Goal: Task Accomplishment & Management: Manage account settings

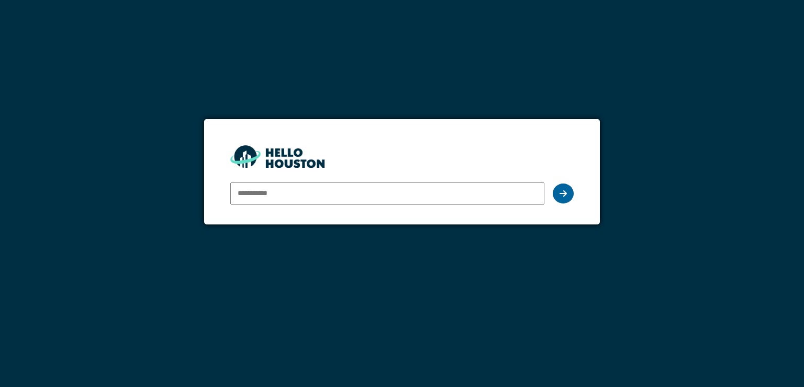
type input "**********"
click at [558, 193] on div at bounding box center [563, 193] width 21 height 20
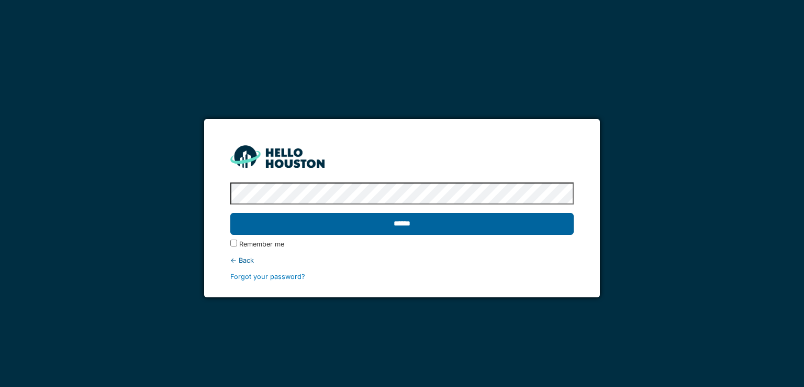
click at [411, 222] on input "******" at bounding box center [401, 224] width 343 height 22
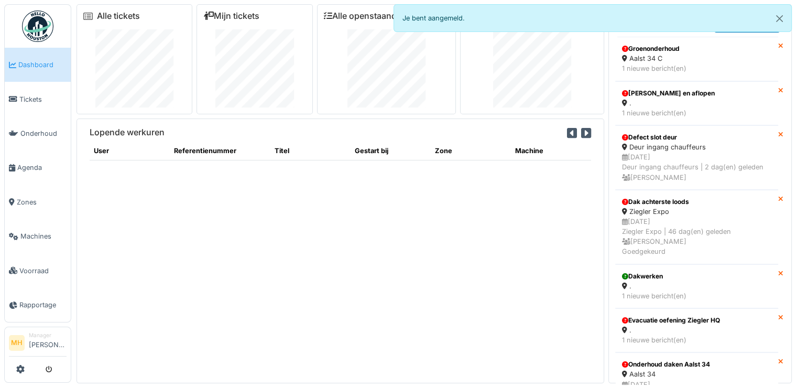
click at [46, 338] on li "Manager Monique Hermans" at bounding box center [48, 342] width 38 height 23
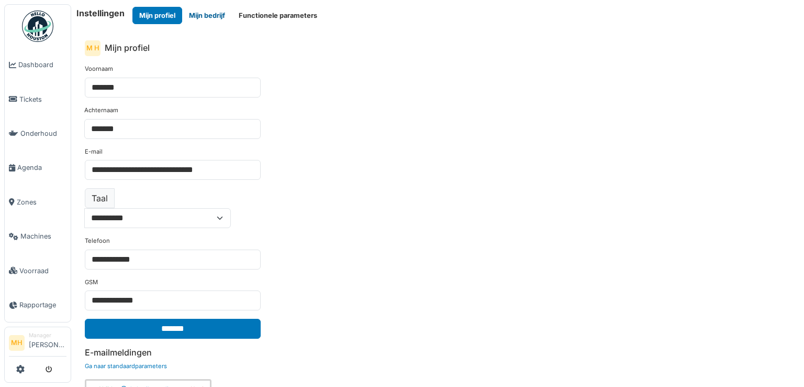
click at [212, 17] on button "Mijn bedrijf" at bounding box center [207, 15] width 50 height 17
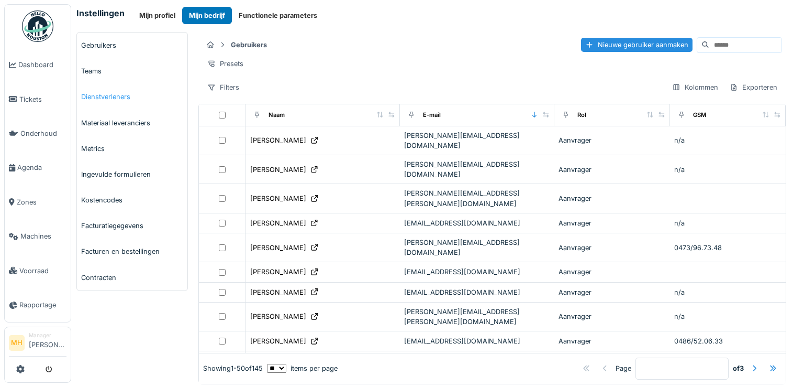
click at [124, 96] on link "Dienstverleners" at bounding box center [132, 97] width 111 height 26
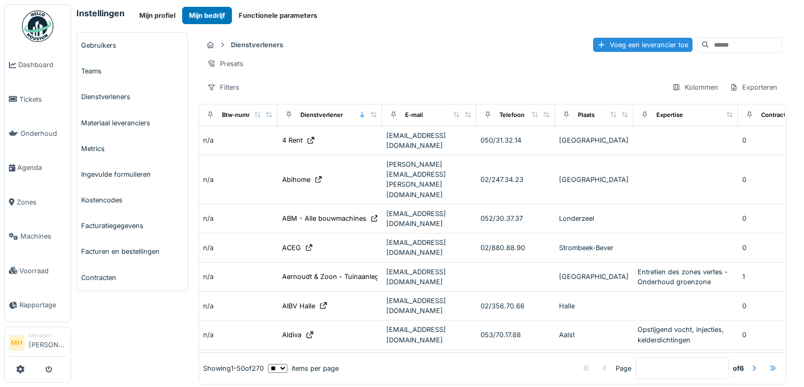
click at [710, 41] on input at bounding box center [746, 45] width 72 height 15
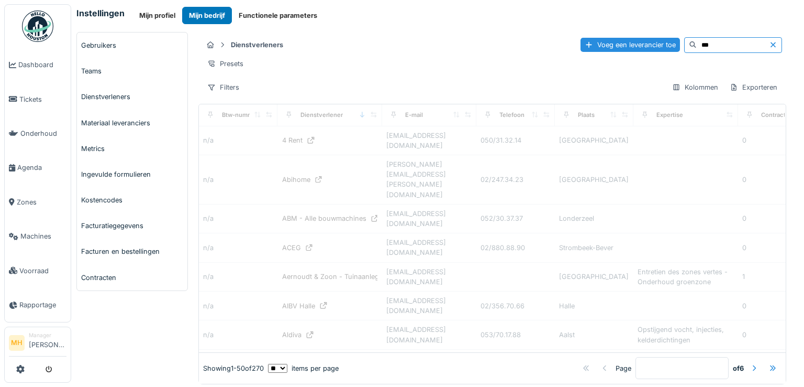
type input "***"
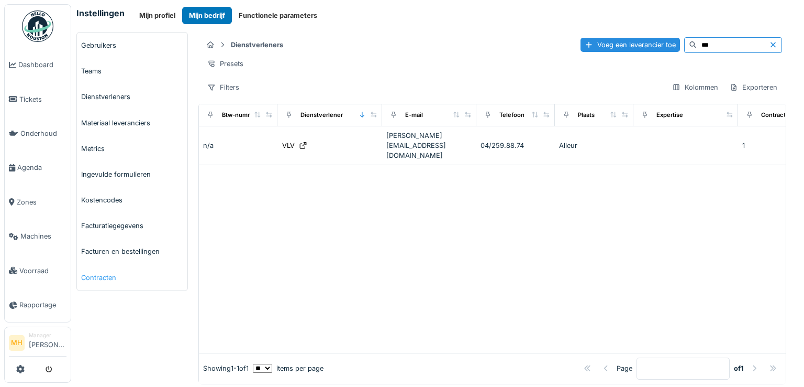
click at [93, 275] on link "Contracten" at bounding box center [132, 277] width 111 height 26
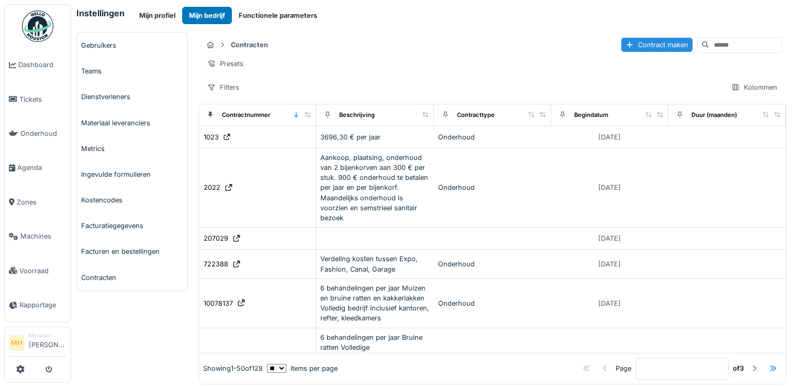
click at [710, 40] on input at bounding box center [746, 45] width 72 height 15
type input "***"
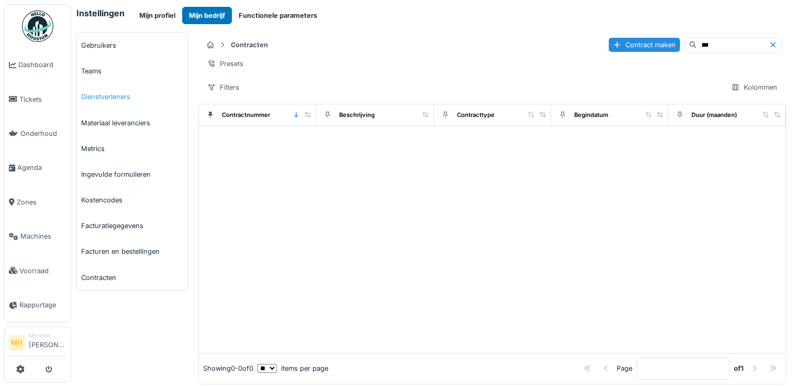
click at [101, 95] on link "Dienstverleners" at bounding box center [132, 97] width 111 height 26
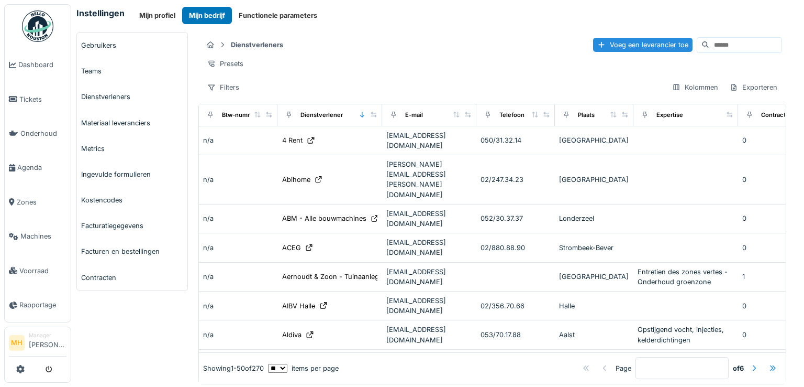
click at [710, 46] on input at bounding box center [746, 45] width 72 height 15
type input "***"
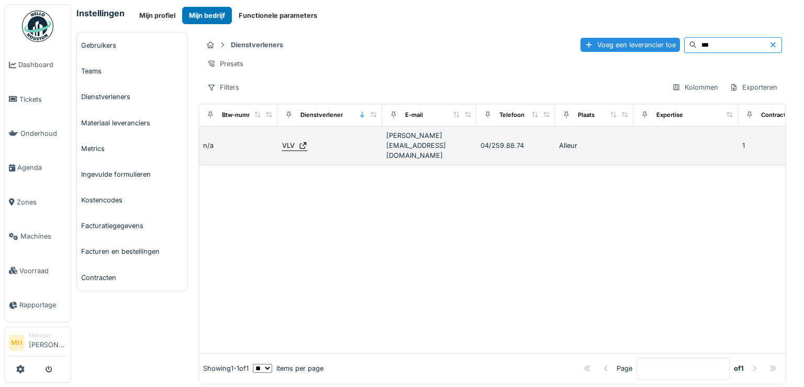
click at [285, 145] on div "VLV" at bounding box center [288, 145] width 13 height 10
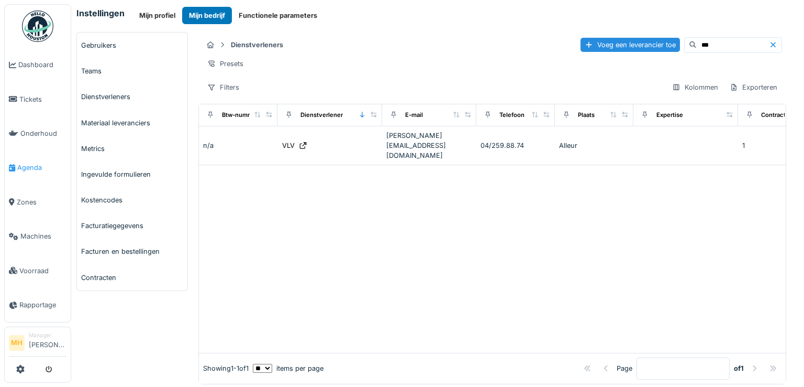
click at [34, 162] on span "Agenda" at bounding box center [41, 167] width 49 height 10
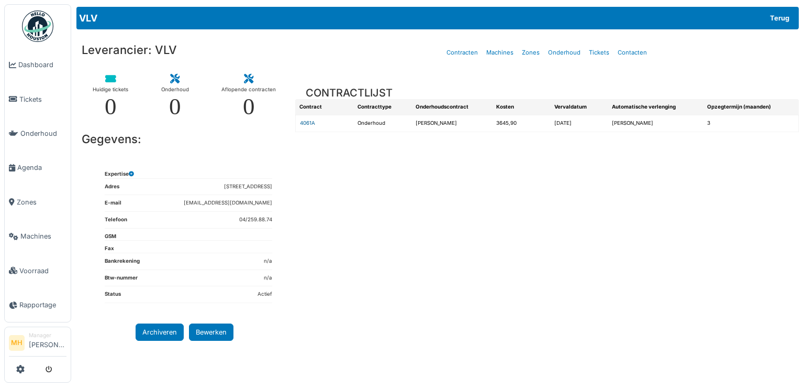
click at [302, 122] on link "4061A" at bounding box center [307, 123] width 15 height 6
click at [34, 94] on span "Tickets" at bounding box center [42, 99] width 47 height 10
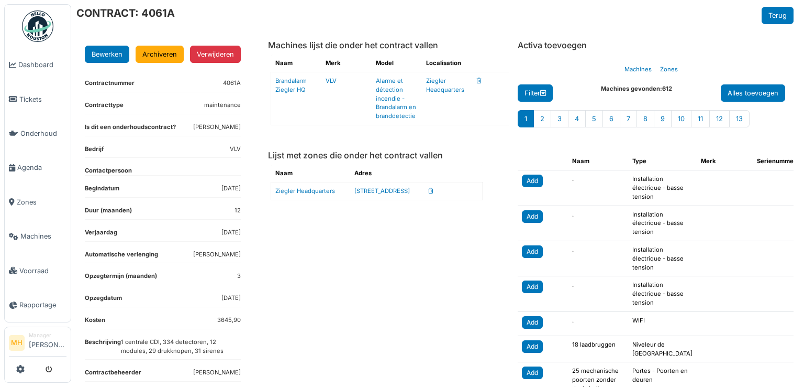
scroll to position [52, 0]
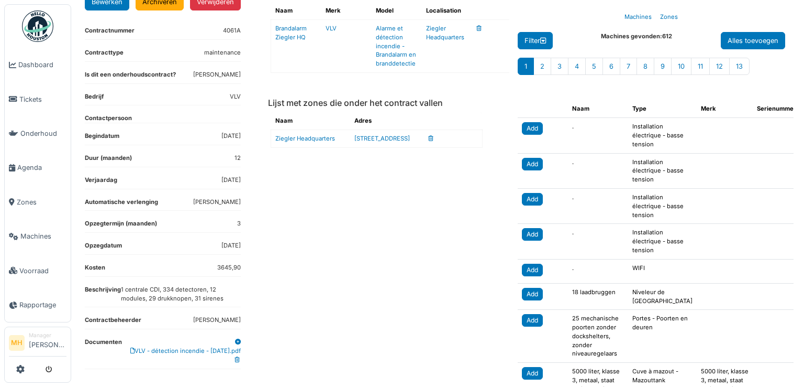
click at [40, 336] on li "Manager Monique Hermans" at bounding box center [48, 342] width 38 height 23
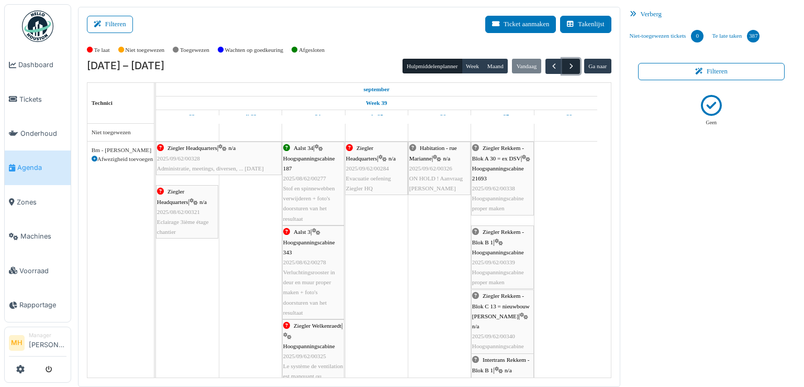
click at [567, 64] on span "button" at bounding box center [571, 66] width 9 height 9
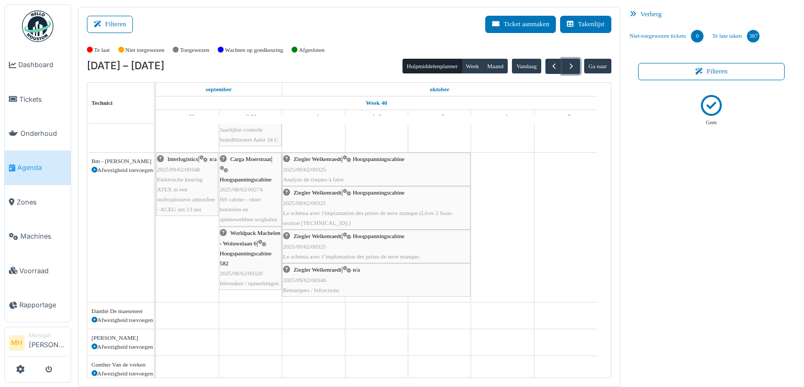
scroll to position [157, 0]
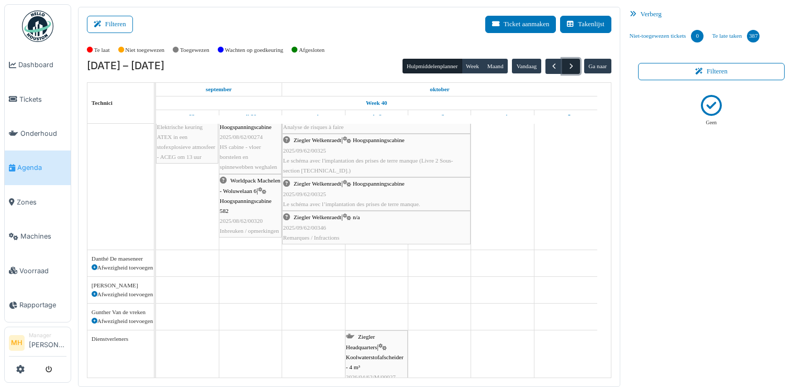
click at [570, 69] on span "button" at bounding box center [571, 66] width 9 height 9
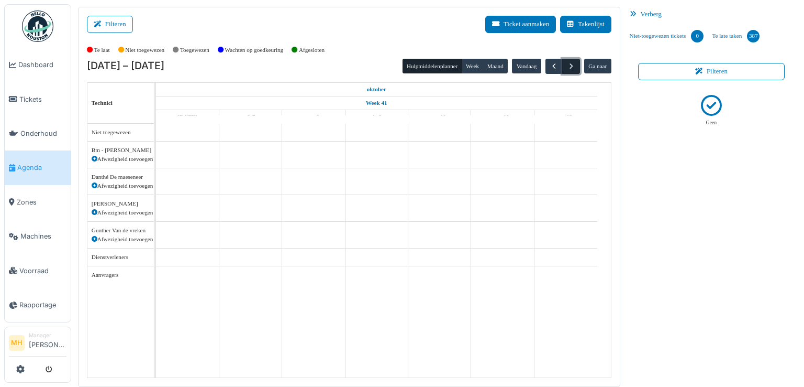
scroll to position [0, 0]
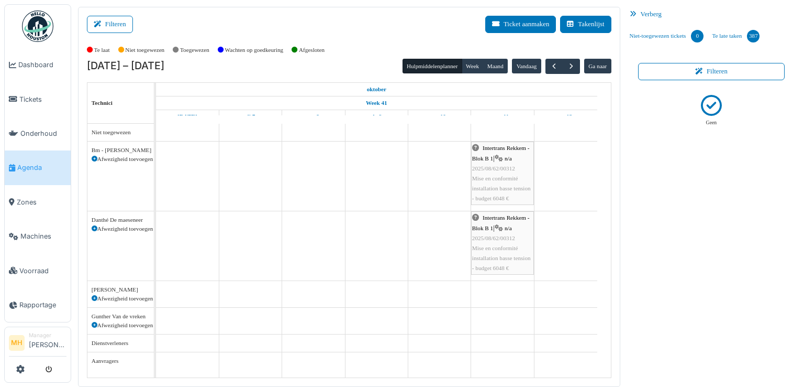
click at [93, 237] on div "Danthé De maeseneer Afwezigheid toevoegen" at bounding box center [120, 245] width 67 height 69
click at [92, 324] on icon at bounding box center [95, 325] width 6 height 6
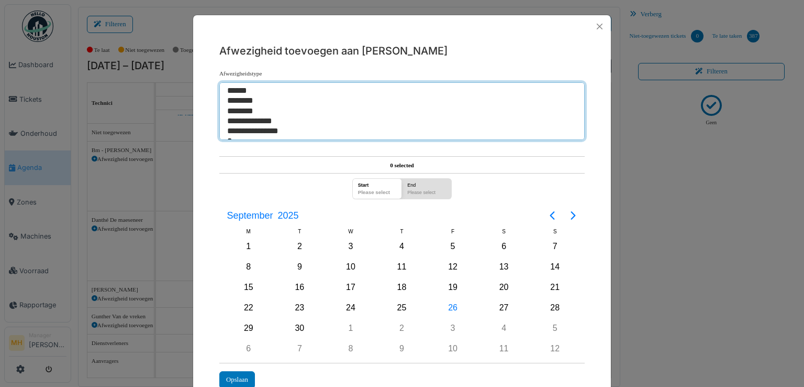
select select "*"
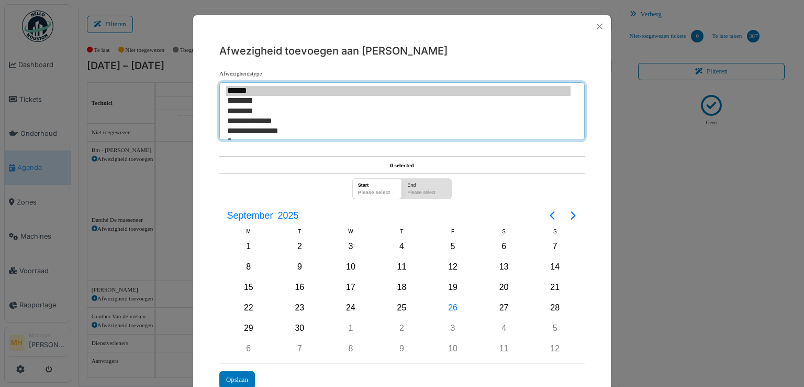
click at [241, 110] on option "********" at bounding box center [398, 111] width 345 height 10
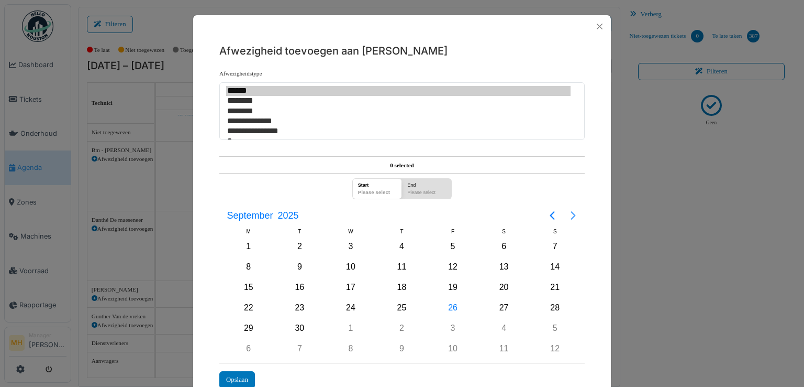
click at [571, 214] on icon "Next page" at bounding box center [573, 215] width 5 height 8
click at [452, 267] on div "10" at bounding box center [453, 267] width 16 height 16
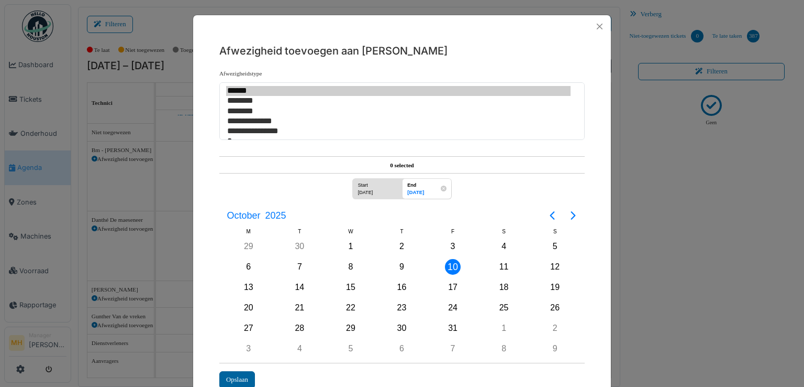
click at [239, 379] on div "Opslaan" at bounding box center [237, 379] width 36 height 17
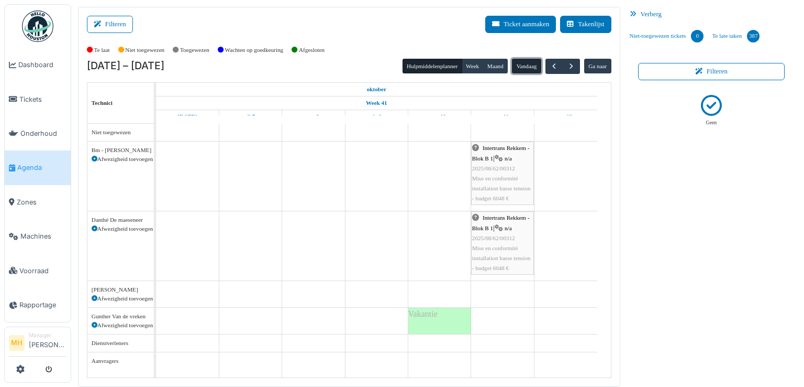
click at [525, 65] on button "Vandaag" at bounding box center [526, 66] width 29 height 15
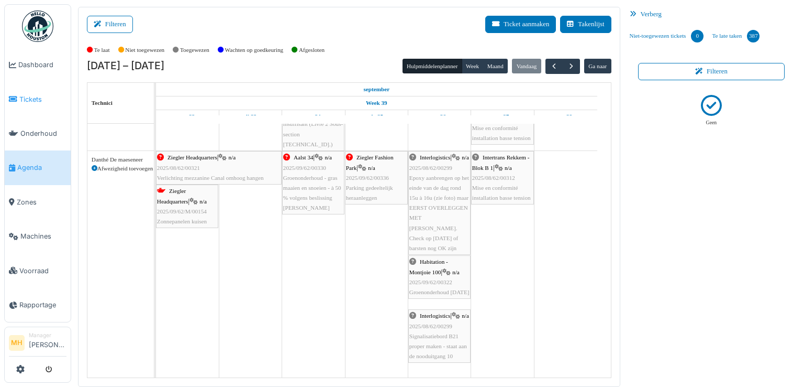
click at [30, 96] on span "Tickets" at bounding box center [42, 99] width 47 height 10
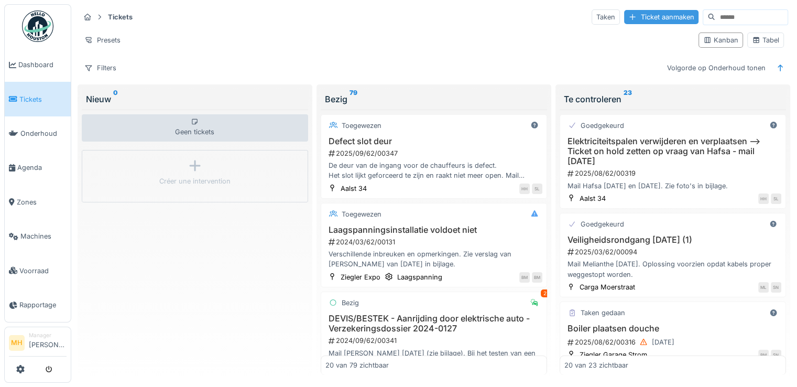
click at [654, 17] on div "Ticket aanmaken" at bounding box center [661, 17] width 74 height 14
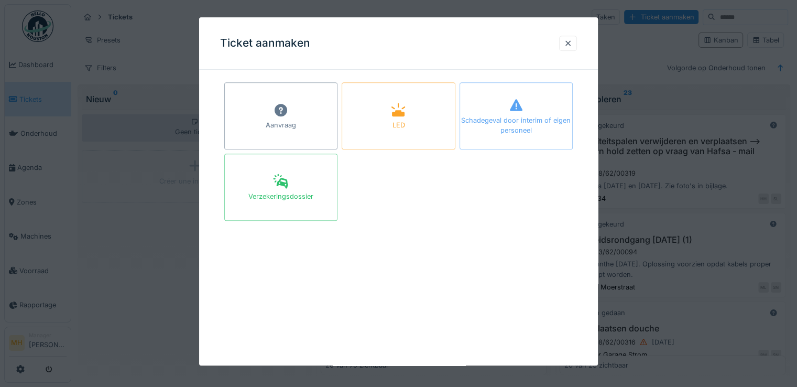
click at [290, 104] on div "Aanvraag" at bounding box center [280, 115] width 113 height 67
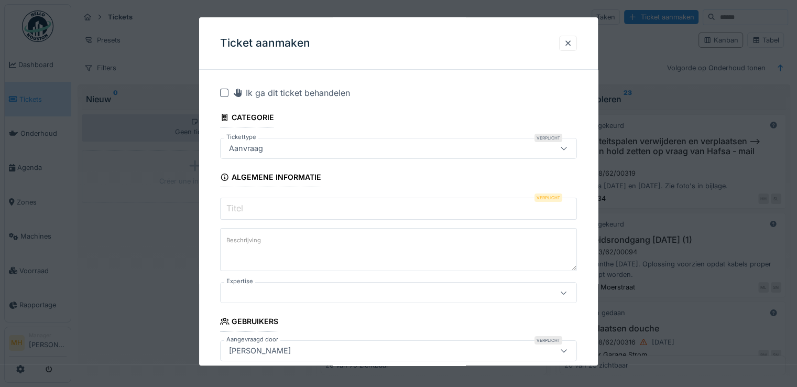
click at [252, 207] on input "Titel" at bounding box center [398, 208] width 357 height 22
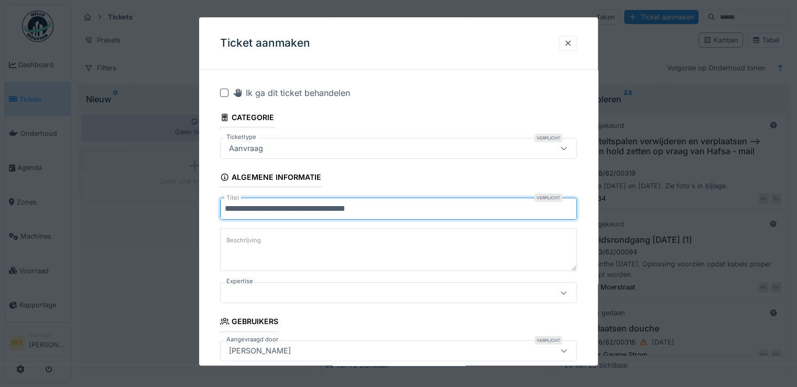
type input "**********"
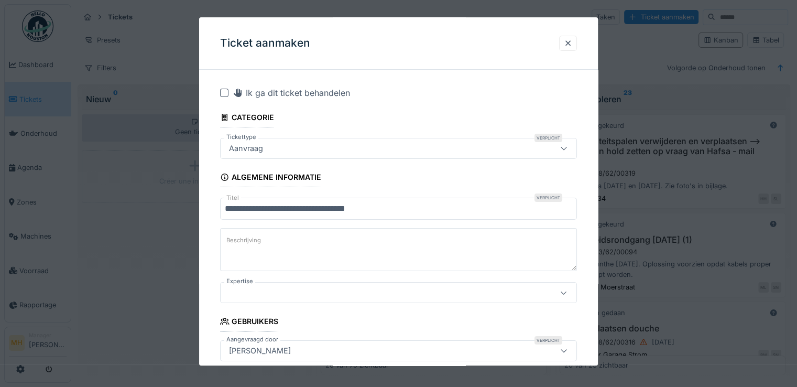
click at [238, 239] on label "Beschrijving" at bounding box center [243, 240] width 39 height 13
click at [238, 239] on textarea "Beschrijving" at bounding box center [398, 249] width 357 height 43
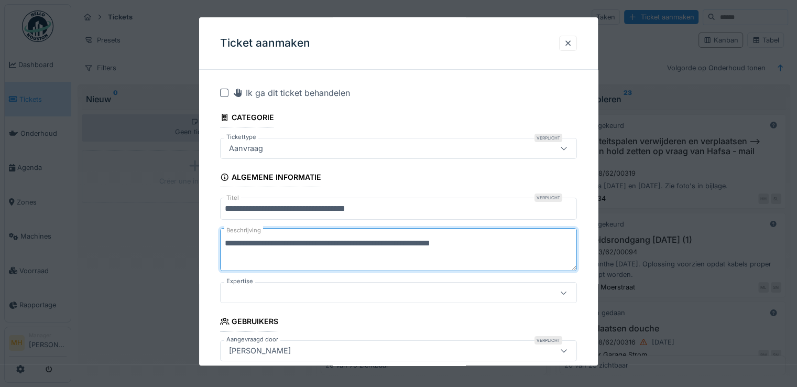
scroll to position [52, 0]
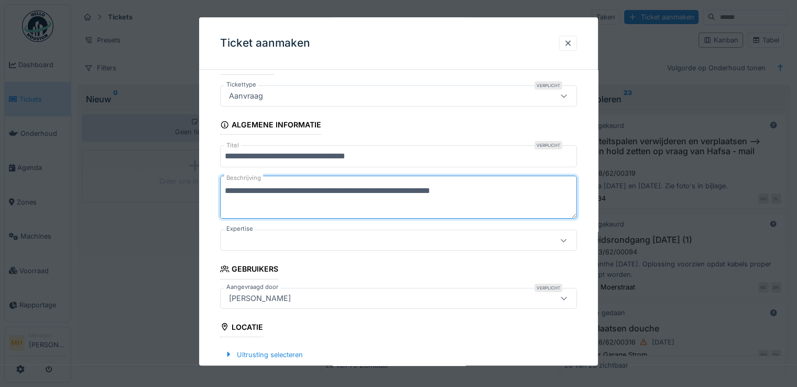
type textarea "**********"
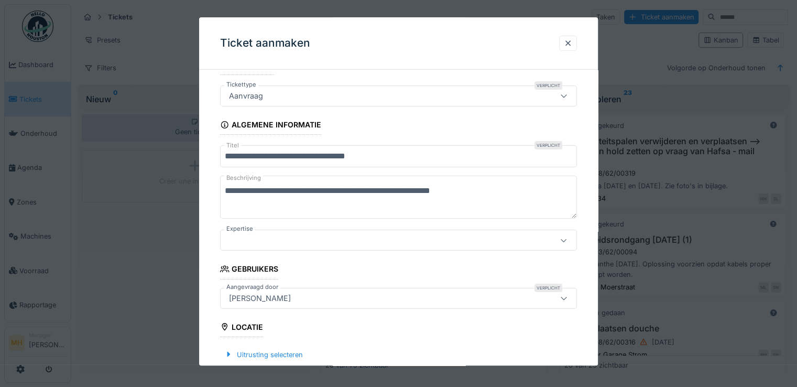
click at [265, 240] on div at bounding box center [377, 241] width 304 height 12
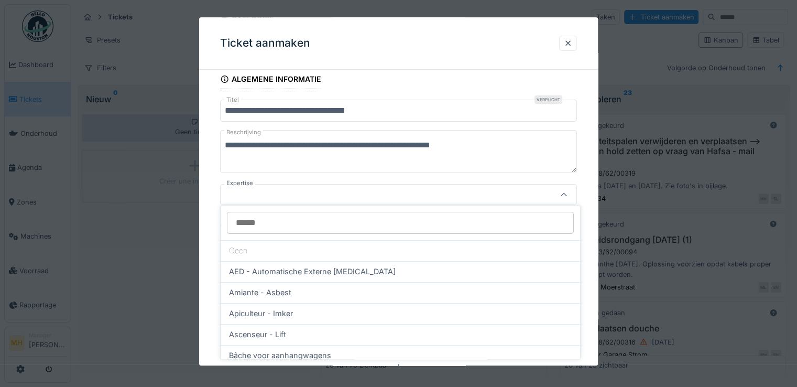
scroll to position [101, 0]
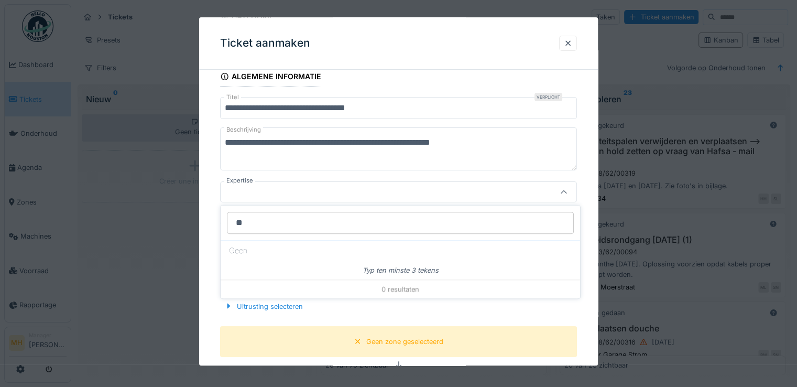
type input "*"
type input "*****"
drag, startPoint x: 273, startPoint y: 223, endPoint x: 163, endPoint y: 218, distance: 110.1
click at [163, 218] on body "Dashboard Tickets Onderhoud Agenda Zones Machines Voorraad Rapportage MH Manage…" at bounding box center [398, 193] width 797 height 387
click at [255, 223] on input "*****" at bounding box center [400, 223] width 347 height 22
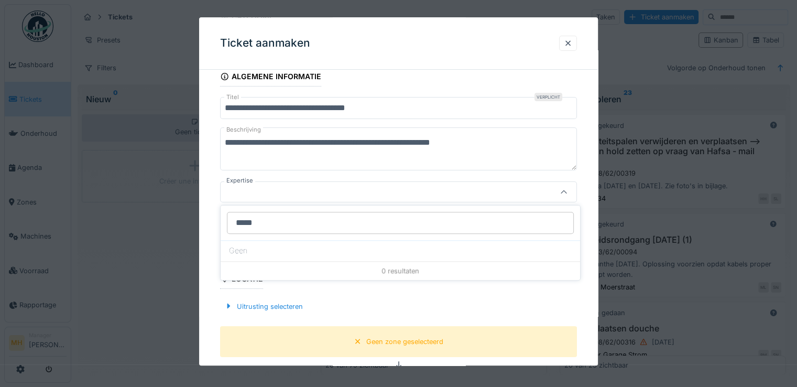
click at [255, 223] on input "*****" at bounding box center [400, 223] width 347 height 22
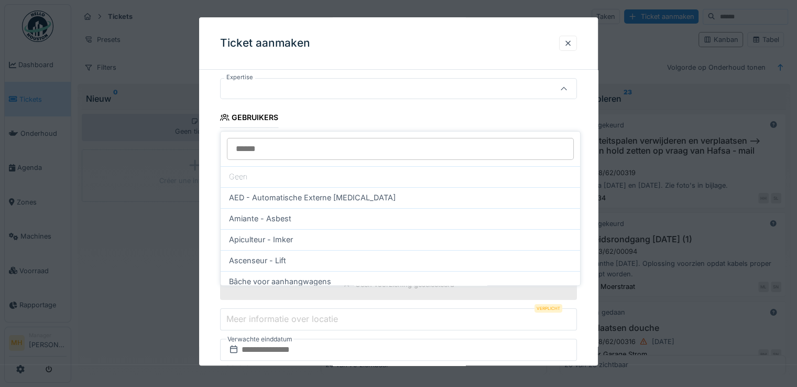
scroll to position [205, 0]
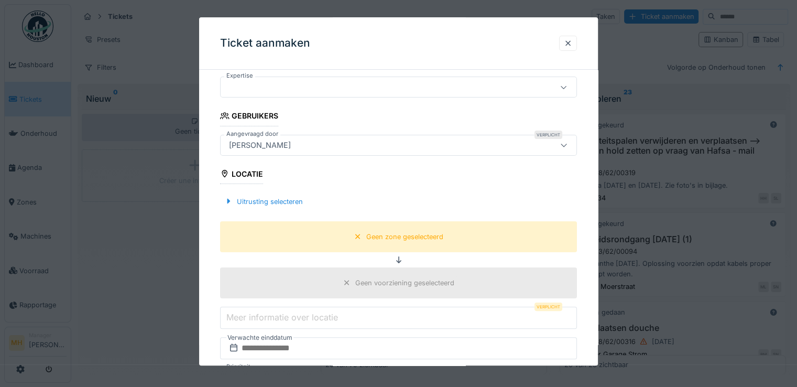
click at [596, 249] on div "**********" at bounding box center [398, 300] width 399 height 855
click at [294, 199] on div "Uitrusting selecteren" at bounding box center [263, 201] width 87 height 14
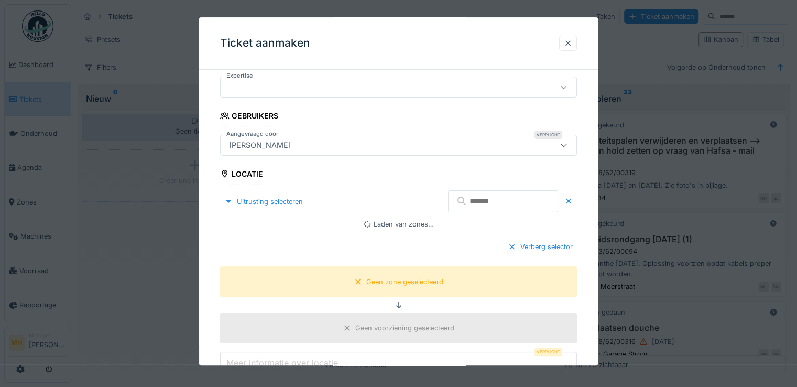
click at [499, 202] on input "text" at bounding box center [503, 201] width 110 height 22
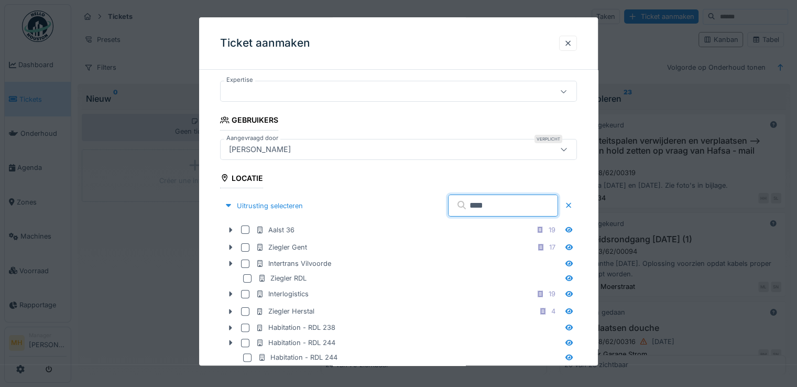
scroll to position [101, 0]
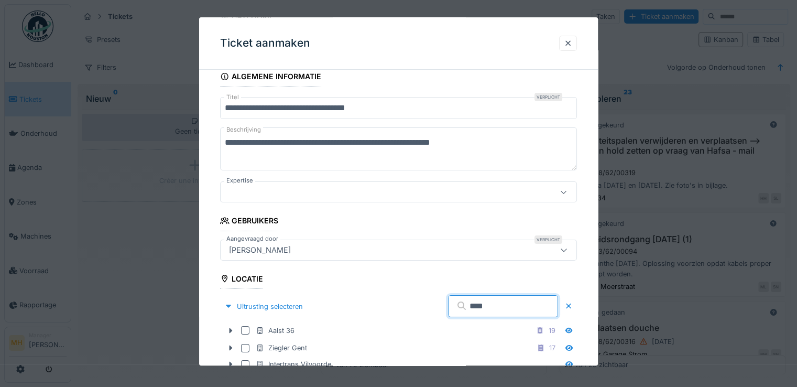
click at [460, 304] on input "****" at bounding box center [503, 306] width 110 height 22
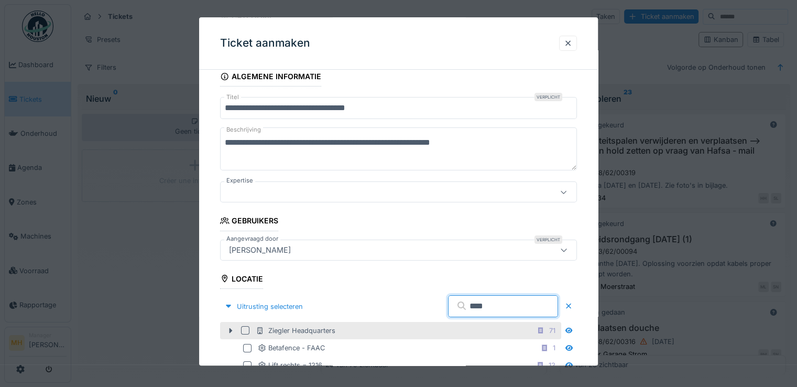
type input "****"
click at [248, 329] on div at bounding box center [245, 330] width 8 height 8
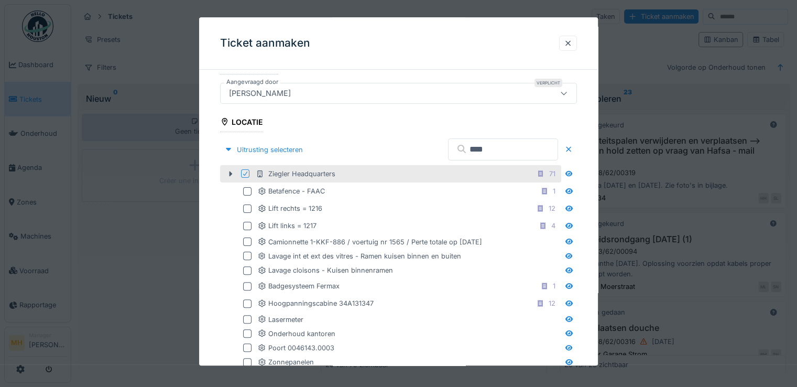
scroll to position [258, 0]
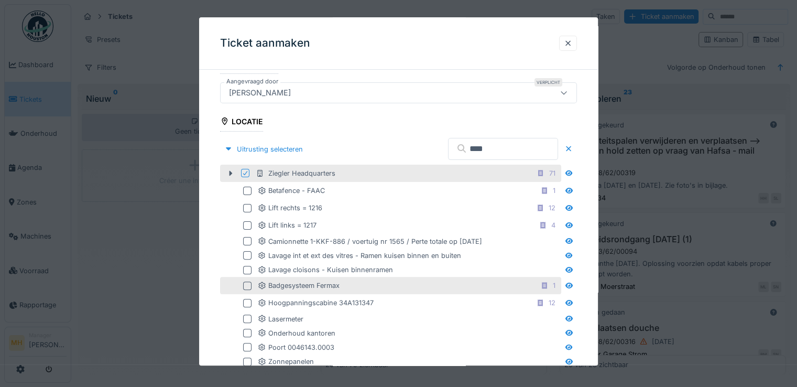
drag, startPoint x: 246, startPoint y: 283, endPoint x: 289, endPoint y: 291, distance: 44.2
click at [246, 283] on div at bounding box center [247, 285] width 8 height 8
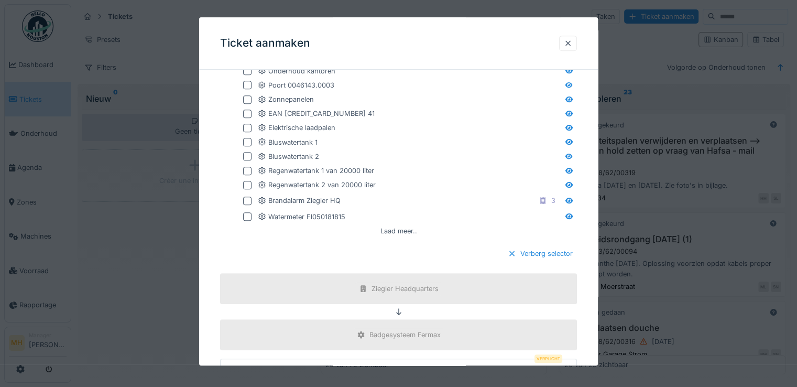
scroll to position [624, 0]
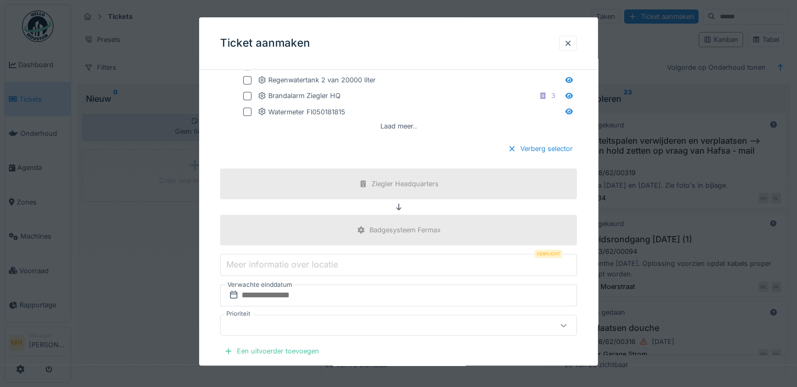
click at [283, 260] on label "Meer informatie over locatie" at bounding box center [282, 264] width 116 height 13
click at [283, 260] on input "Meer informatie over locatie" at bounding box center [398, 265] width 357 height 22
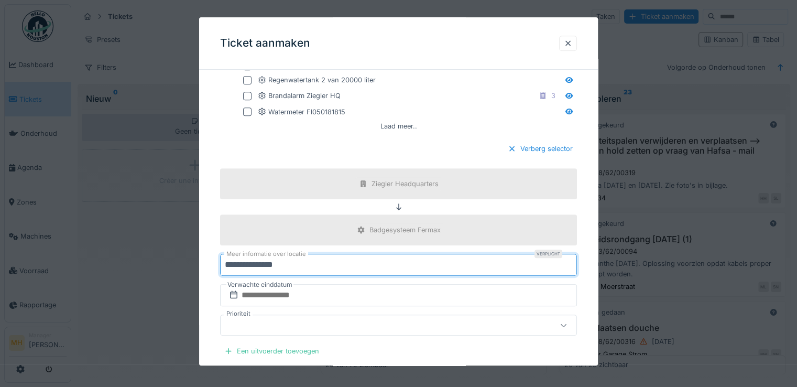
type input "**********"
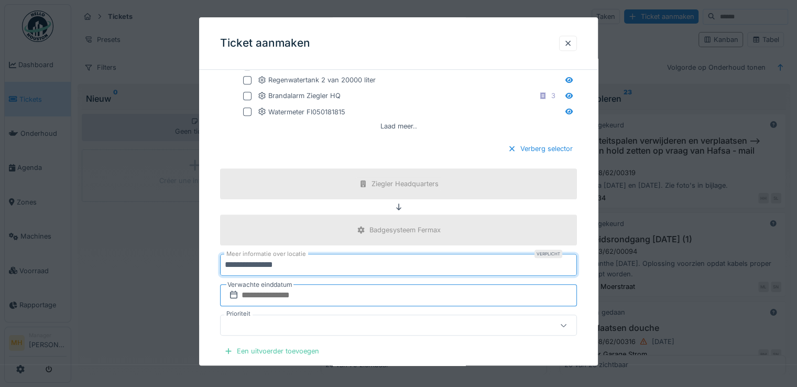
click at [279, 290] on input "text" at bounding box center [398, 295] width 357 height 22
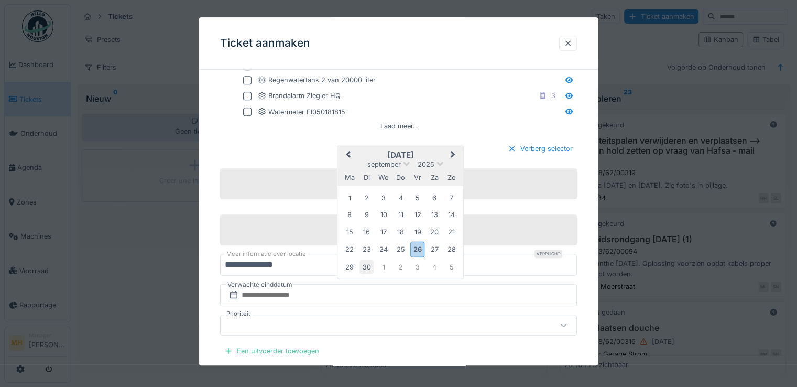
click at [362, 263] on div "30" at bounding box center [366, 267] width 14 height 14
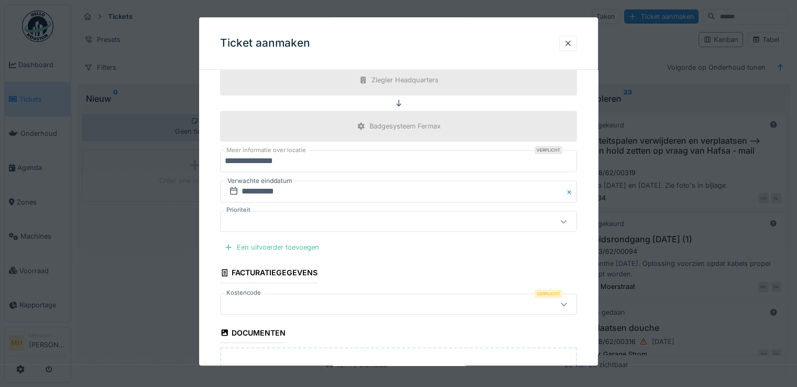
scroll to position [729, 0]
click at [284, 241] on div "Een uitvoerder toevoegen" at bounding box center [271, 246] width 103 height 14
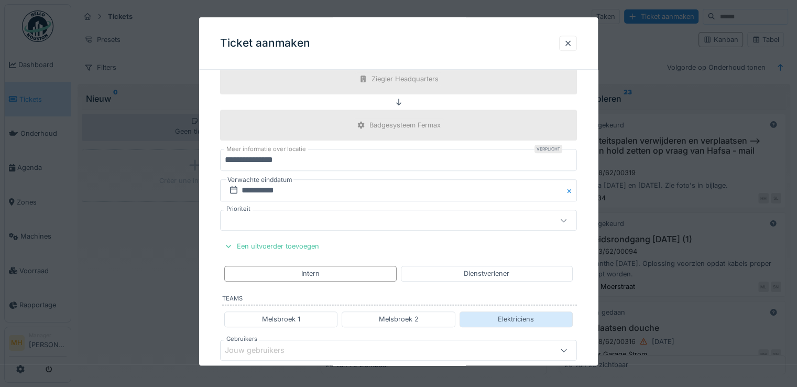
click at [501, 314] on div "Elektriciens" at bounding box center [516, 319] width 36 height 10
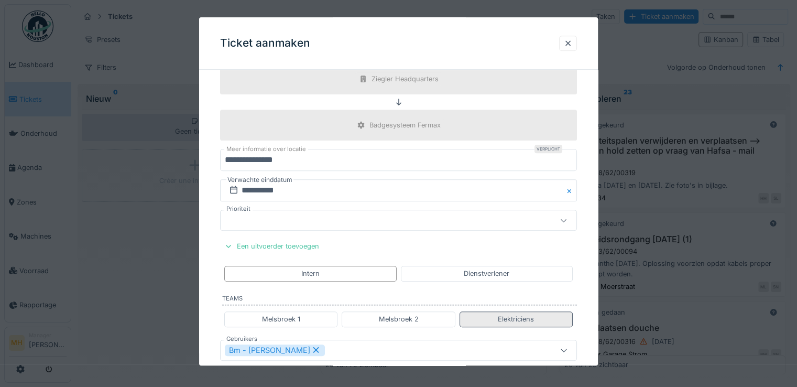
type input "****"
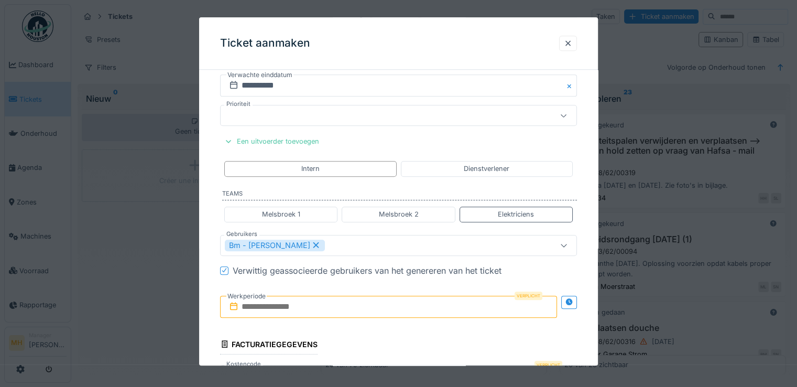
click at [285, 305] on input "text" at bounding box center [388, 306] width 337 height 22
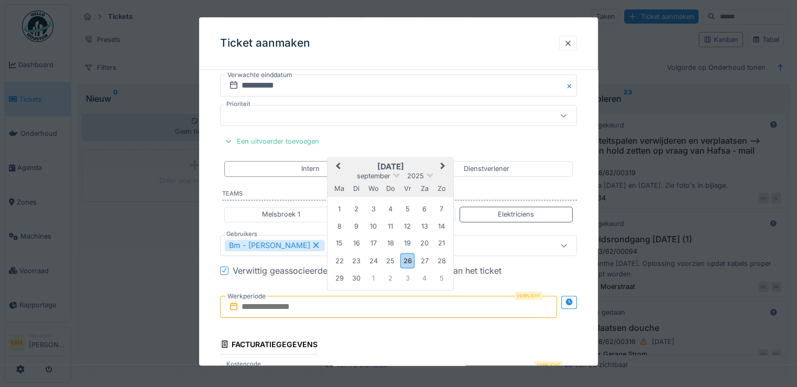
click at [440, 180] on div "ma di wo do vr za zo" at bounding box center [390, 188] width 126 height 17
click at [360, 273] on div "30" at bounding box center [356, 278] width 14 height 14
click at [358, 273] on div "30" at bounding box center [356, 278] width 14 height 14
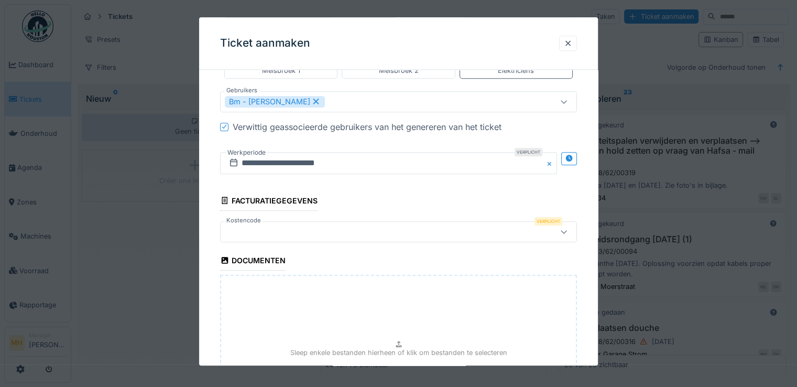
scroll to position [991, 0]
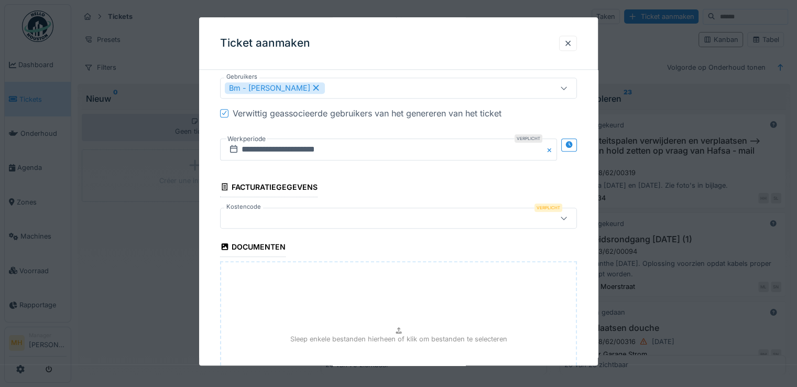
click at [255, 213] on div at bounding box center [377, 218] width 304 height 12
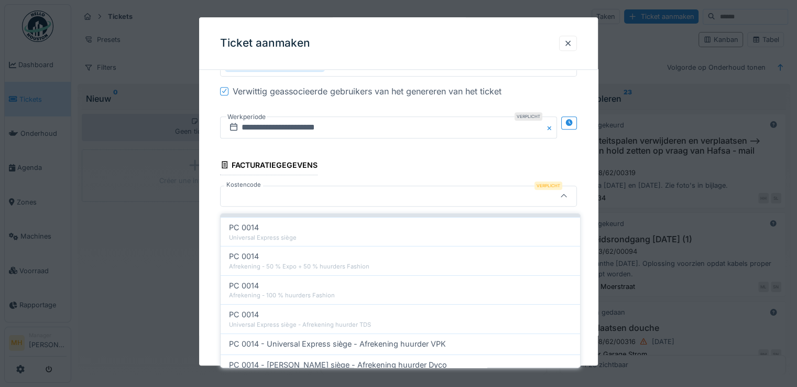
scroll to position [105, 0]
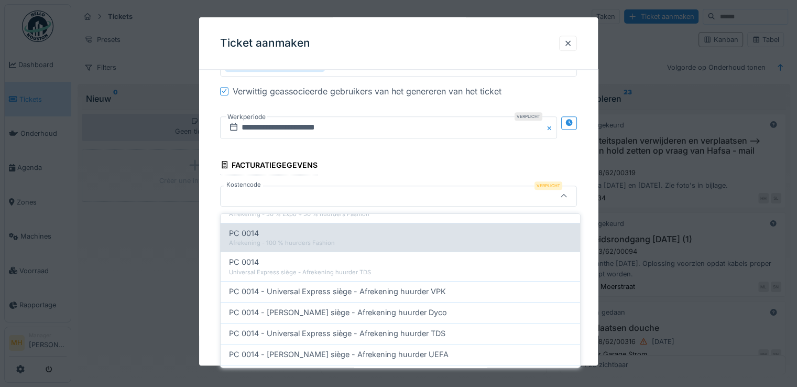
type input "*******"
click at [244, 227] on span "PC 0014" at bounding box center [244, 233] width 30 height 12
type input "***"
click at [244, 227] on div "Documenten" at bounding box center [252, 226] width 65 height 18
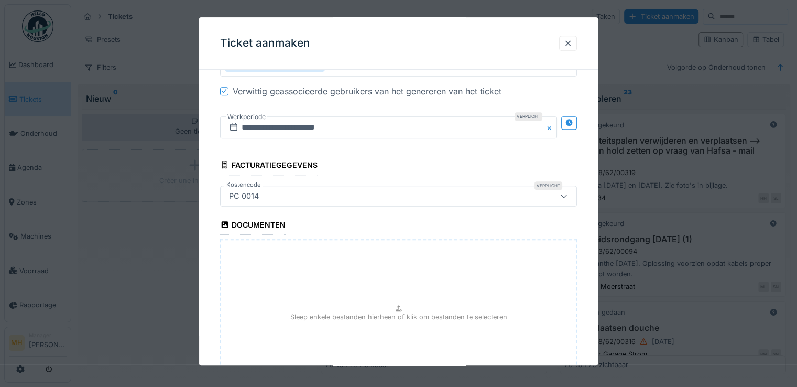
drag, startPoint x: 242, startPoint y: 193, endPoint x: 245, endPoint y: 197, distance: 5.7
click at [242, 192] on div "PC 0014" at bounding box center [244, 196] width 38 height 12
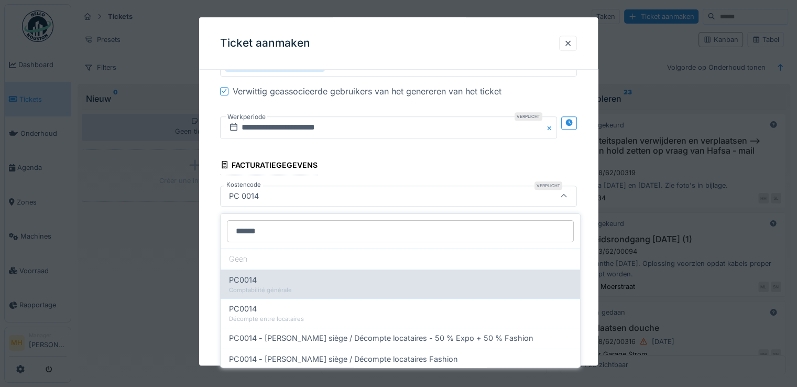
type input "******"
click at [268, 285] on div "Comptabilité générale" at bounding box center [400, 289] width 343 height 9
type input "**"
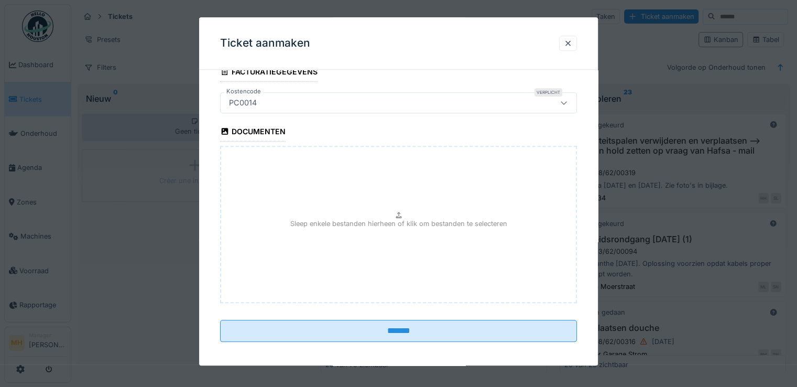
scroll to position [1107, 0]
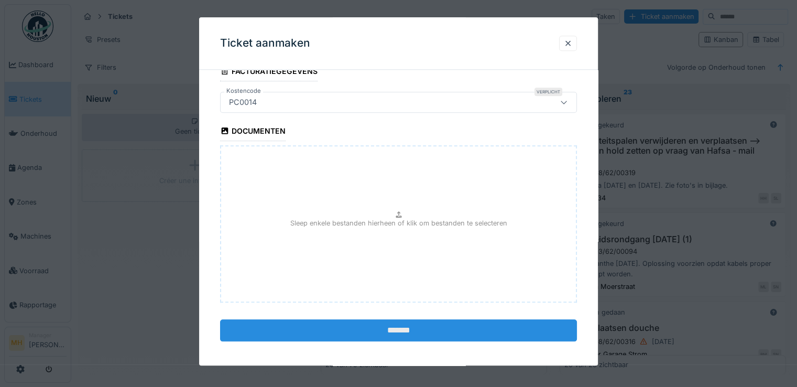
click at [392, 322] on input "*******" at bounding box center [398, 330] width 357 height 22
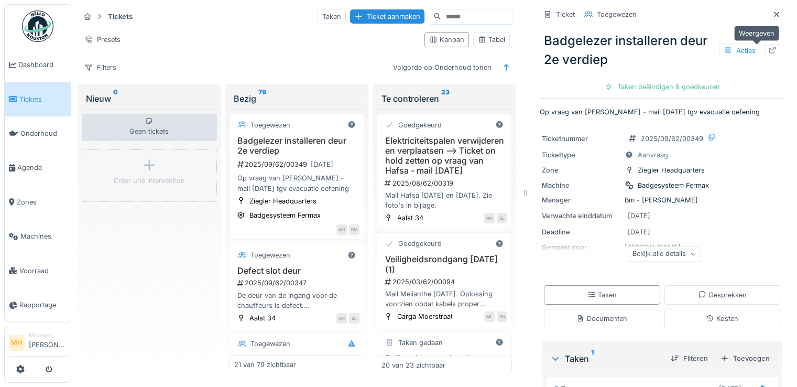
click at [768, 47] on icon at bounding box center [772, 50] width 8 height 7
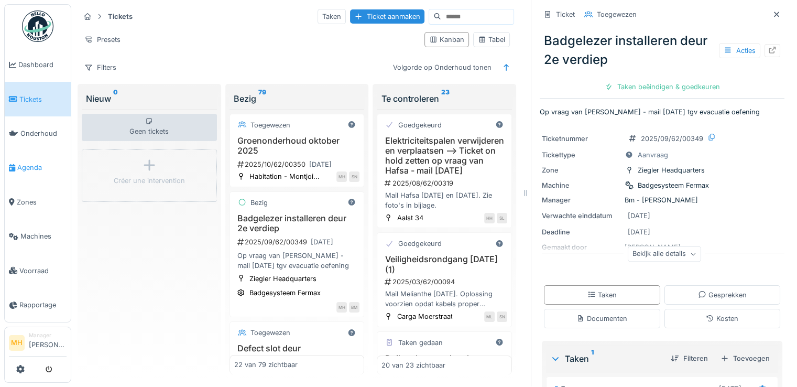
click at [31, 162] on span "Agenda" at bounding box center [41, 167] width 49 height 10
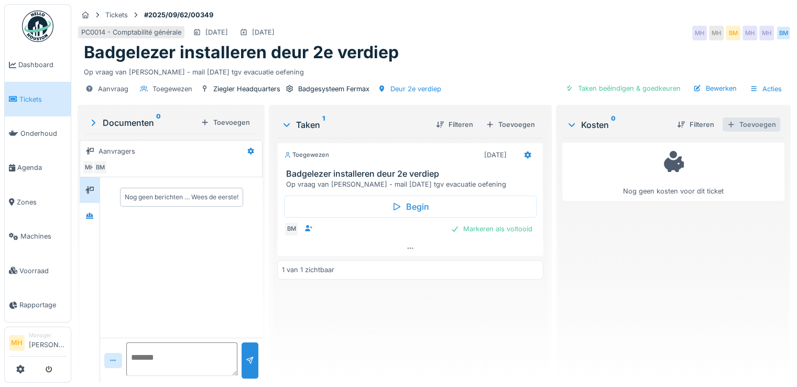
click at [735, 122] on div "Toevoegen" at bounding box center [751, 124] width 58 height 14
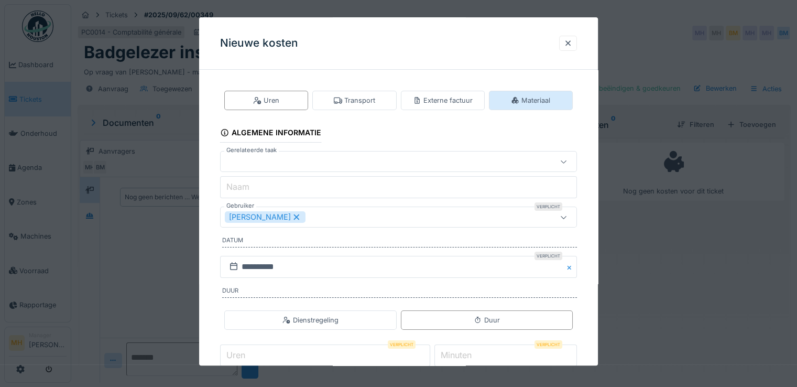
click at [519, 99] on icon at bounding box center [515, 100] width 8 height 7
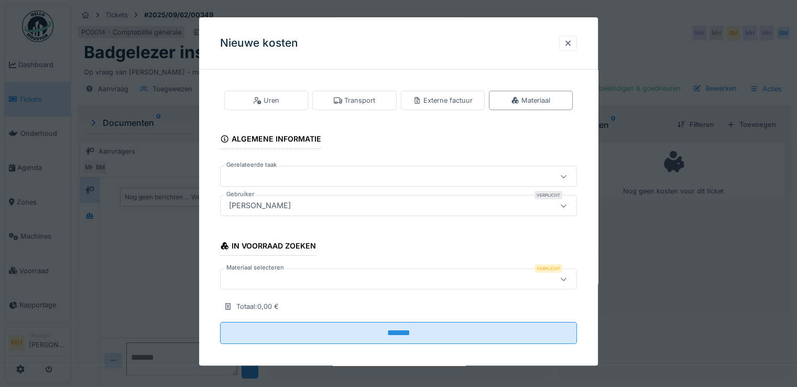
click at [247, 172] on div at bounding box center [377, 177] width 304 height 12
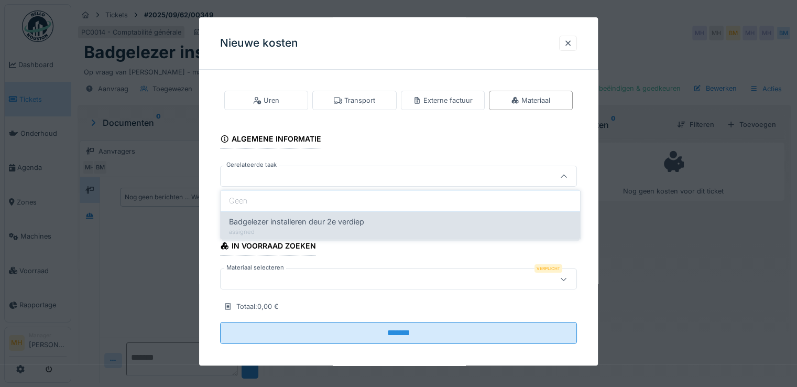
click at [253, 222] on span "Badgelezer installeren deur 2e verdiep" at bounding box center [296, 222] width 135 height 12
type input "******"
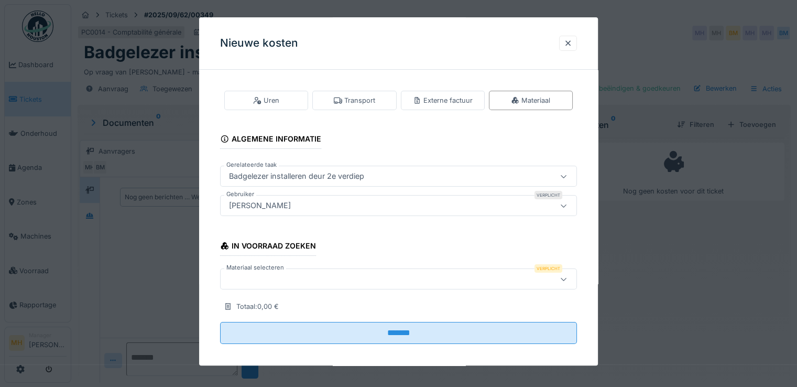
click at [255, 275] on div at bounding box center [377, 279] width 304 height 12
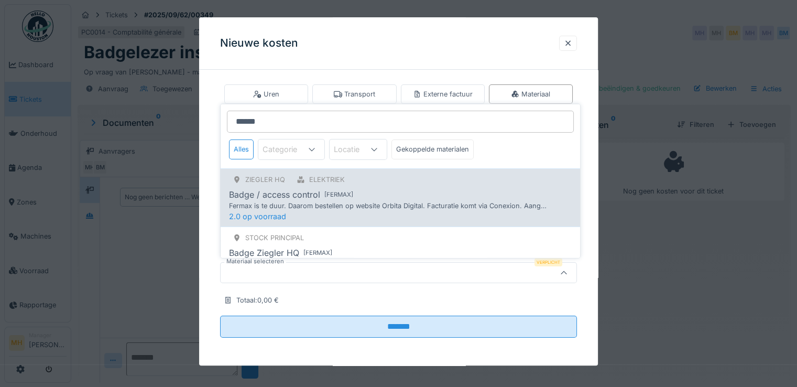
type input "******"
click at [329, 202] on div "Fermax is te duur. Daarom bestellen op website Orbita Digital. Facturatie komt …" at bounding box center [388, 206] width 318 height 10
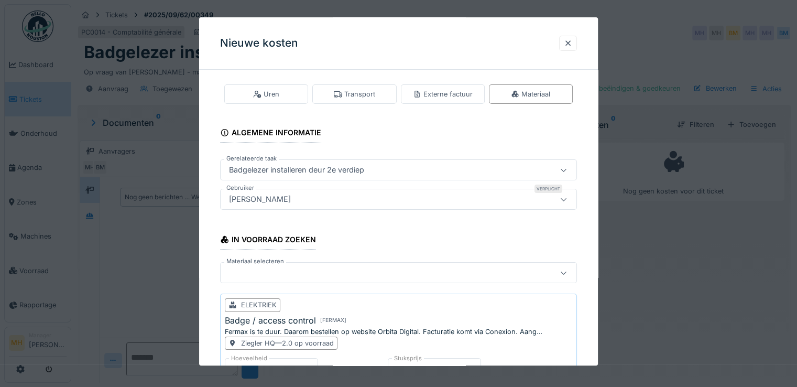
scroll to position [111, 0]
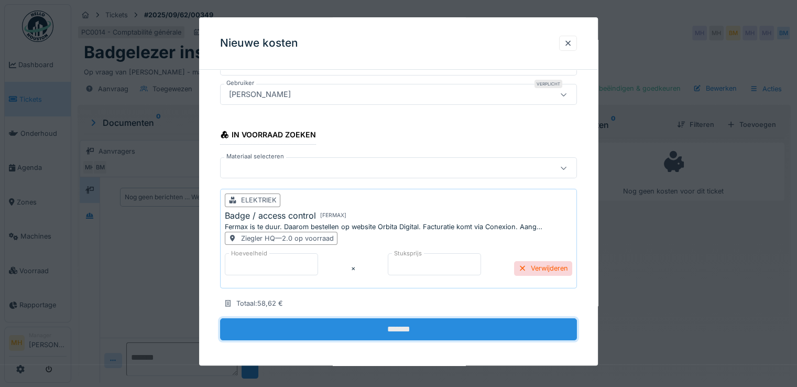
click at [386, 323] on input "*******" at bounding box center [398, 329] width 357 height 22
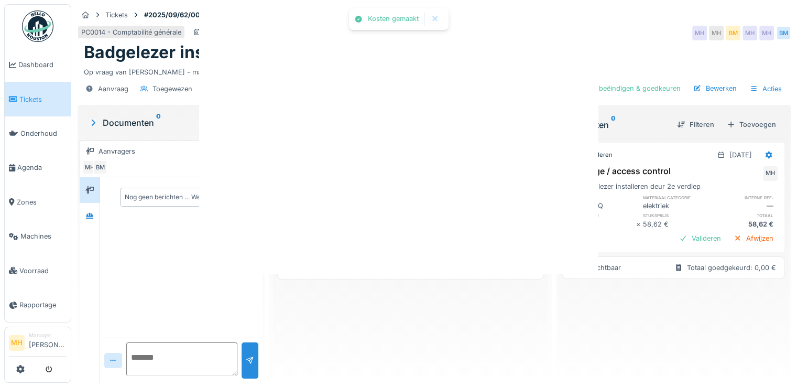
scroll to position [0, 0]
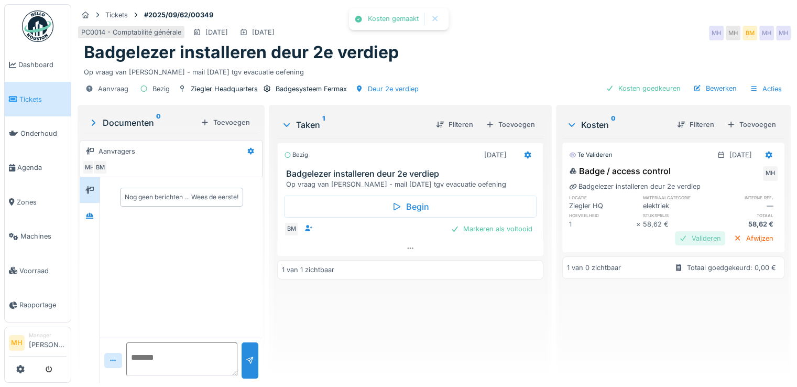
click at [677, 238] on div "Valideren" at bounding box center [700, 238] width 50 height 14
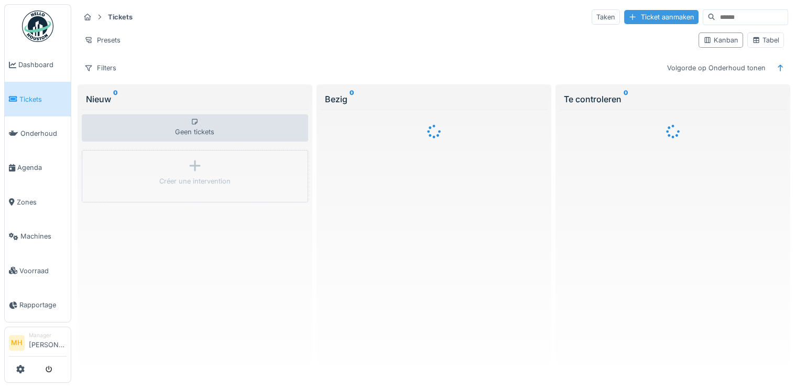
click at [652, 12] on div "Ticket aanmaken" at bounding box center [661, 17] width 74 height 14
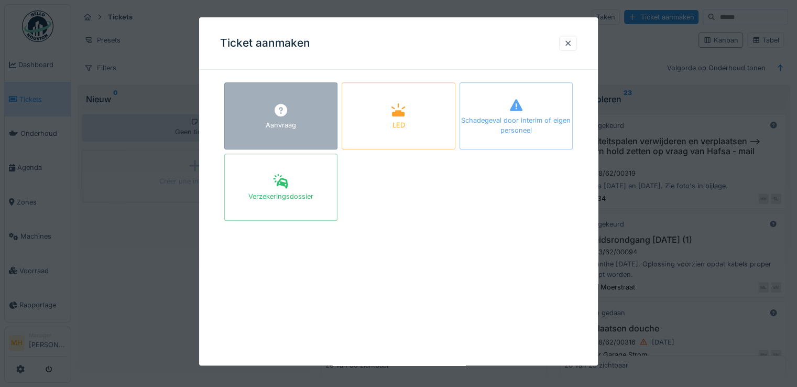
click at [307, 112] on div "Aanvraag" at bounding box center [280, 115] width 113 height 67
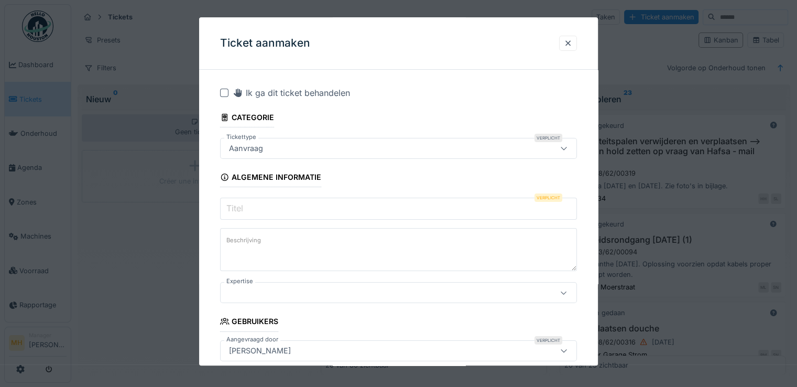
click at [262, 209] on input "Titel" at bounding box center [398, 208] width 357 height 22
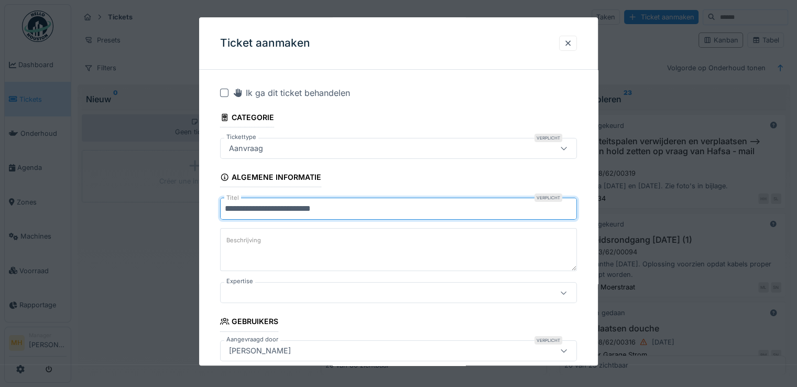
type input "**********"
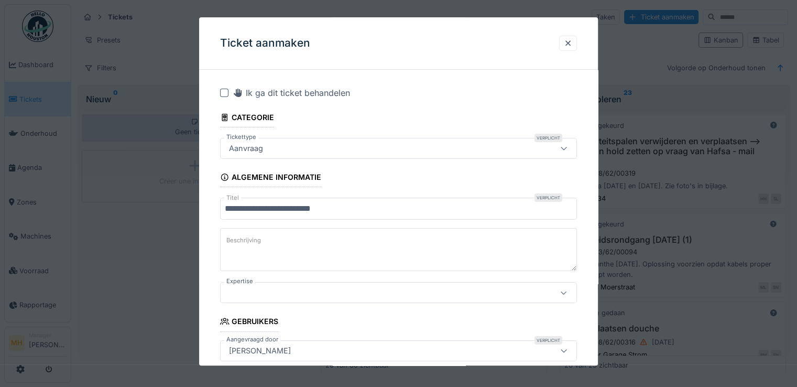
click at [263, 293] on div at bounding box center [377, 293] width 304 height 12
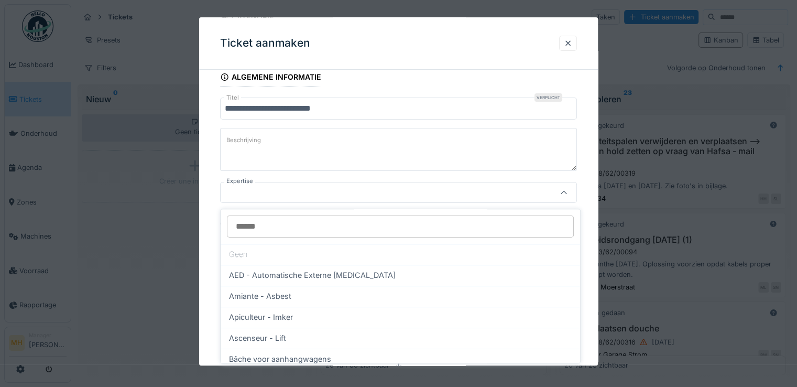
scroll to position [101, 0]
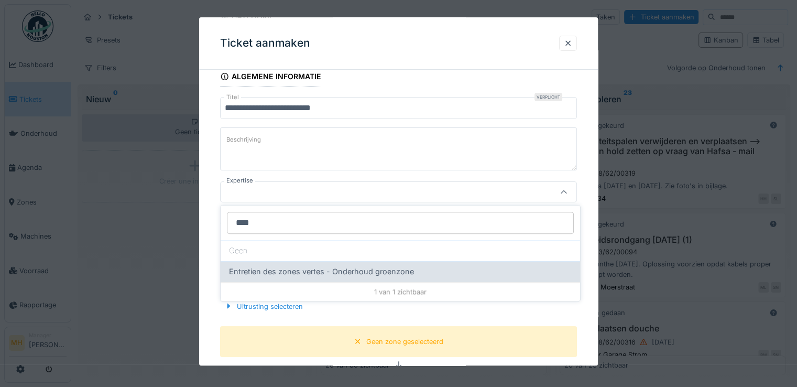
type input "****"
click at [268, 272] on span "Entretien des zones vertes - Onderhoud groenzone" at bounding box center [321, 272] width 185 height 12
type input "***"
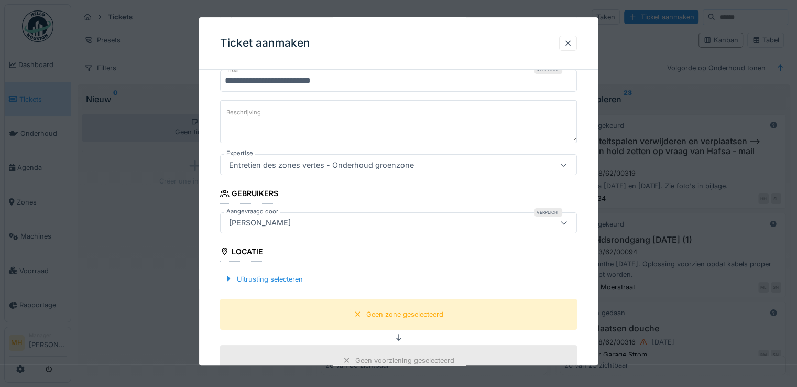
scroll to position [153, 0]
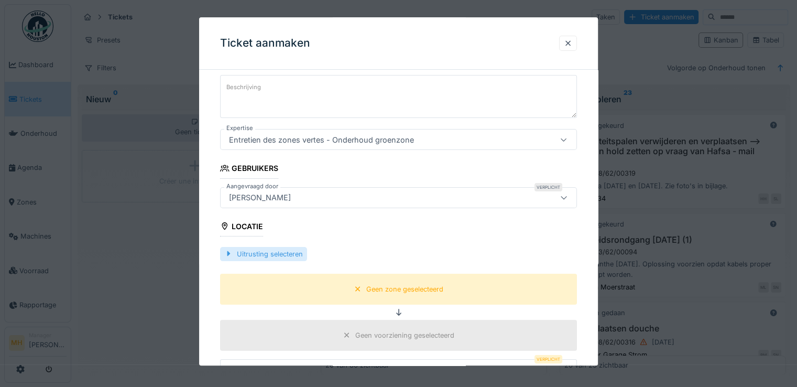
click at [272, 252] on div "Uitrusting selecteren" at bounding box center [263, 254] width 87 height 14
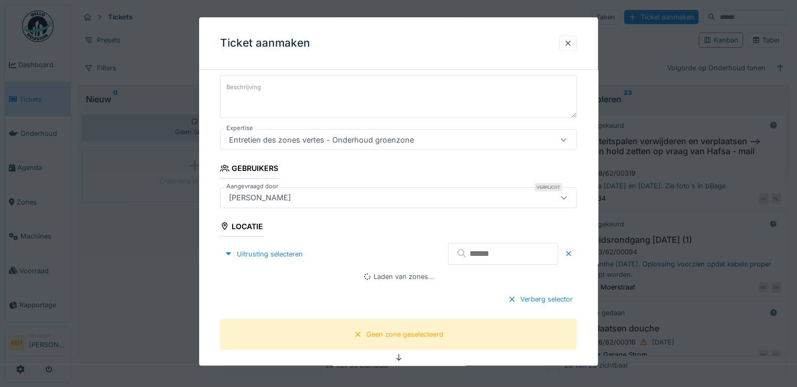
click at [466, 253] on input "text" at bounding box center [503, 253] width 110 height 22
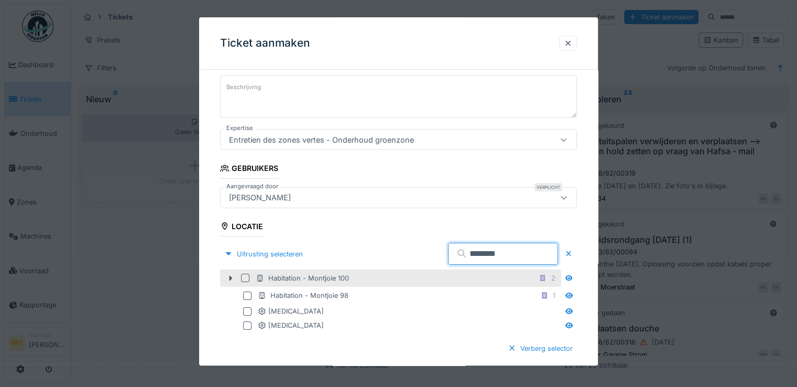
type input "********"
click at [319, 276] on div "Habitation - Montjoie 100" at bounding box center [302, 278] width 93 height 10
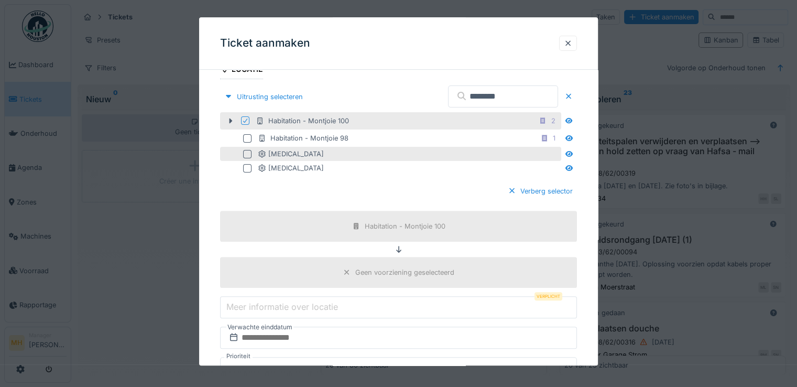
scroll to position [362, 0]
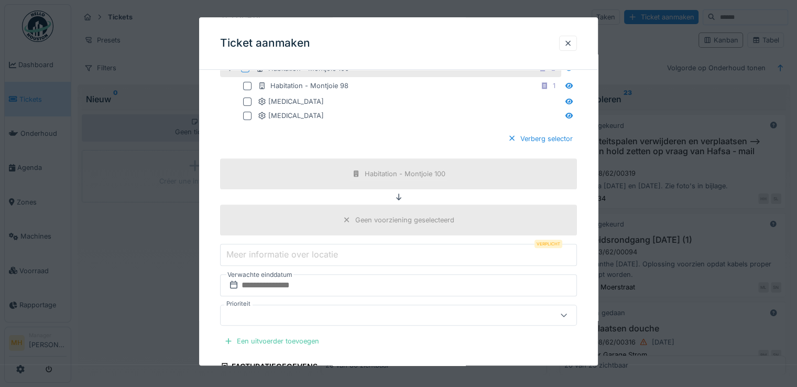
click at [349, 250] on input "Meer informatie over locatie" at bounding box center [398, 255] width 357 height 22
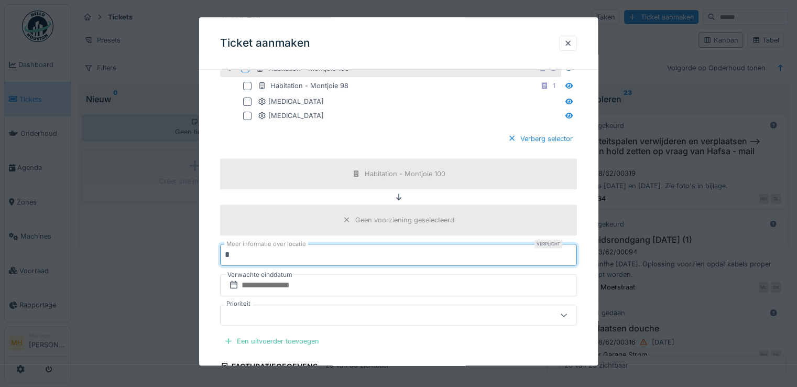
type input "*"
click at [306, 285] on input "text" at bounding box center [398, 285] width 357 height 22
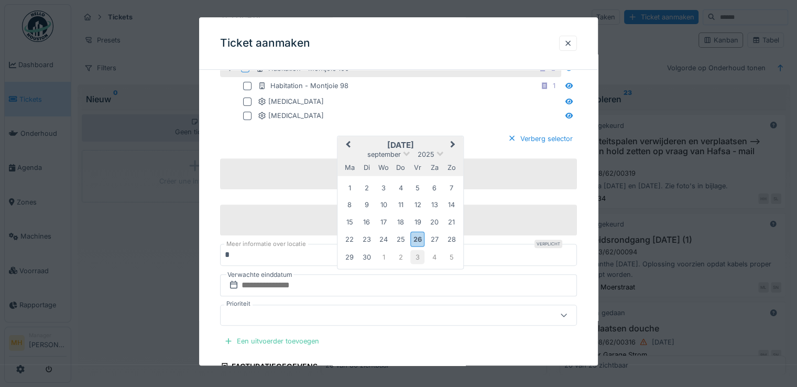
click at [415, 254] on div "3" at bounding box center [417, 256] width 14 height 14
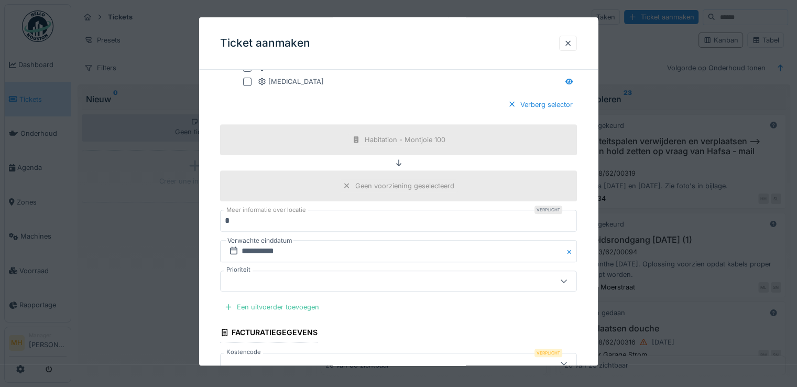
scroll to position [415, 0]
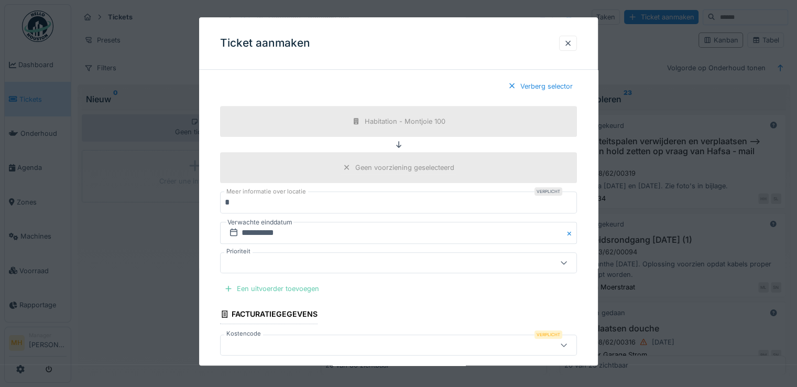
click at [266, 286] on div "Een uitvoerder toevoegen" at bounding box center [271, 288] width 103 height 14
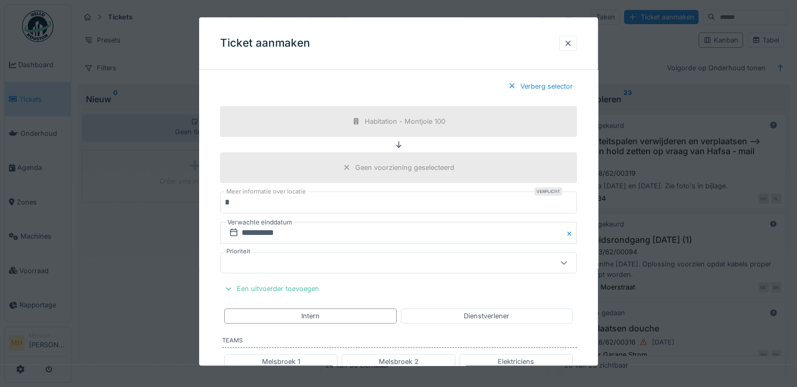
drag, startPoint x: 367, startPoint y: 355, endPoint x: 427, endPoint y: 285, distance: 92.1
click at [366, 355] on div "Melsbroek 2" at bounding box center [397, 361] width 113 height 15
type input "*********"
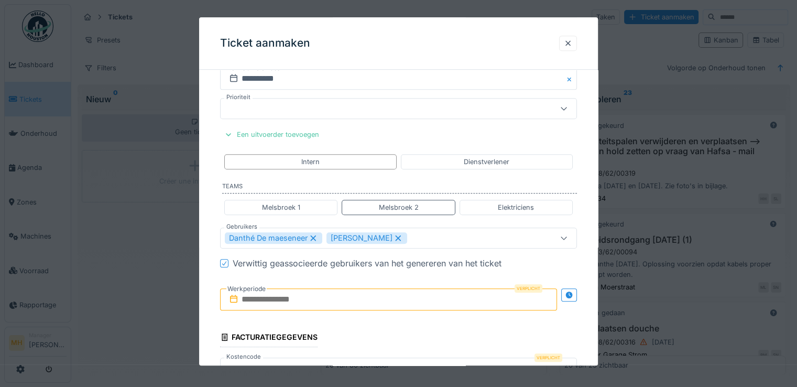
scroll to position [624, 0]
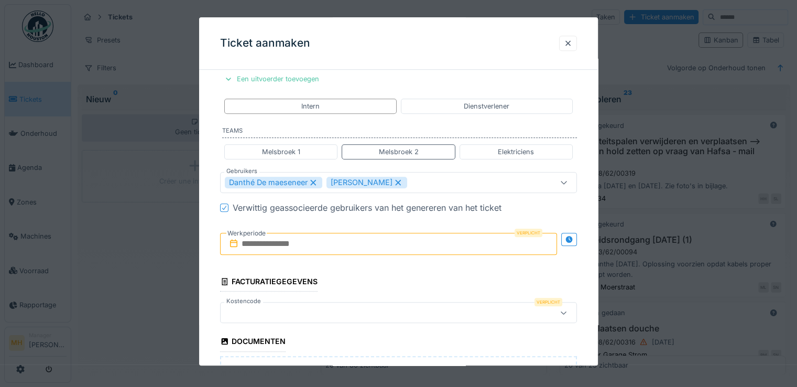
click at [279, 240] on input "text" at bounding box center [388, 244] width 337 height 22
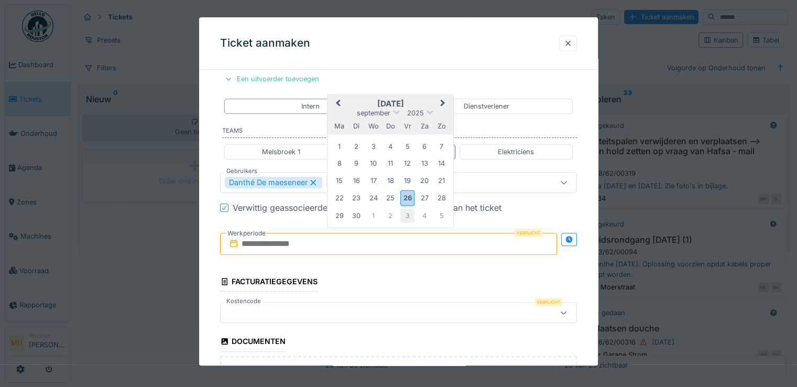
click at [405, 212] on div "3" at bounding box center [407, 215] width 14 height 14
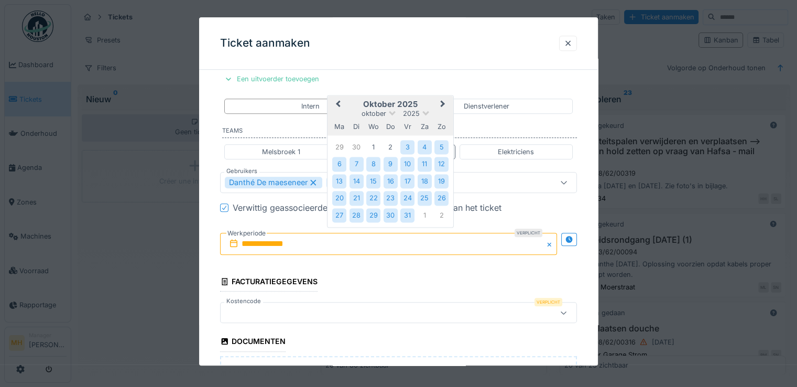
click at [405, 212] on div "31" at bounding box center [407, 215] width 14 height 14
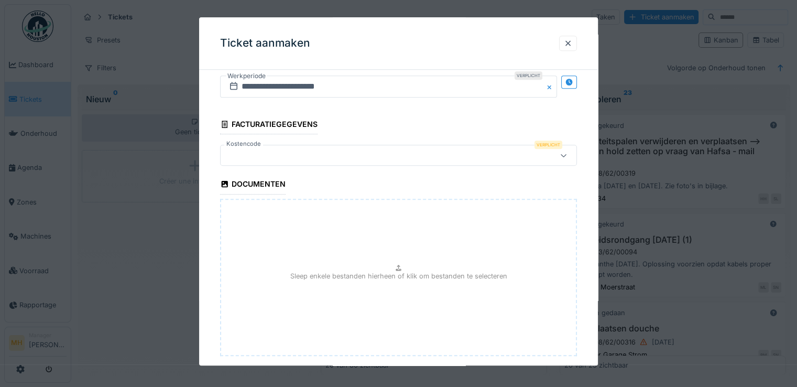
click at [251, 152] on div at bounding box center [377, 156] width 304 height 12
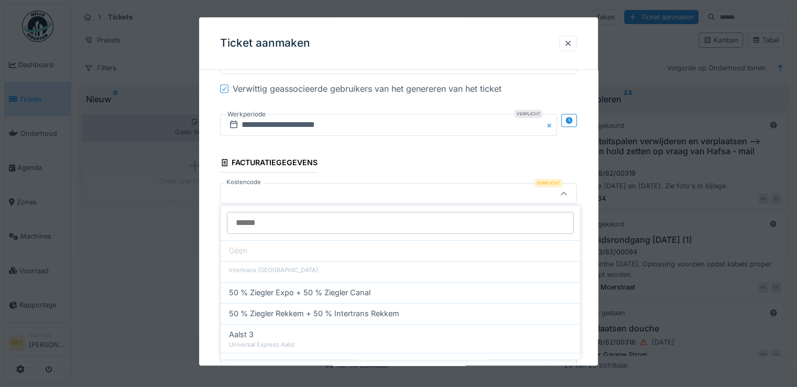
scroll to position [742, 0]
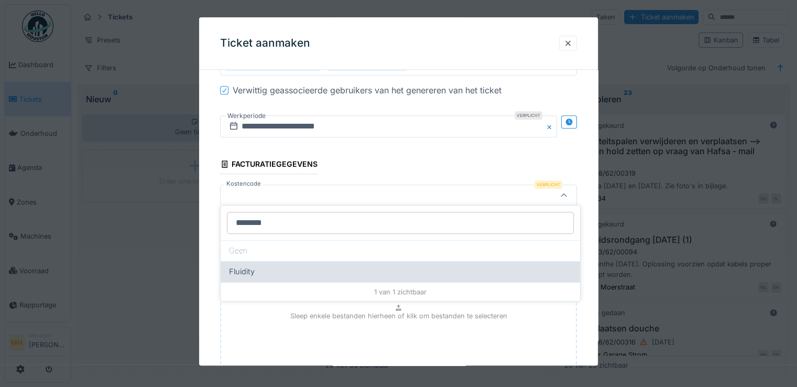
type input "********"
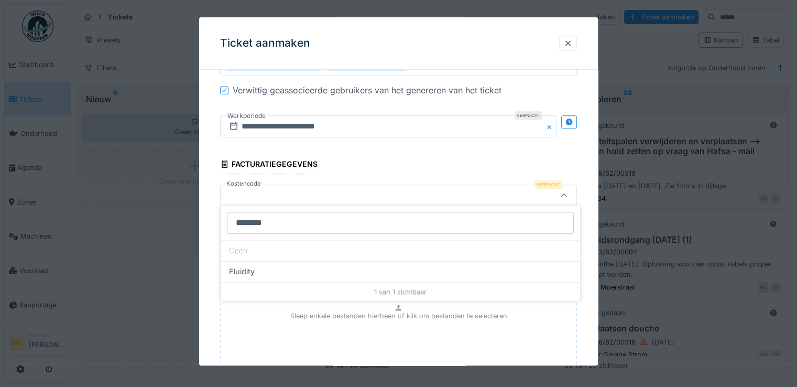
drag, startPoint x: 237, startPoint y: 271, endPoint x: 242, endPoint y: 271, distance: 5.8
click at [237, 271] on span "Fluidity" at bounding box center [242, 272] width 26 height 12
type input "***"
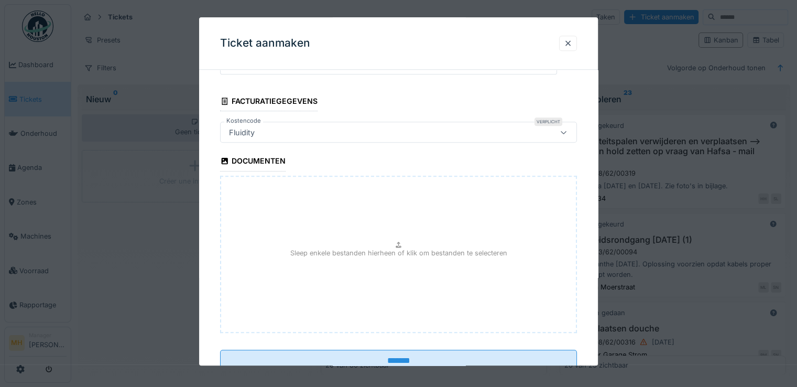
scroll to position [836, 0]
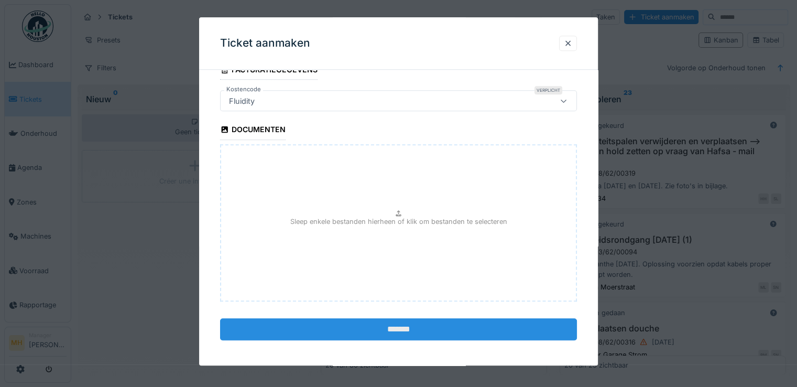
click at [377, 327] on input "*******" at bounding box center [398, 329] width 357 height 22
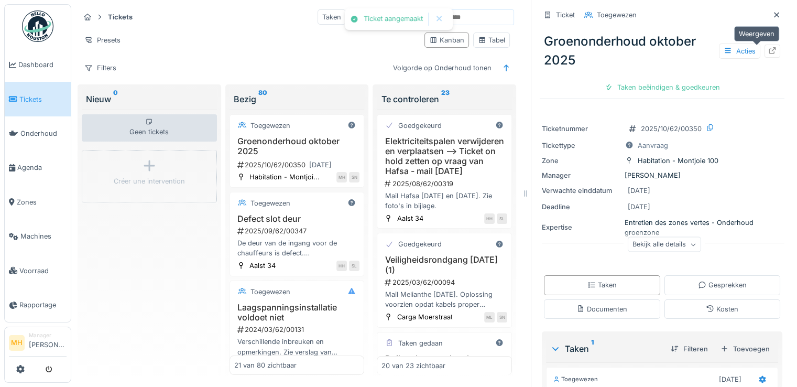
click at [768, 51] on icon at bounding box center [772, 50] width 8 height 7
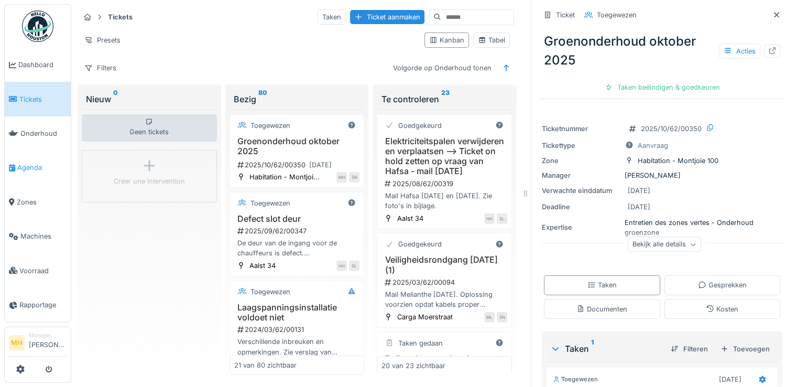
click at [28, 162] on span "Agenda" at bounding box center [41, 167] width 49 height 10
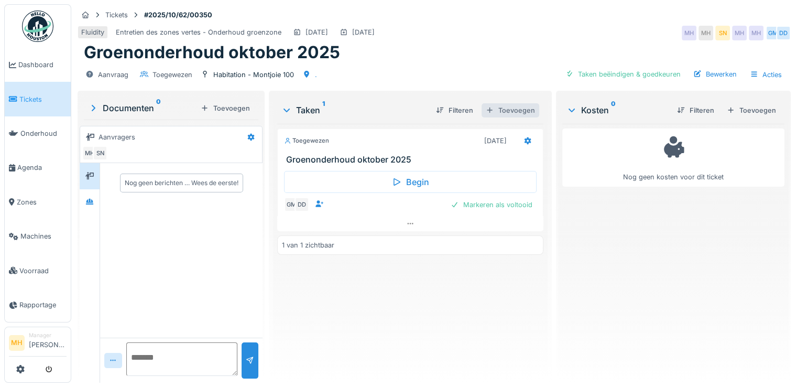
click at [510, 106] on div "Toevoegen" at bounding box center [510, 110] width 58 height 14
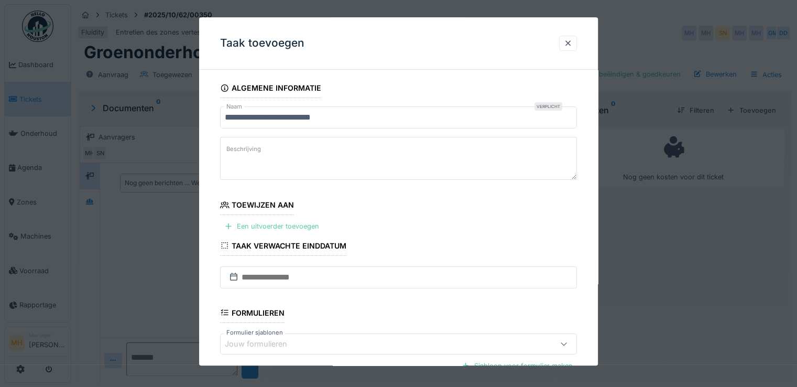
click at [287, 221] on div "Een uitvoerder toevoegen" at bounding box center [271, 226] width 103 height 14
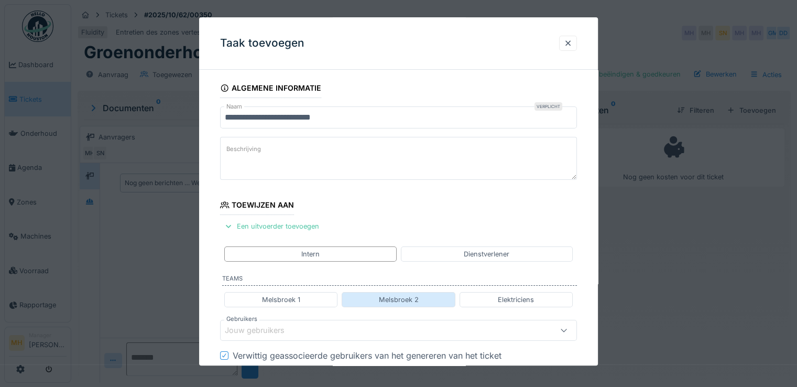
click at [375, 296] on div "Melsbroek 2" at bounding box center [397, 299] width 113 height 15
type input "*********"
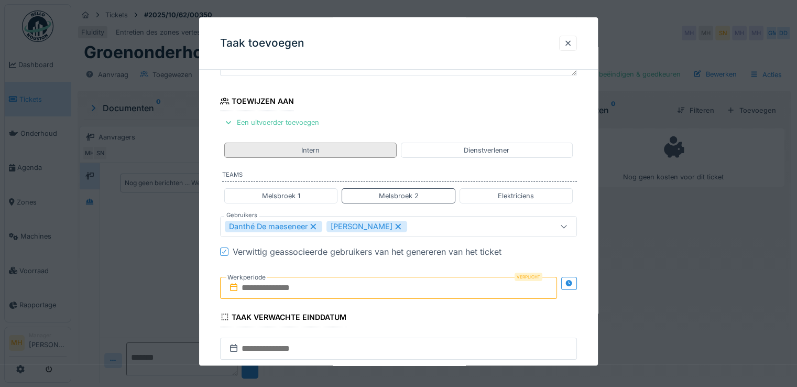
scroll to position [105, 0]
click at [269, 288] on input "text" at bounding box center [388, 286] width 337 height 22
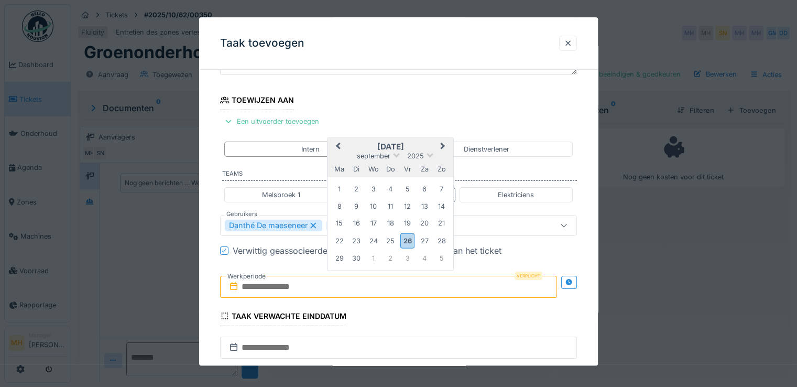
click at [443, 146] on span "Next Month" at bounding box center [443, 146] width 0 height 13
click at [411, 208] on div "10" at bounding box center [407, 207] width 14 height 14
click at [409, 207] on div "10" at bounding box center [407, 207] width 14 height 14
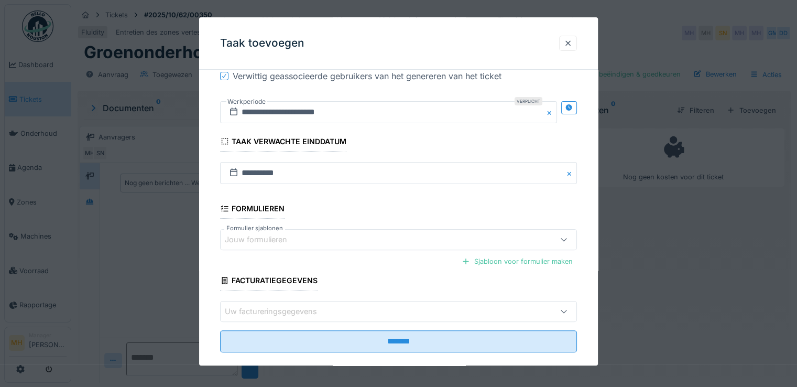
scroll to position [293, 0]
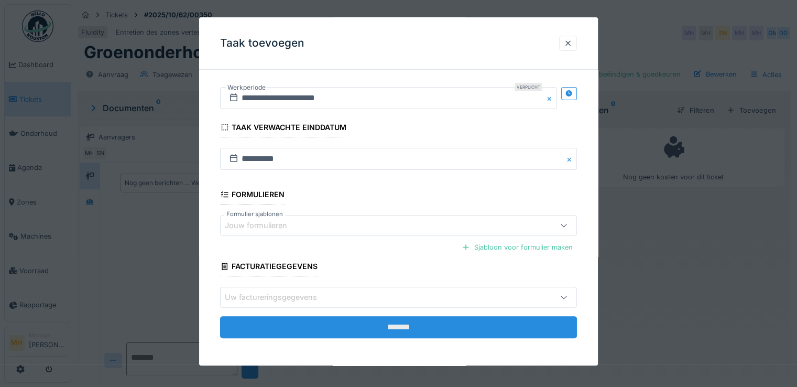
click at [326, 329] on input "*******" at bounding box center [398, 327] width 357 height 22
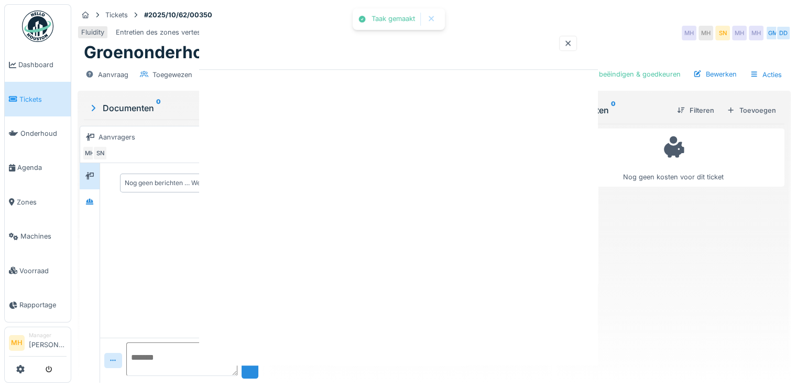
scroll to position [0, 0]
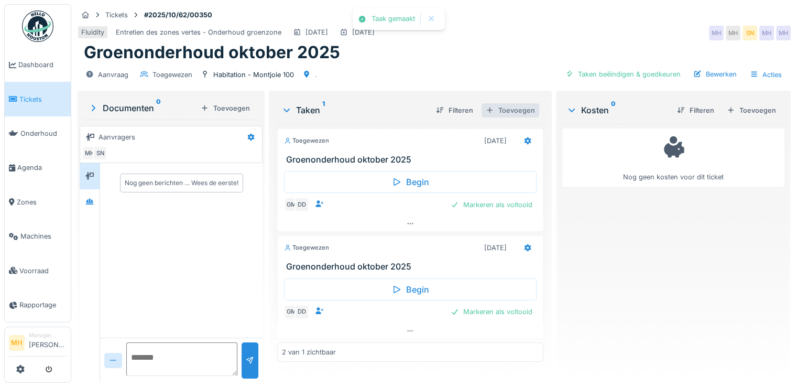
click at [509, 109] on div "Toevoegen" at bounding box center [510, 110] width 58 height 14
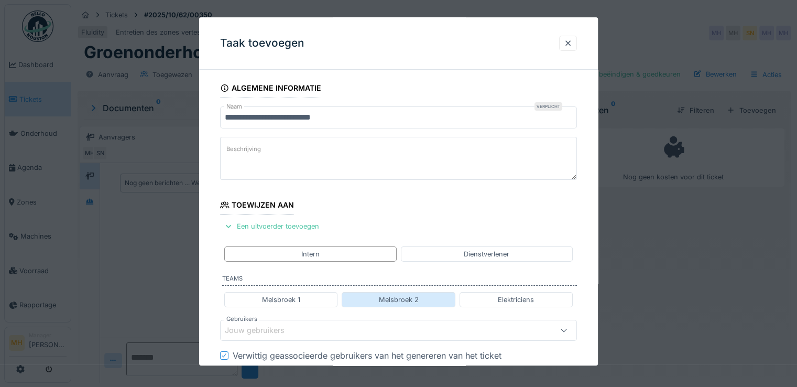
click at [399, 297] on div "Melsbroek 2" at bounding box center [398, 299] width 40 height 10
type input "*********"
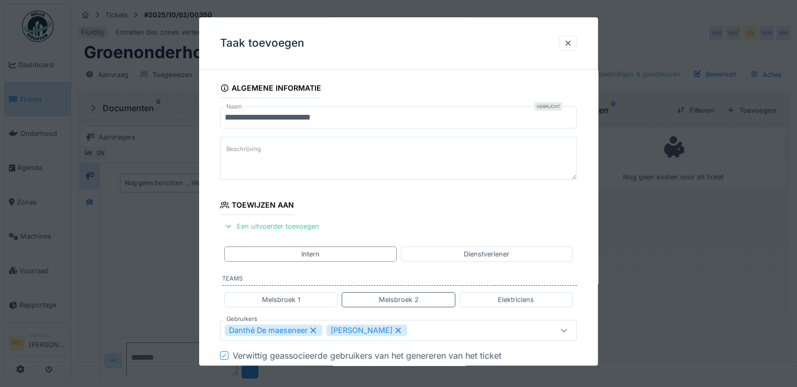
scroll to position [105, 0]
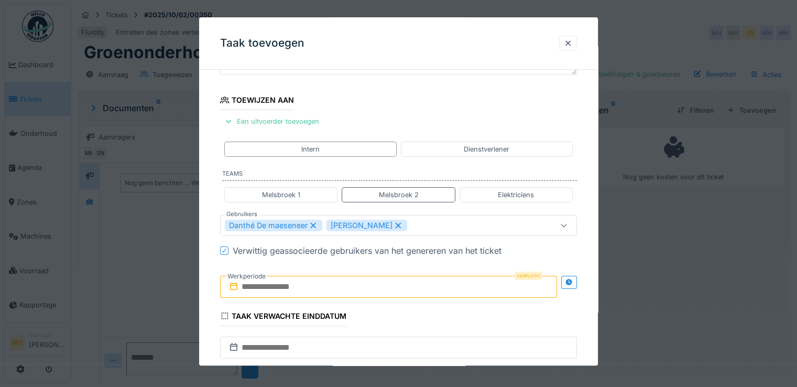
click at [333, 288] on input "text" at bounding box center [388, 286] width 337 height 22
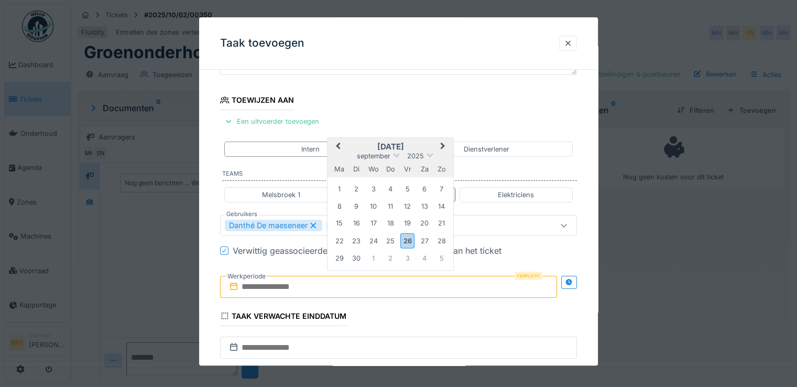
click at [444, 141] on button "Next Month" at bounding box center [443, 147] width 17 height 17
click at [407, 225] on div "17" at bounding box center [407, 224] width 14 height 14
click at [407, 224] on div "17" at bounding box center [407, 224] width 14 height 14
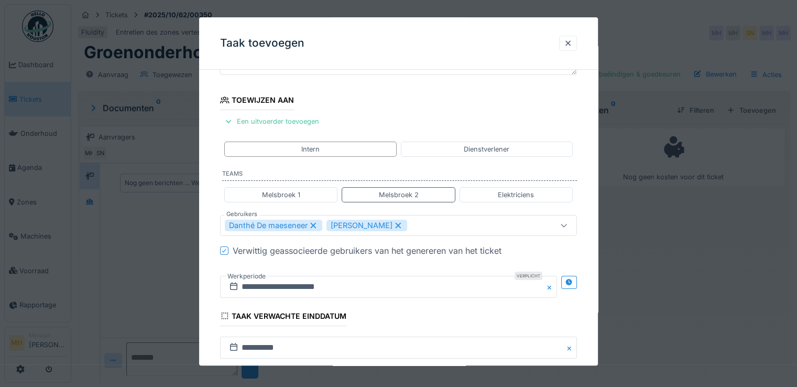
scroll to position [293, 0]
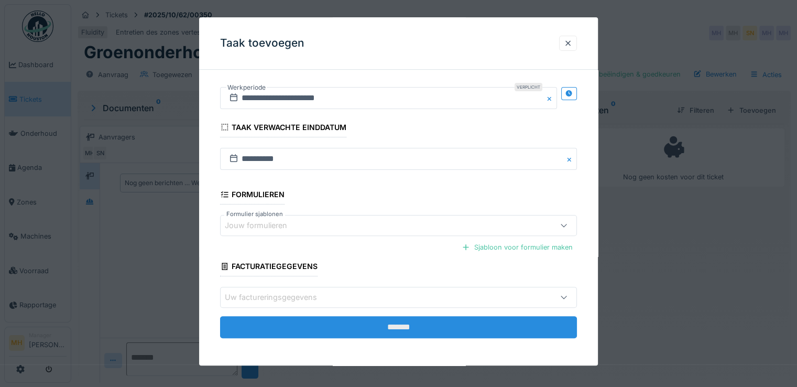
click at [356, 324] on input "*******" at bounding box center [398, 327] width 357 height 22
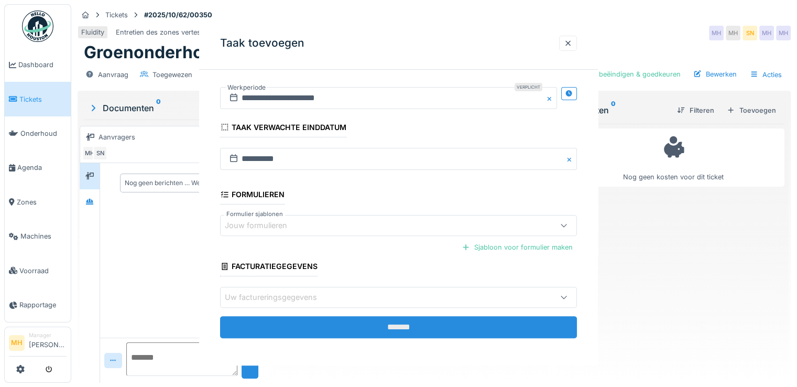
scroll to position [0, 0]
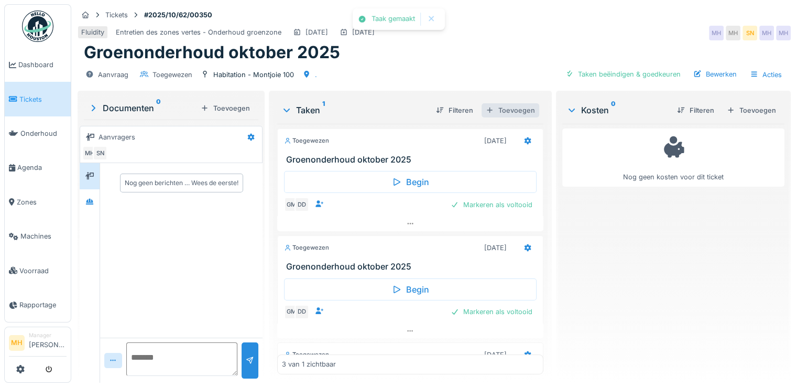
click at [513, 104] on div "Toevoegen" at bounding box center [510, 110] width 58 height 14
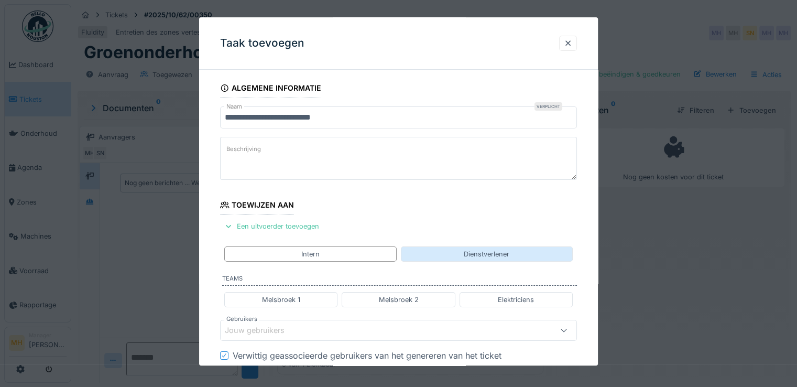
drag, startPoint x: 395, startPoint y: 295, endPoint x: 430, endPoint y: 250, distance: 56.4
click at [396, 294] on div "Melsbroek 2" at bounding box center [398, 299] width 40 height 10
type input "*********"
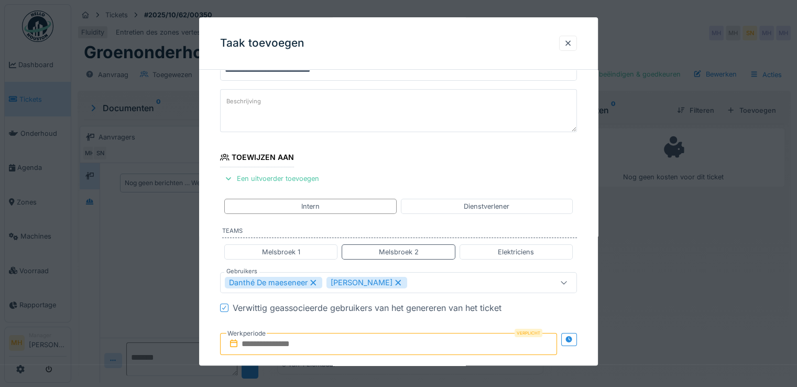
scroll to position [210, 0]
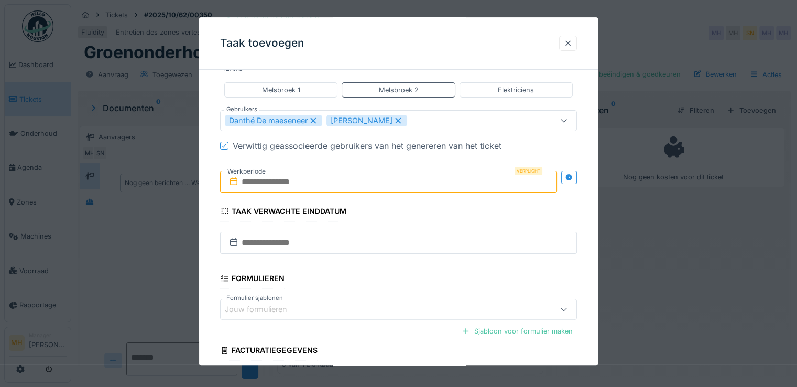
click at [317, 185] on input "text" at bounding box center [388, 182] width 337 height 22
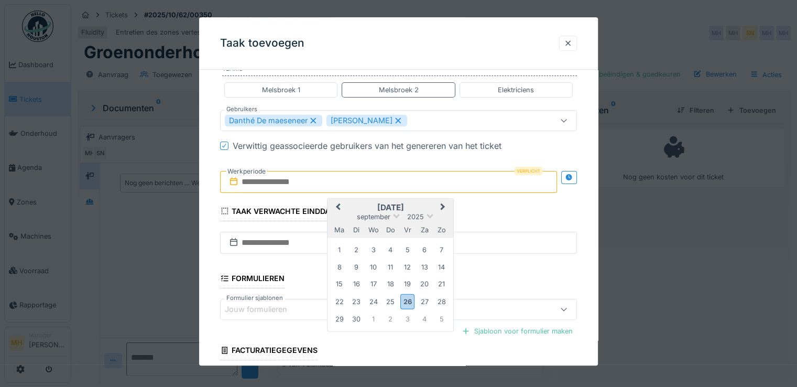
click at [443, 204] on span "Next Month" at bounding box center [443, 207] width 0 height 13
click at [406, 297] on div "24" at bounding box center [407, 301] width 14 height 14
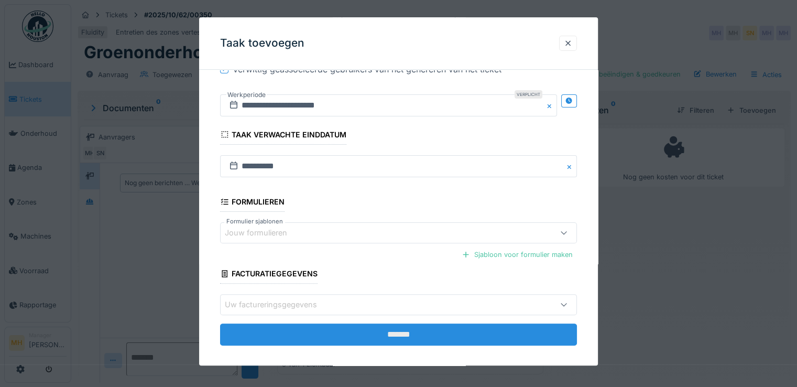
scroll to position [293, 0]
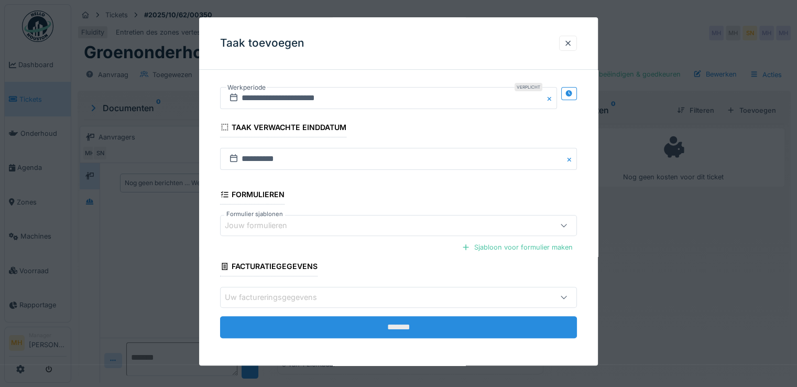
click at [387, 327] on input "*******" at bounding box center [398, 327] width 357 height 22
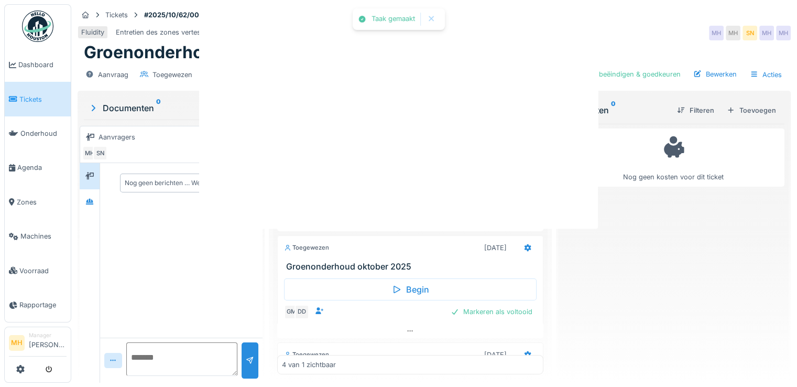
scroll to position [0, 0]
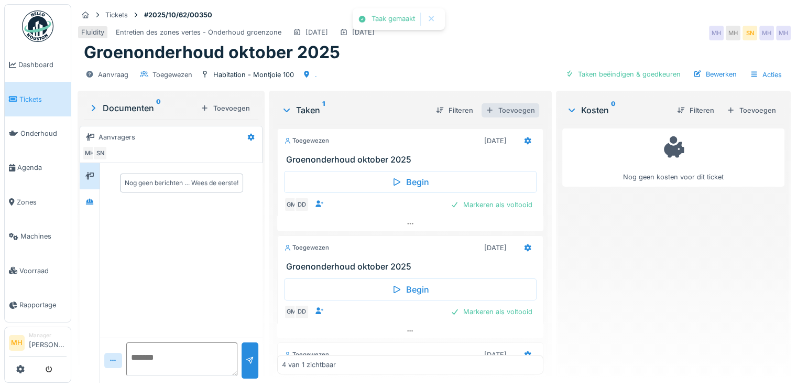
click at [503, 112] on div "Toevoegen" at bounding box center [510, 110] width 58 height 14
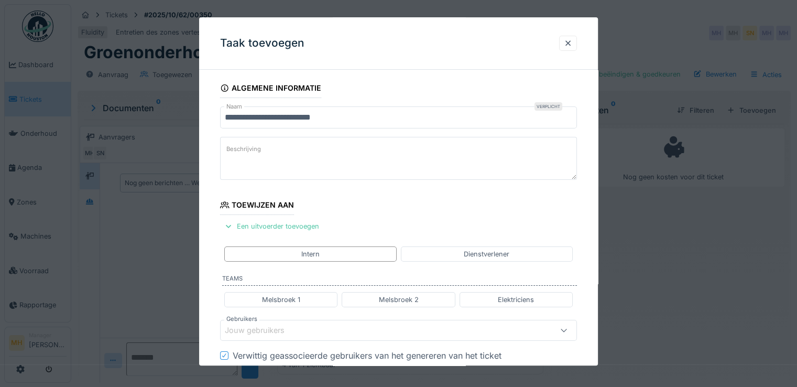
scroll to position [157, 0]
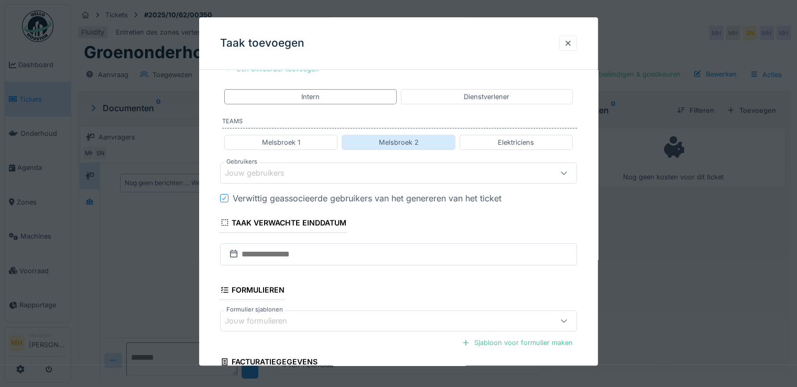
click at [409, 139] on div "Melsbroek 2" at bounding box center [398, 142] width 40 height 10
type input "*********"
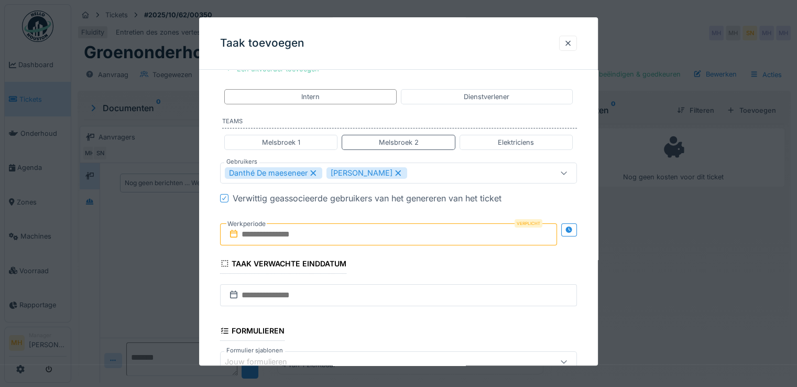
click at [311, 231] on input "text" at bounding box center [388, 234] width 337 height 22
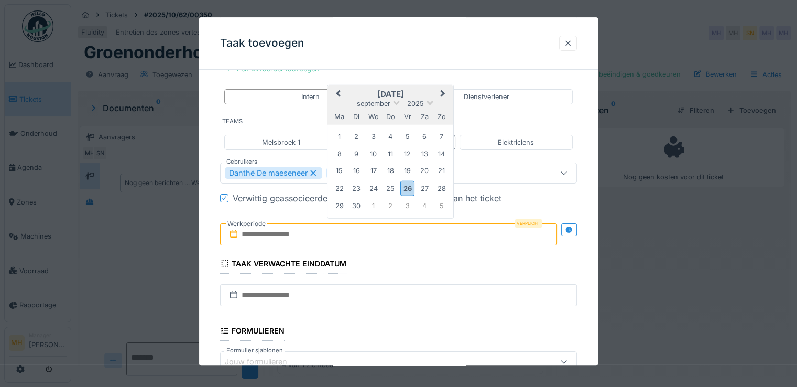
click at [445, 91] on button "Next Month" at bounding box center [443, 94] width 17 height 17
click at [406, 204] on div "31" at bounding box center [407, 206] width 14 height 14
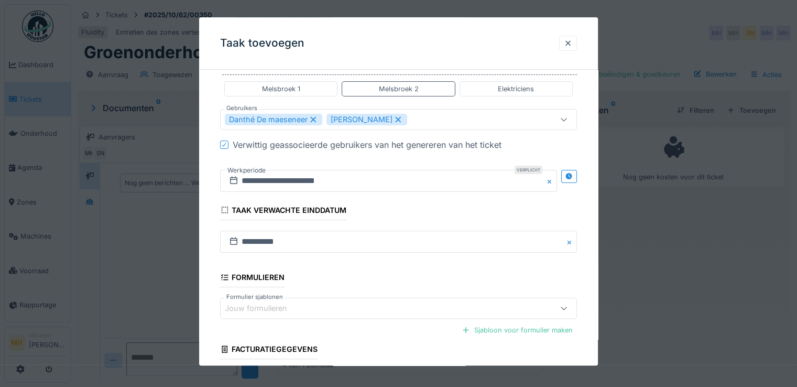
scroll to position [293, 0]
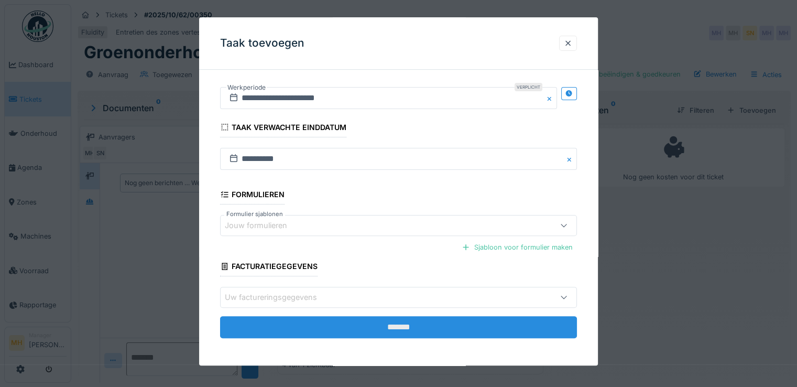
click at [389, 319] on input "*******" at bounding box center [398, 327] width 357 height 22
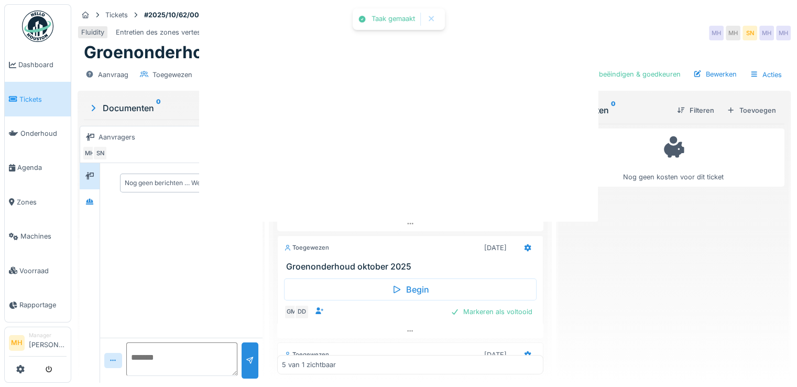
scroll to position [0, 0]
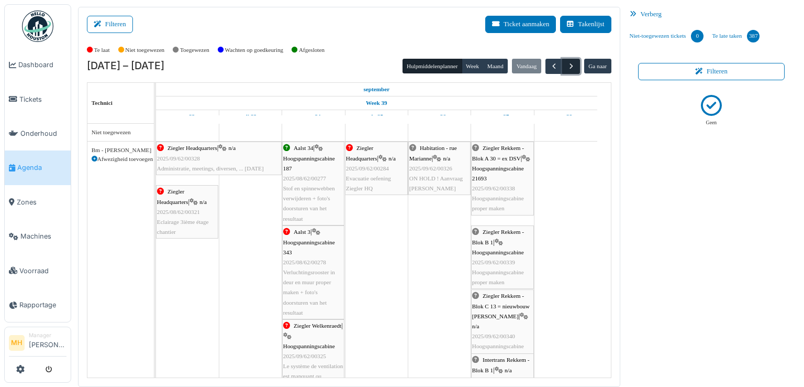
click at [568, 66] on span "button" at bounding box center [571, 66] width 9 height 9
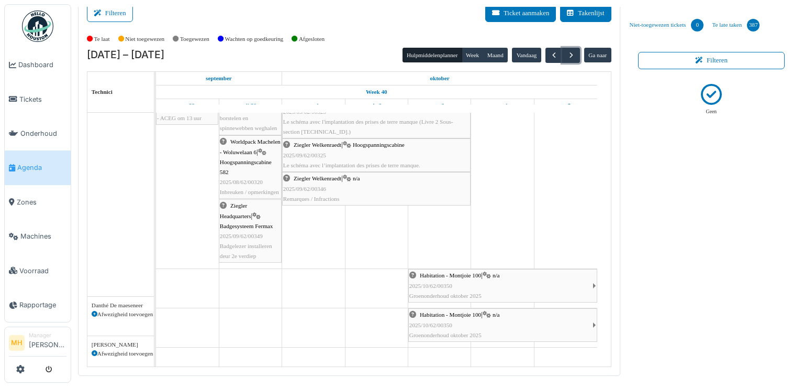
scroll to position [210, 0]
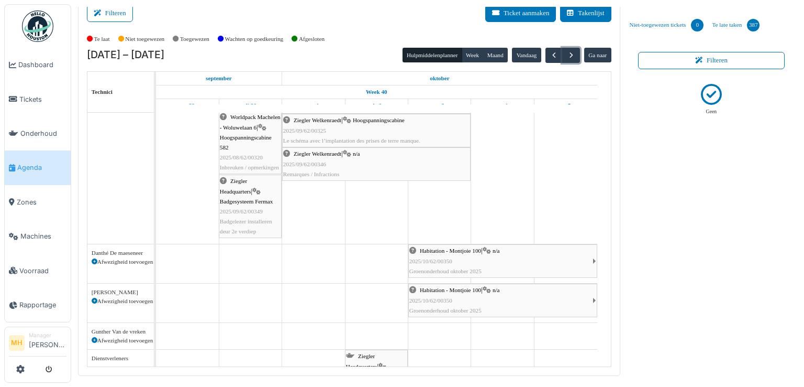
click at [444, 261] on span "2025/10/62/00350" at bounding box center [431, 261] width 43 height 6
click at [567, 54] on span "button" at bounding box center [571, 55] width 9 height 9
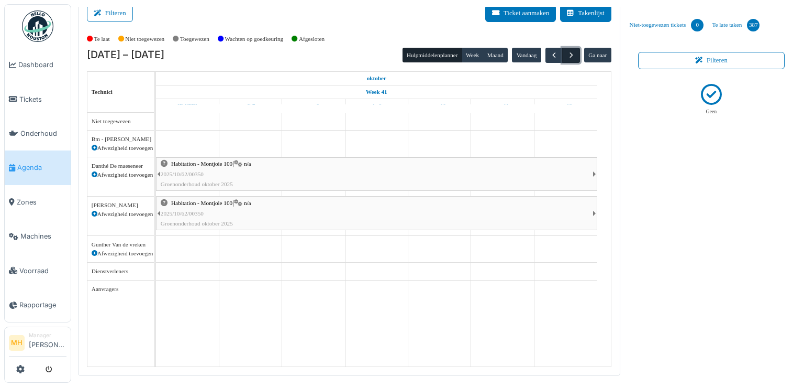
scroll to position [0, 0]
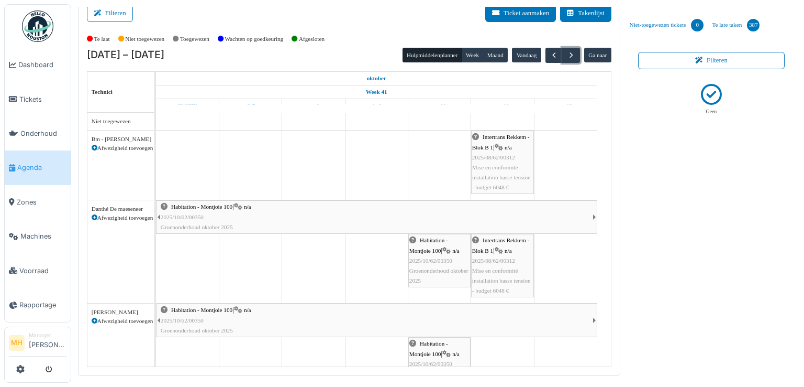
click at [259, 211] on div "Habitation - Montjoie 100 | n/a 2025/10/62/00350 Groenonderhoud oktober 2025" at bounding box center [377, 217] width 432 height 30
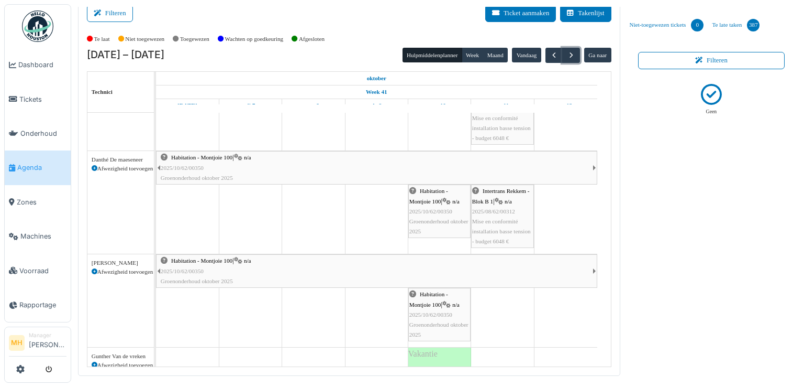
scroll to position [91, 0]
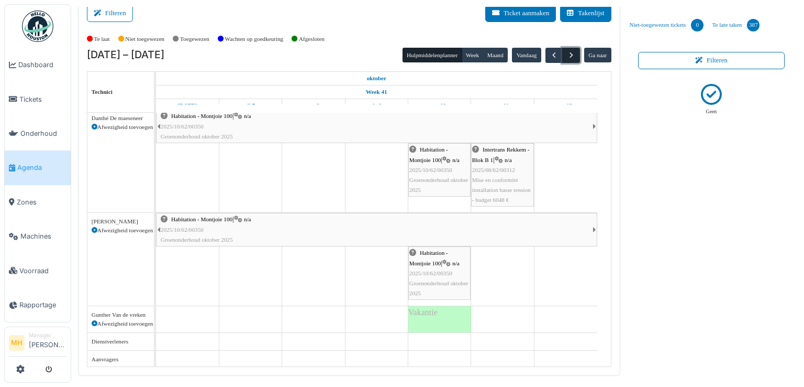
click at [567, 56] on span "button" at bounding box center [571, 55] width 9 height 9
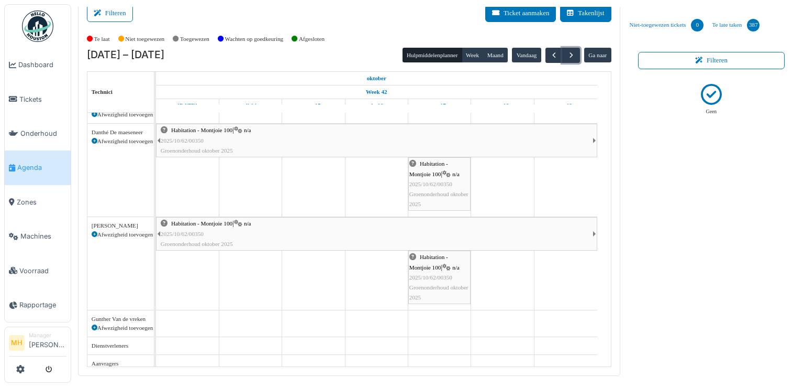
scroll to position [69, 0]
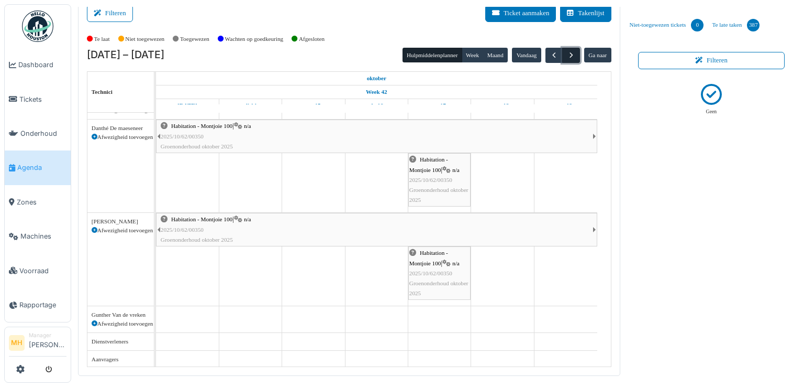
click at [567, 56] on span "button" at bounding box center [571, 55] width 9 height 9
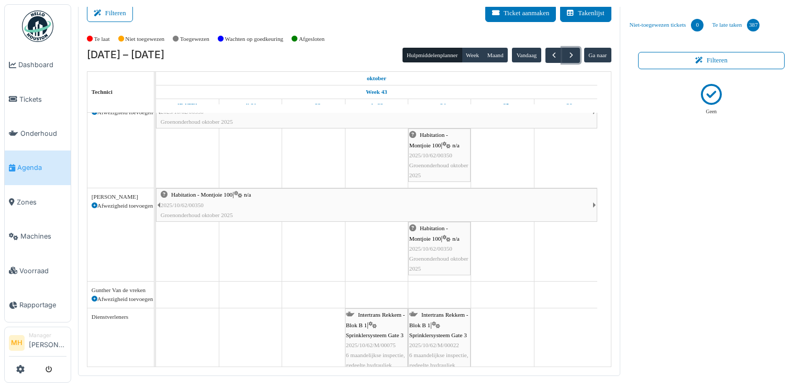
scroll to position [105, 0]
click at [569, 51] on span "button" at bounding box center [571, 55] width 9 height 9
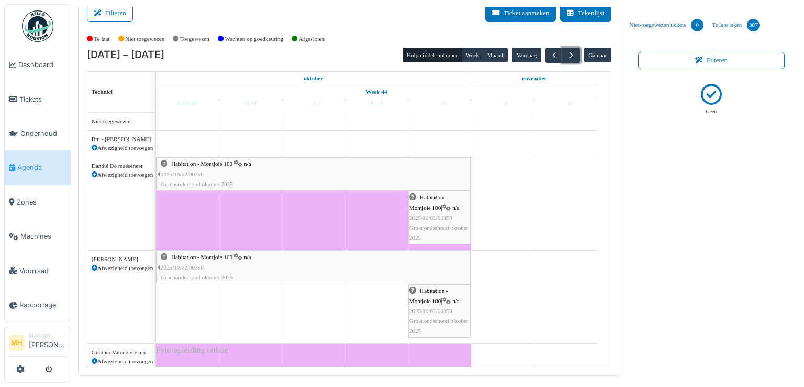
click at [440, 220] on div "Habitation - Montjoie 100 | n/a 2025/10/62/00350 Groenonderhoud oktober 2025" at bounding box center [440, 217] width 60 height 50
click at [440, 222] on div "Habitation - Montjoie 100 | n/a 2025/10/62/00350 Groenonderhoud oktober 2025" at bounding box center [440, 217] width 60 height 50
click at [437, 205] on span "Habitation - Montjoie 100" at bounding box center [429, 202] width 39 height 16
click at [197, 171] on span "2025/10/62/00350" at bounding box center [182, 174] width 43 height 6
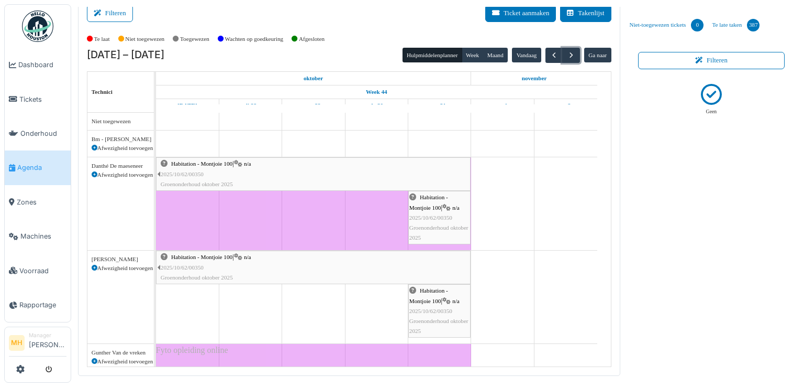
click at [197, 171] on span "2025/10/62/00350" at bounding box center [182, 174] width 43 height 6
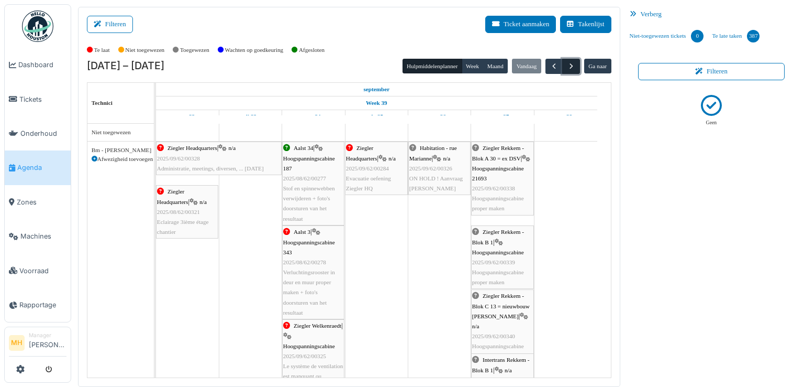
click at [569, 65] on span "button" at bounding box center [571, 66] width 9 height 9
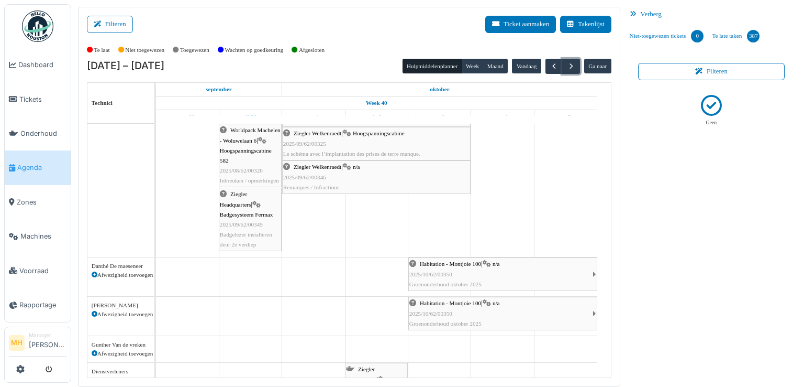
scroll to position [210, 0]
click at [462, 270] on div "Habitation - Montjoie 100 | n/a 2025/10/62/00350 Groenonderhoud [DATE]" at bounding box center [501, 272] width 183 height 30
click at [468, 261] on span "Habitation - Montjoie 100" at bounding box center [450, 261] width 61 height 6
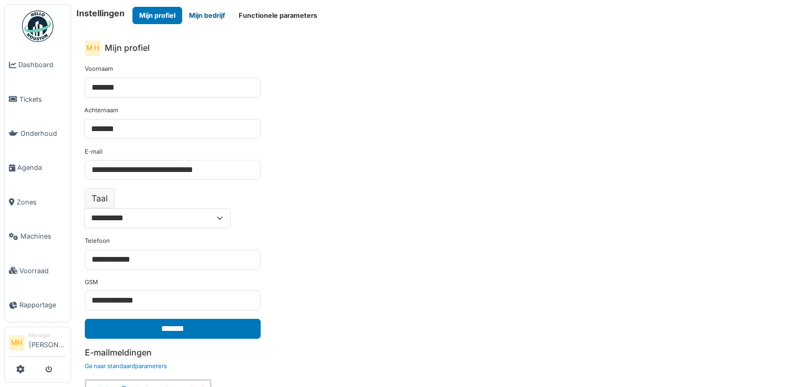
click at [207, 12] on button "Mijn bedrijf" at bounding box center [207, 15] width 50 height 17
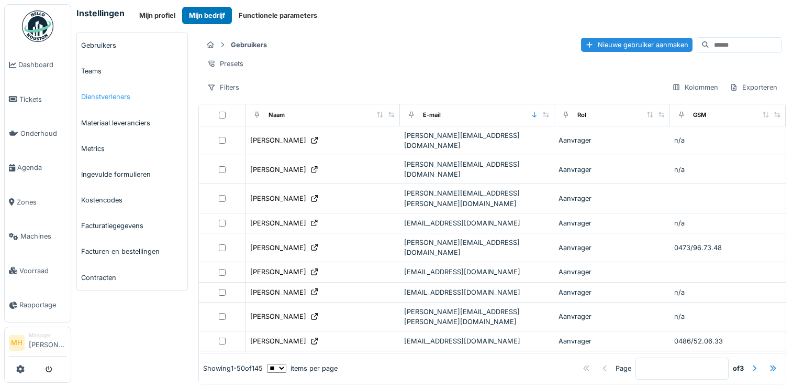
click at [89, 95] on link "Dienstverleners" at bounding box center [132, 97] width 111 height 26
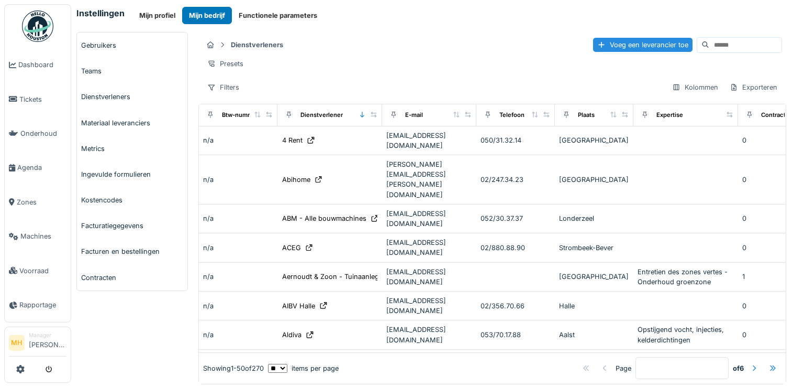
click at [710, 47] on input at bounding box center [746, 45] width 72 height 15
type input "***"
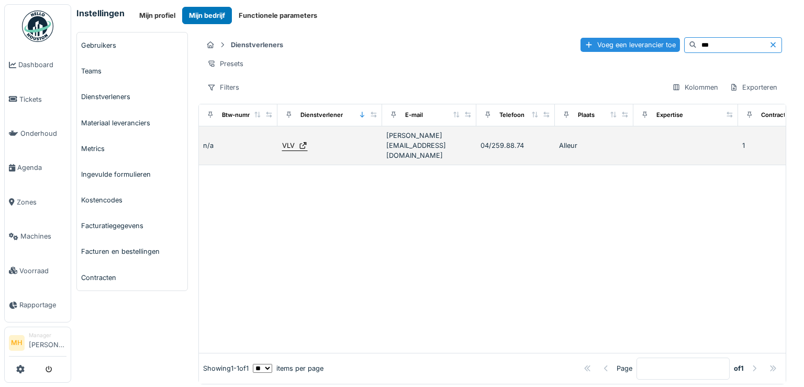
click at [289, 145] on div "VLV" at bounding box center [288, 145] width 13 height 10
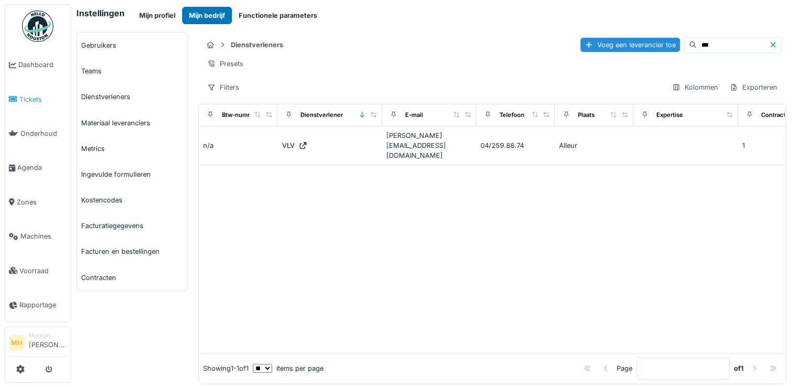
click at [38, 98] on span "Tickets" at bounding box center [42, 99] width 47 height 10
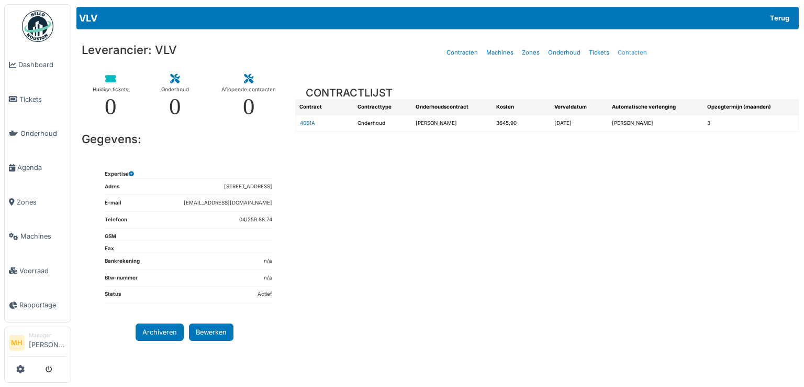
click at [632, 51] on link "Contacten" at bounding box center [633, 52] width 38 height 25
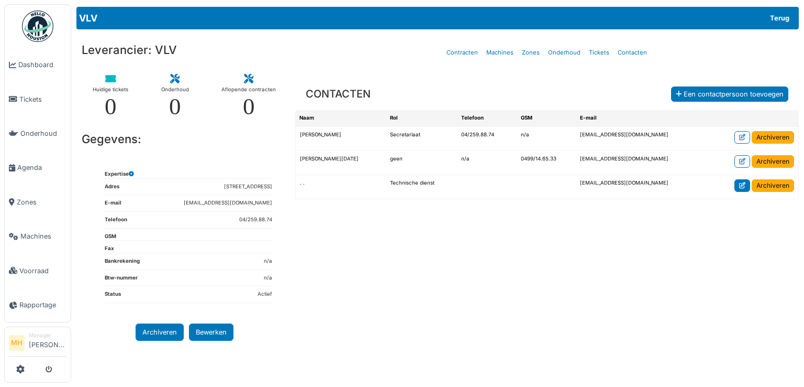
click at [746, 182] on icon at bounding box center [743, 185] width 6 height 6
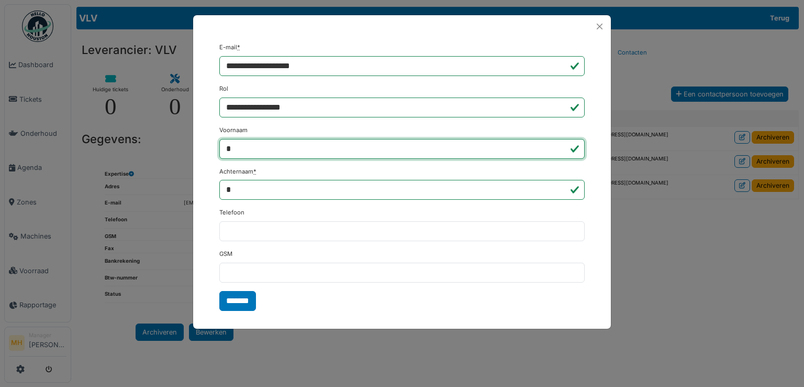
click at [253, 147] on input "*" at bounding box center [402, 149] width 366 height 20
type input "**********"
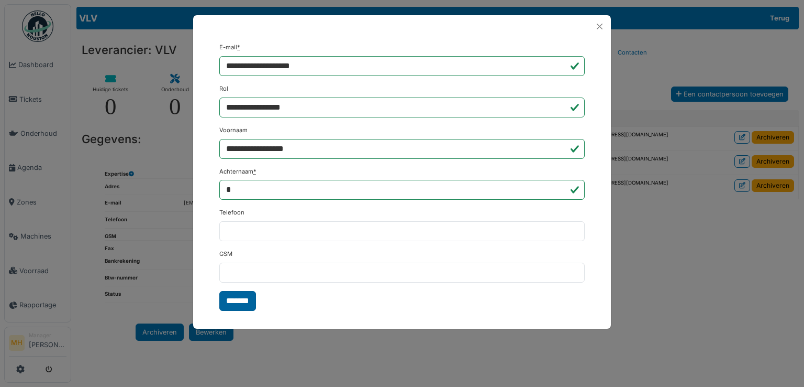
click at [236, 301] on input "*******" at bounding box center [237, 301] width 37 height 20
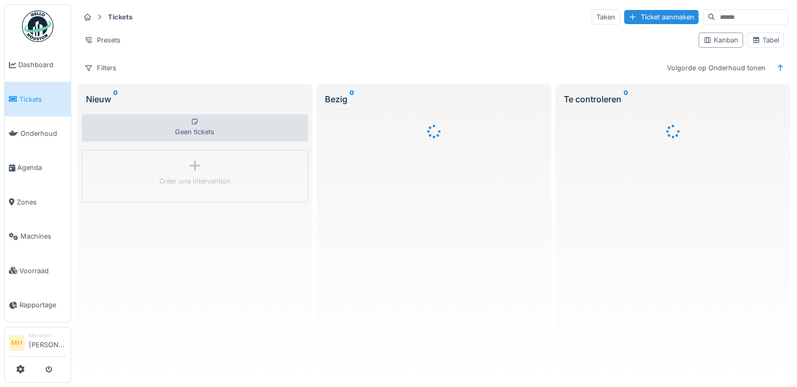
click at [721, 14] on input at bounding box center [751, 17] width 72 height 15
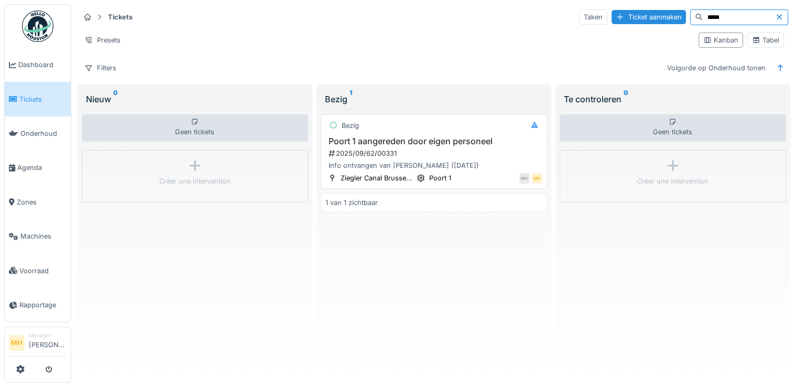
click at [403, 140] on h3 "Poort 1 aangereden door eigen personeel" at bounding box center [433, 141] width 217 height 10
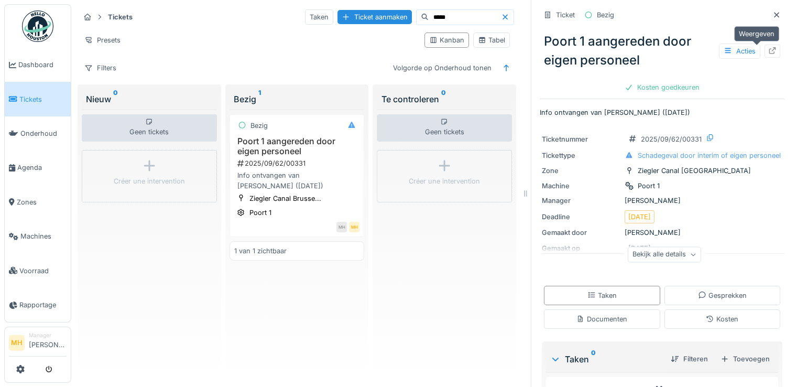
click at [769, 48] on icon at bounding box center [772, 50] width 7 height 7
drag, startPoint x: 446, startPoint y: 17, endPoint x: 367, endPoint y: 22, distance: 79.3
click at [367, 22] on div "Taken Ticket aanmaken *****" at bounding box center [409, 17] width 209 height 16
type input "*****"
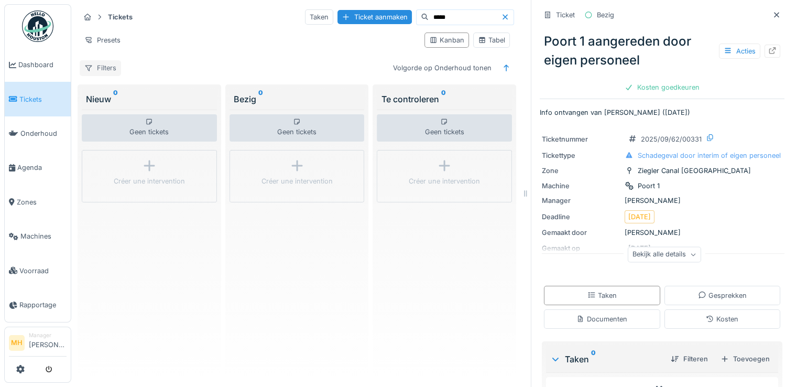
click at [115, 70] on div "Filters" at bounding box center [100, 67] width 41 height 15
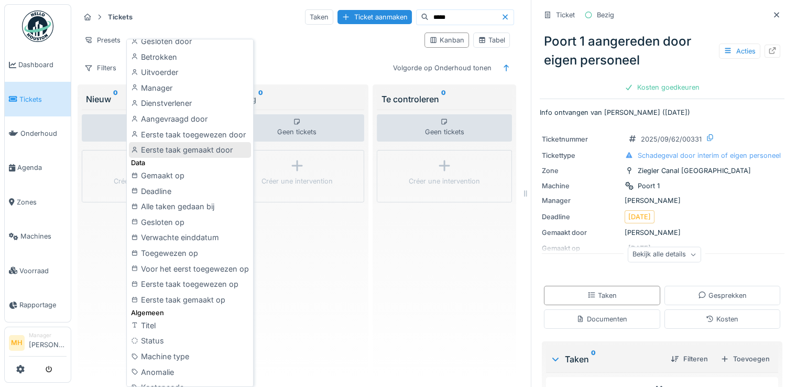
scroll to position [210, 0]
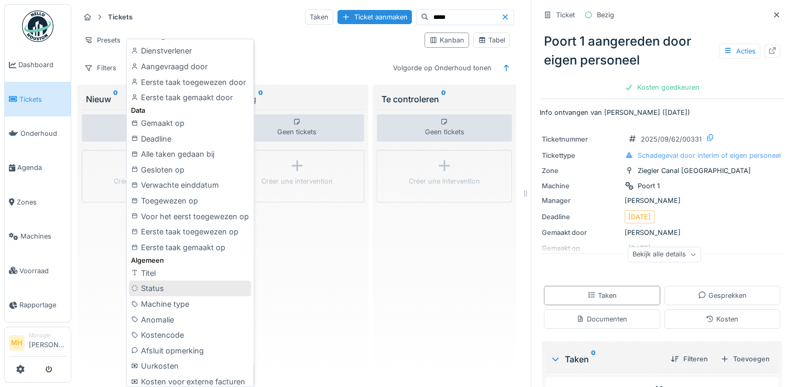
click at [166, 285] on div "Status" at bounding box center [190, 288] width 122 height 16
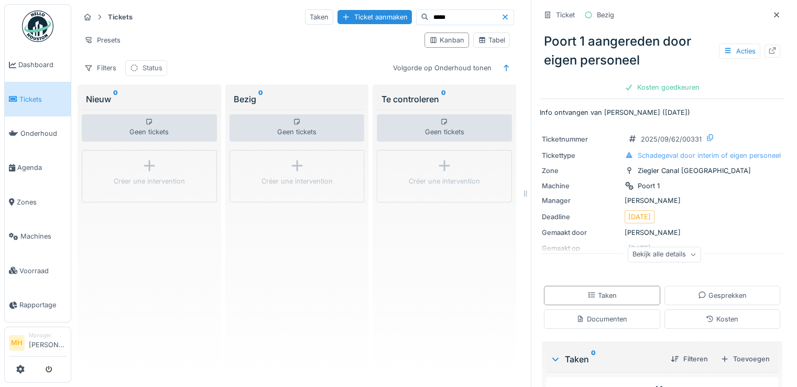
click at [148, 65] on div "Status" at bounding box center [152, 68] width 20 height 10
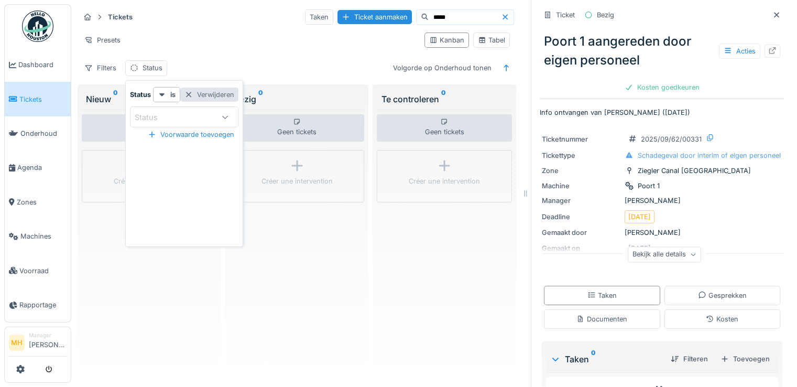
click at [207, 97] on div "Verwijderen" at bounding box center [209, 94] width 58 height 14
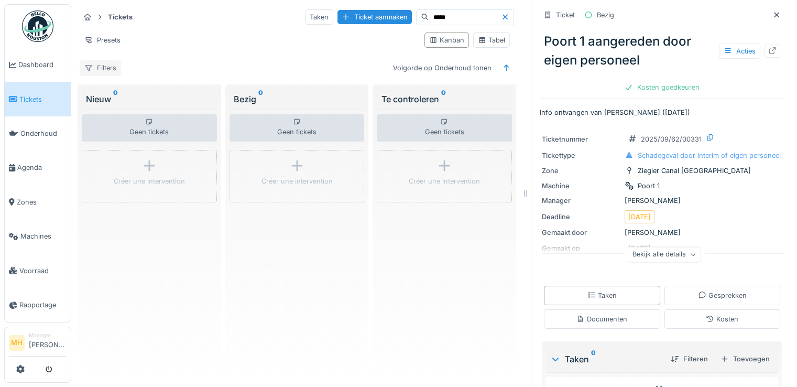
click at [105, 70] on div "Filters" at bounding box center [100, 67] width 41 height 15
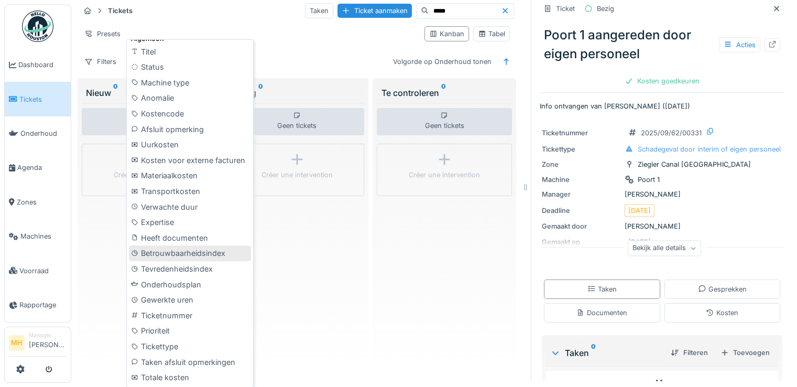
scroll to position [8, 0]
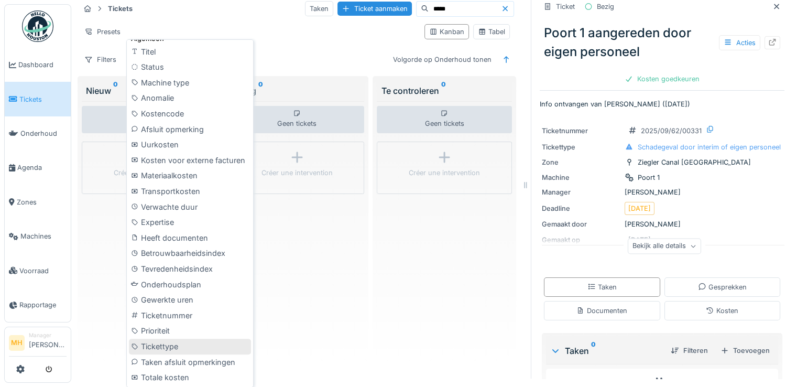
click at [174, 345] on div "Tickettype" at bounding box center [190, 346] width 122 height 16
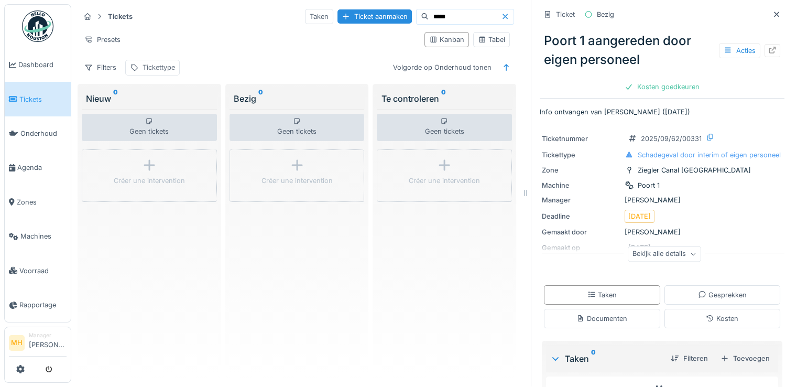
click at [152, 62] on div "Tickettype" at bounding box center [158, 67] width 32 height 10
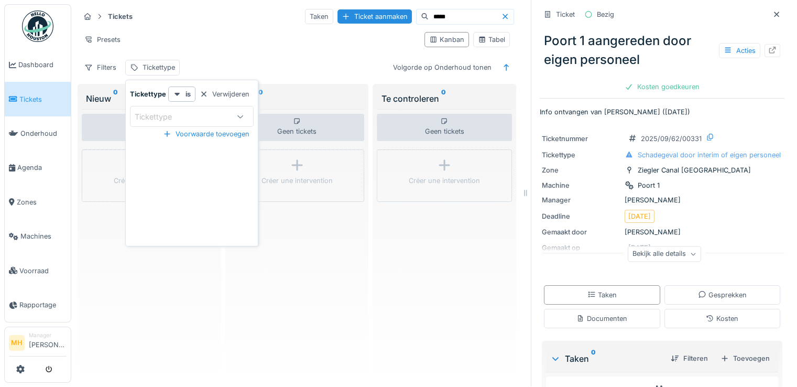
click at [156, 111] on div "Tickettype" at bounding box center [161, 117] width 52 height 12
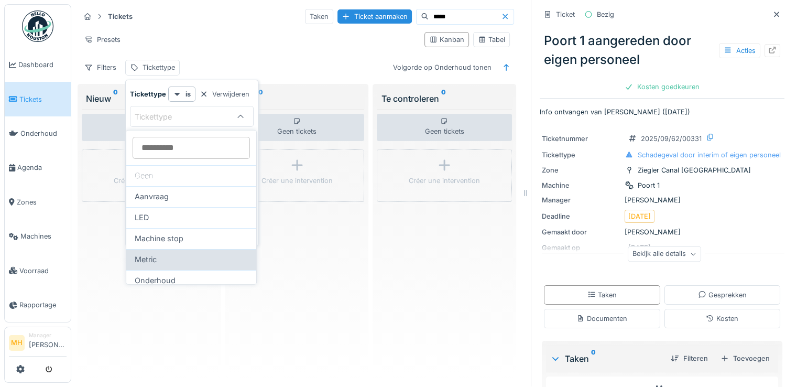
scroll to position [0, 0]
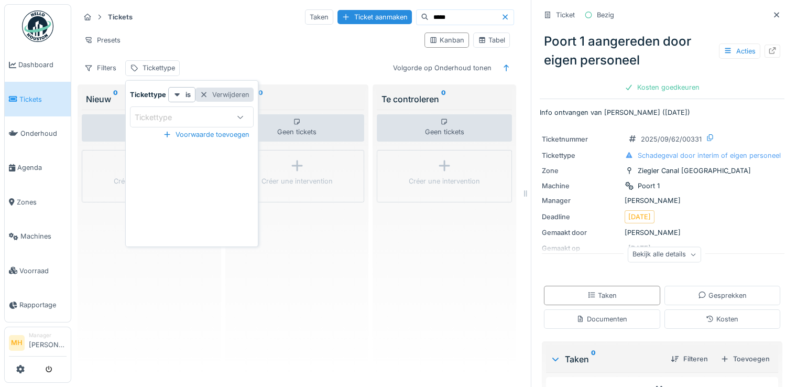
click at [233, 94] on div "Verwijderen" at bounding box center [224, 94] width 58 height 14
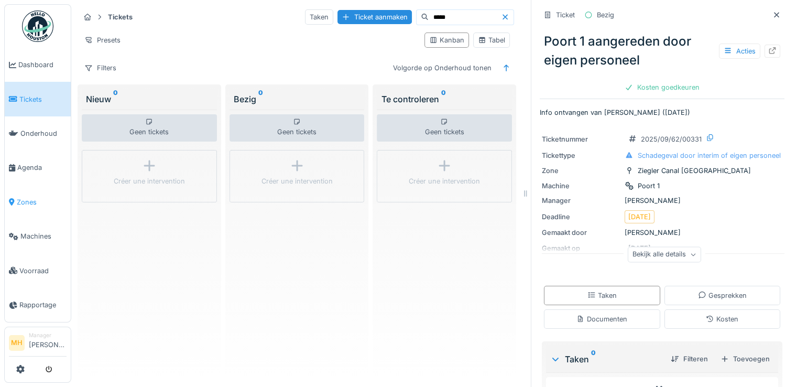
click at [33, 197] on span "Zones" at bounding box center [42, 202] width 50 height 10
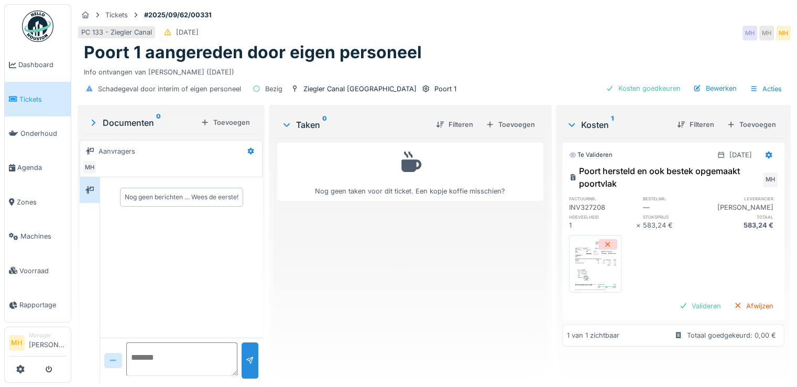
scroll to position [8, 0]
click at [686, 299] on div "Valideren" at bounding box center [700, 306] width 50 height 14
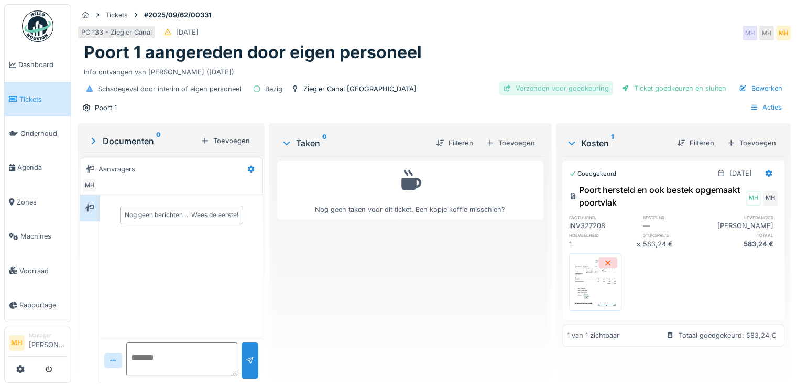
click at [514, 86] on div "Verzenden voor goedkeuring" at bounding box center [556, 88] width 114 height 14
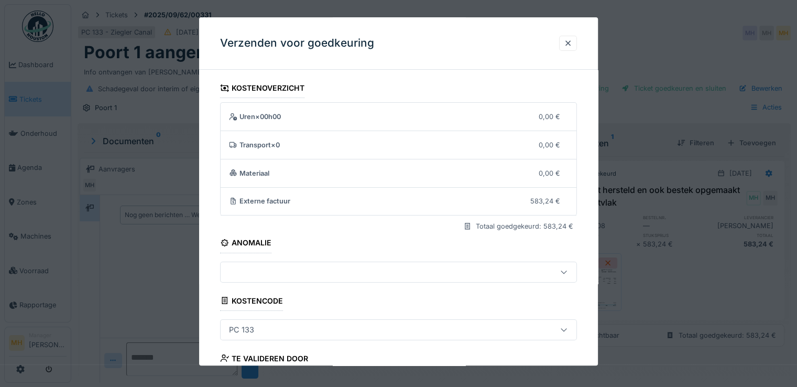
scroll to position [91, 0]
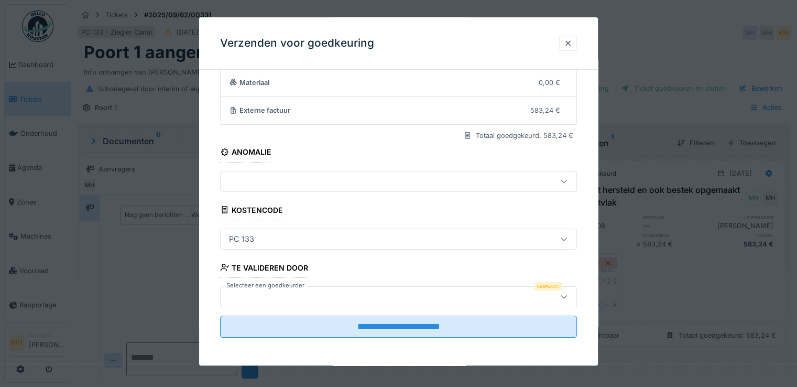
click at [265, 298] on div at bounding box center [377, 297] width 304 height 12
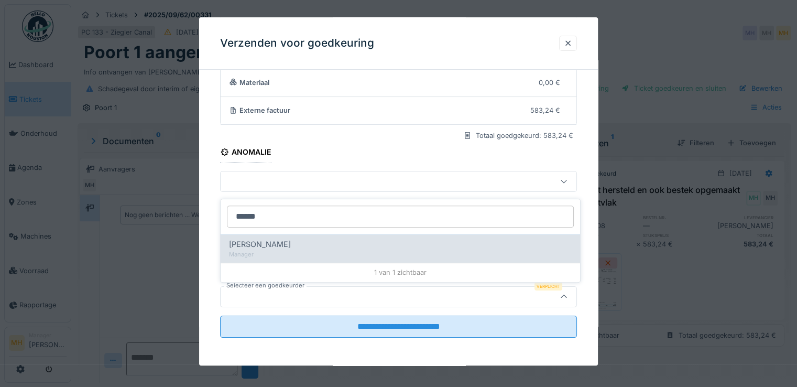
type input "******"
click at [266, 244] on span "[PERSON_NAME]" at bounding box center [260, 244] width 62 height 12
type input "****"
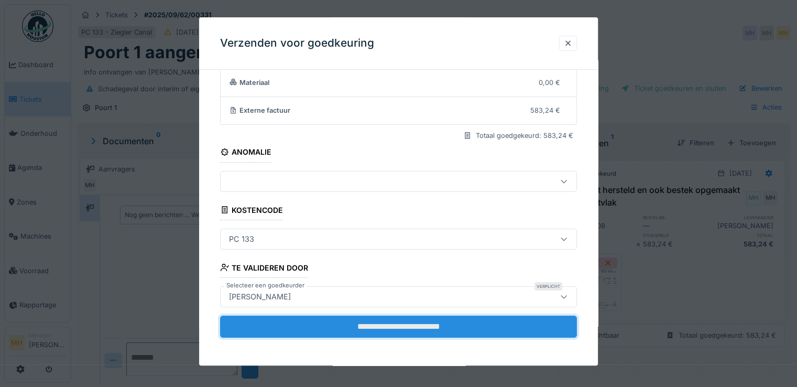
click at [395, 323] on input "**********" at bounding box center [398, 326] width 357 height 22
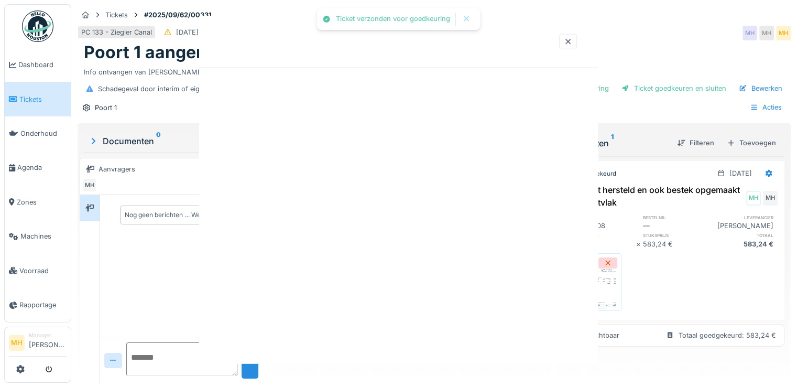
scroll to position [0, 0]
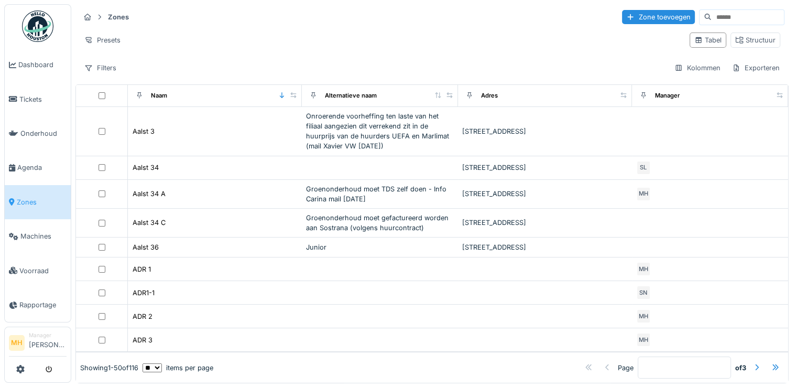
click at [711, 13] on input at bounding box center [747, 17] width 72 height 15
type input "****"
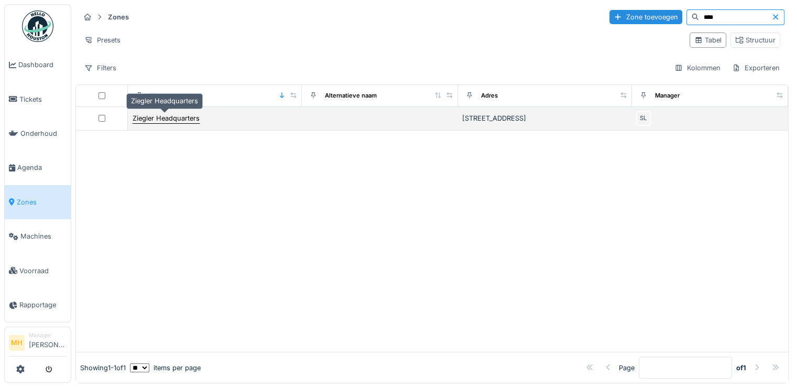
click at [153, 119] on div "Ziegler Headquarters" at bounding box center [166, 118] width 67 height 10
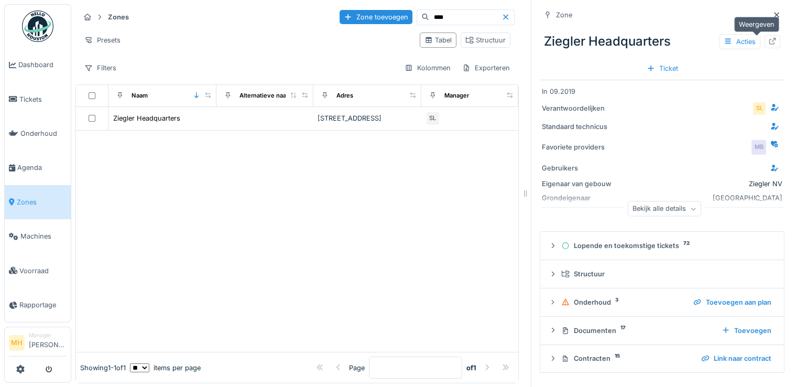
click at [764, 41] on div at bounding box center [772, 41] width 16 height 13
click at [39, 94] on span "Tickets" at bounding box center [42, 99] width 47 height 10
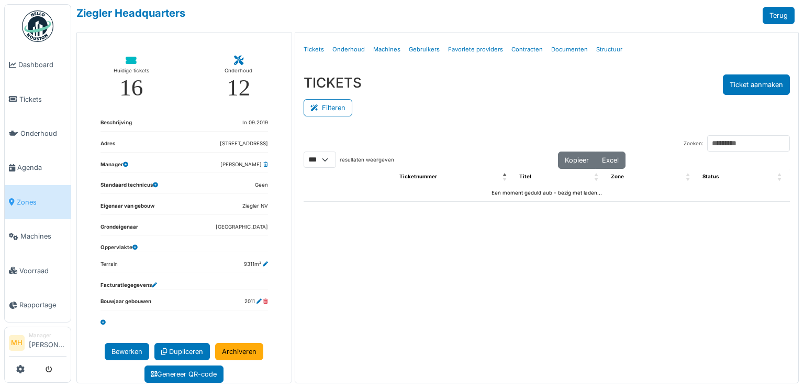
select select "***"
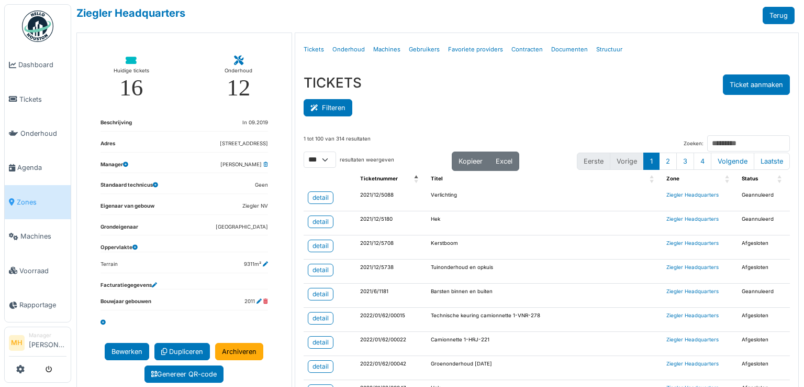
click at [336, 109] on button "Filteren" at bounding box center [328, 107] width 49 height 17
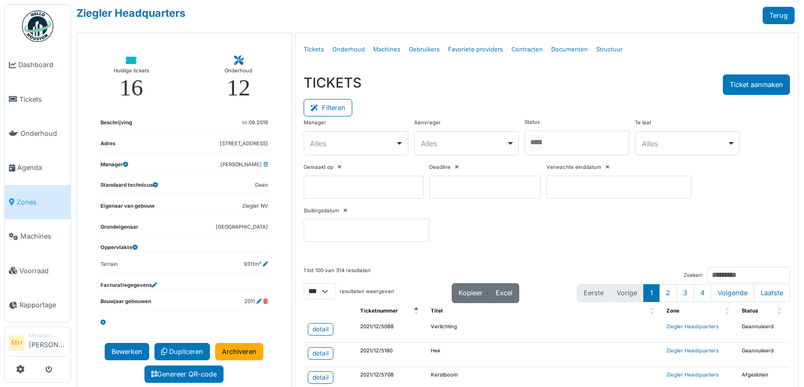
click at [578, 138] on div at bounding box center [577, 142] width 105 height 25
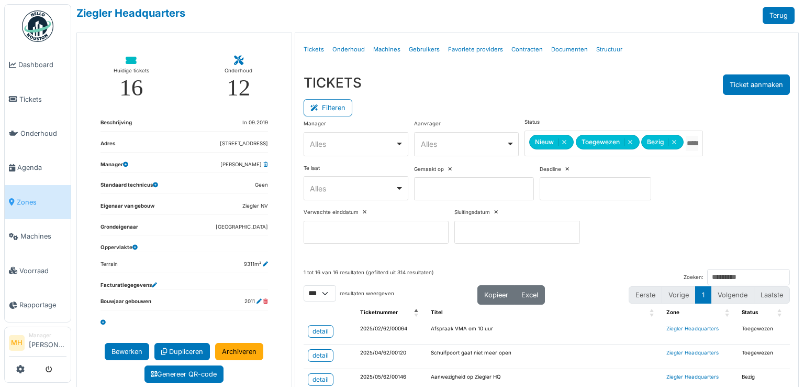
drag, startPoint x: 327, startPoint y: 106, endPoint x: 434, endPoint y: 146, distance: 113.8
click at [330, 107] on button "Filteren" at bounding box center [328, 107] width 49 height 17
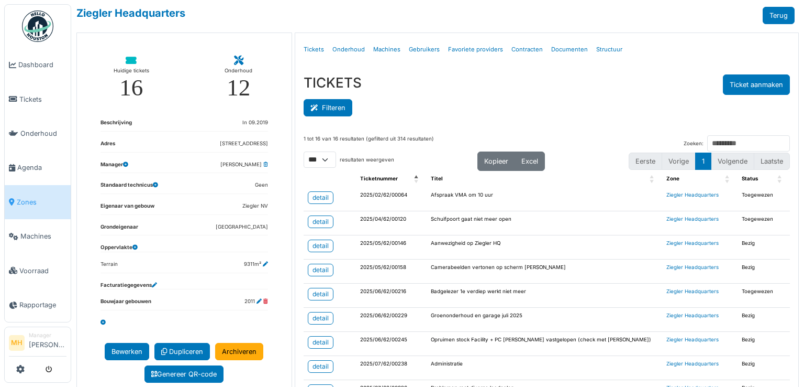
click at [337, 105] on button "Filteren" at bounding box center [328, 107] width 49 height 17
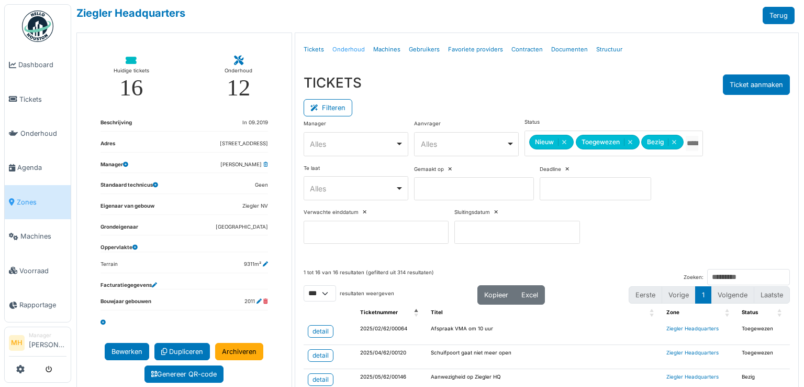
click at [349, 49] on link "Onderhoud" at bounding box center [348, 49] width 41 height 25
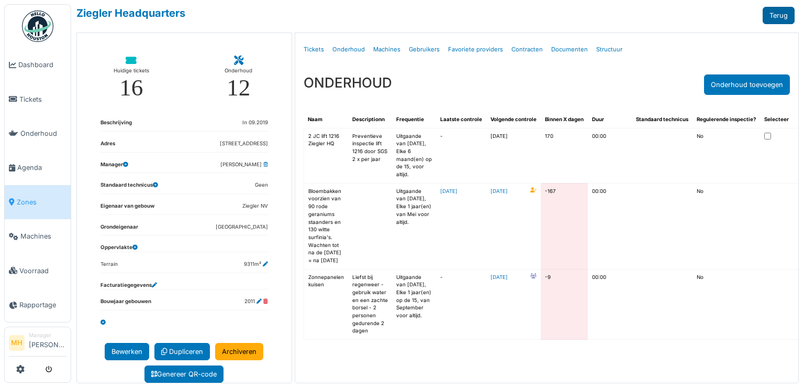
click at [774, 11] on link "Terug" at bounding box center [779, 15] width 32 height 17
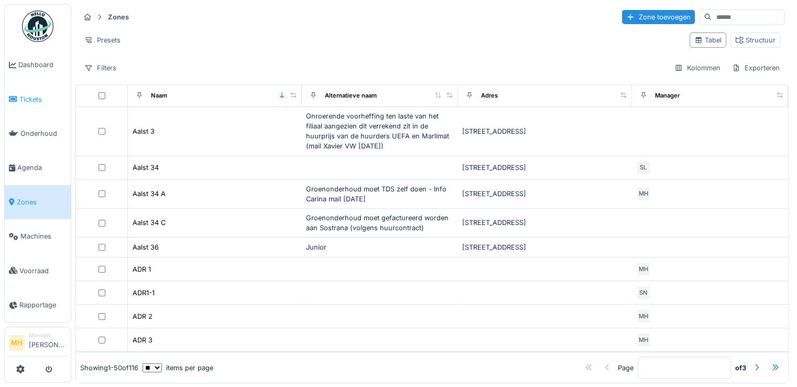
click at [34, 98] on span "Tickets" at bounding box center [42, 99] width 47 height 10
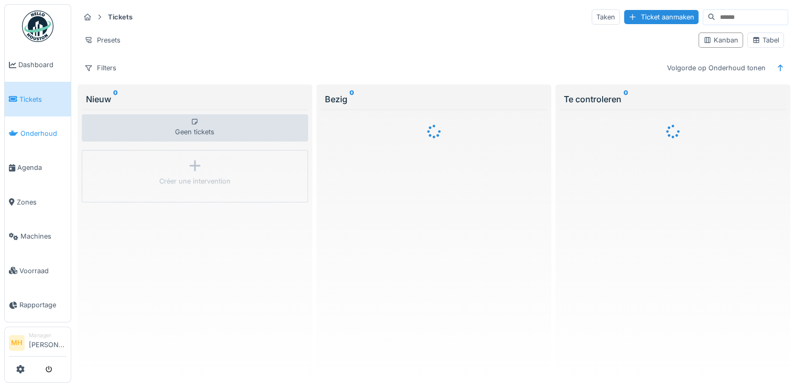
click at [40, 131] on span "Onderhoud" at bounding box center [43, 133] width 46 height 10
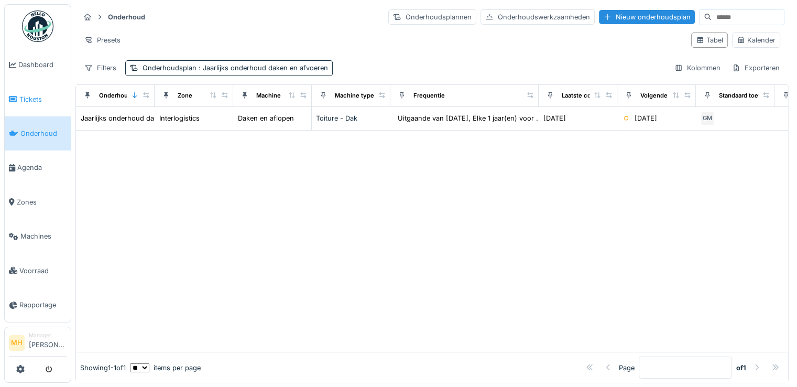
click at [34, 94] on span "Tickets" at bounding box center [42, 99] width 47 height 10
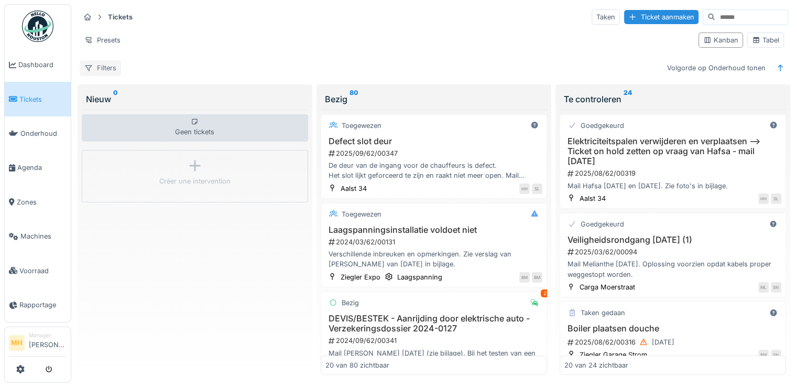
click at [107, 67] on div "Filters" at bounding box center [100, 67] width 41 height 15
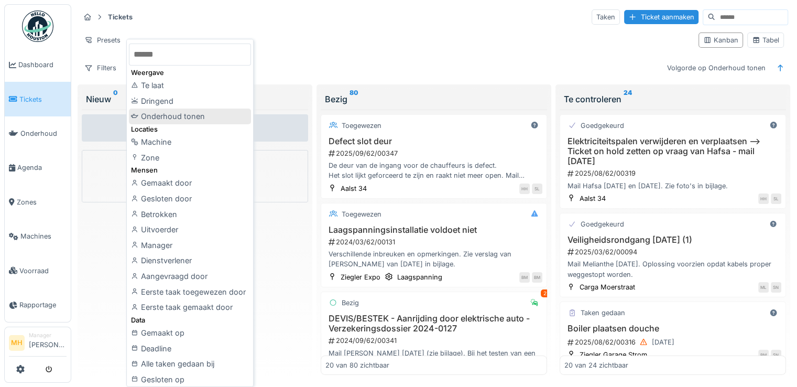
click at [181, 116] on div "Onderhoud tonen" at bounding box center [190, 116] width 122 height 16
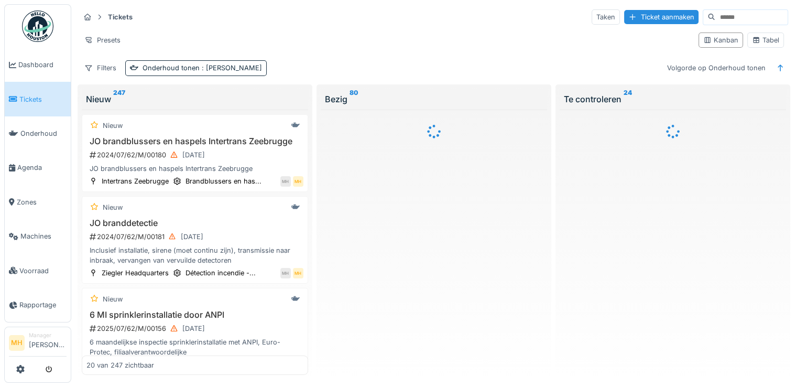
click at [715, 17] on input at bounding box center [751, 17] width 72 height 15
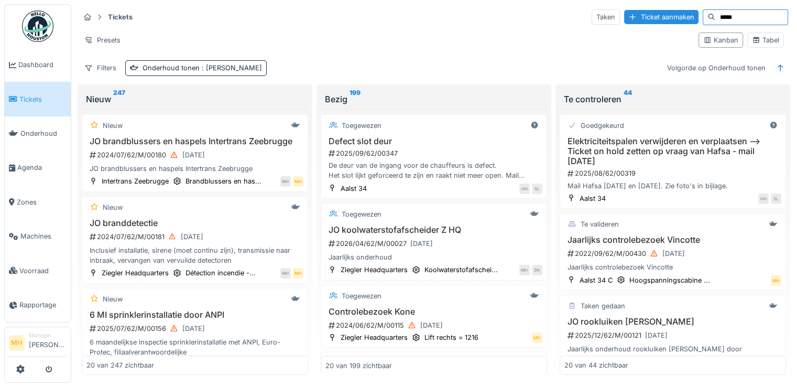
type input "*****"
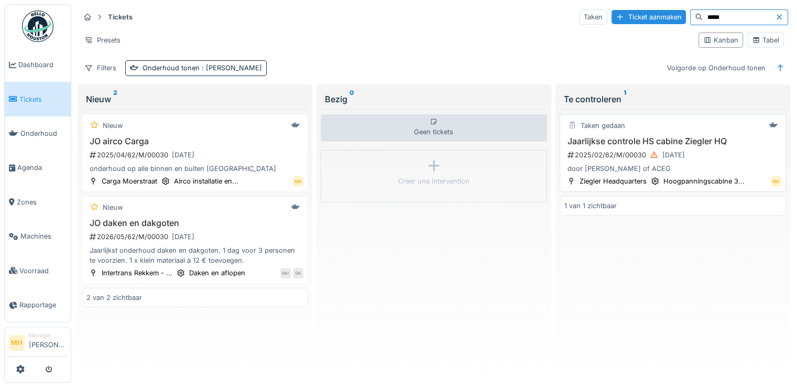
click at [656, 140] on h3 "Jaarlijkse controle HS cabine Ziegler HQ" at bounding box center [672, 141] width 217 height 10
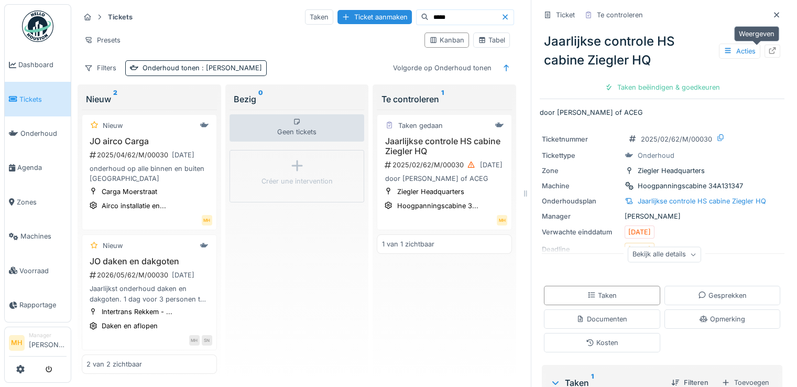
click at [768, 50] on icon at bounding box center [772, 50] width 8 height 7
click at [27, 197] on span "Zones" at bounding box center [42, 202] width 50 height 10
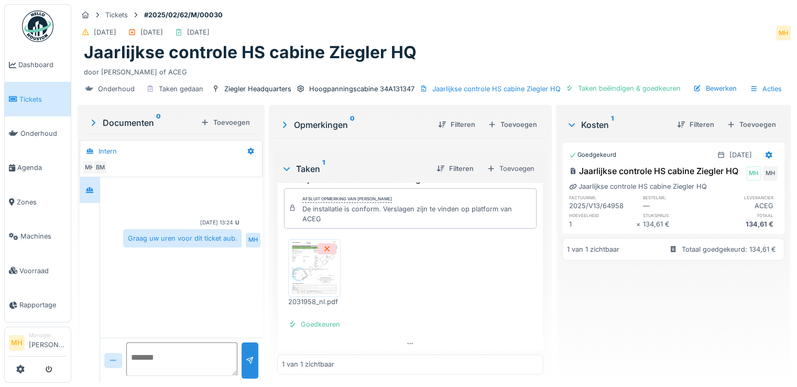
scroll to position [8, 0]
click at [324, 317] on div "Goedkeuren" at bounding box center [314, 324] width 60 height 14
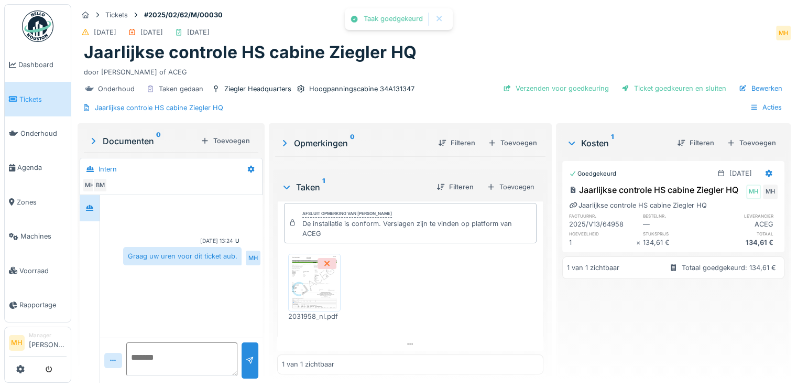
scroll to position [0, 0]
click at [613, 85] on div "Verzenden voor goedkeuring" at bounding box center [556, 88] width 114 height 14
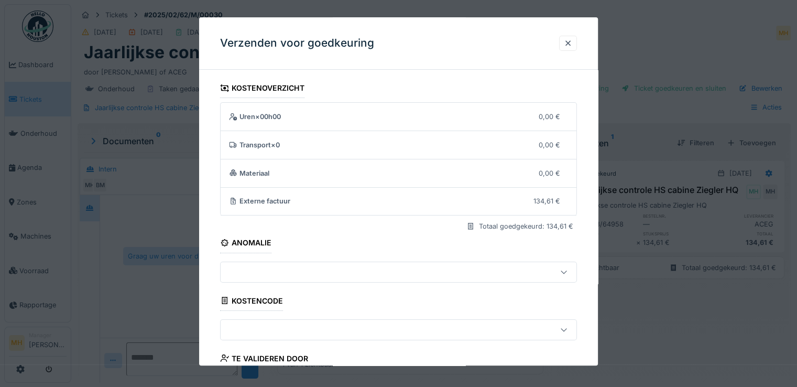
drag, startPoint x: 570, startPoint y: 42, endPoint x: 569, endPoint y: 65, distance: 23.1
click at [570, 42] on div at bounding box center [568, 43] width 8 height 10
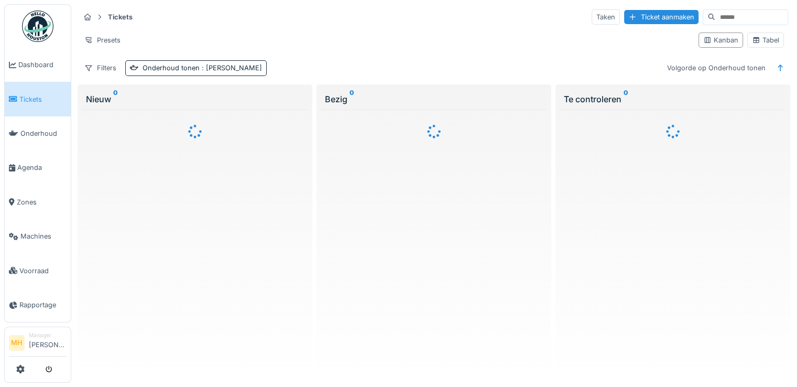
click at [742, 11] on input at bounding box center [751, 17] width 72 height 15
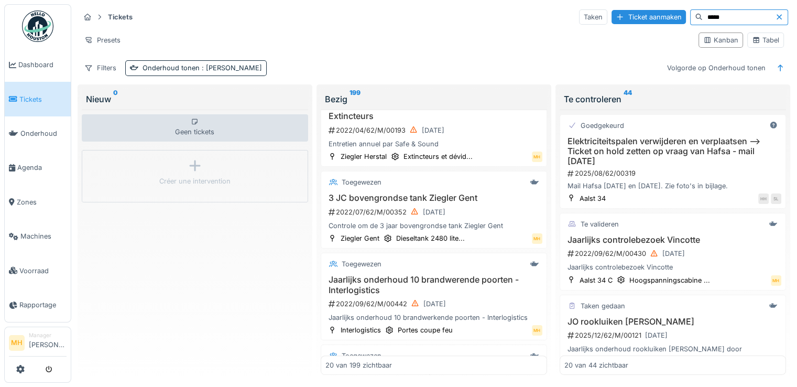
scroll to position [838, 0]
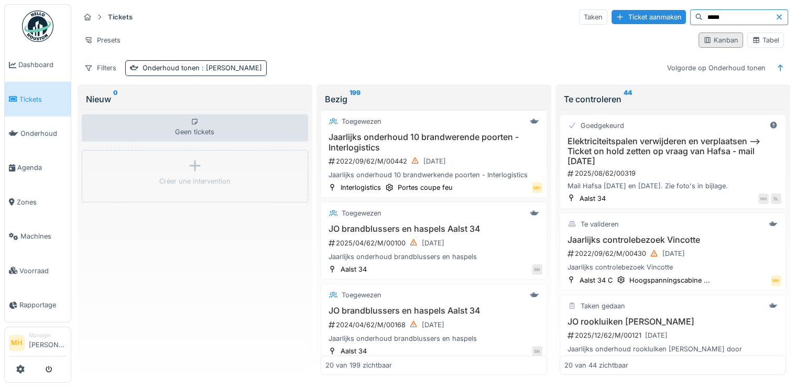
drag, startPoint x: 681, startPoint y: 16, endPoint x: 726, endPoint y: 32, distance: 48.2
click at [702, 17] on input "*****" at bounding box center [738, 17] width 72 height 15
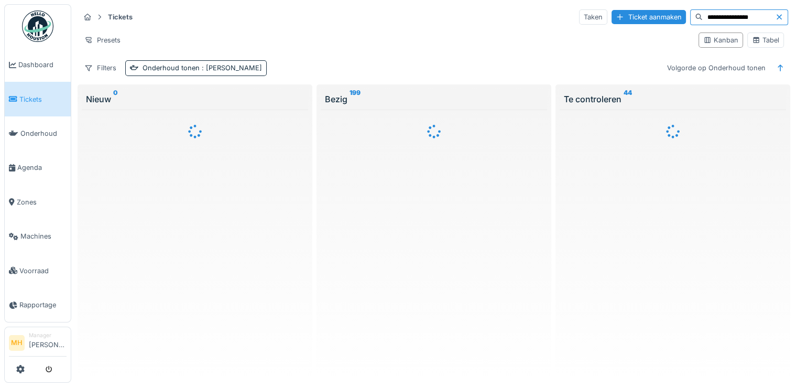
scroll to position [0, 0]
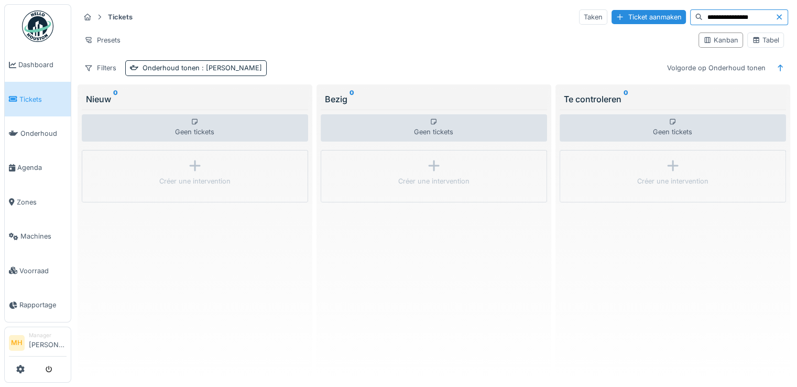
click at [747, 15] on input "**********" at bounding box center [738, 17] width 72 height 15
drag, startPoint x: 742, startPoint y: 17, endPoint x: 645, endPoint y: 30, distance: 97.8
click at [645, 30] on div "**********" at bounding box center [433, 42] width 716 height 76
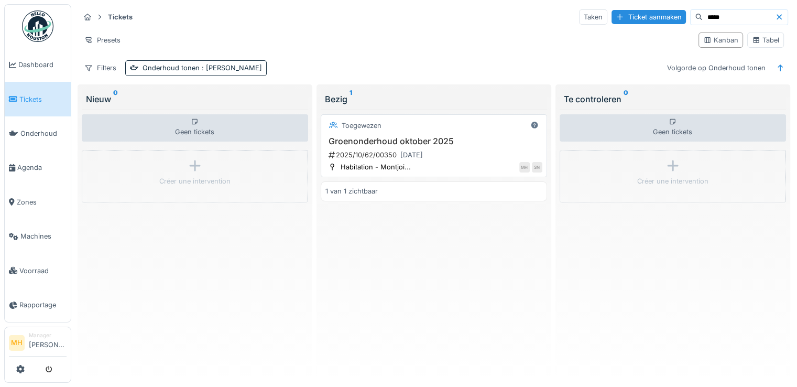
click at [422, 139] on h3 "Groenonderhoud oktober 2025" at bounding box center [433, 141] width 217 height 10
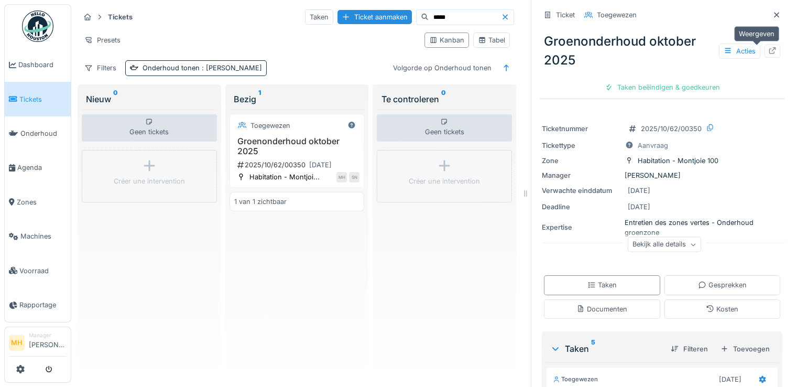
click at [769, 49] on icon at bounding box center [772, 50] width 7 height 7
click at [768, 49] on icon at bounding box center [772, 50] width 8 height 7
click at [768, 51] on icon at bounding box center [772, 50] width 8 height 7
click at [769, 49] on icon at bounding box center [772, 50] width 7 height 7
click at [435, 13] on input "*****" at bounding box center [464, 17] width 72 height 15
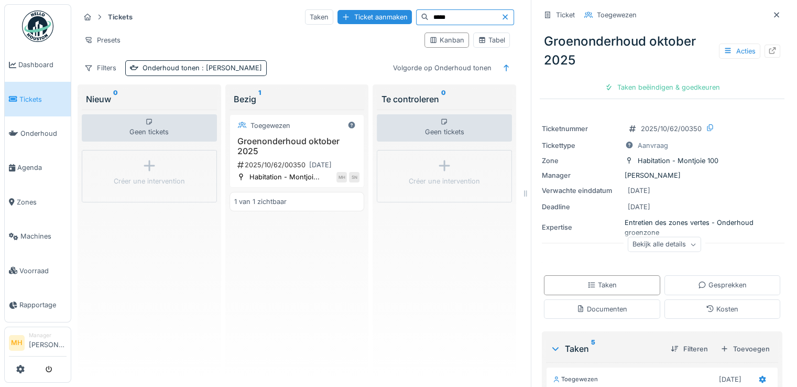
type input "*****"
click at [268, 139] on h3 "Groenonderhoud en garage [DATE]" at bounding box center [297, 146] width 126 height 20
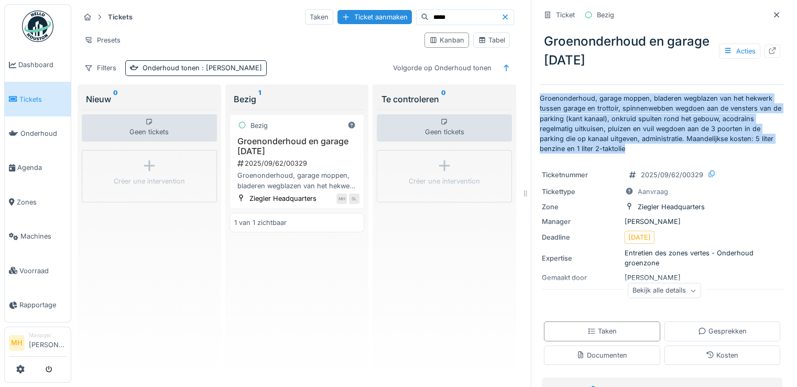
drag, startPoint x: 532, startPoint y: 98, endPoint x: 626, endPoint y: 147, distance: 106.4
click at [626, 147] on p "Groenonderhoud, garage moppen, bladeren wegblazen van het hekwerk tussen garage…" at bounding box center [661, 123] width 245 height 60
copy p "Groenonderhoud, garage moppen, bladeren wegblazen van het hekwerk tussen garage…"
click at [345, 17] on div "Ticket aanmaken" at bounding box center [374, 17] width 74 height 14
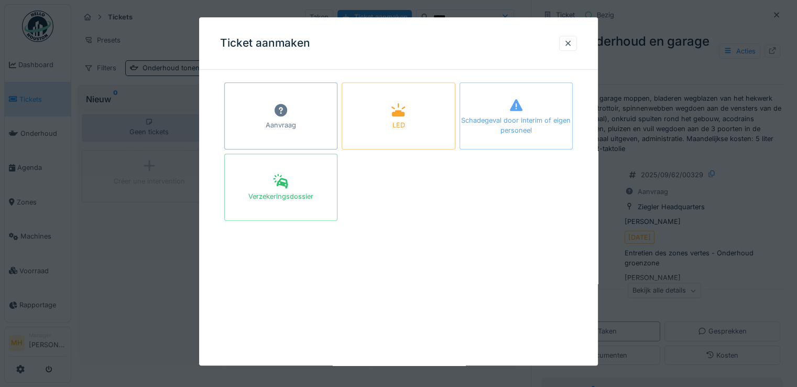
click at [311, 111] on div "Aanvraag" at bounding box center [280, 115] width 113 height 67
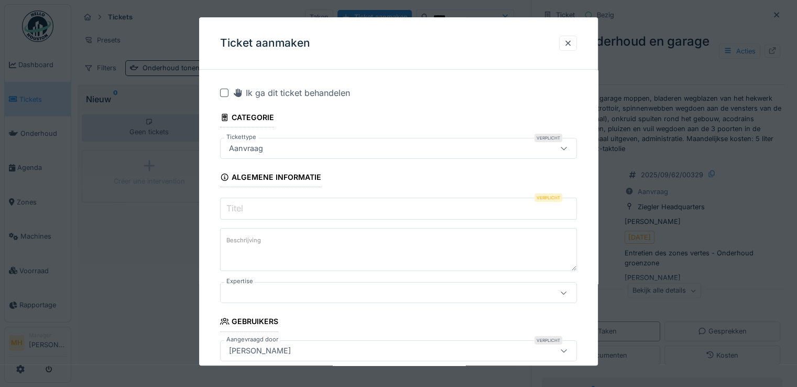
click at [252, 208] on input "Titel" at bounding box center [398, 208] width 357 height 22
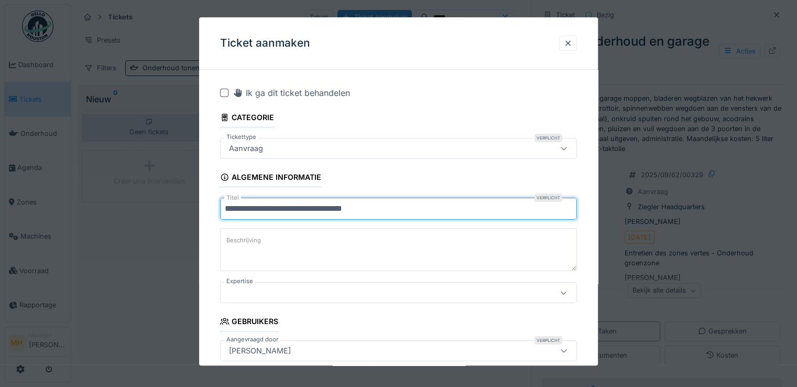
type input "**********"
click at [265, 238] on textarea "Beschrijving" at bounding box center [398, 249] width 357 height 43
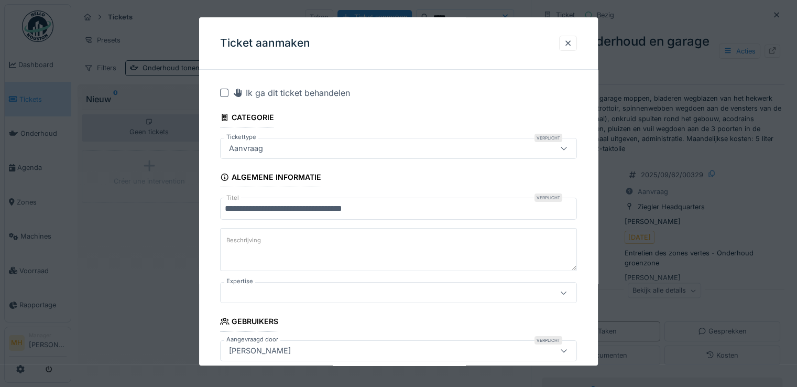
paste textarea "**********"
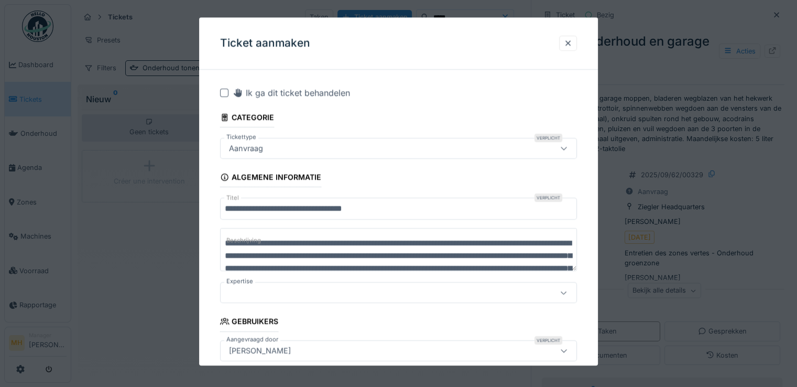
scroll to position [28, 0]
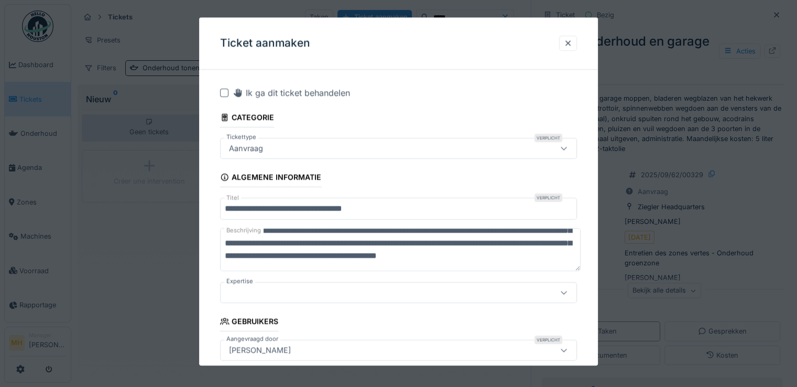
type textarea "**********"
click at [249, 296] on div at bounding box center [377, 292] width 304 height 12
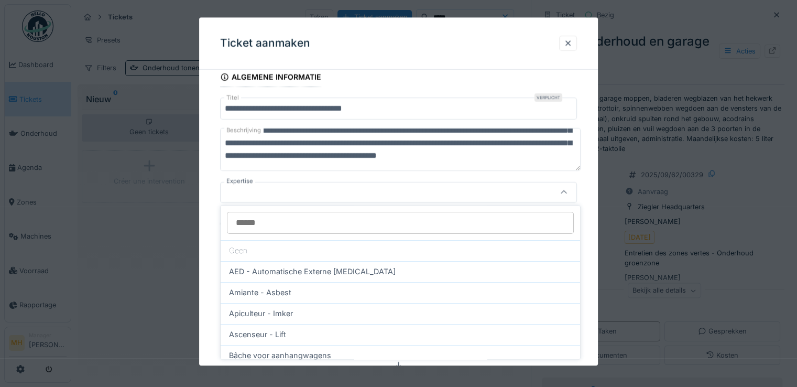
scroll to position [101, 0]
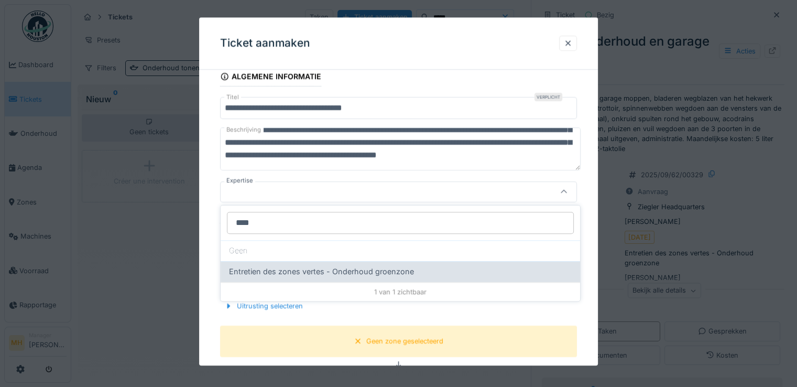
type input "****"
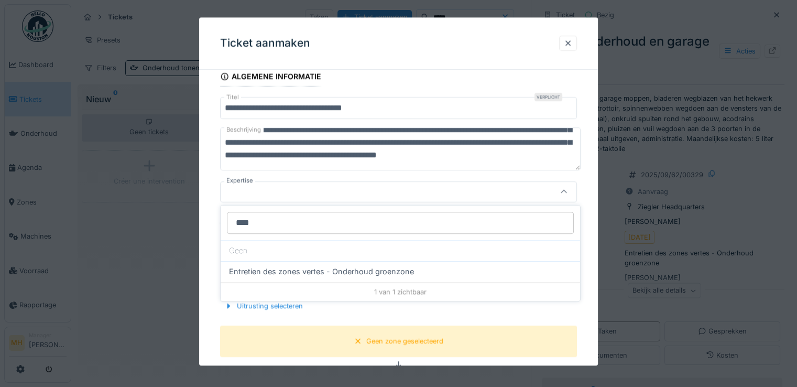
drag, startPoint x: 266, startPoint y: 268, endPoint x: 314, endPoint y: 251, distance: 51.2
click at [266, 268] on span "Entretien des zones vertes - Onderhoud groenzone" at bounding box center [321, 272] width 185 height 12
type input "***"
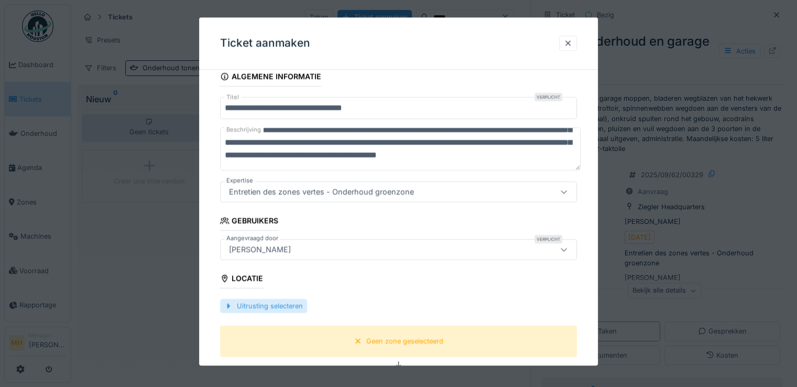
click at [262, 303] on div "Uitrusting selecteren" at bounding box center [263, 306] width 87 height 14
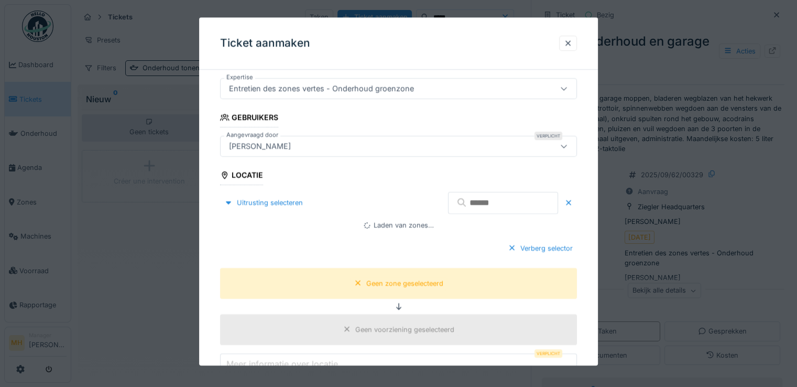
scroll to position [205, 0]
click at [476, 202] on input "text" at bounding box center [503, 201] width 110 height 22
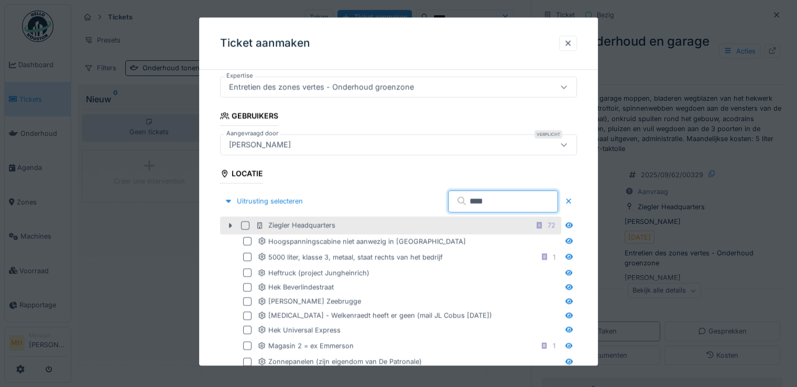
type input "****"
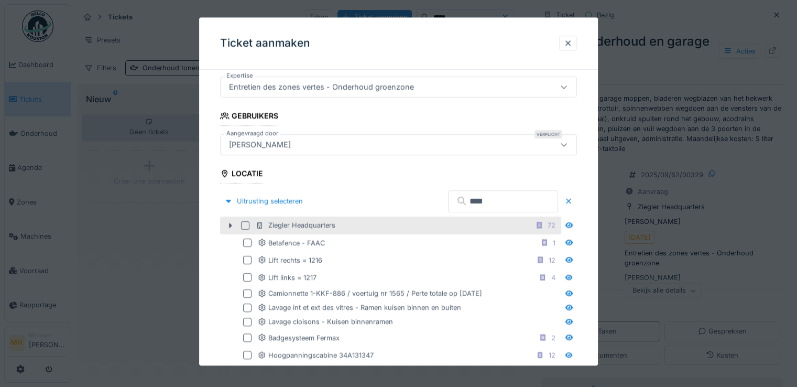
click at [300, 224] on div "Ziegler Headquarters" at bounding box center [296, 225] width 80 height 10
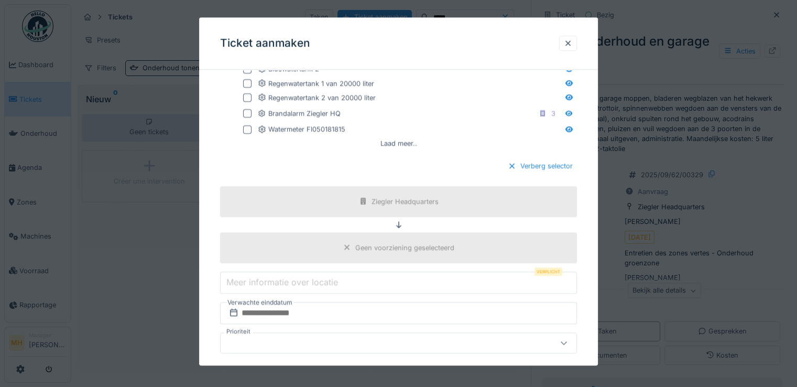
scroll to position [624, 0]
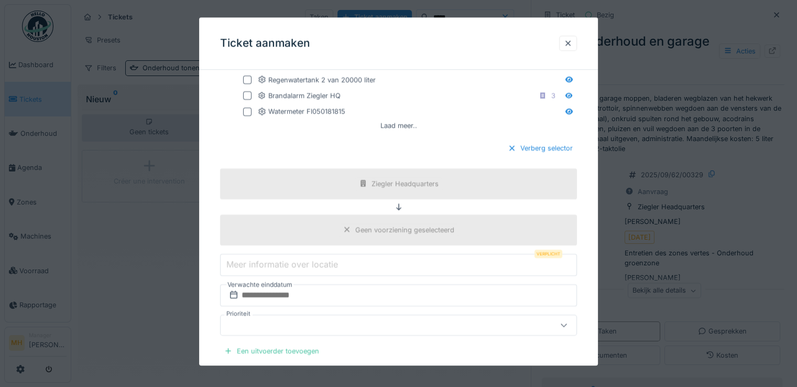
click at [284, 264] on label "Meer informatie over locatie" at bounding box center [282, 264] width 116 height 13
click at [284, 264] on input "Meer informatie over locatie" at bounding box center [398, 264] width 357 height 22
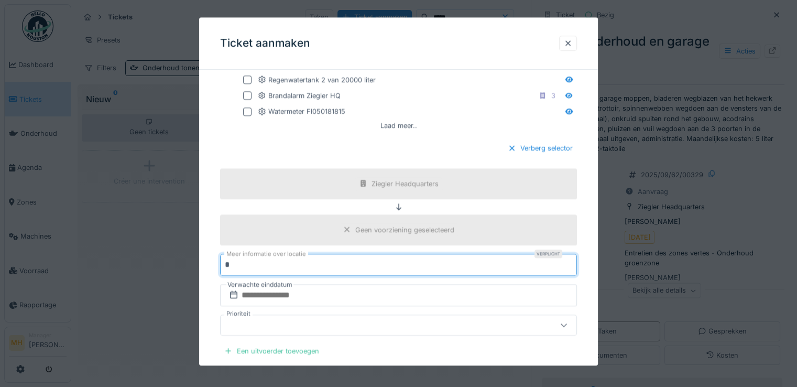
type input "*"
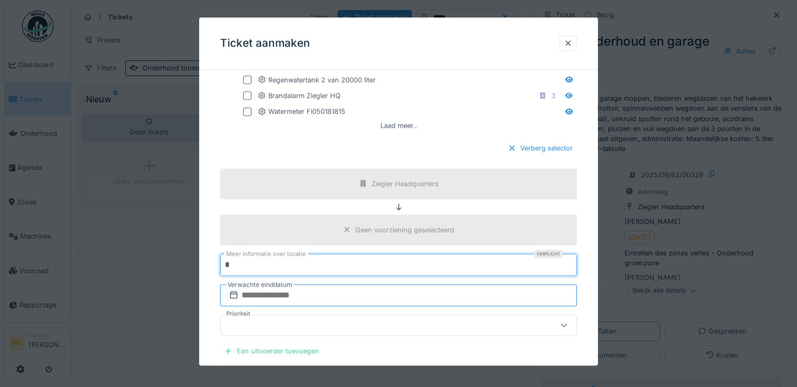
click at [270, 288] on input "text" at bounding box center [398, 295] width 357 height 22
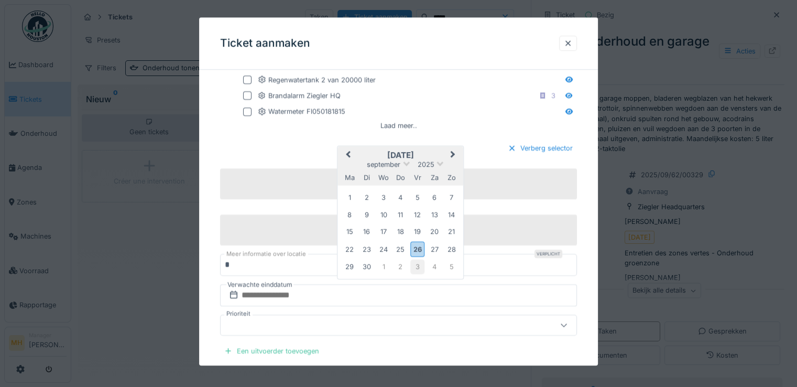
click at [416, 260] on div "3" at bounding box center [417, 266] width 14 height 14
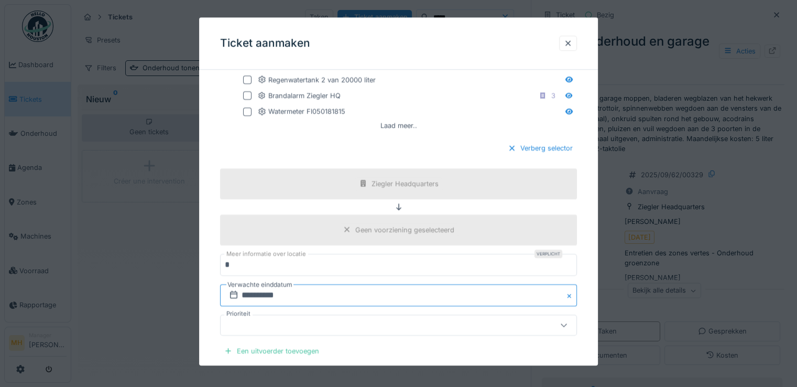
click at [256, 291] on input "**********" at bounding box center [398, 295] width 357 height 22
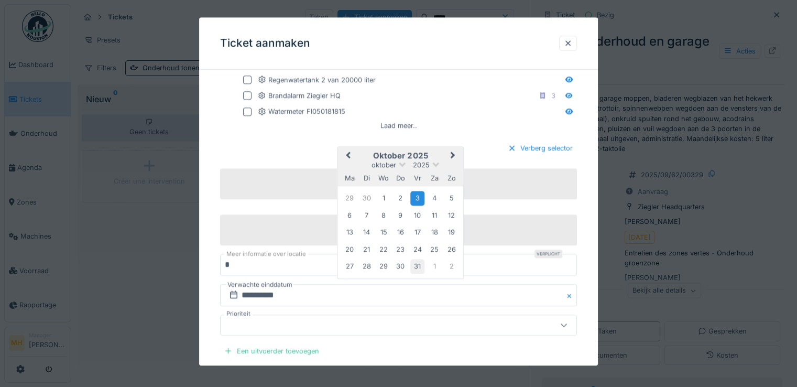
click at [417, 260] on div "31" at bounding box center [417, 266] width 14 height 14
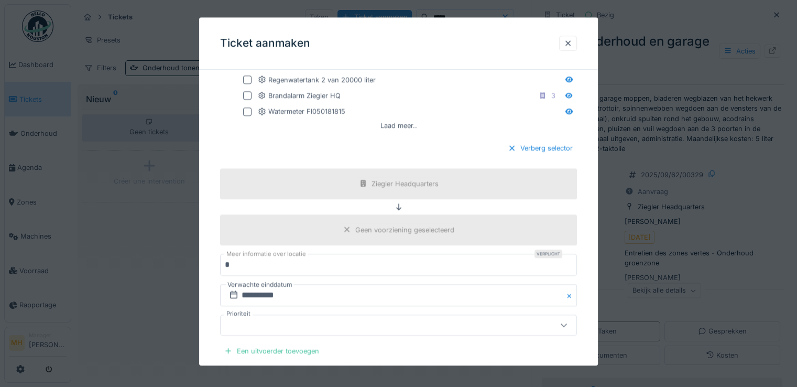
scroll to position [729, 0]
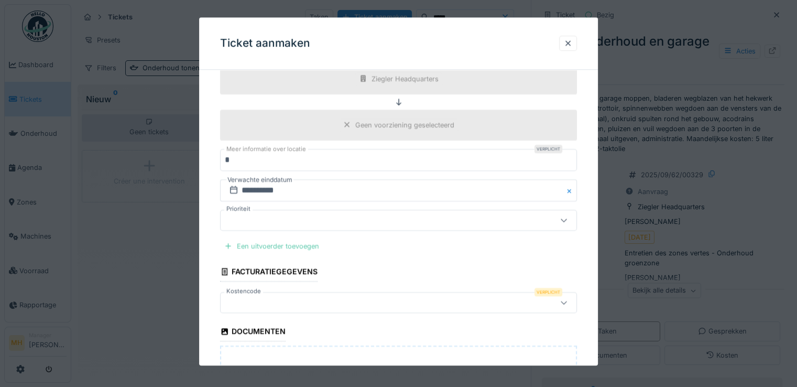
click at [302, 244] on div "Een uitvoerder toevoegen" at bounding box center [271, 246] width 103 height 14
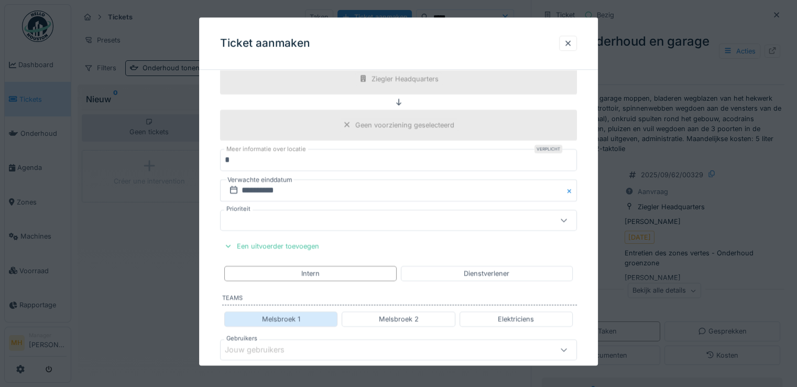
click at [297, 314] on div "Melsbroek 1" at bounding box center [281, 319] width 38 height 10
type input "****"
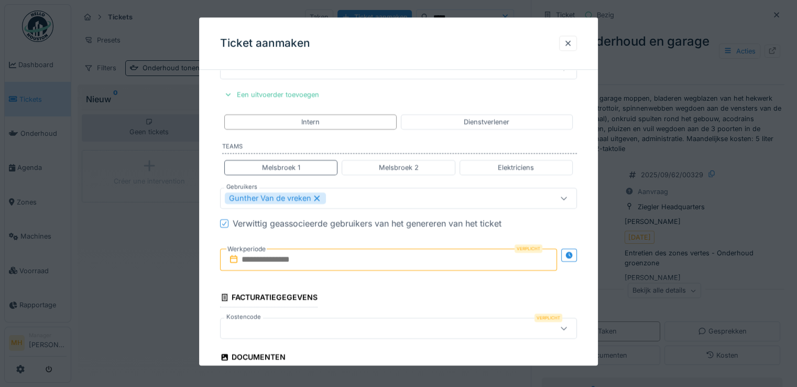
scroll to position [886, 0]
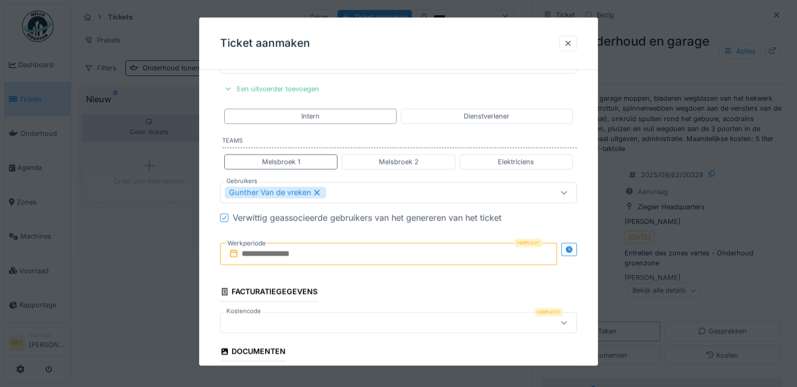
click at [277, 250] on input "text" at bounding box center [388, 253] width 337 height 22
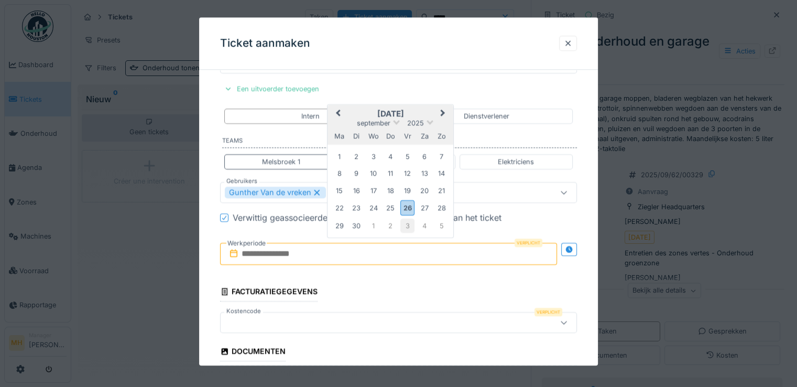
click at [403, 220] on div "3" at bounding box center [407, 225] width 14 height 14
click at [405, 152] on div "3" at bounding box center [407, 157] width 14 height 14
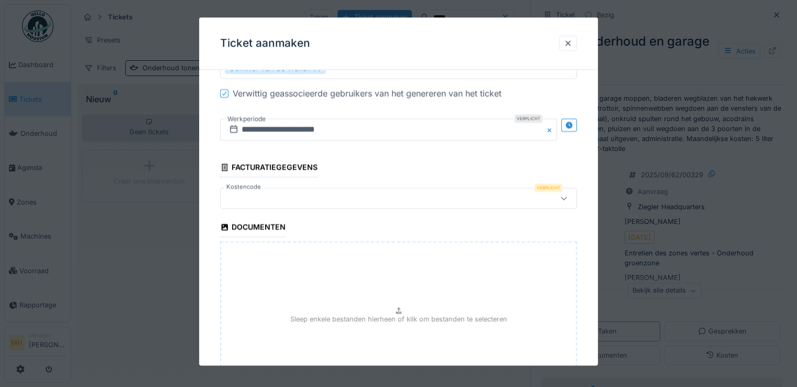
scroll to position [1043, 0]
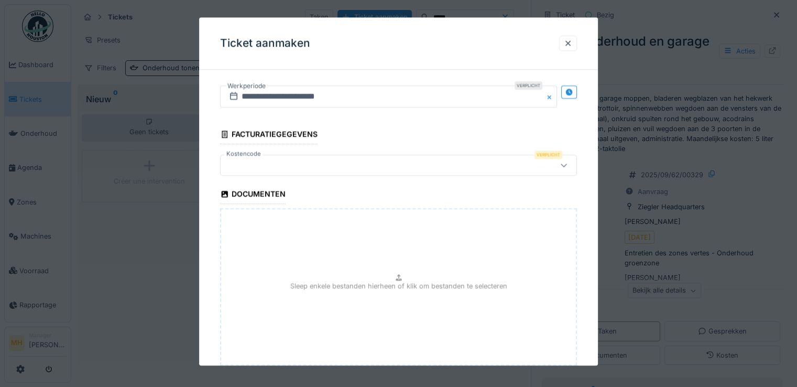
click at [238, 160] on div at bounding box center [377, 165] width 304 height 12
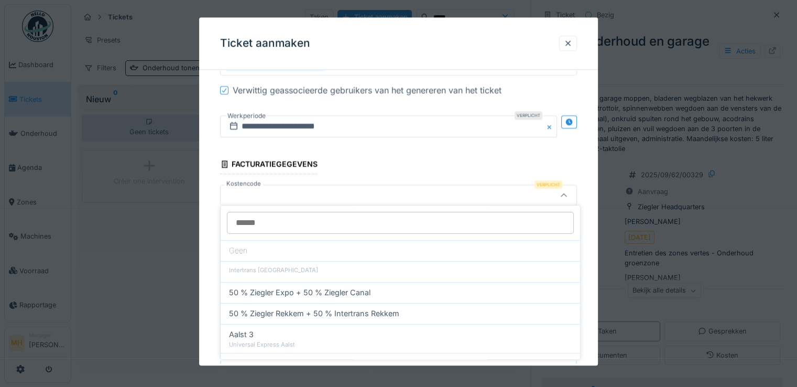
scroll to position [1013, 0]
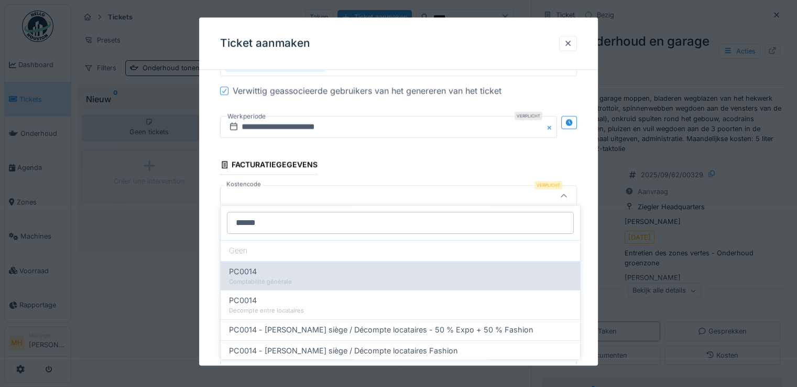
type input "******"
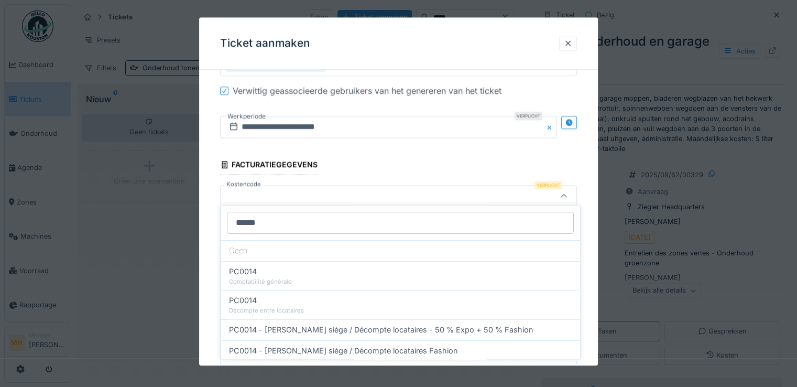
drag, startPoint x: 257, startPoint y: 274, endPoint x: 270, endPoint y: 264, distance: 16.4
click at [257, 274] on div "PC0014" at bounding box center [400, 272] width 343 height 12
type input "**"
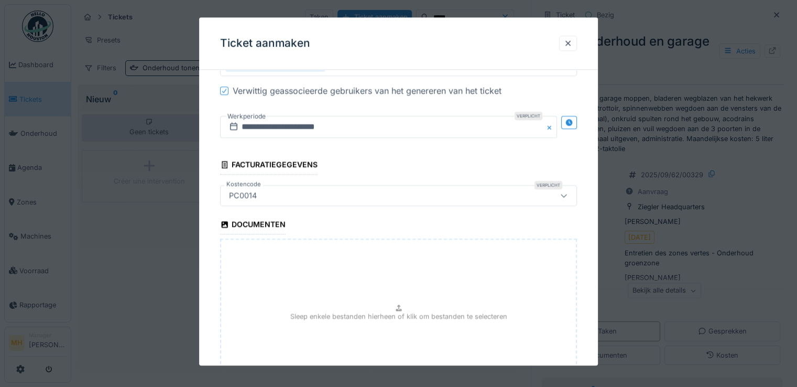
scroll to position [1107, 0]
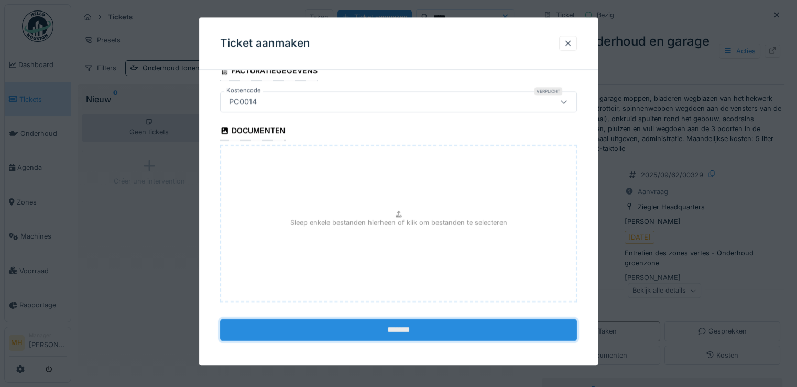
click at [387, 327] on input "*******" at bounding box center [398, 330] width 357 height 22
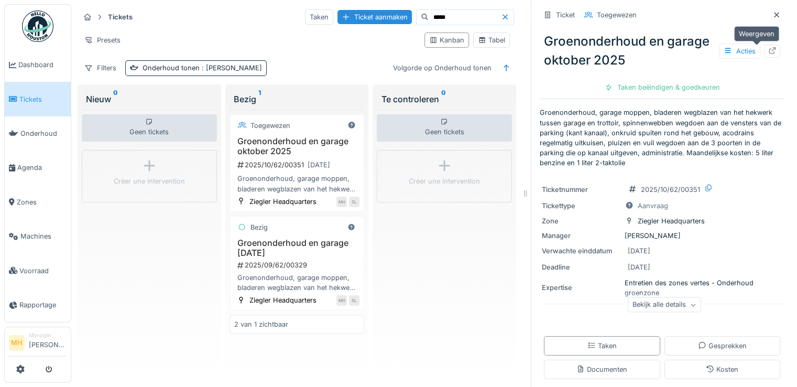
click at [768, 49] on icon at bounding box center [772, 50] width 8 height 7
click at [768, 50] on icon at bounding box center [772, 50] width 8 height 7
click at [768, 51] on icon at bounding box center [772, 50] width 8 height 7
click at [768, 49] on icon at bounding box center [772, 50] width 8 height 7
click at [436, 17] on input "*****" at bounding box center [464, 17] width 72 height 15
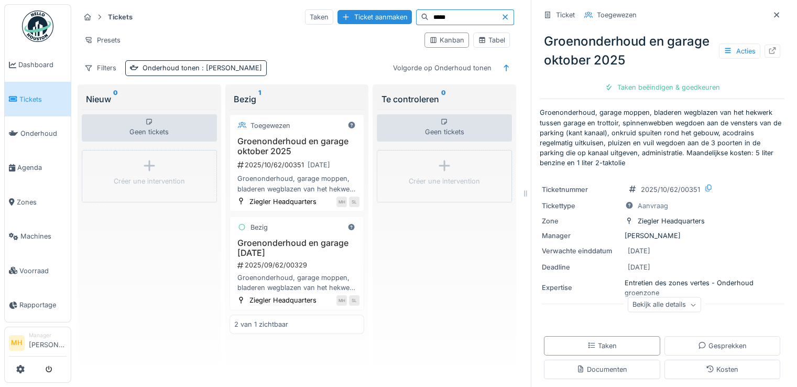
type input "*****"
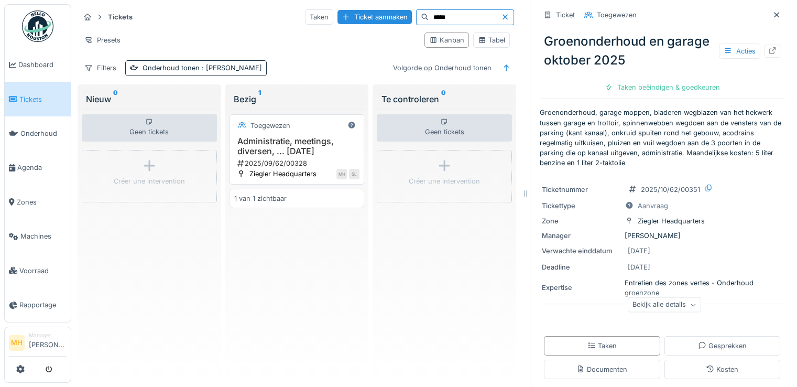
click at [274, 140] on h3 "Administratie, meetings, diversen, ... september 2025" at bounding box center [297, 146] width 126 height 20
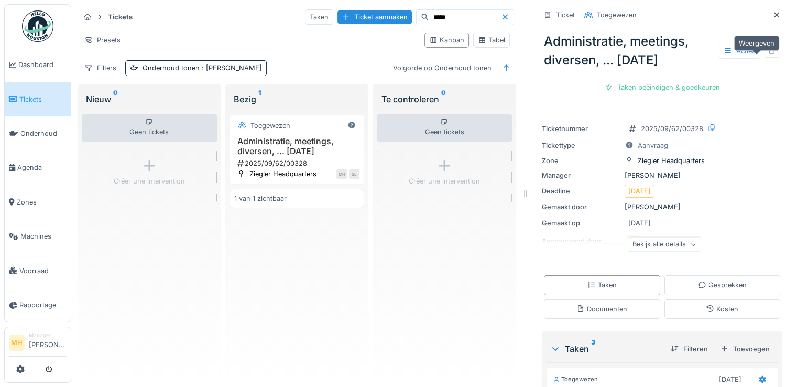
click at [769, 54] on icon at bounding box center [772, 50] width 7 height 7
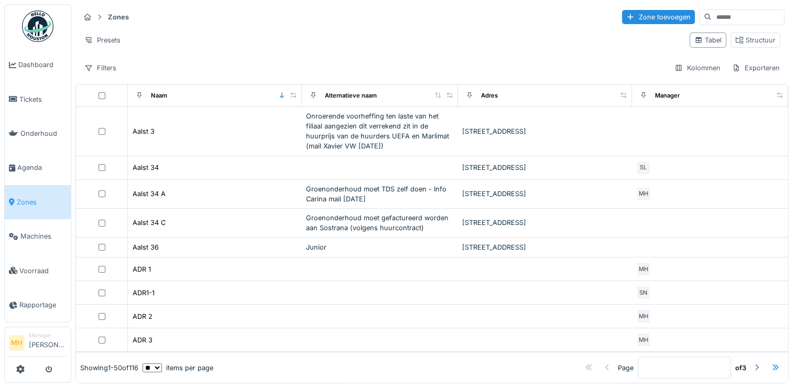
click at [711, 12] on input at bounding box center [747, 17] width 72 height 15
type input "*******"
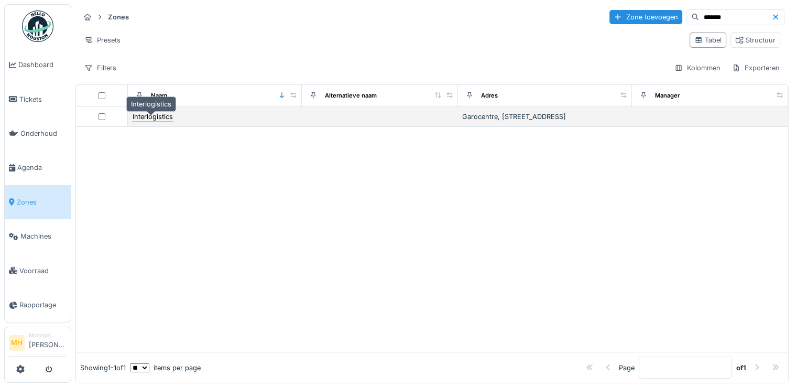
click at [160, 119] on div "Interlogistics" at bounding box center [153, 117] width 40 height 10
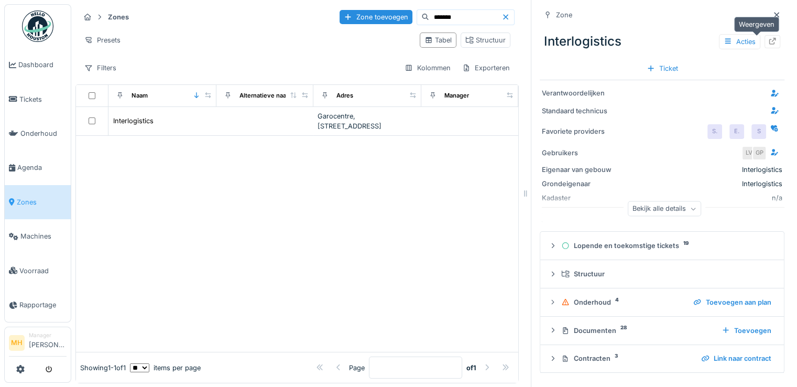
click at [769, 41] on icon at bounding box center [772, 41] width 7 height 7
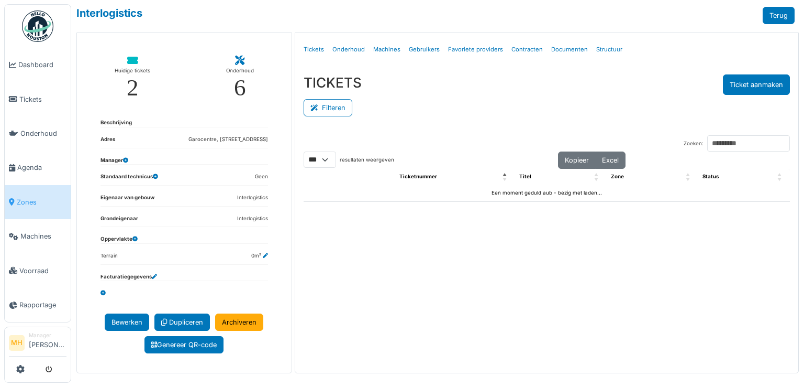
select select "***"
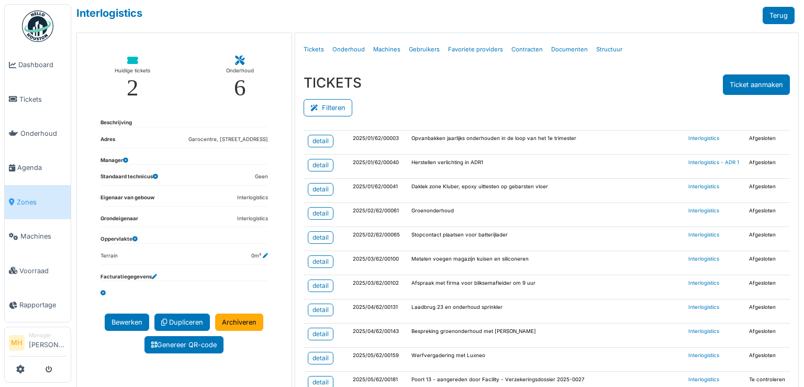
scroll to position [112, 0]
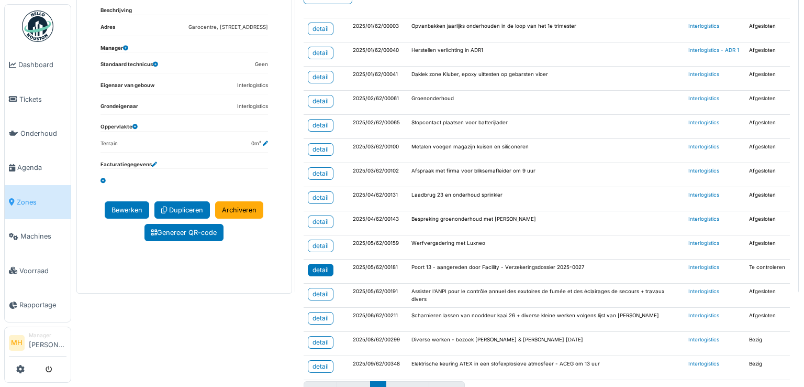
click at [323, 265] on div "detail" at bounding box center [321, 269] width 16 height 9
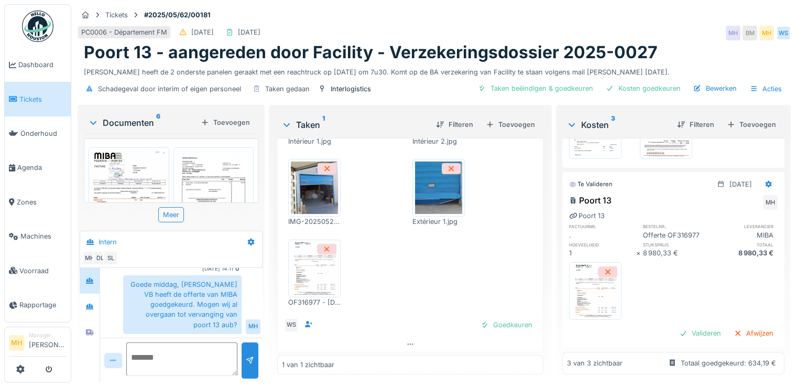
scroll to position [8, 0]
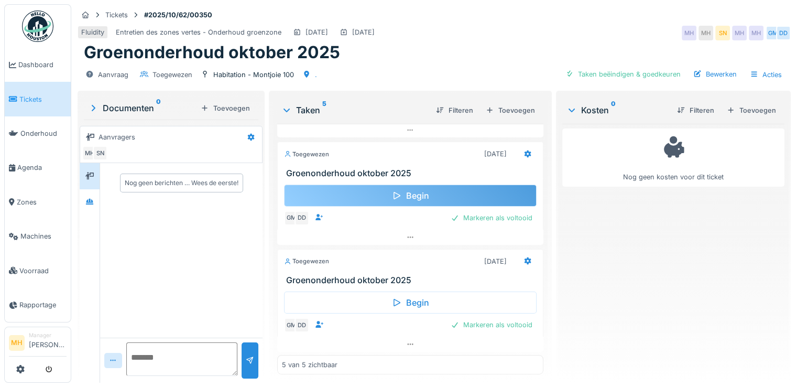
scroll to position [8, 0]
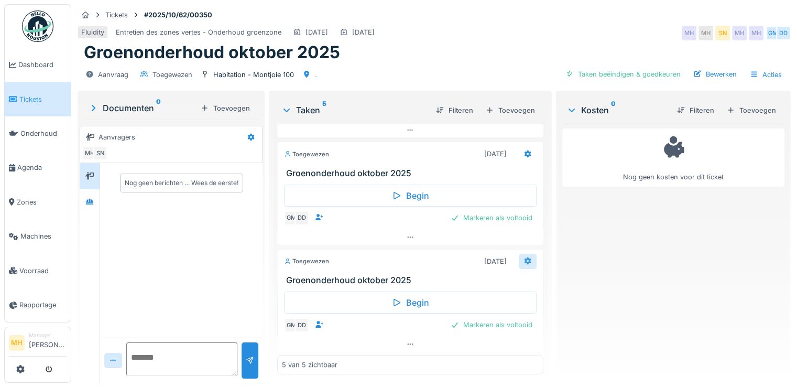
click at [524, 257] on icon at bounding box center [527, 260] width 7 height 7
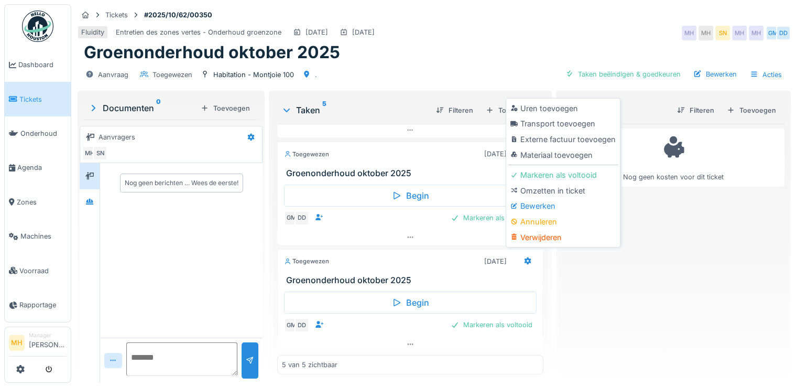
click at [535, 198] on div "Bewerken" at bounding box center [562, 206] width 109 height 16
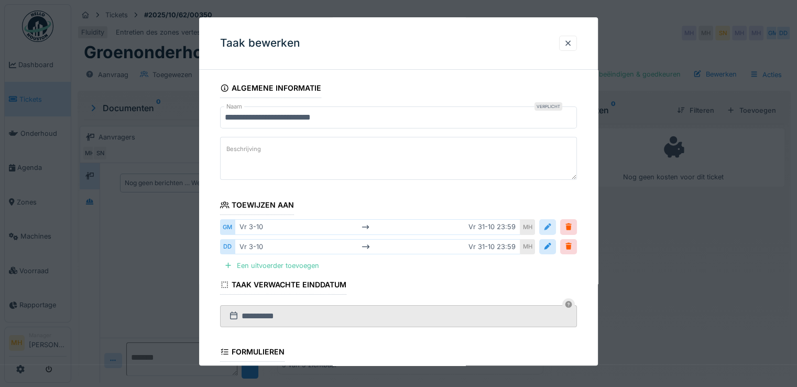
click at [551, 227] on div at bounding box center [547, 227] width 8 height 10
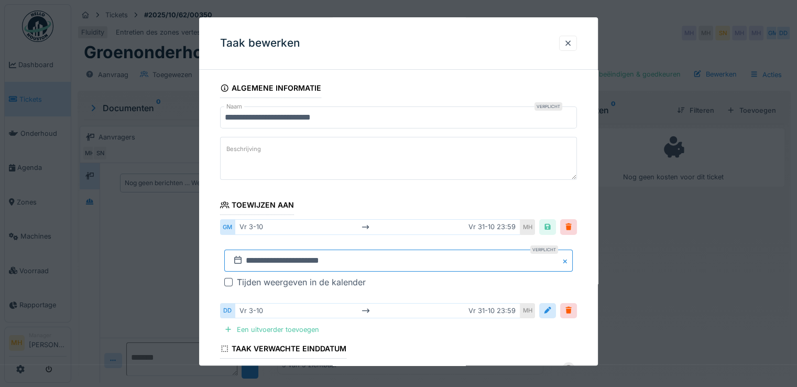
click at [271, 259] on input "**********" at bounding box center [398, 260] width 348 height 22
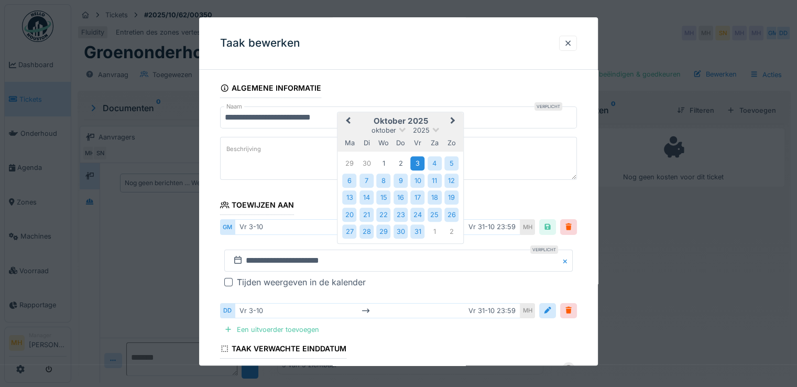
click at [413, 160] on div "3" at bounding box center [417, 164] width 14 height 14
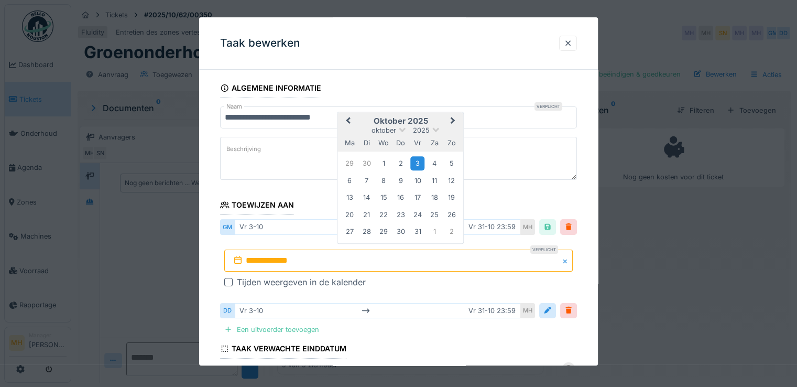
click at [416, 161] on div "3" at bounding box center [417, 164] width 14 height 14
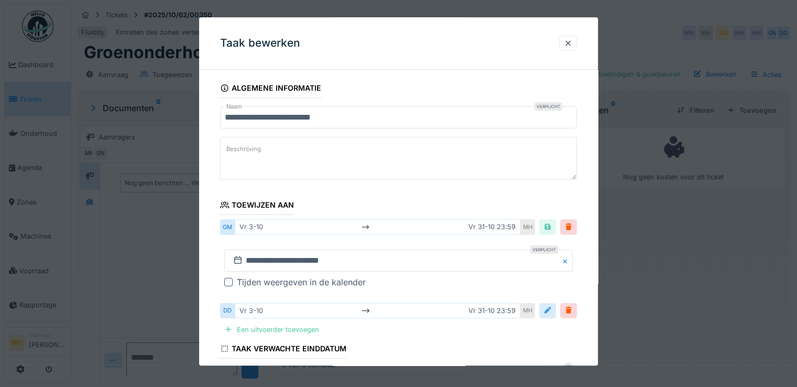
click at [552, 310] on div at bounding box center [547, 310] width 8 height 10
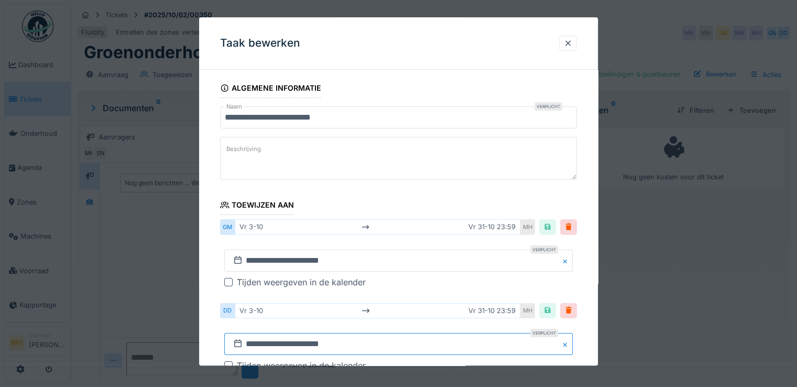
click at [315, 340] on input "**********" at bounding box center [398, 344] width 348 height 22
click at [267, 341] on input "**********" at bounding box center [398, 344] width 348 height 22
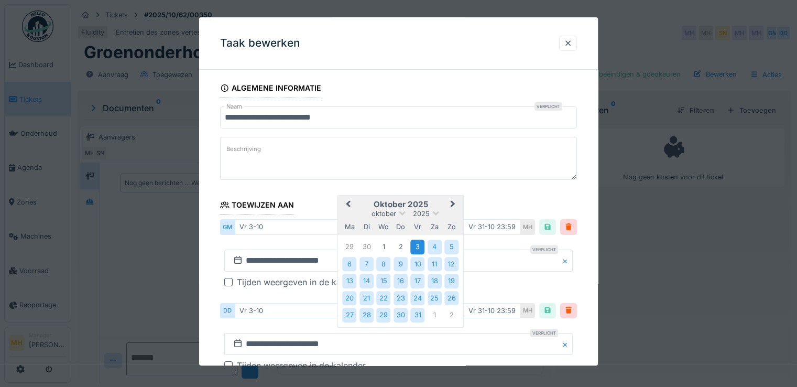
click at [417, 245] on div "3" at bounding box center [417, 247] width 14 height 14
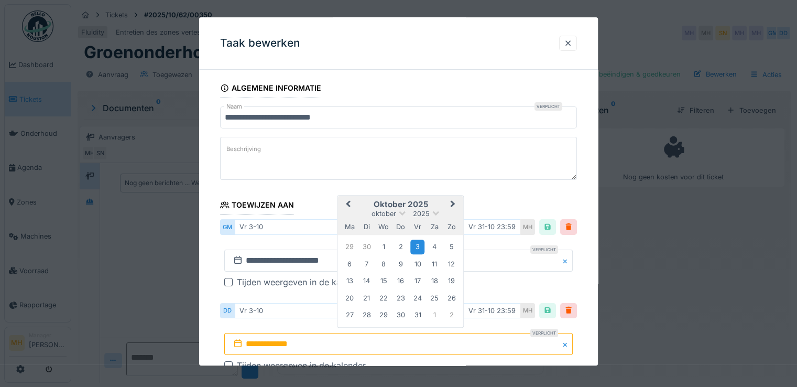
click at [417, 245] on div "3" at bounding box center [417, 247] width 14 height 14
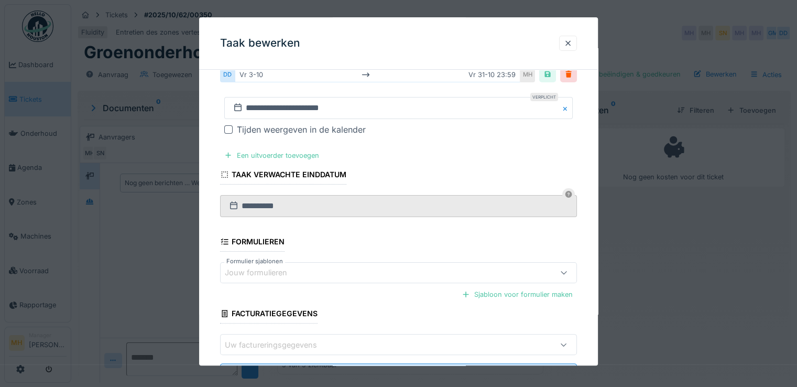
scroll to position [283, 0]
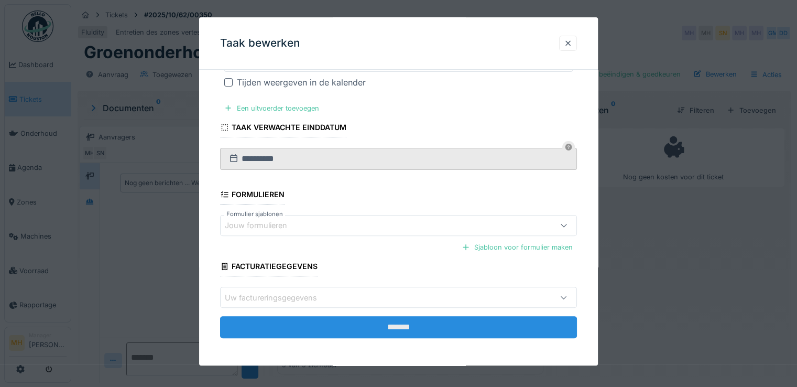
click at [405, 329] on input "*******" at bounding box center [398, 327] width 357 height 22
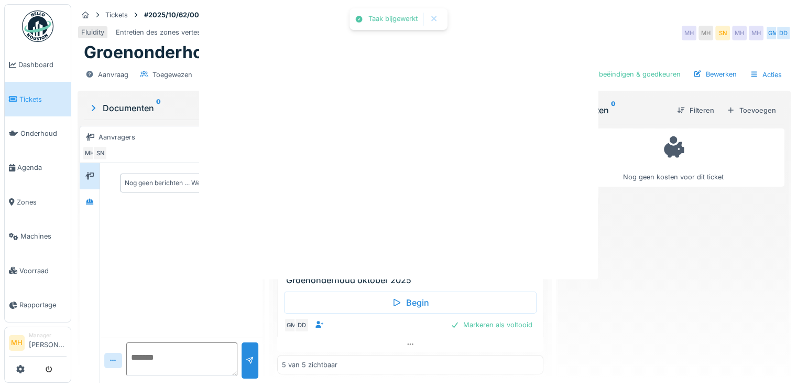
scroll to position [0, 0]
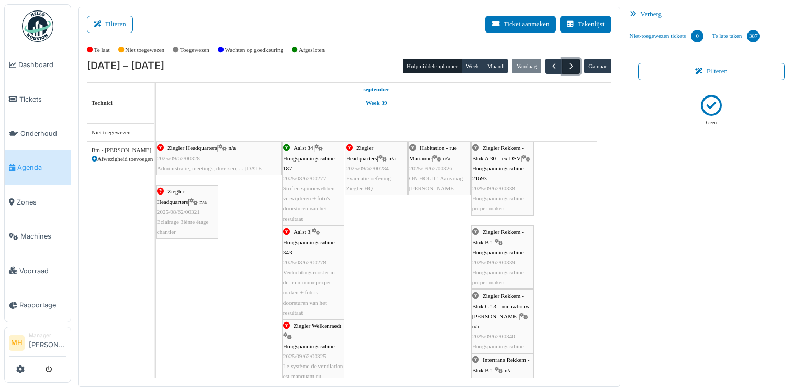
click at [567, 65] on span "button" at bounding box center [571, 66] width 9 height 9
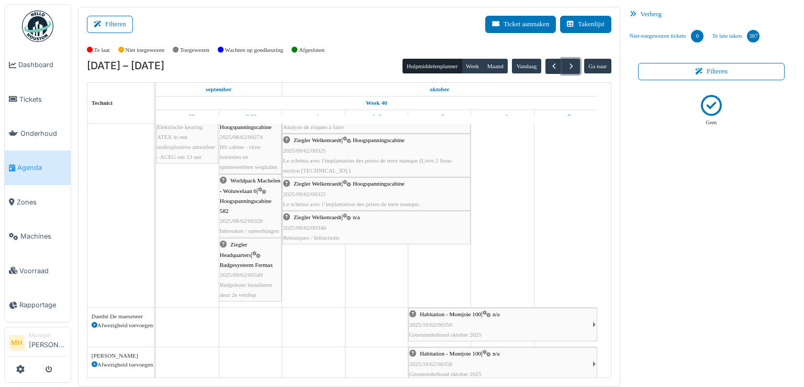
scroll to position [262, 0]
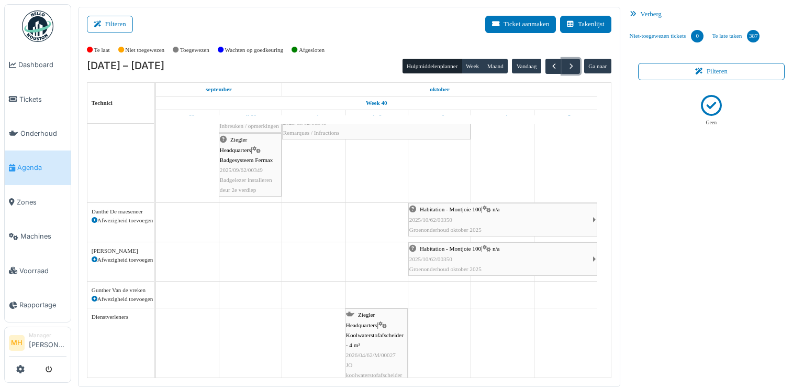
click at [441, 258] on span "2025/10/62/00350" at bounding box center [431, 259] width 43 height 6
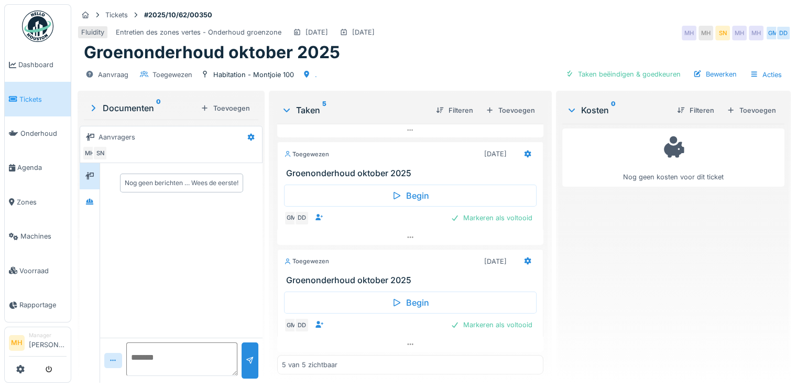
scroll to position [8, 0]
click at [524, 257] on icon at bounding box center [527, 260] width 7 height 7
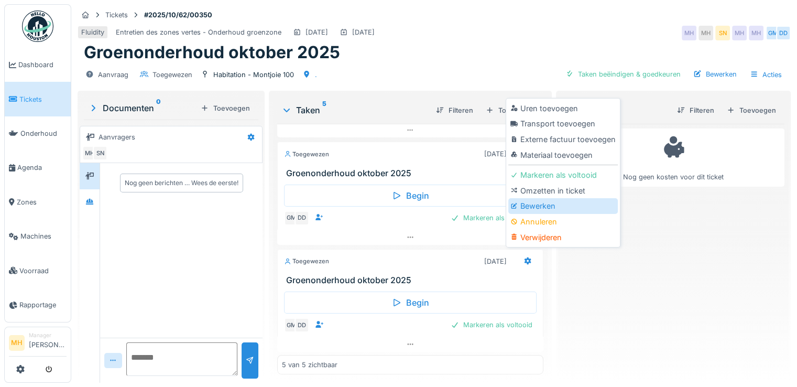
click at [543, 200] on div "Bewerken" at bounding box center [562, 206] width 109 height 16
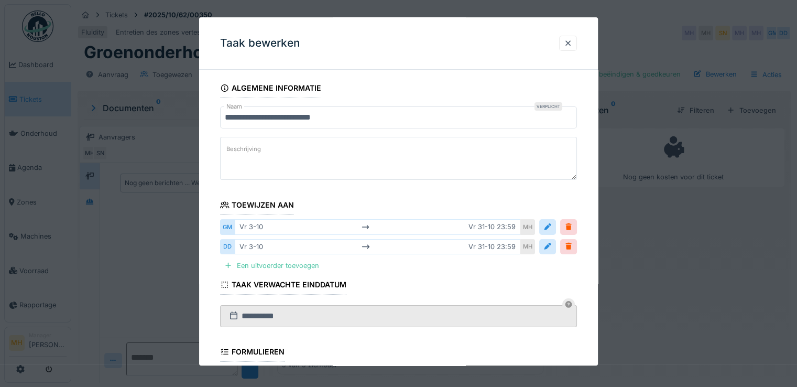
click at [500, 226] on div "vr 3-10 vr 31-10 23:59" at bounding box center [377, 226] width 285 height 15
click at [551, 227] on div at bounding box center [547, 227] width 8 height 10
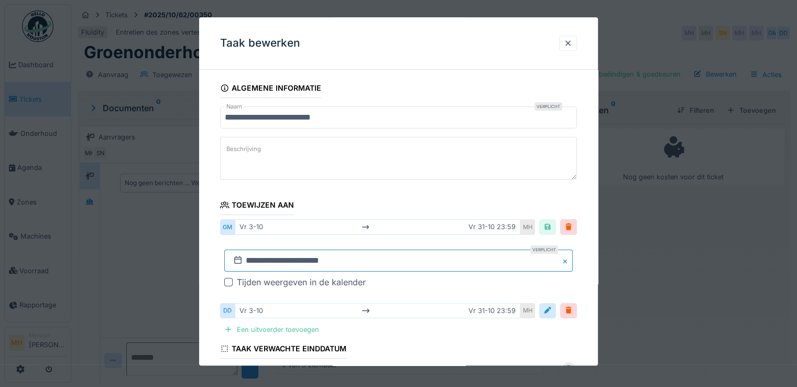
click at [263, 258] on input "**********" at bounding box center [398, 260] width 348 height 22
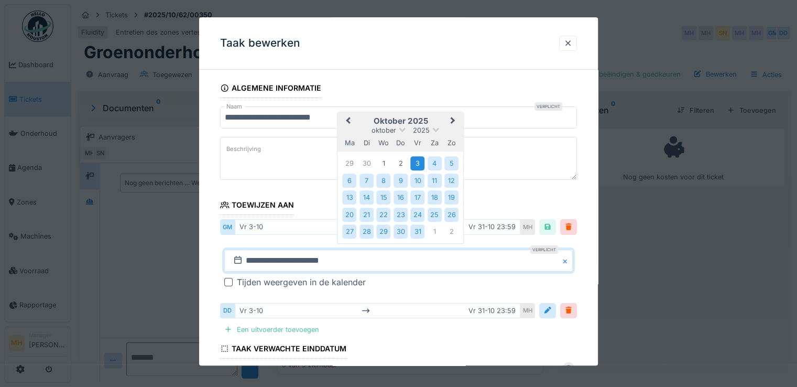
click at [419, 160] on div "3" at bounding box center [417, 164] width 14 height 14
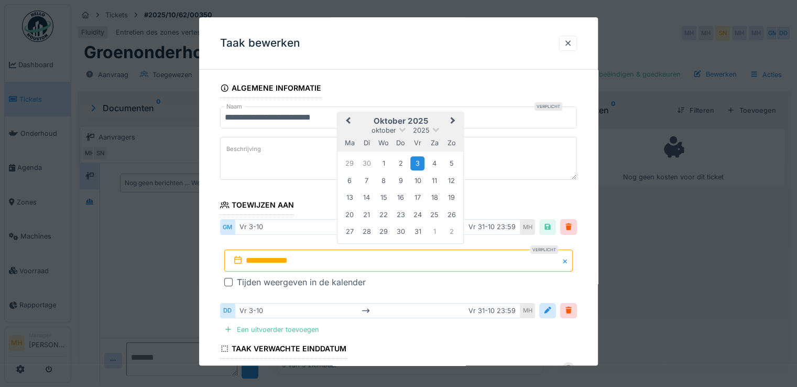
click at [419, 160] on div "3" at bounding box center [417, 164] width 14 height 14
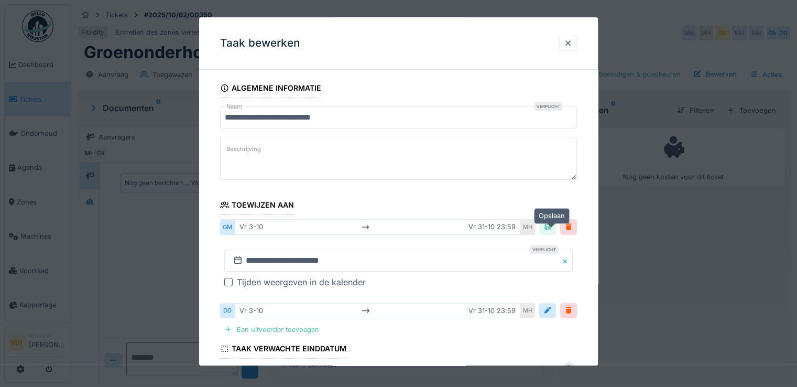
click at [552, 223] on div at bounding box center [547, 227] width 8 height 10
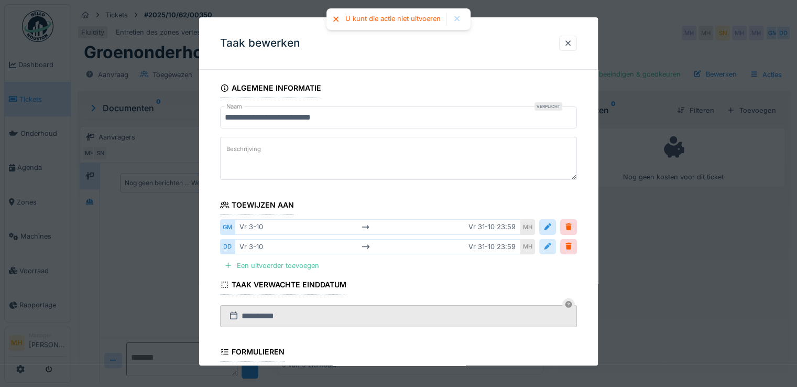
click at [549, 241] on div at bounding box center [547, 246] width 8 height 10
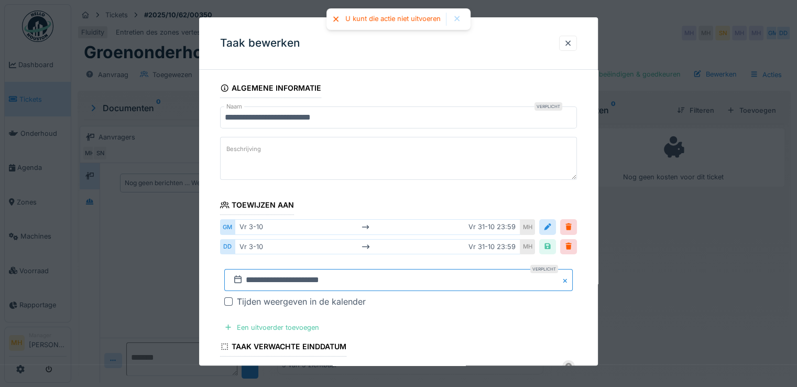
click at [262, 278] on input "**********" at bounding box center [398, 280] width 348 height 22
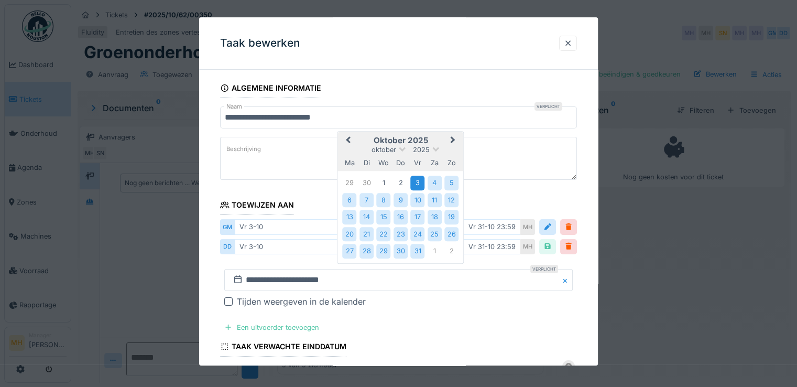
click at [414, 179] on div "3" at bounding box center [417, 183] width 14 height 14
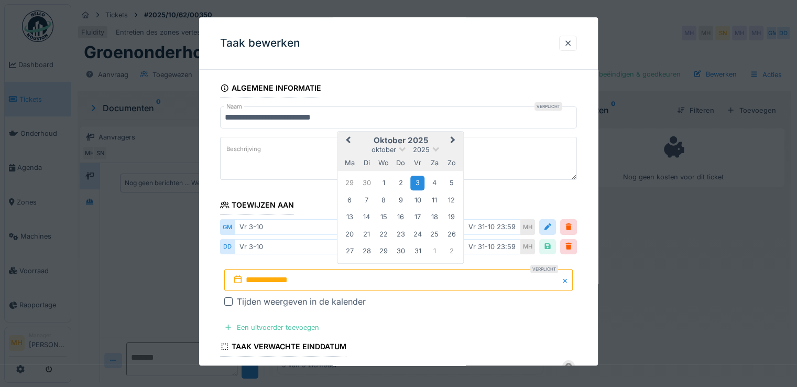
click at [414, 179] on div "3" at bounding box center [417, 183] width 14 height 14
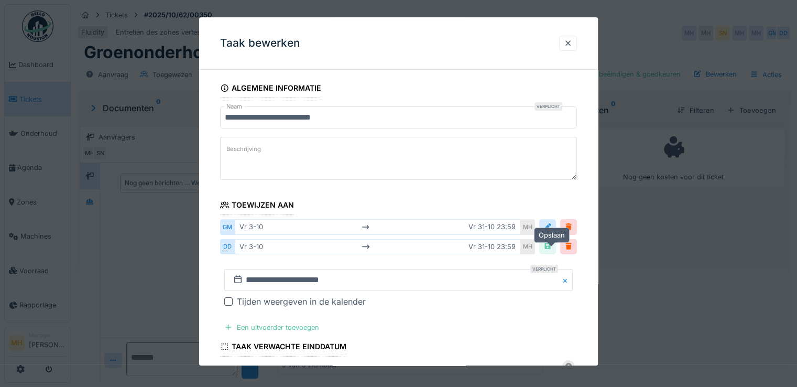
click at [552, 244] on div at bounding box center [547, 246] width 8 height 10
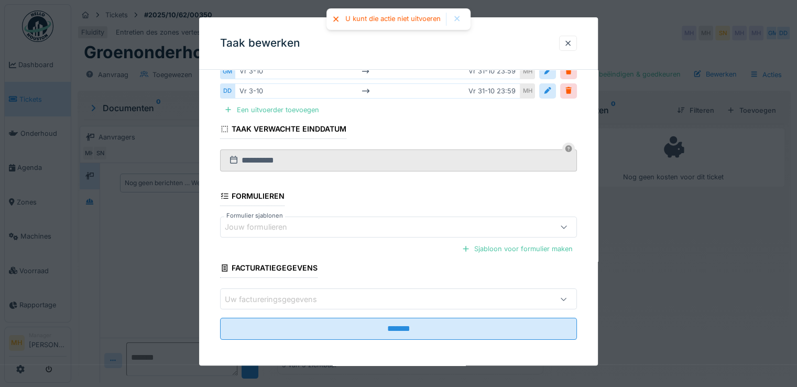
scroll to position [157, 0]
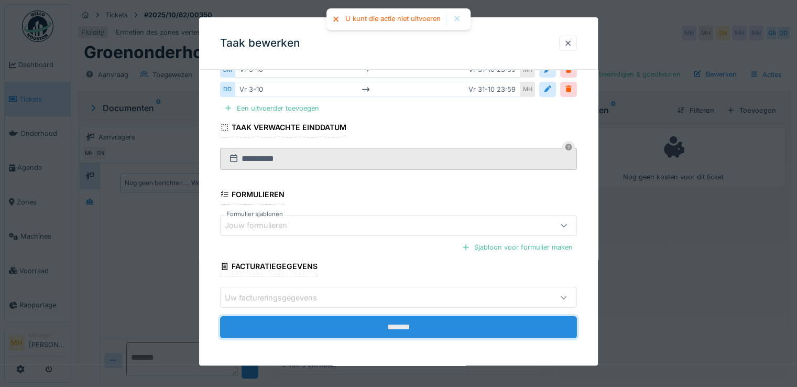
click at [419, 321] on input "*******" at bounding box center [398, 327] width 357 height 22
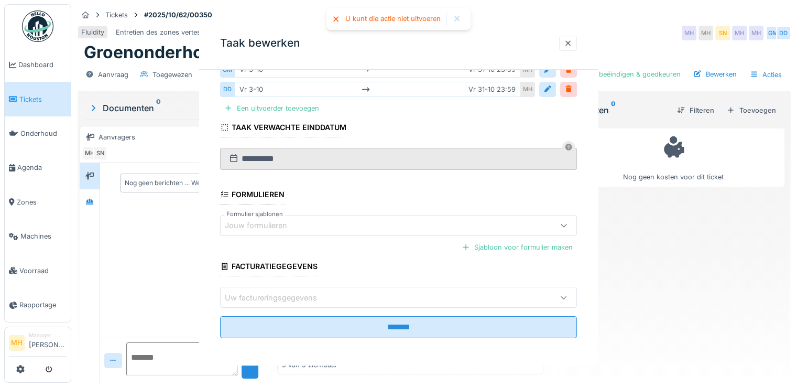
scroll to position [0, 0]
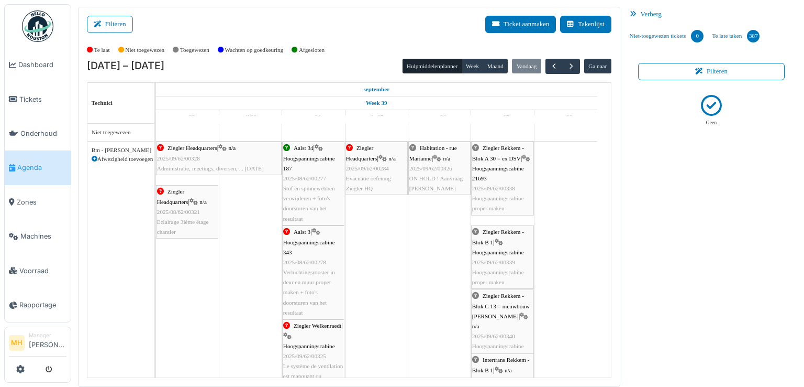
click at [36, 164] on span "Agenda" at bounding box center [41, 167] width 49 height 10
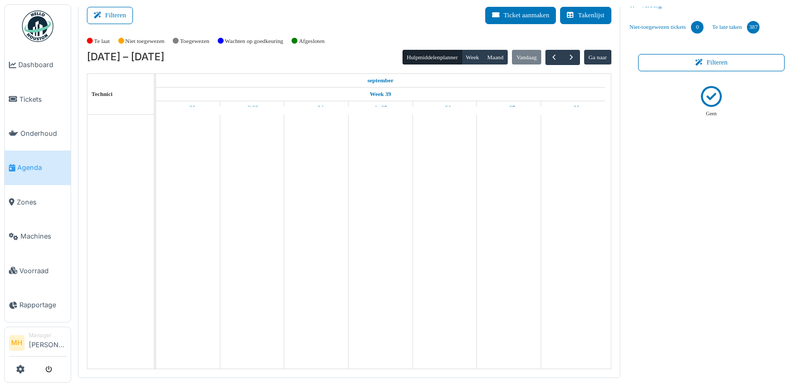
scroll to position [11, 0]
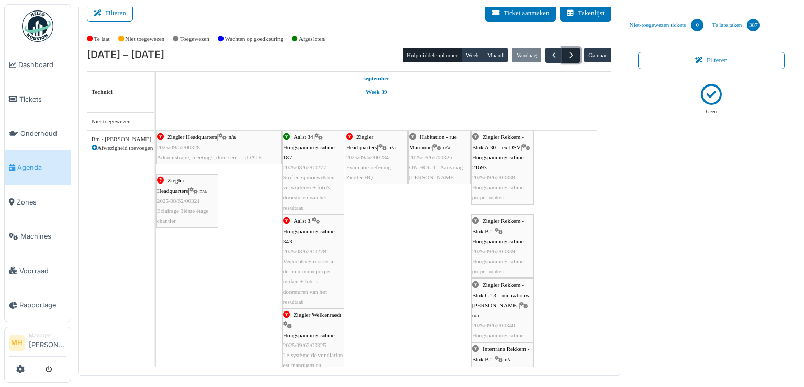
click at [567, 51] on span "button" at bounding box center [571, 55] width 9 height 9
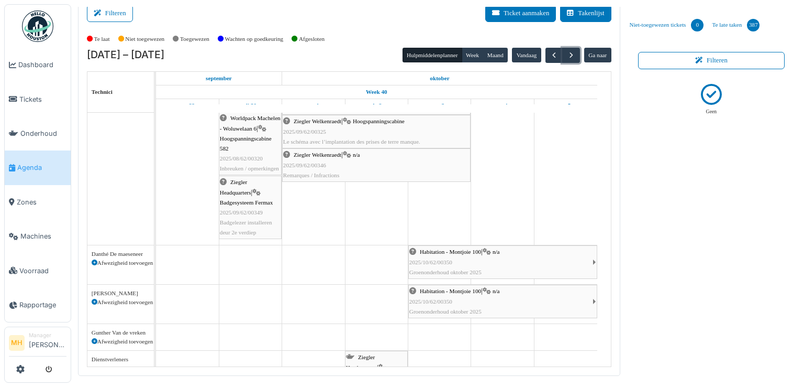
scroll to position [210, 0]
click at [478, 250] on span "Habitation - Montjoie 100" at bounding box center [450, 250] width 61 height 6
click at [34, 162] on span "Agenda" at bounding box center [41, 167] width 49 height 10
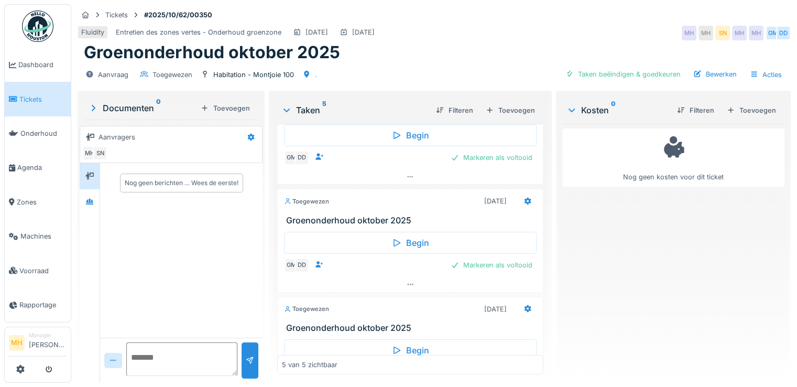
scroll to position [307, 0]
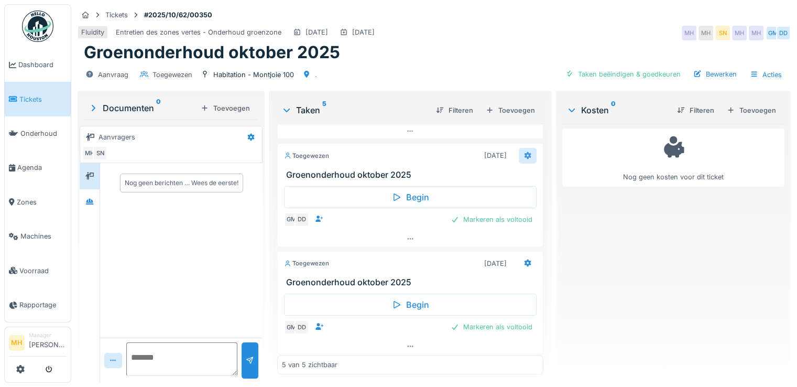
click at [524, 152] on icon at bounding box center [527, 155] width 7 height 7
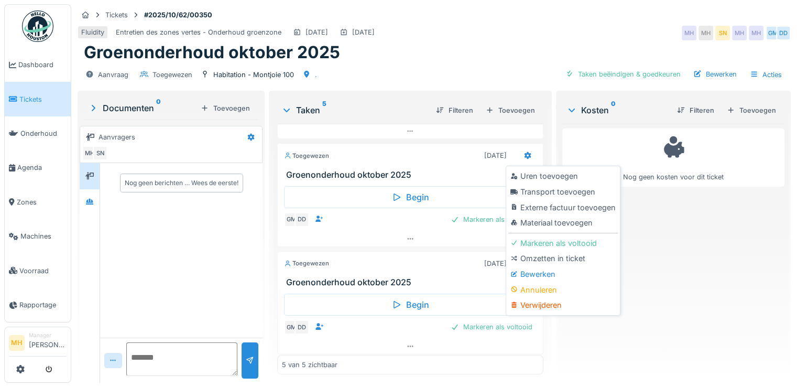
click at [539, 305] on div "Verwijderen" at bounding box center [562, 305] width 109 height 16
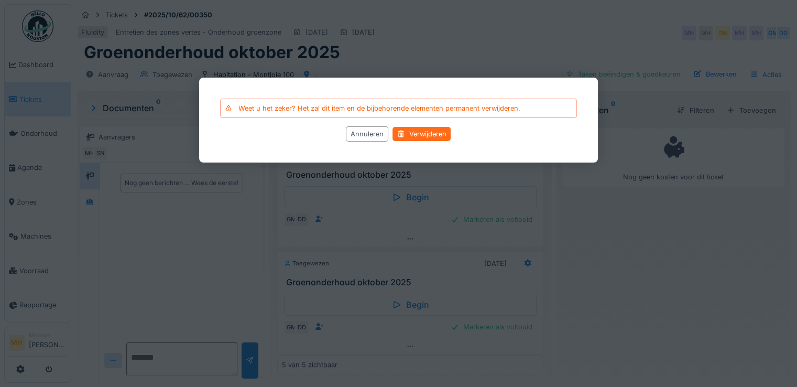
click at [446, 133] on div "Verwijderen" at bounding box center [422, 134] width 58 height 14
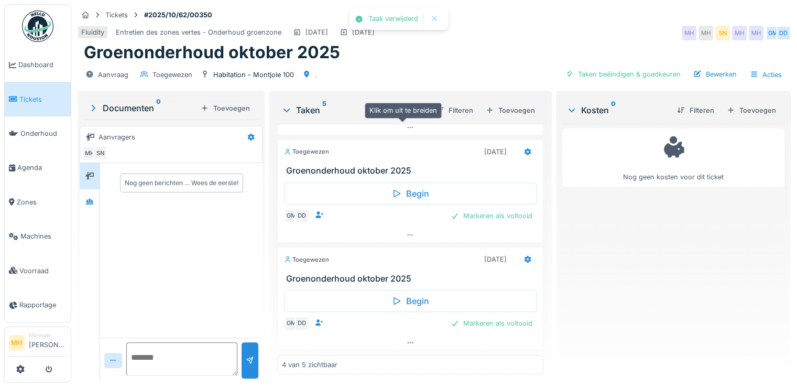
scroll to position [201, 0]
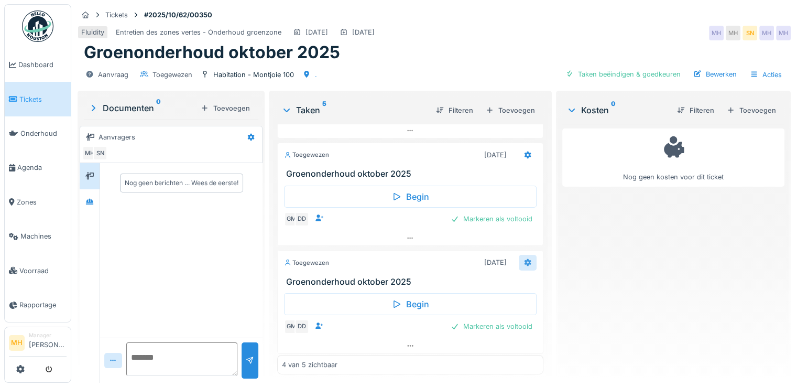
click at [523, 259] on icon at bounding box center [527, 262] width 8 height 7
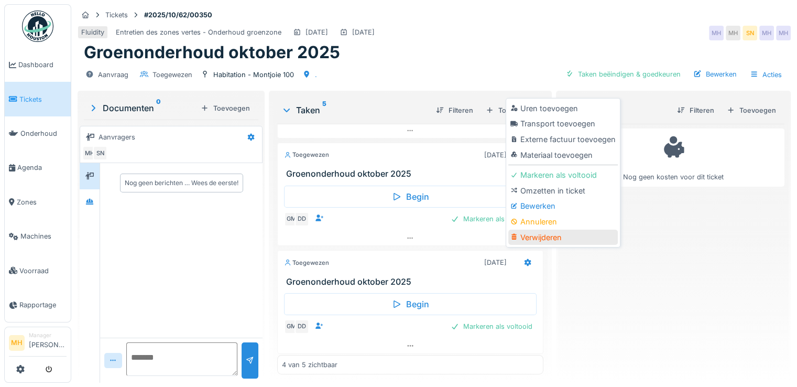
click at [545, 235] on div "Verwijderen" at bounding box center [562, 237] width 109 height 16
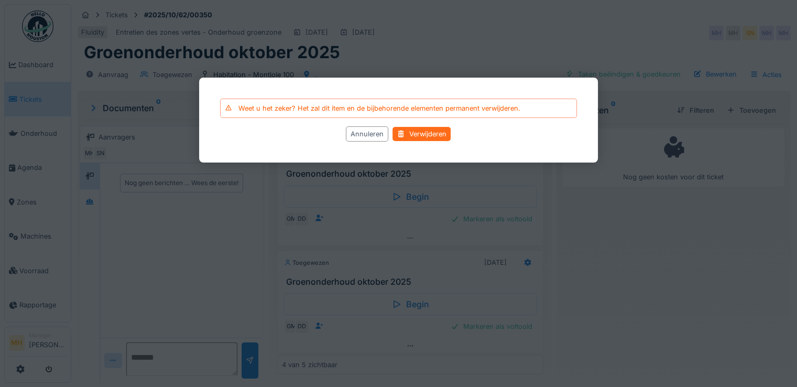
click at [427, 133] on div "Verwijderen" at bounding box center [422, 134] width 58 height 14
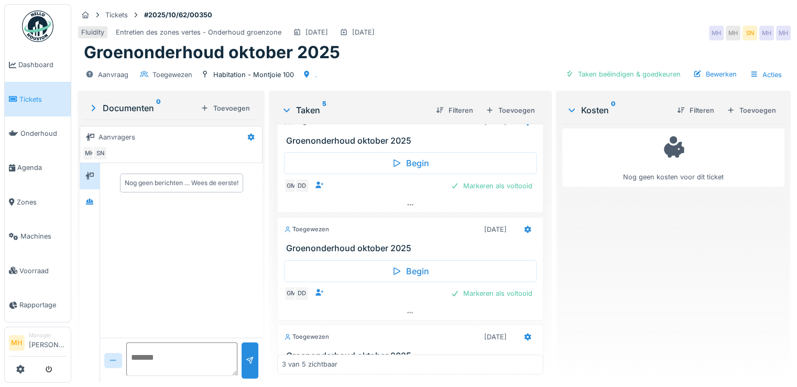
scroll to position [0, 0]
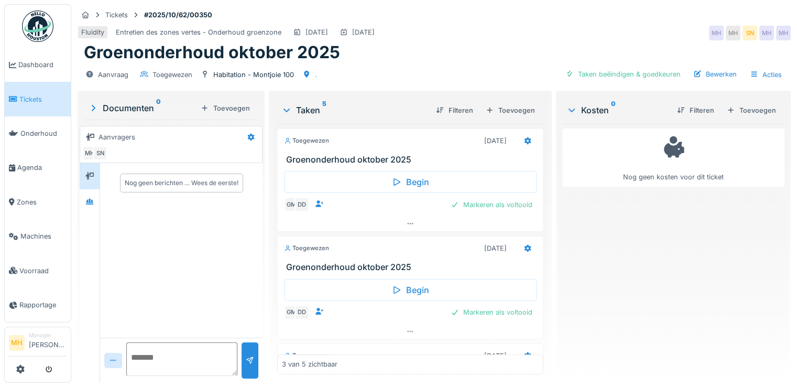
click at [507, 117] on div "Filteren Toevoegen" at bounding box center [483, 110] width 112 height 18
click at [508, 111] on div "Toevoegen" at bounding box center [510, 110] width 58 height 14
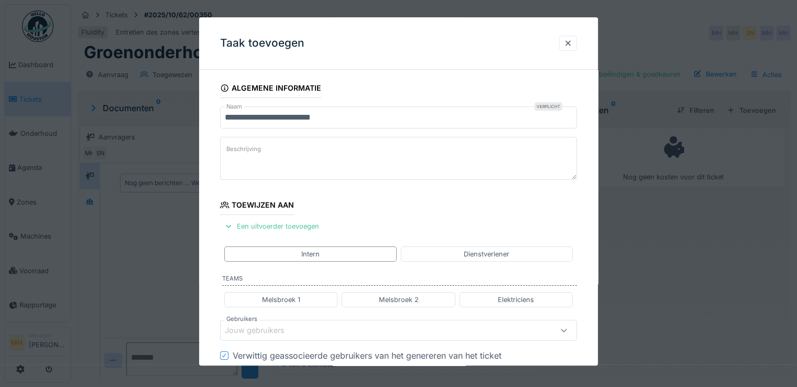
drag, startPoint x: 378, startPoint y: 294, endPoint x: 390, endPoint y: 267, distance: 29.3
click at [378, 294] on div "Melsbroek 2" at bounding box center [397, 299] width 113 height 15
type input "*********"
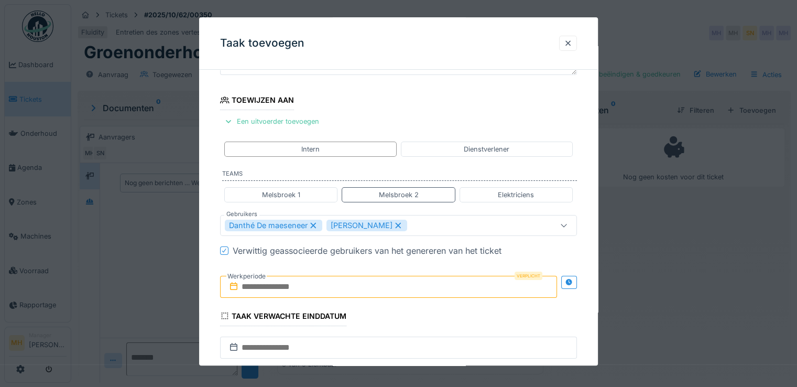
click at [268, 286] on input "text" at bounding box center [388, 286] width 337 height 22
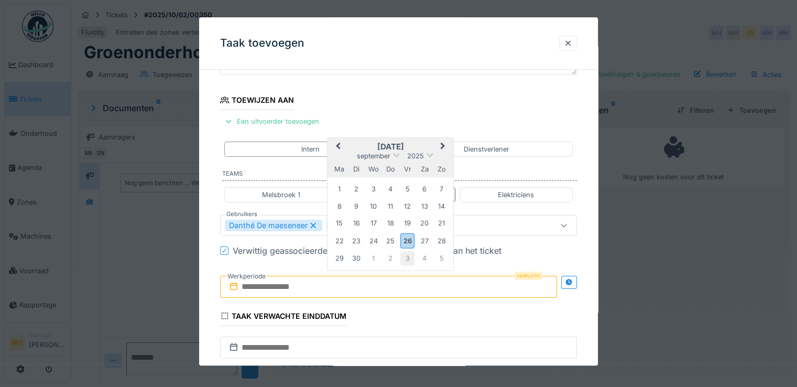
click at [406, 256] on div "3" at bounding box center [407, 258] width 14 height 14
click at [409, 188] on div "3" at bounding box center [407, 190] width 14 height 14
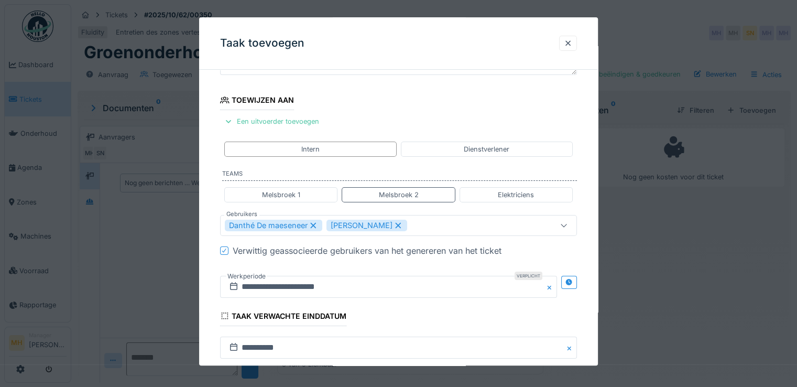
scroll to position [293, 0]
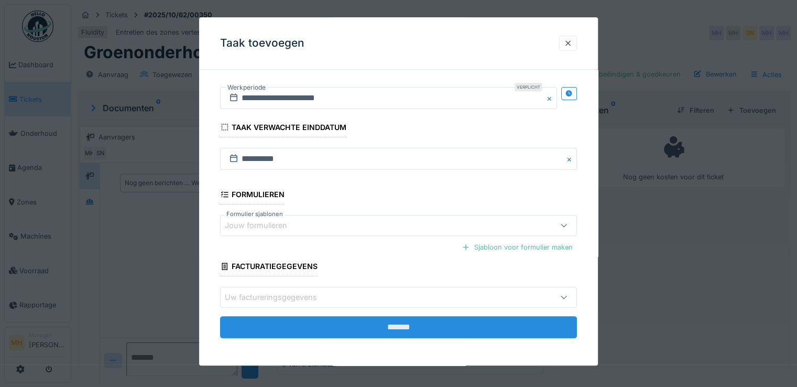
click at [372, 324] on input "*******" at bounding box center [398, 327] width 357 height 22
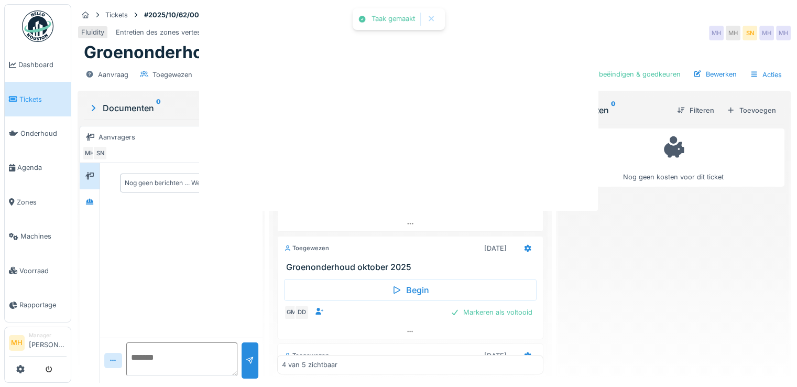
scroll to position [0, 0]
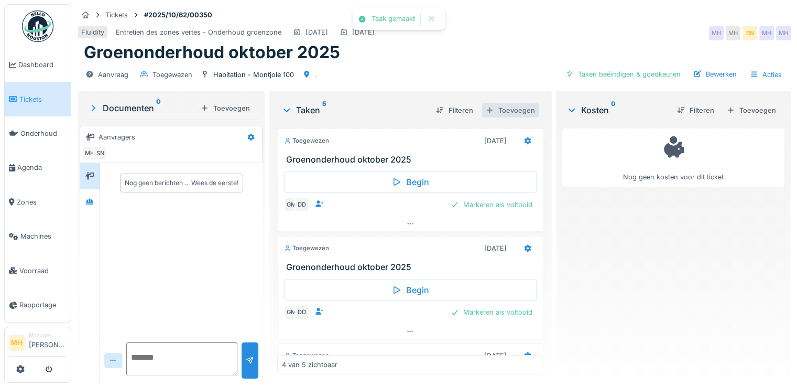
click at [519, 114] on div "Toevoegen" at bounding box center [510, 110] width 58 height 14
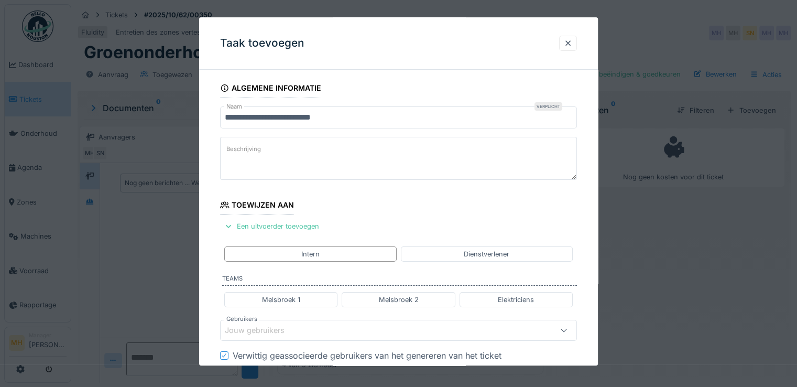
drag, startPoint x: 391, startPoint y: 302, endPoint x: 418, endPoint y: 274, distance: 39.6
click at [391, 302] on div "Melsbroek 2" at bounding box center [398, 299] width 40 height 10
type input "*********"
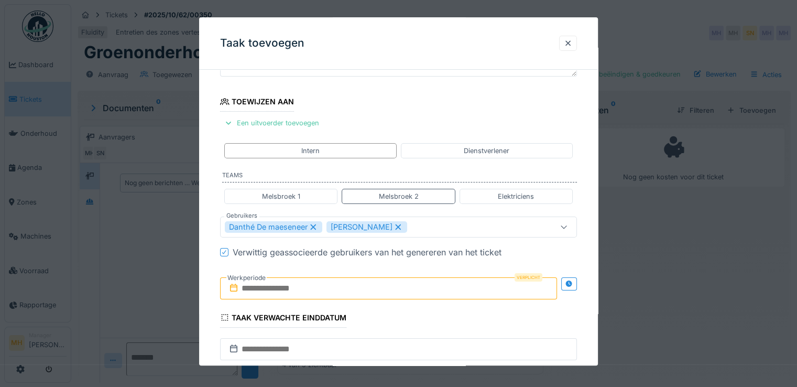
scroll to position [105, 0]
click at [290, 290] on input "text" at bounding box center [388, 286] width 337 height 22
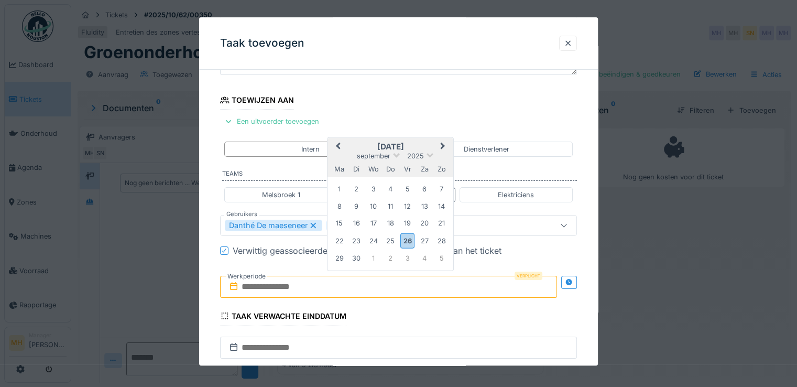
click at [443, 143] on span "Next Month" at bounding box center [443, 146] width 0 height 13
click at [406, 254] on div "31" at bounding box center [407, 258] width 14 height 14
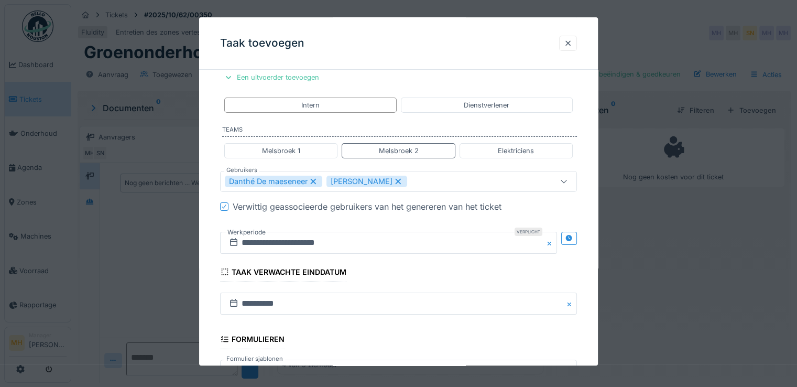
scroll to position [293, 0]
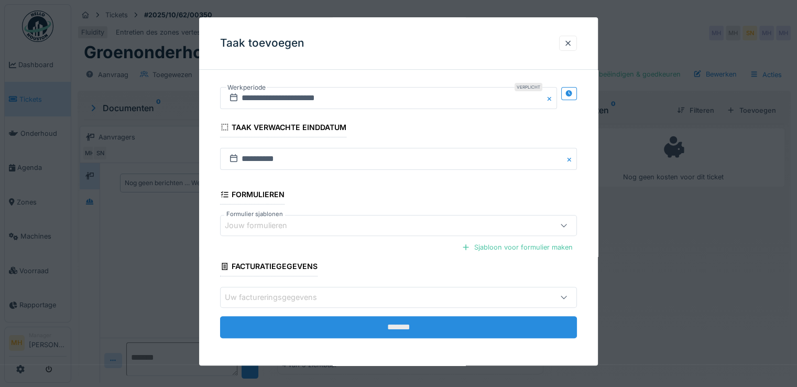
click at [375, 322] on input "*******" at bounding box center [398, 327] width 357 height 22
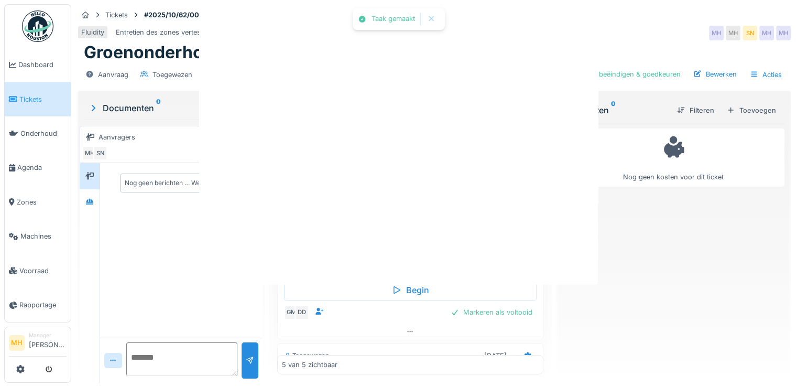
scroll to position [0, 0]
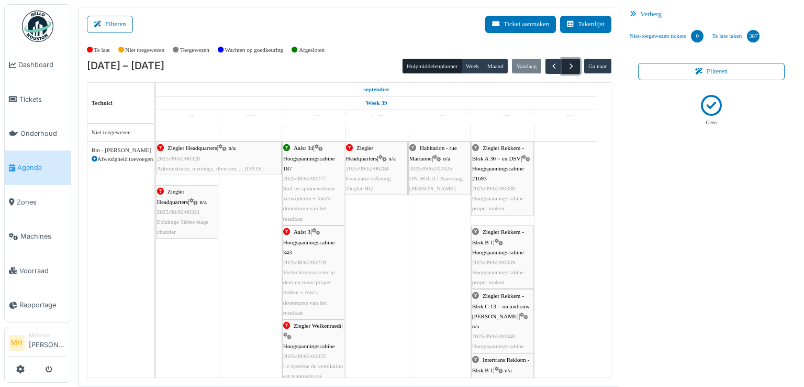
click at [567, 62] on span "button" at bounding box center [571, 66] width 9 height 9
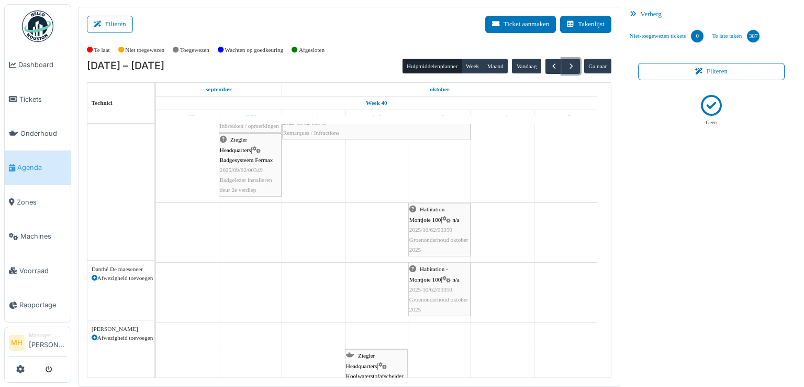
scroll to position [262, 0]
click at [570, 65] on button "button" at bounding box center [571, 66] width 17 height 15
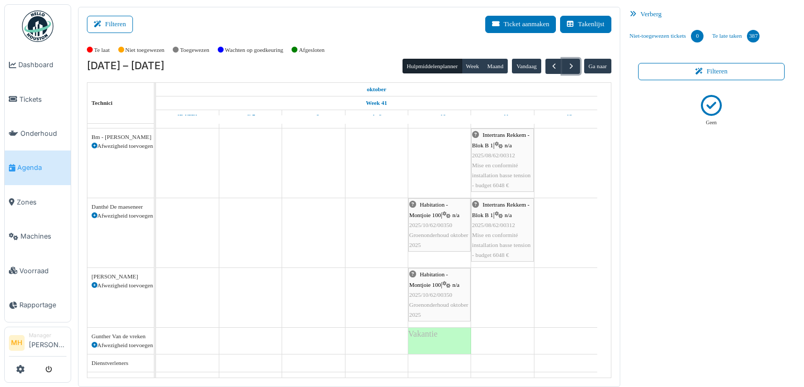
scroll to position [24, 0]
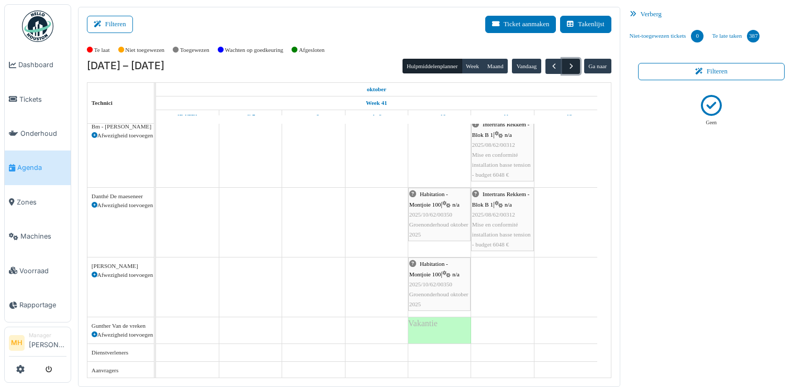
click at [567, 67] on span "button" at bounding box center [571, 66] width 9 height 9
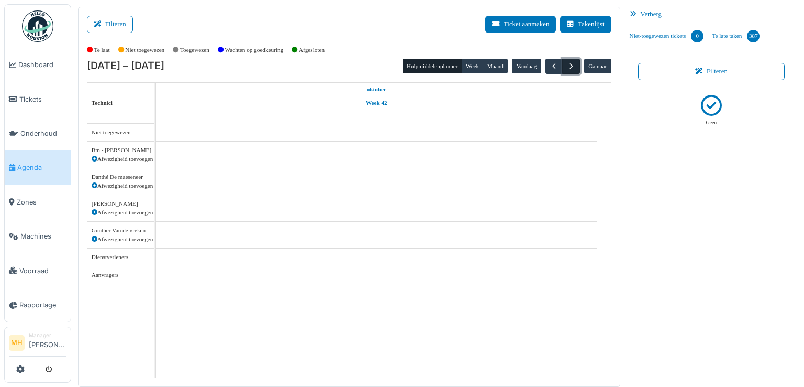
scroll to position [0, 0]
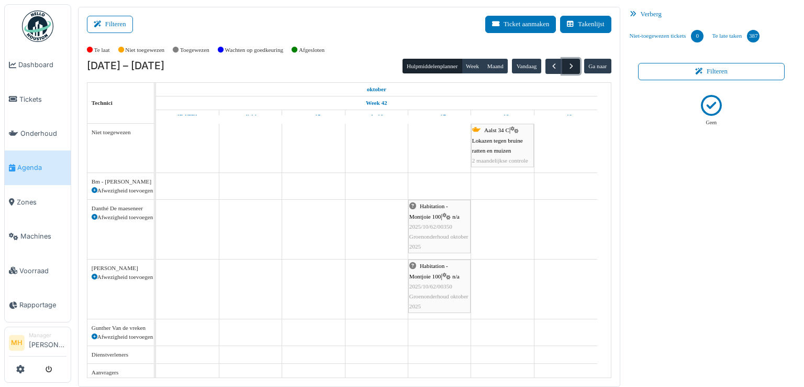
click at [570, 63] on button "button" at bounding box center [571, 66] width 17 height 15
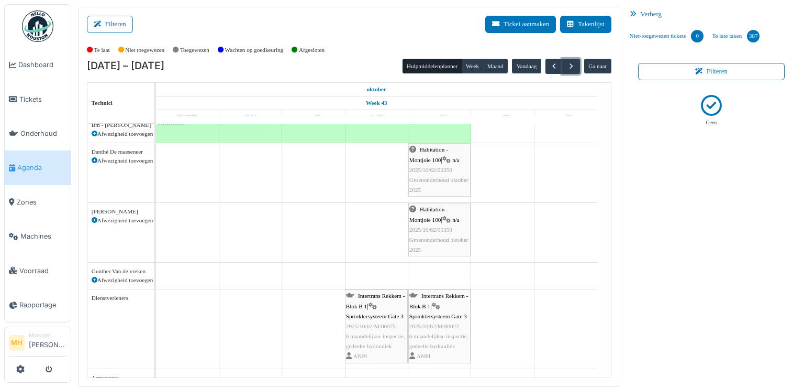
scroll to position [75, 0]
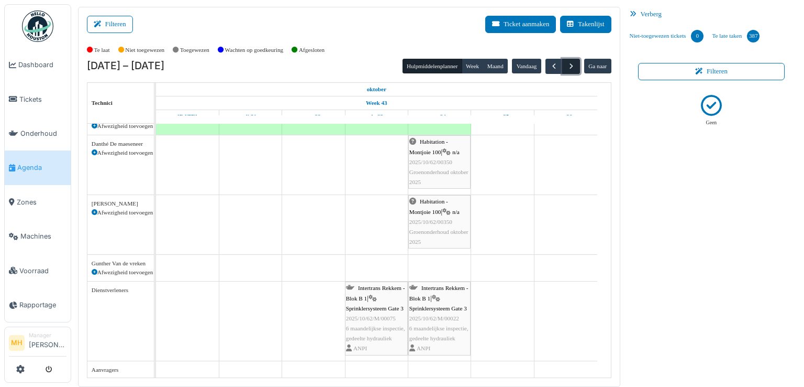
click at [567, 64] on span "button" at bounding box center [571, 66] width 9 height 9
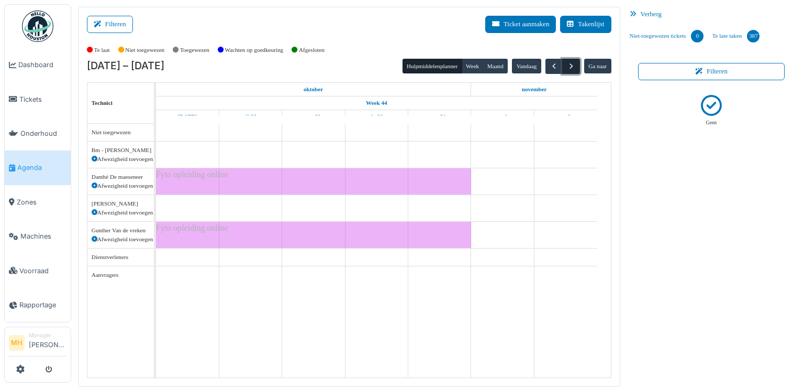
scroll to position [0, 0]
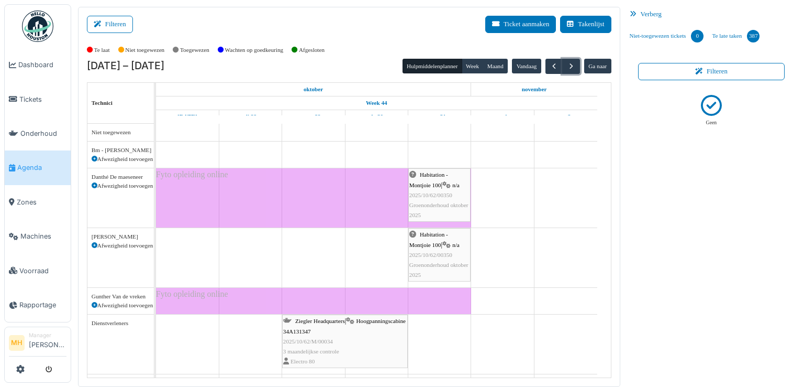
click at [445, 204] on span "Groenonderhoud oktober 2025" at bounding box center [439, 210] width 59 height 16
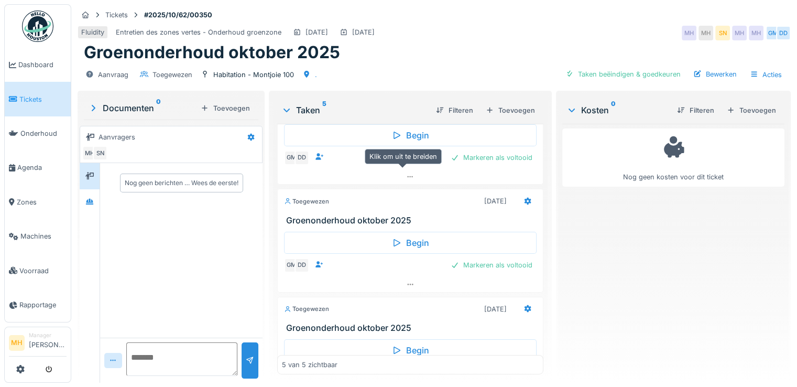
scroll to position [307, 0]
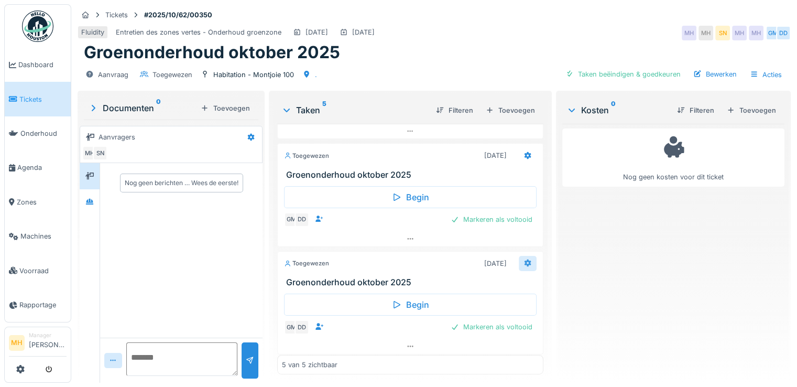
click at [524, 259] on icon at bounding box center [527, 262] width 7 height 7
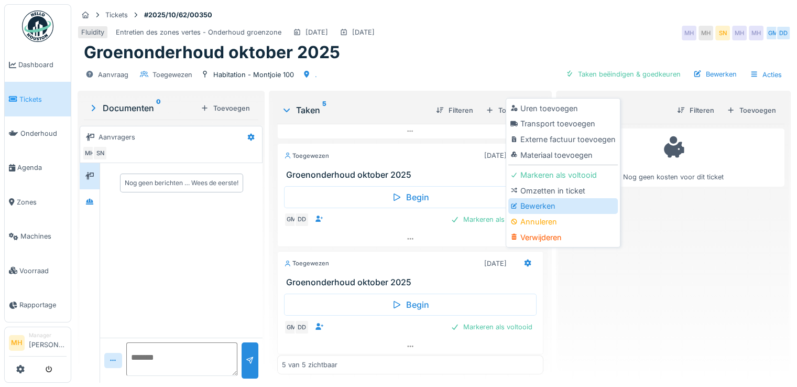
click at [548, 202] on div "Bewerken" at bounding box center [562, 206] width 109 height 16
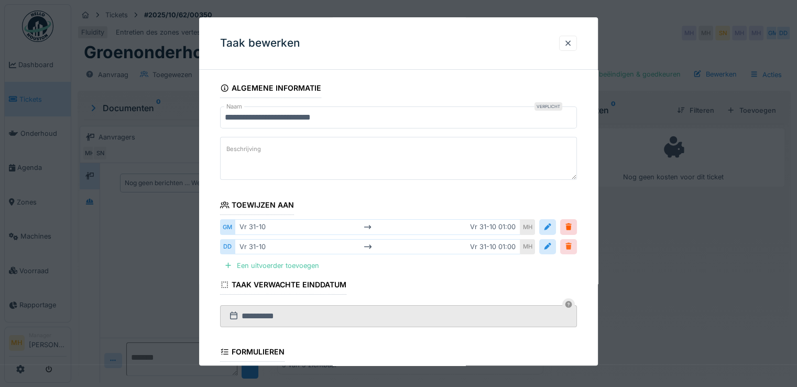
click at [571, 245] on div at bounding box center [568, 246] width 8 height 10
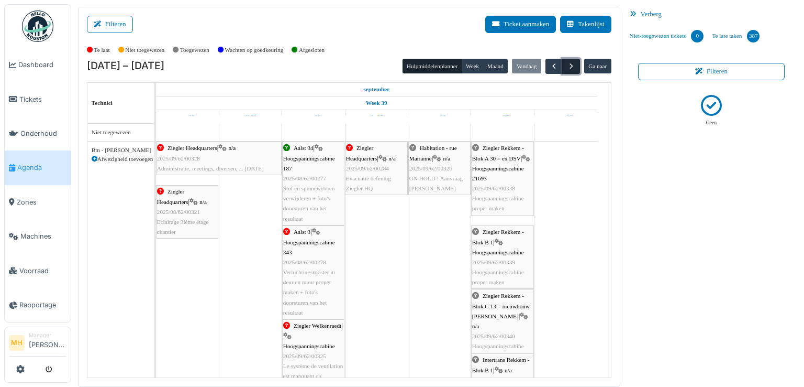
click at [567, 68] on span "button" at bounding box center [571, 66] width 9 height 9
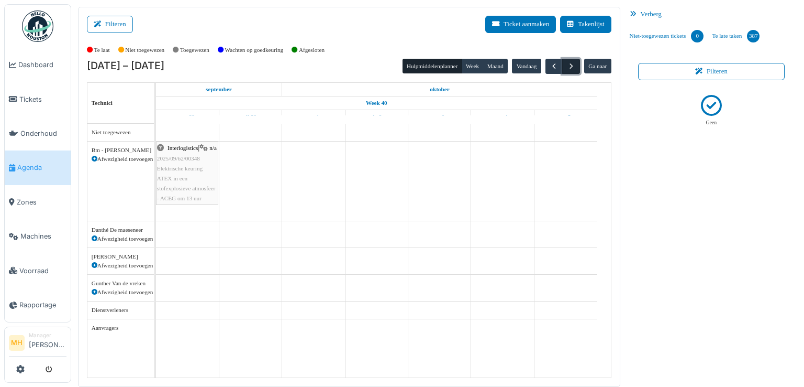
click at [567, 68] on span "button" at bounding box center [571, 66] width 9 height 9
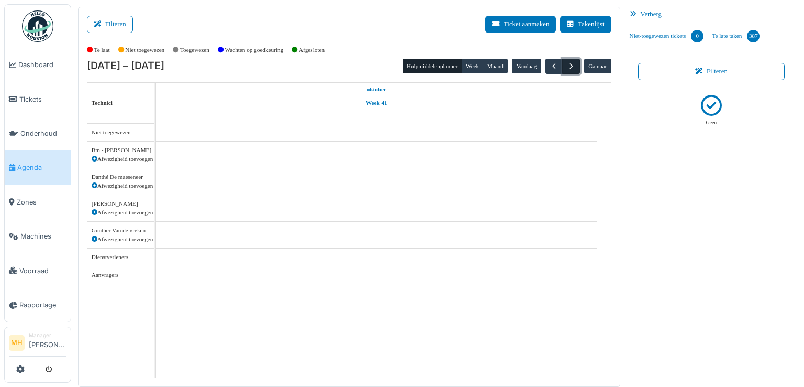
click at [567, 68] on span "button" at bounding box center [571, 66] width 9 height 9
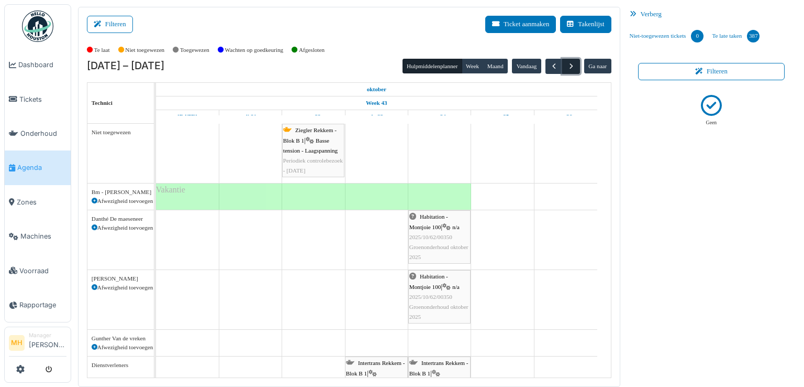
click at [567, 68] on span "button" at bounding box center [571, 66] width 9 height 9
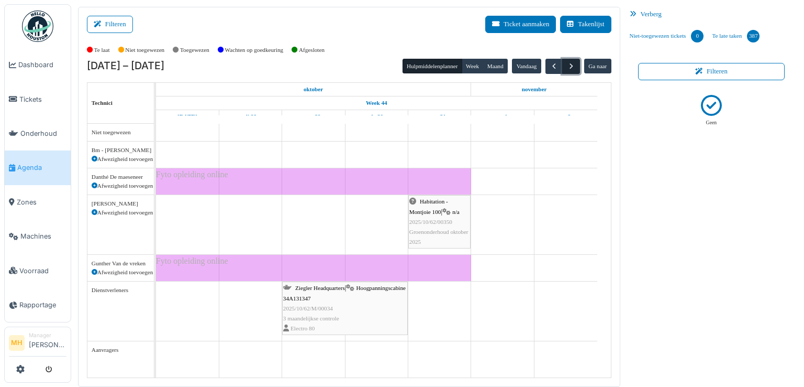
click at [563, 62] on button "button" at bounding box center [571, 66] width 17 height 15
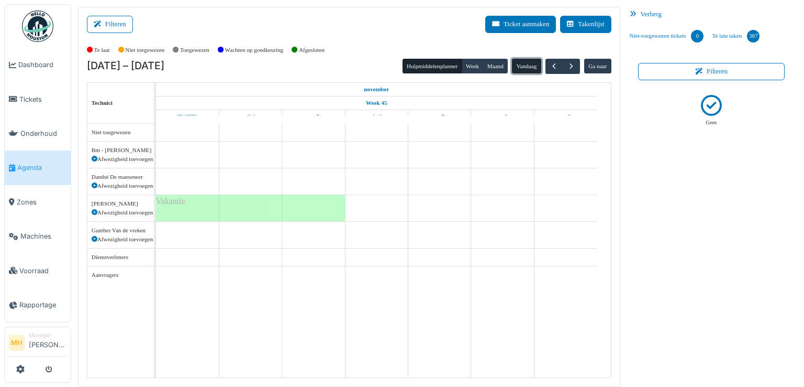
click at [523, 63] on button "Vandaag" at bounding box center [526, 66] width 29 height 15
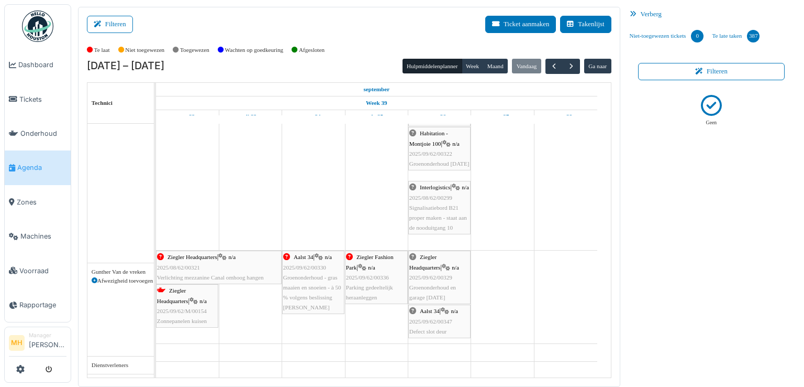
scroll to position [618, 0]
click at [433, 275] on span "2025/09/62/00329" at bounding box center [431, 277] width 43 height 6
click at [567, 63] on span "button" at bounding box center [571, 66] width 9 height 9
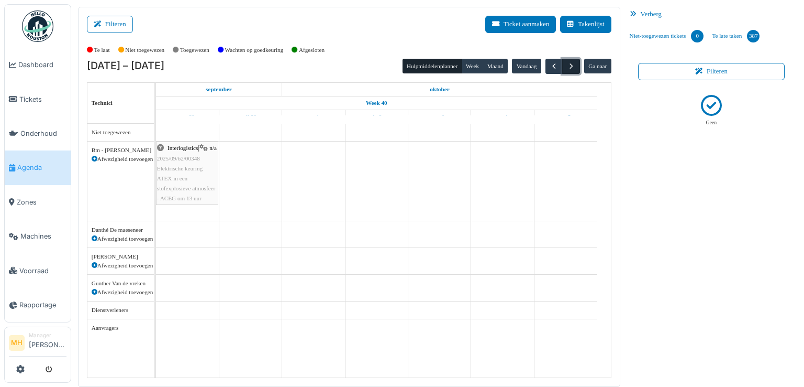
scroll to position [0, 0]
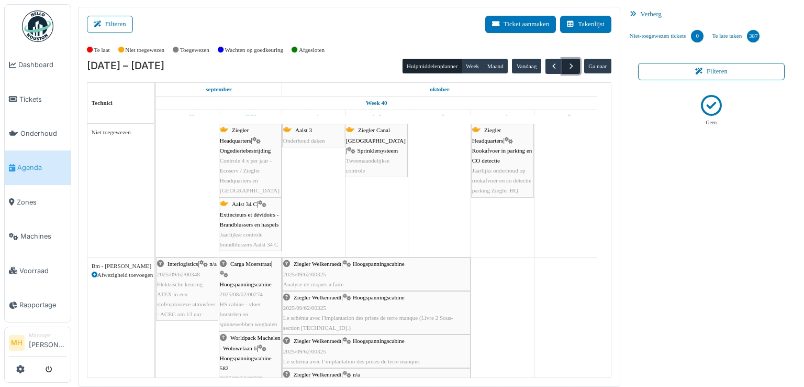
click at [567, 63] on span "button" at bounding box center [571, 66] width 9 height 9
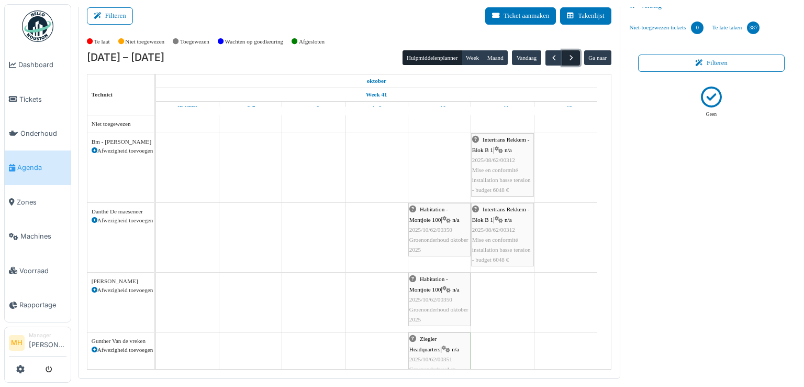
scroll to position [11, 0]
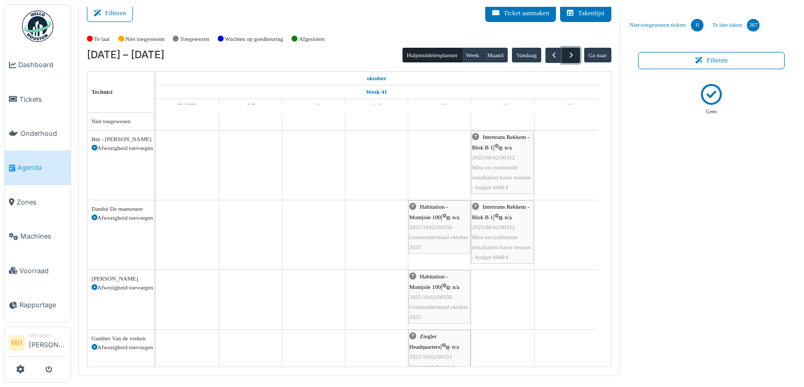
click at [570, 57] on span "button" at bounding box center [571, 55] width 9 height 9
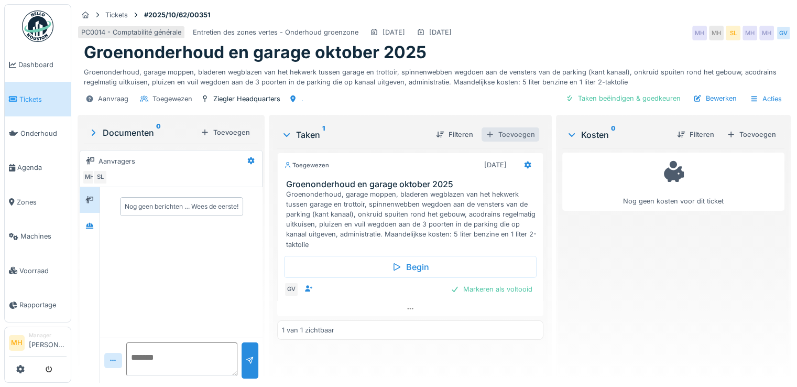
click at [511, 131] on div "Toevoegen" at bounding box center [510, 134] width 58 height 14
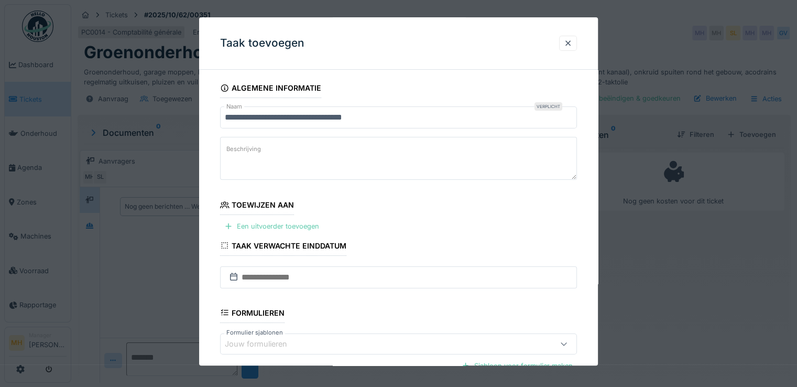
click at [297, 223] on div "Een uitvoerder toevoegen" at bounding box center [271, 226] width 103 height 14
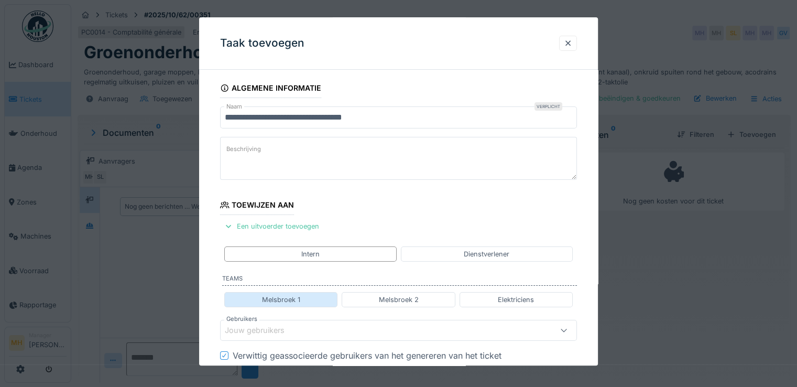
drag, startPoint x: 270, startPoint y: 300, endPoint x: 284, endPoint y: 297, distance: 14.4
click at [270, 300] on div "Melsbroek 1" at bounding box center [281, 299] width 38 height 10
type input "****"
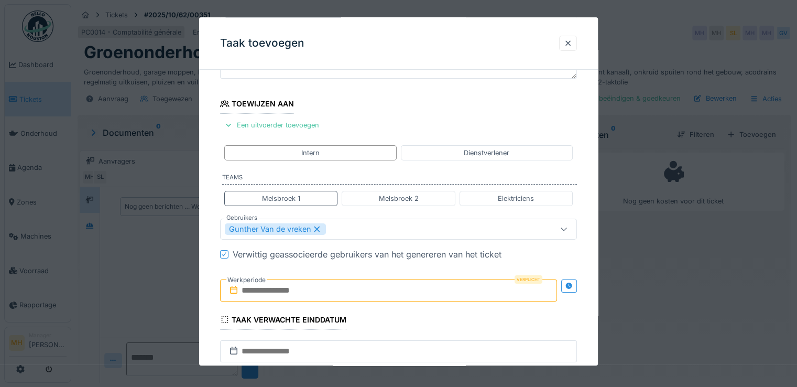
scroll to position [105, 0]
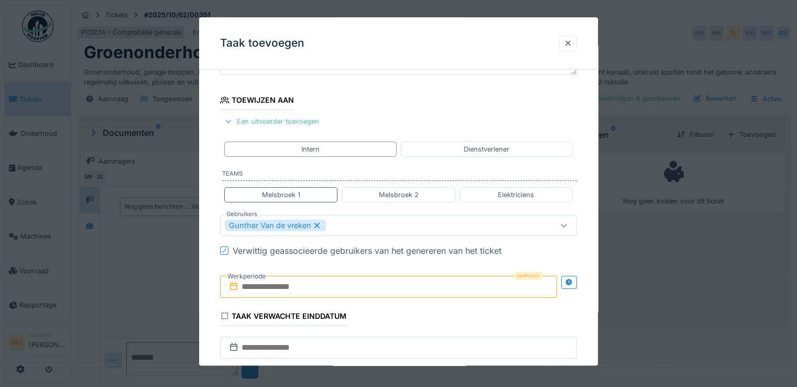
click at [264, 283] on input "text" at bounding box center [388, 286] width 337 height 22
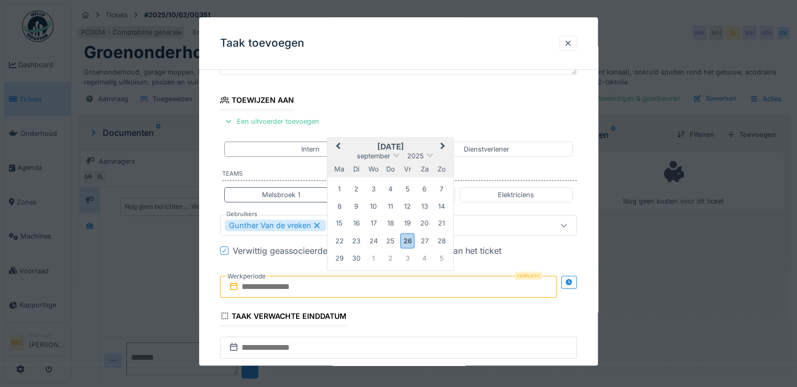
drag, startPoint x: 443, startPoint y: 146, endPoint x: 442, endPoint y: 152, distance: 5.9
click at [443, 146] on button "Next Month" at bounding box center [443, 147] width 17 height 17
click at [405, 206] on div "10" at bounding box center [407, 207] width 14 height 14
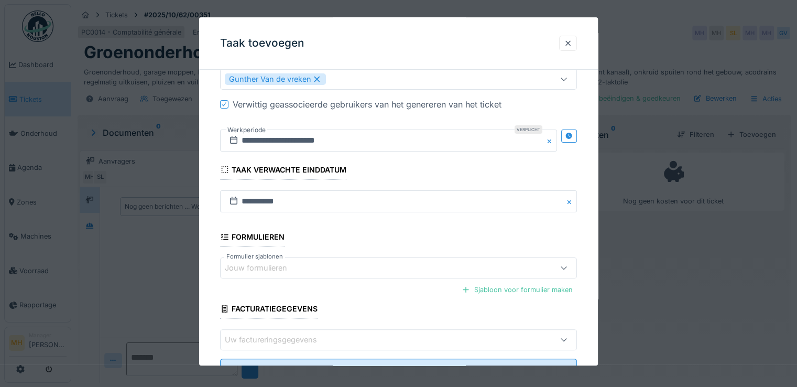
scroll to position [262, 0]
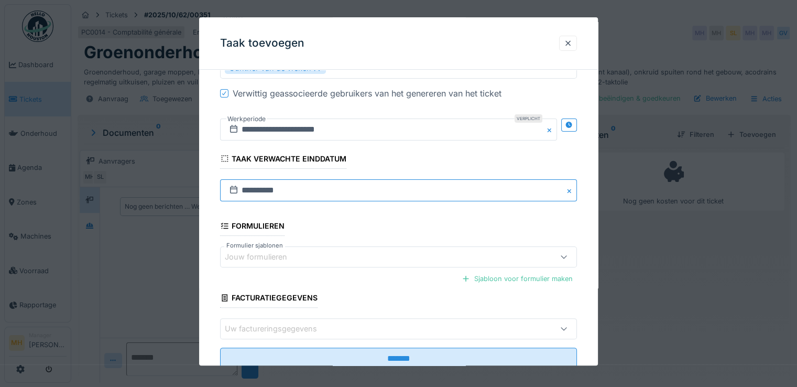
click at [248, 189] on input "**********" at bounding box center [398, 190] width 357 height 22
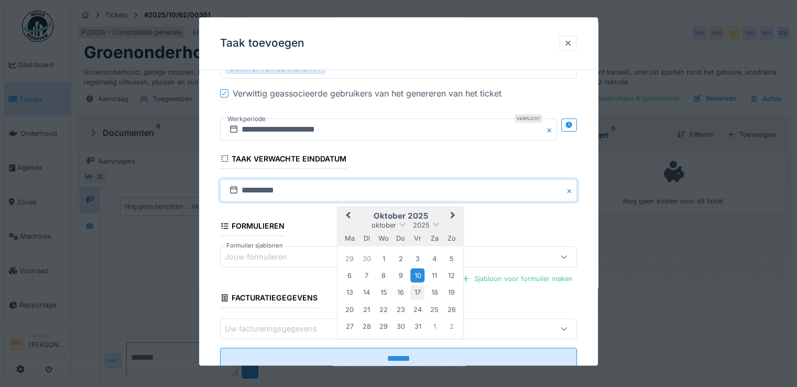
click at [417, 290] on div "17" at bounding box center [417, 292] width 14 height 14
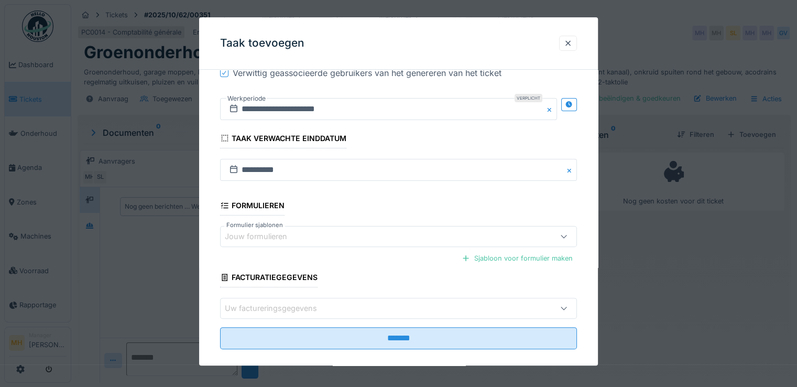
scroll to position [293, 0]
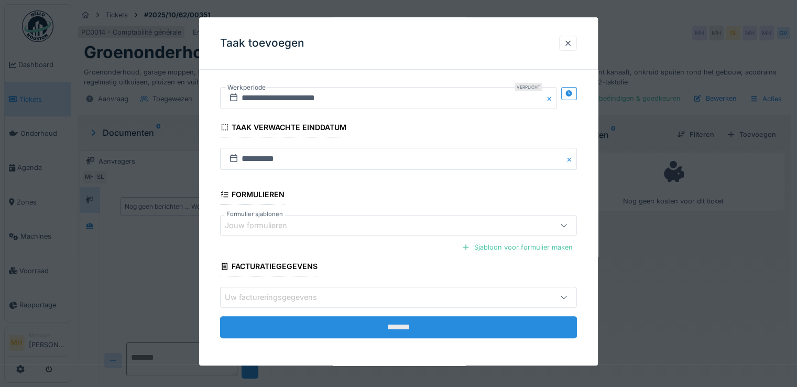
click at [393, 326] on input "*******" at bounding box center [398, 327] width 357 height 22
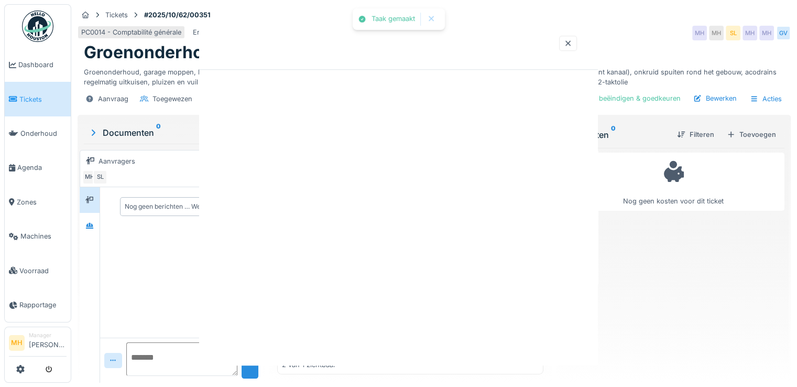
scroll to position [0, 0]
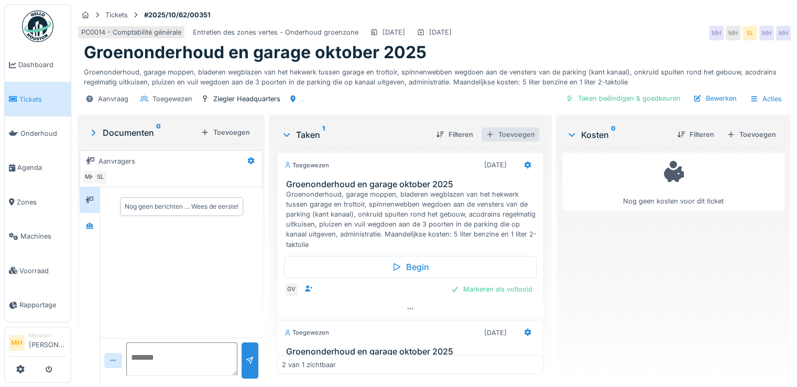
click at [510, 131] on div "Toevoegen" at bounding box center [510, 134] width 58 height 14
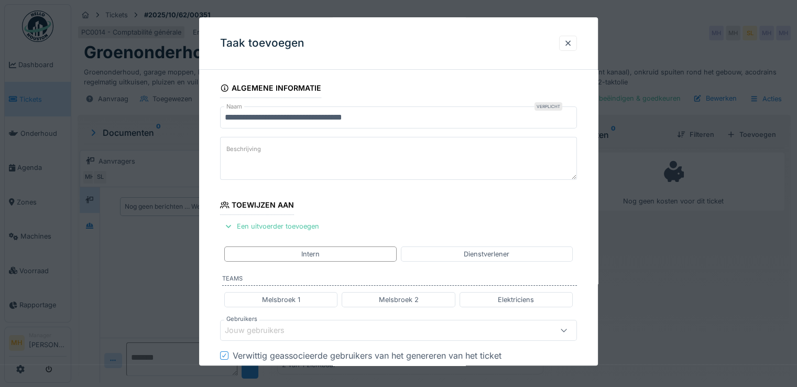
drag, startPoint x: 310, startPoint y: 250, endPoint x: 426, endPoint y: 214, distance: 121.1
click at [311, 249] on div "Intern" at bounding box center [310, 254] width 18 height 10
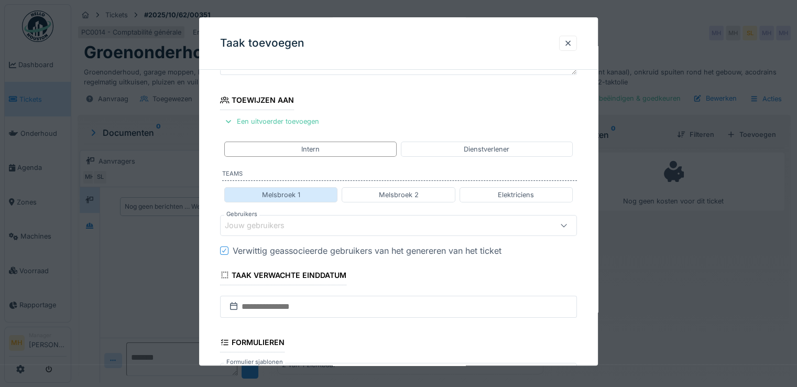
click at [319, 195] on div "Melsbroek 1" at bounding box center [280, 194] width 113 height 15
type input "****"
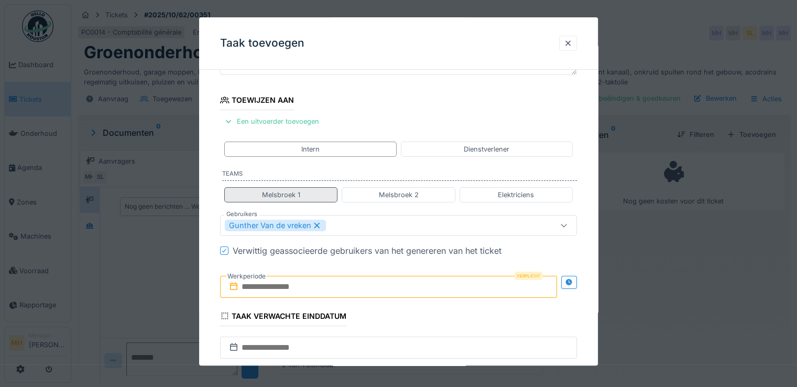
scroll to position [157, 0]
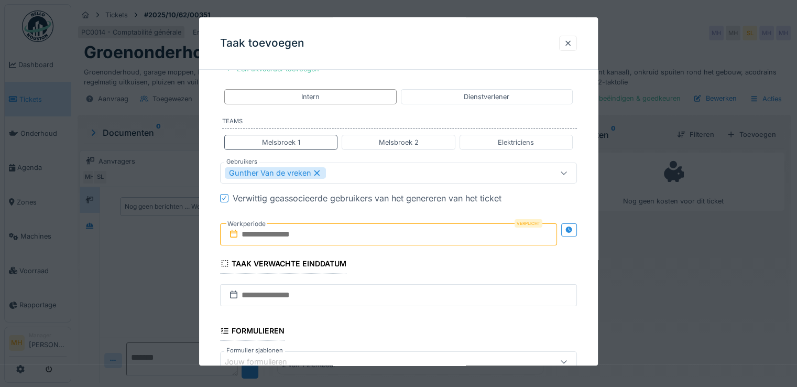
click at [265, 229] on input "text" at bounding box center [388, 234] width 337 height 22
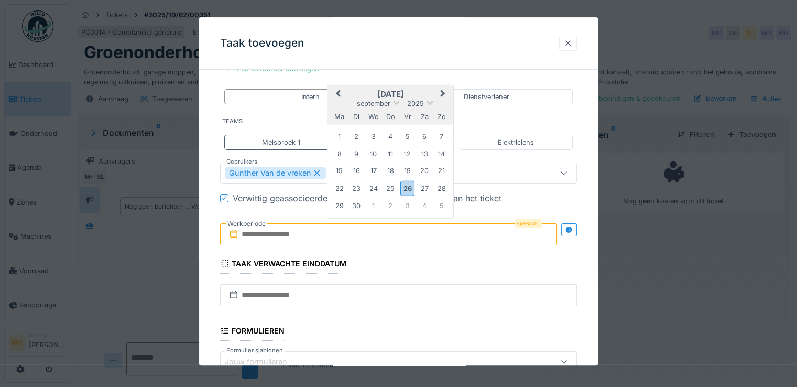
click at [443, 91] on span "Next Month" at bounding box center [443, 94] width 0 height 13
click at [406, 185] on div "24" at bounding box center [407, 188] width 14 height 14
click at [407, 182] on div "24" at bounding box center [407, 188] width 14 height 14
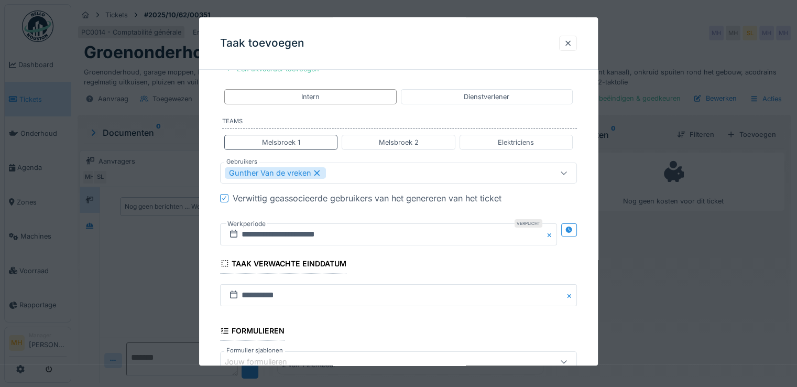
scroll to position [293, 0]
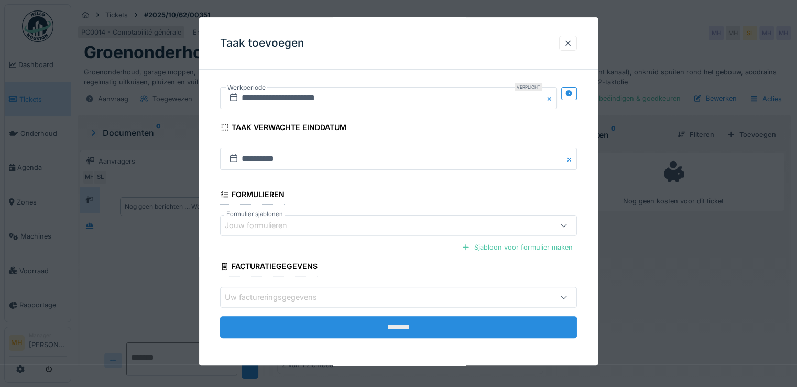
click at [319, 330] on input "*******" at bounding box center [398, 327] width 357 height 22
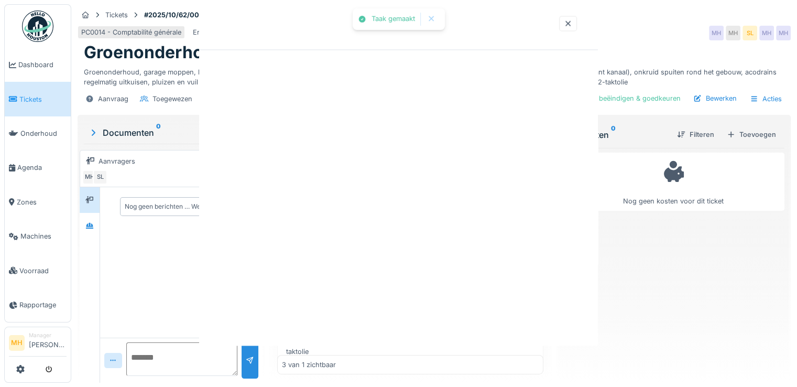
scroll to position [0, 0]
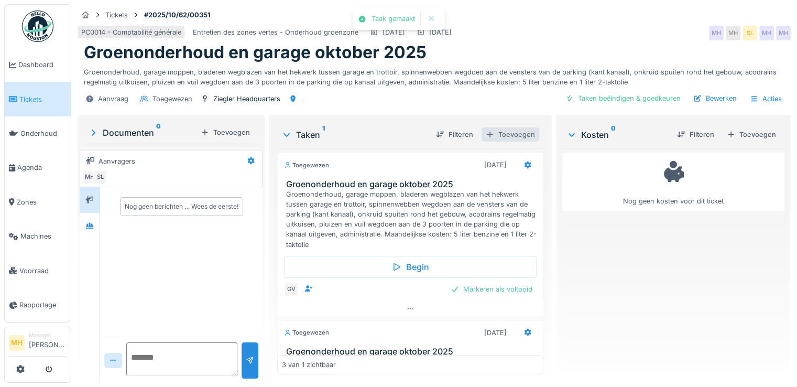
click at [508, 139] on div "Toevoegen" at bounding box center [510, 134] width 58 height 14
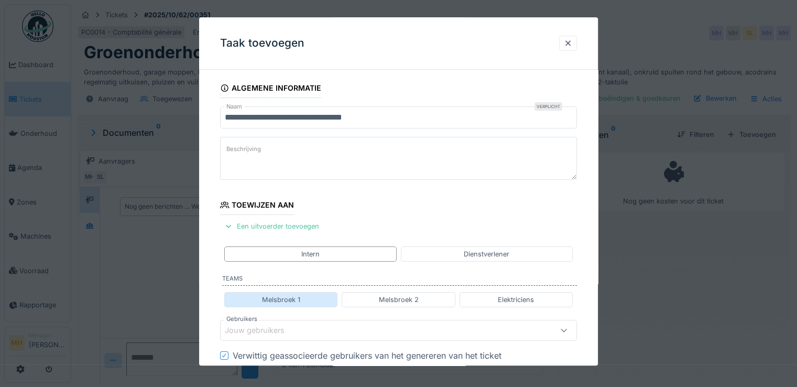
click at [297, 294] on div "Melsbroek 1" at bounding box center [281, 299] width 38 height 10
type input "****"
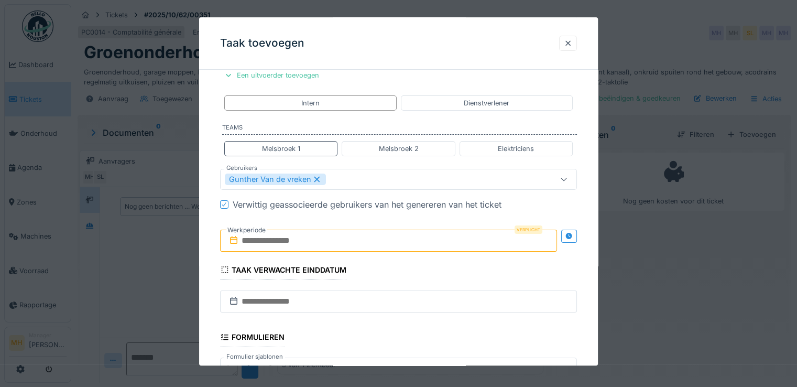
scroll to position [157, 0]
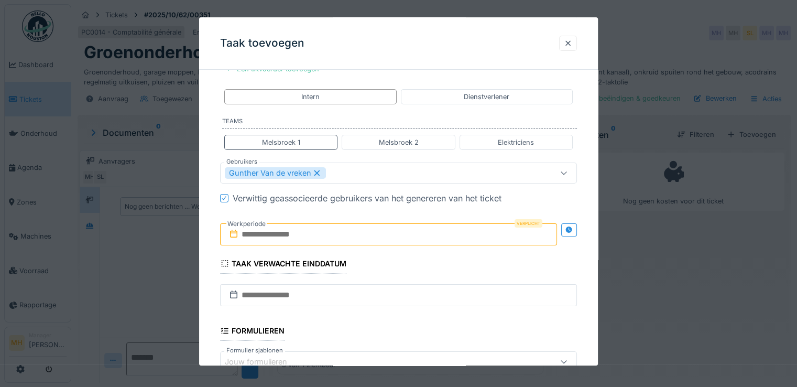
click at [277, 236] on input "text" at bounding box center [388, 234] width 337 height 22
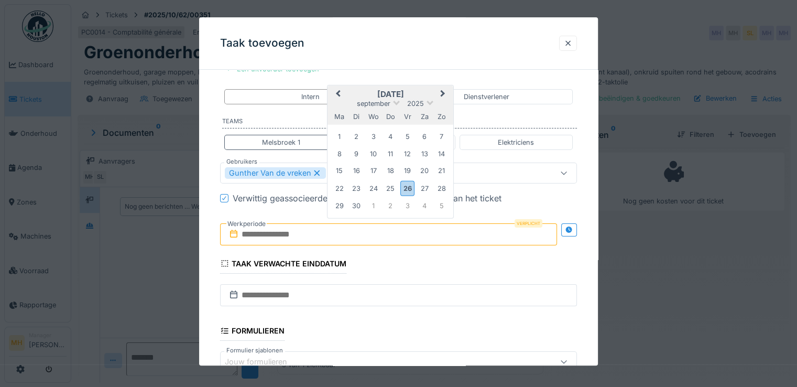
click at [443, 93] on span "Next Month" at bounding box center [443, 94] width 0 height 13
click at [405, 206] on div "31" at bounding box center [407, 206] width 14 height 14
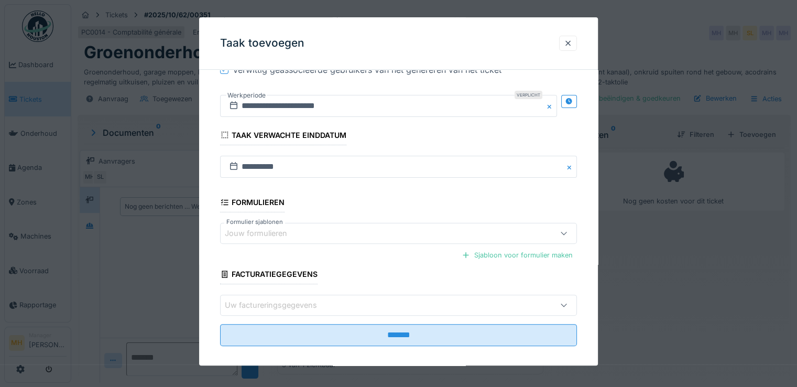
scroll to position [293, 0]
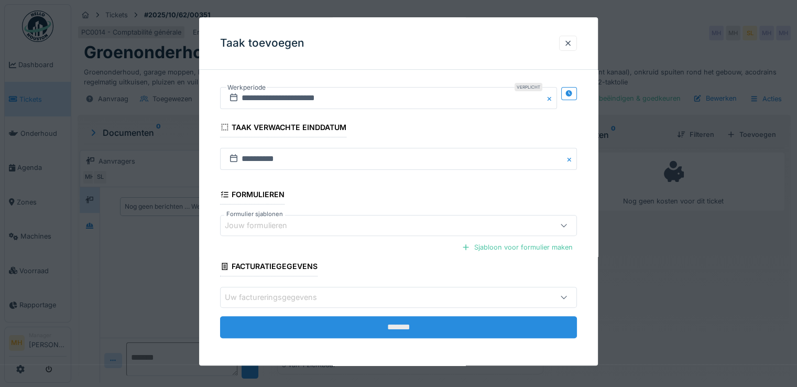
click at [369, 322] on input "*******" at bounding box center [398, 327] width 357 height 22
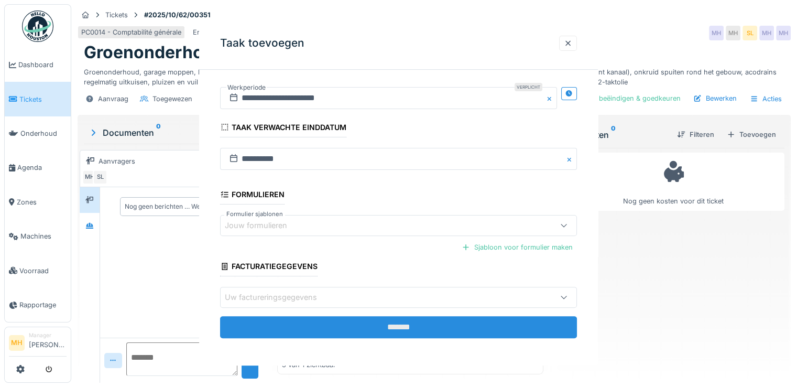
scroll to position [0, 0]
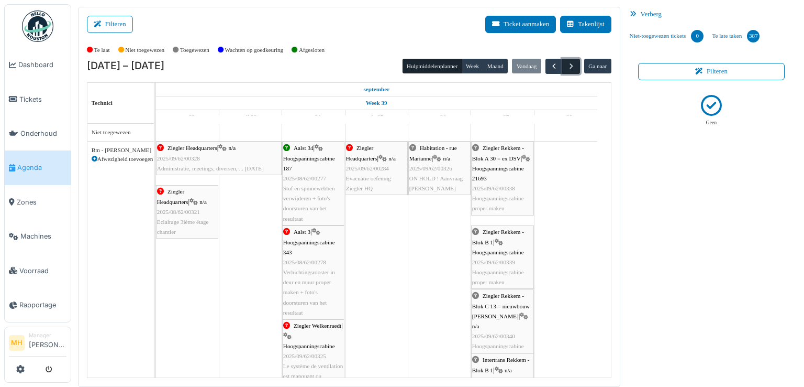
click at [567, 65] on span "button" at bounding box center [571, 66] width 9 height 9
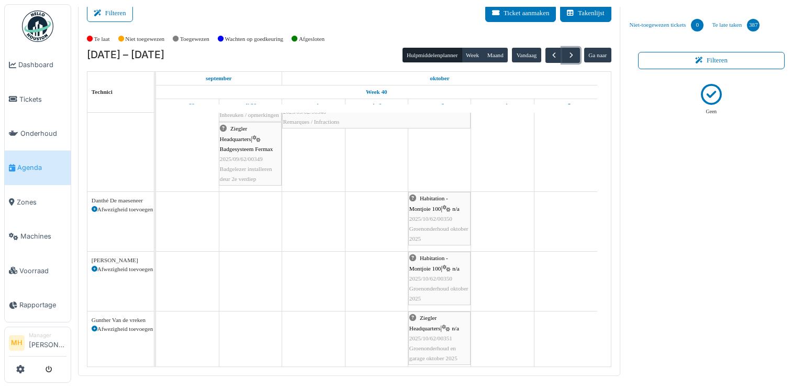
scroll to position [382, 0]
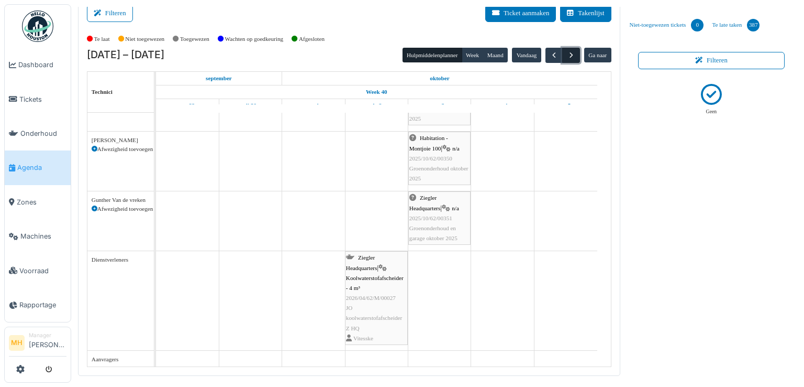
click at [567, 56] on span "button" at bounding box center [571, 55] width 9 height 9
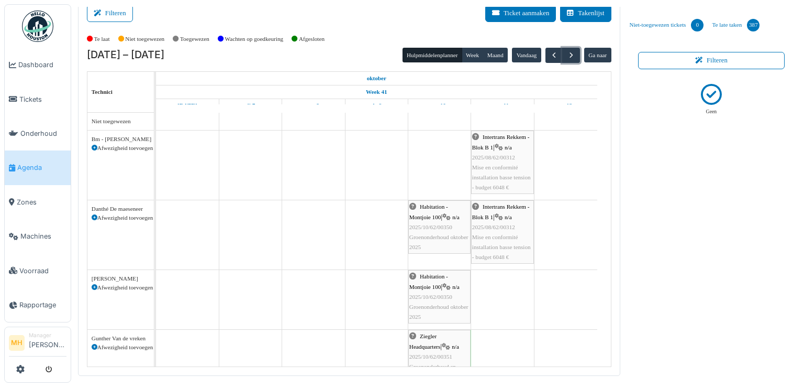
scroll to position [52, 0]
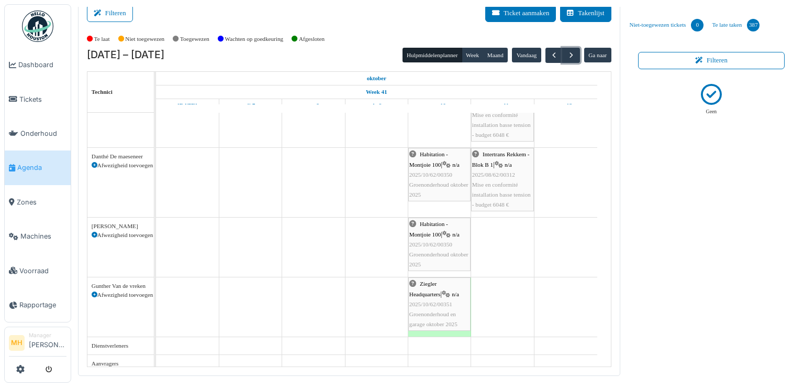
click at [437, 312] on span "Groenonderhoud en garage oktober 2025" at bounding box center [434, 319] width 48 height 16
click at [567, 51] on span "button" at bounding box center [571, 55] width 9 height 9
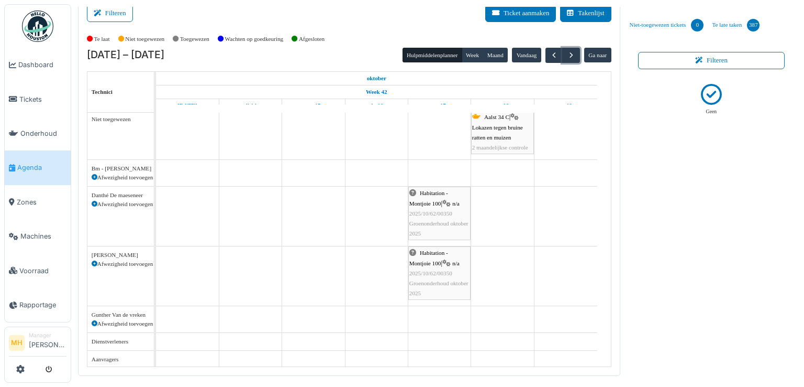
scroll to position [2, 0]
click at [567, 54] on span "button" at bounding box center [571, 55] width 9 height 9
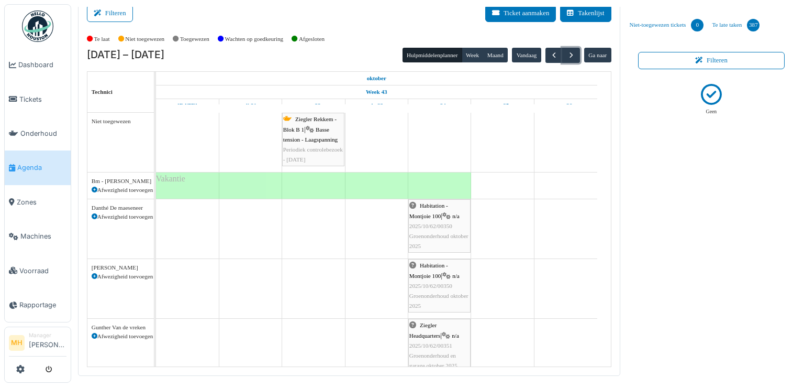
scroll to position [52, 0]
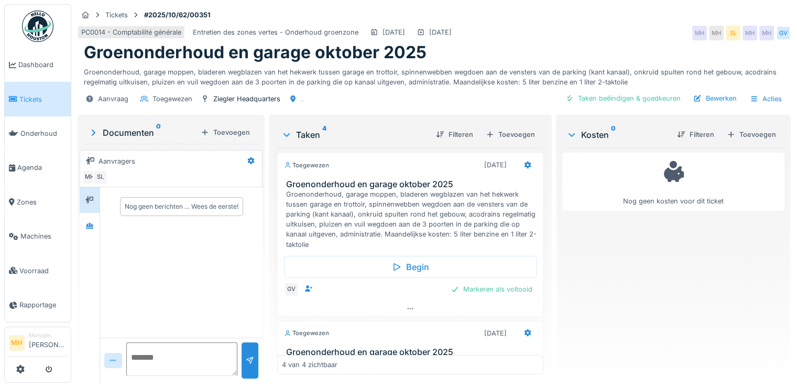
scroll to position [105, 0]
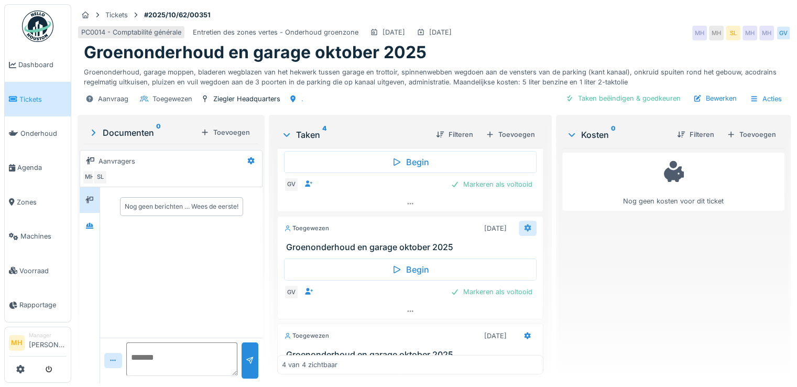
click at [524, 225] on icon at bounding box center [527, 227] width 7 height 7
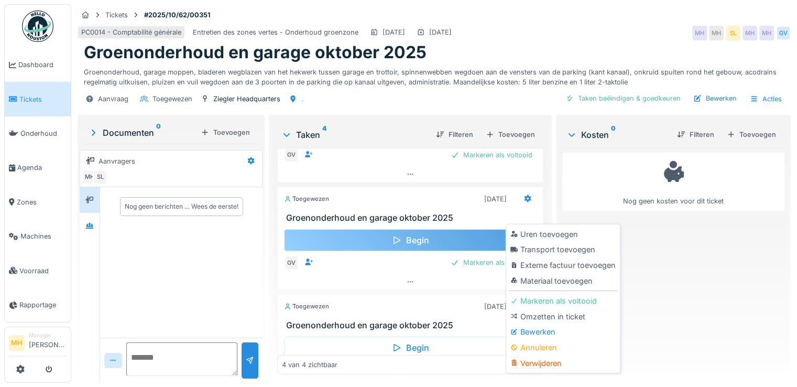
scroll to position [75, 0]
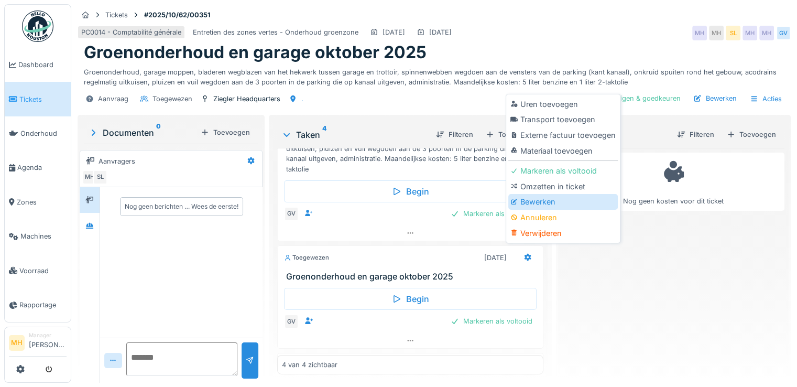
click at [554, 203] on div "Bewerken" at bounding box center [562, 202] width 109 height 16
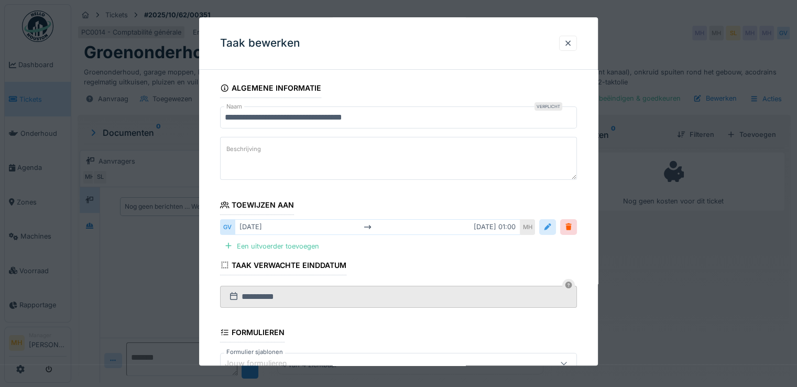
click at [549, 223] on div at bounding box center [547, 227] width 8 height 10
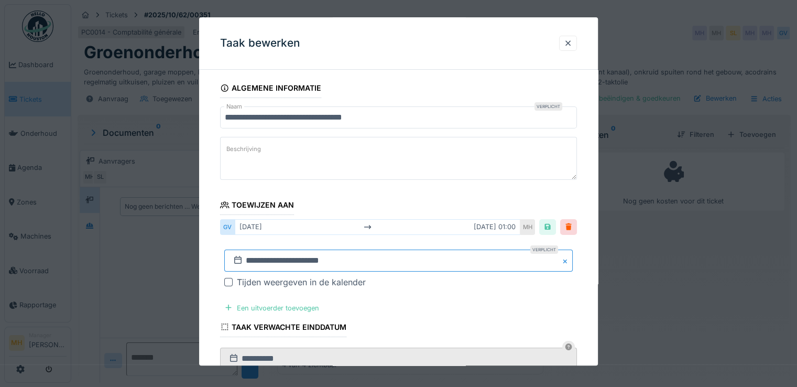
click at [259, 260] on input "**********" at bounding box center [398, 260] width 348 height 22
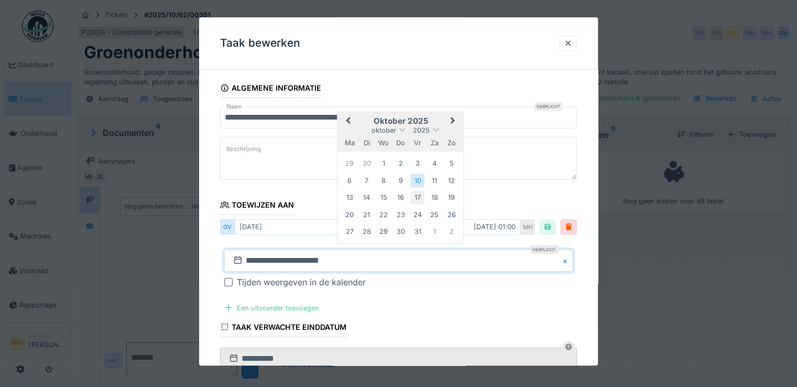
click at [415, 194] on div "17" at bounding box center [417, 198] width 14 height 14
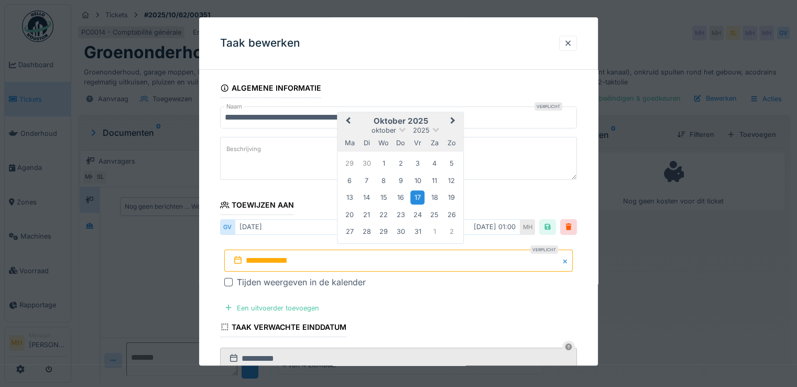
click at [415, 194] on div "17" at bounding box center [417, 198] width 14 height 14
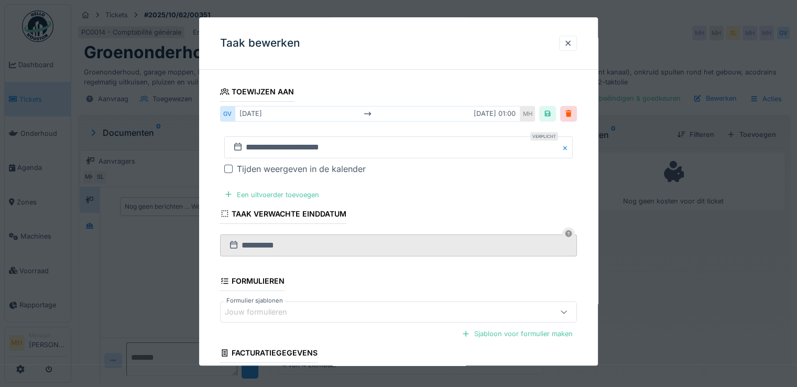
scroll to position [200, 0]
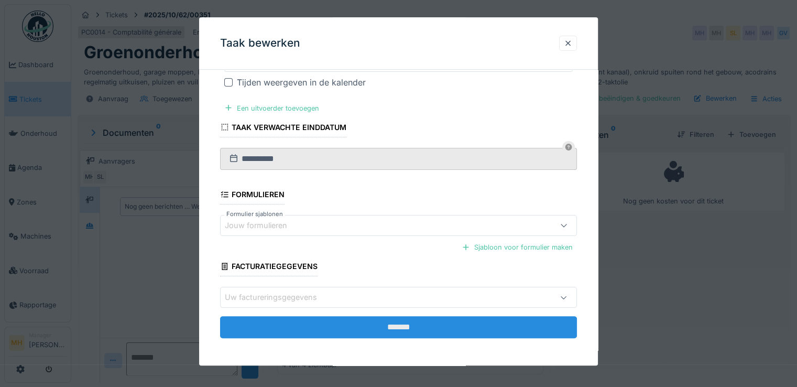
click at [411, 323] on input "*******" at bounding box center [398, 327] width 357 height 22
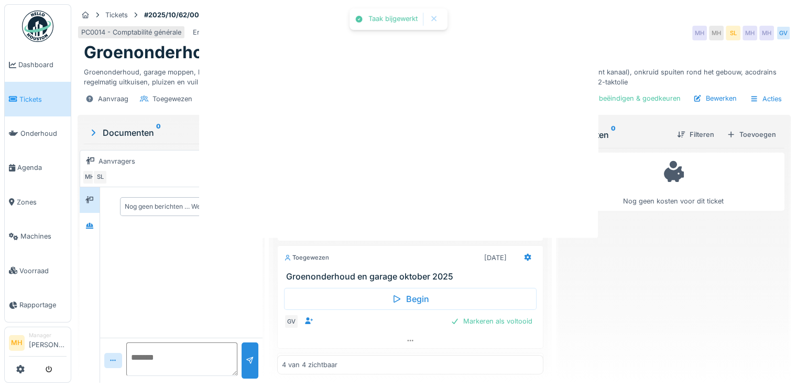
scroll to position [0, 0]
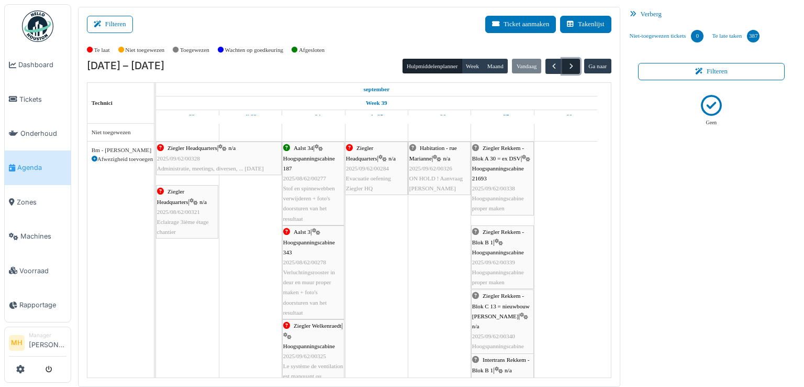
click at [567, 67] on span "button" at bounding box center [571, 66] width 9 height 9
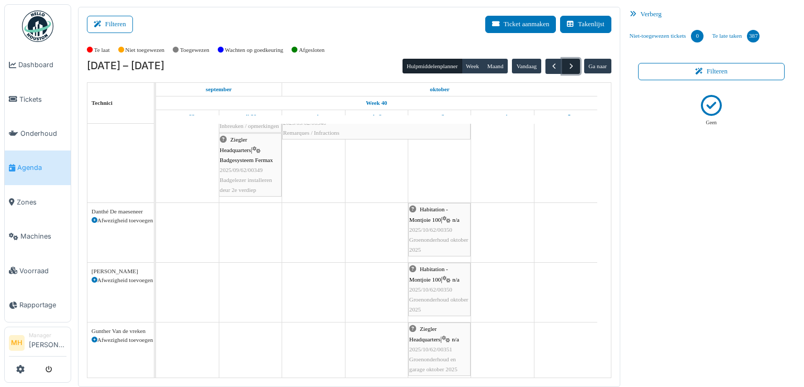
click at [567, 68] on span "button" at bounding box center [571, 66] width 9 height 9
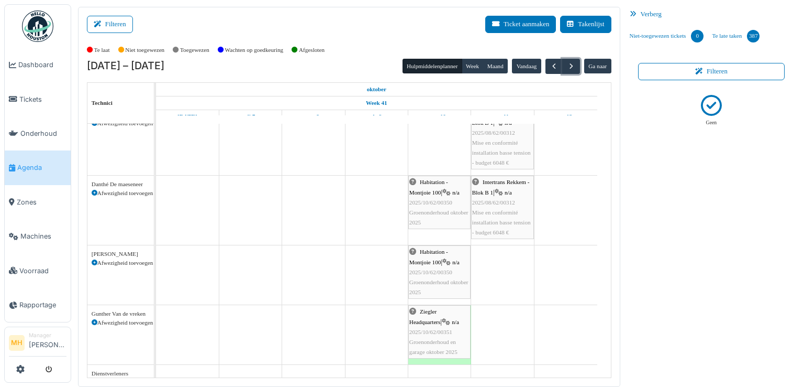
scroll to position [52, 0]
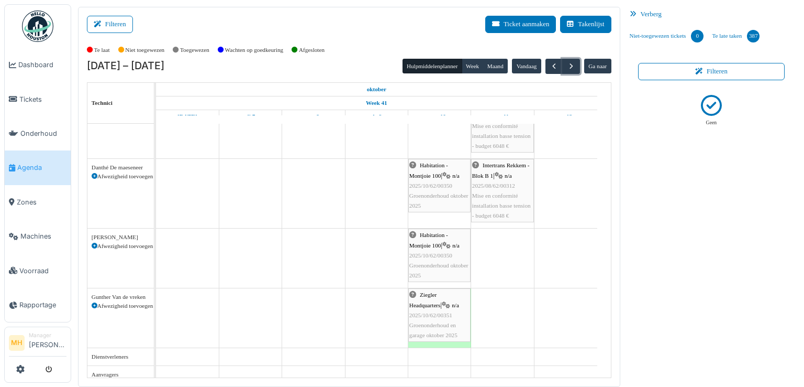
click at [442, 313] on span "2025/10/62/00351" at bounding box center [431, 315] width 43 height 6
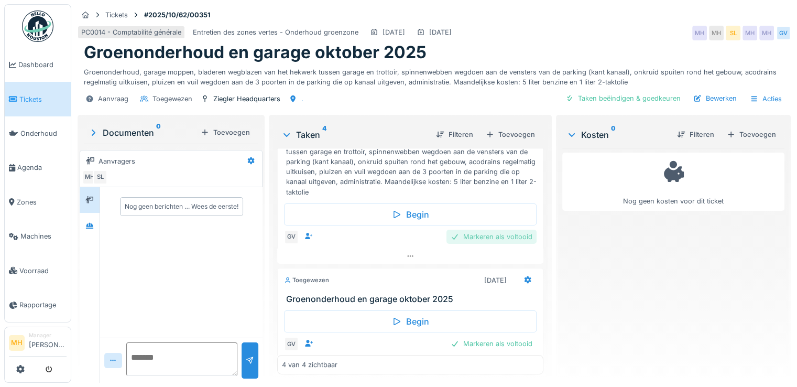
scroll to position [105, 0]
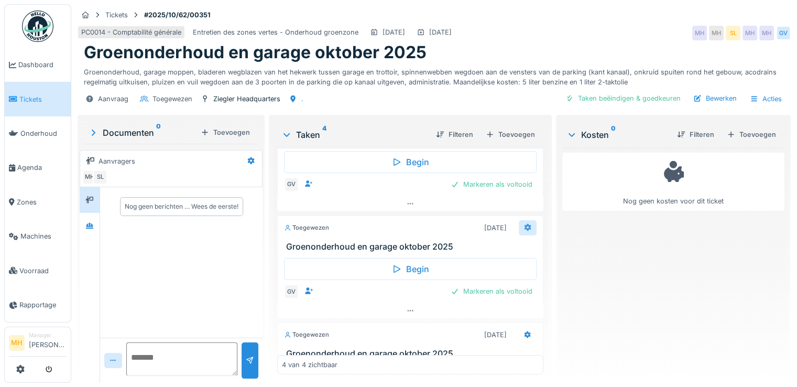
click at [524, 225] on icon at bounding box center [527, 227] width 7 height 7
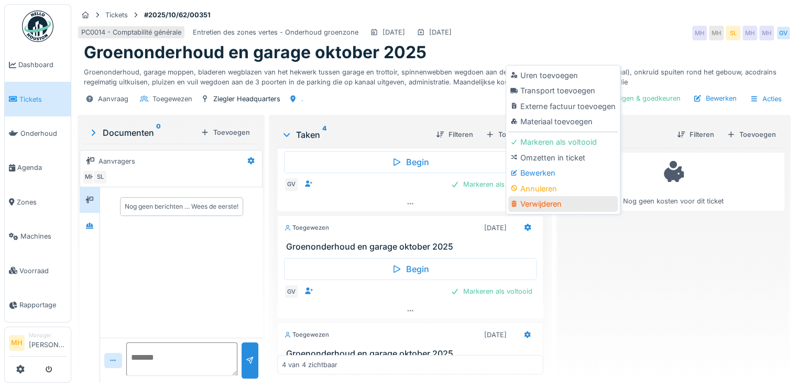
click at [546, 199] on div "Verwijderen" at bounding box center [562, 204] width 109 height 16
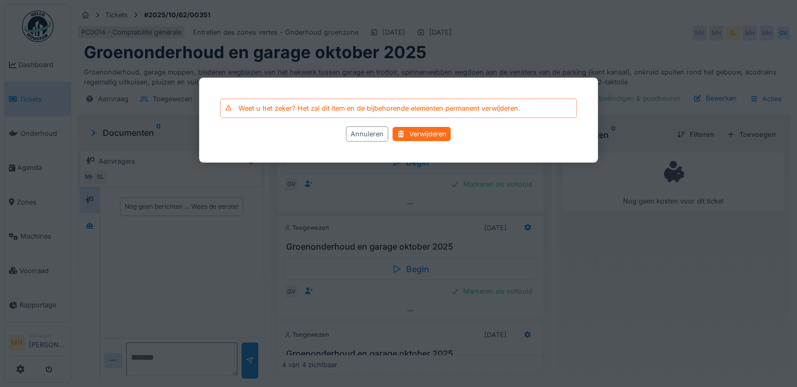
click at [427, 130] on div "Verwijderen" at bounding box center [422, 134] width 58 height 14
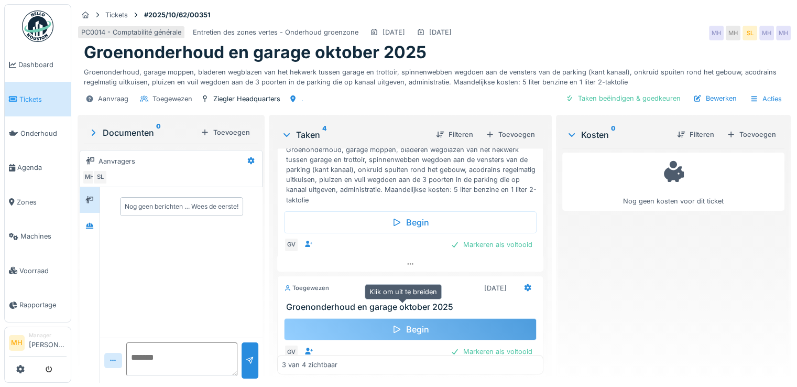
scroll to position [0, 0]
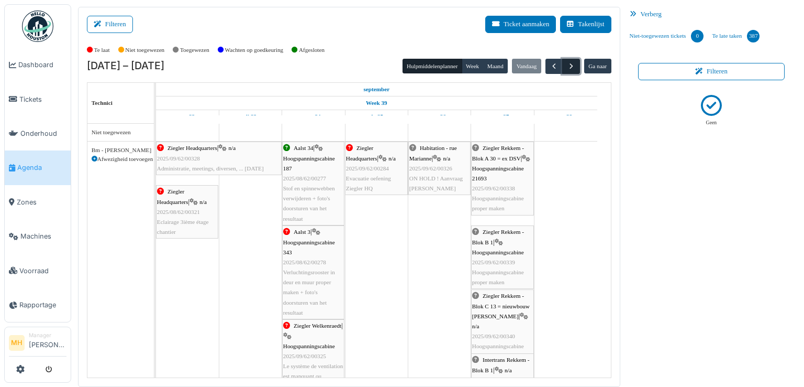
click at [567, 68] on span "button" at bounding box center [571, 66] width 9 height 9
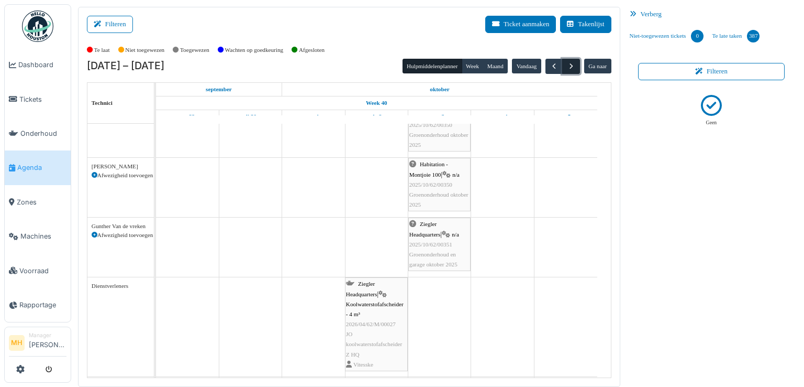
click at [567, 69] on span "button" at bounding box center [571, 66] width 9 height 9
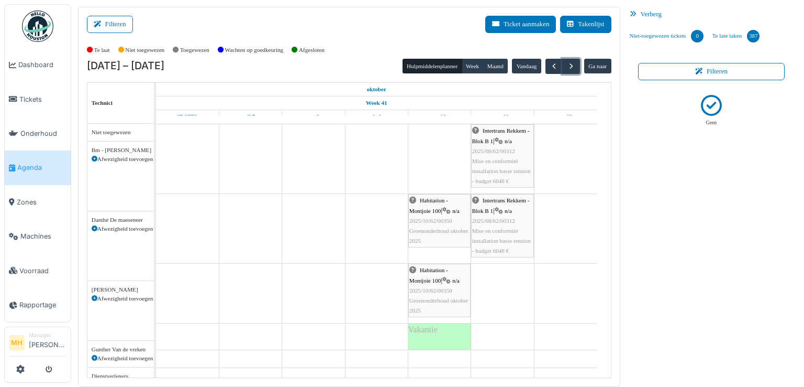
scroll to position [24, 0]
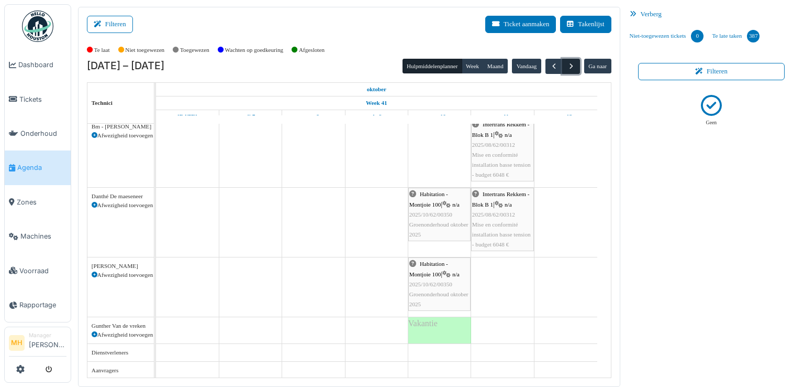
click at [567, 66] on span "button" at bounding box center [571, 66] width 9 height 9
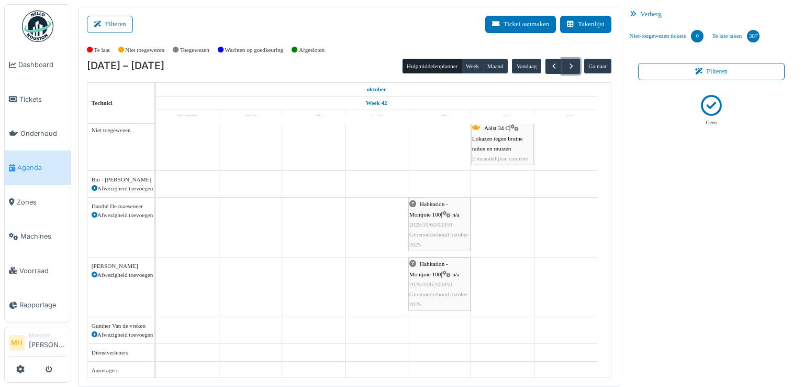
scroll to position [2, 0]
click at [568, 66] on span "button" at bounding box center [571, 66] width 9 height 9
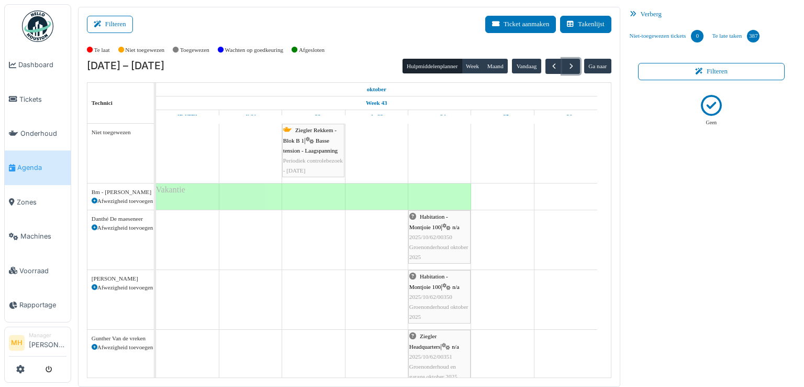
scroll to position [52, 0]
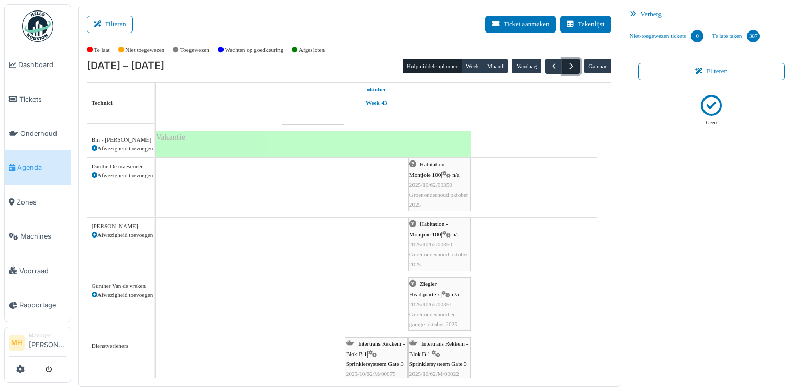
click at [567, 64] on span "button" at bounding box center [571, 66] width 9 height 9
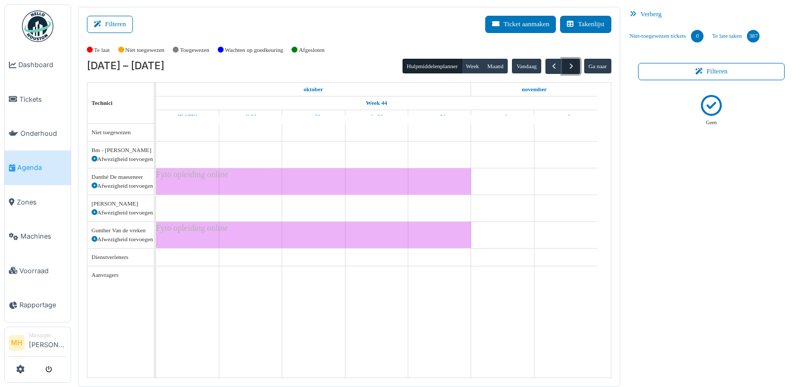
scroll to position [0, 0]
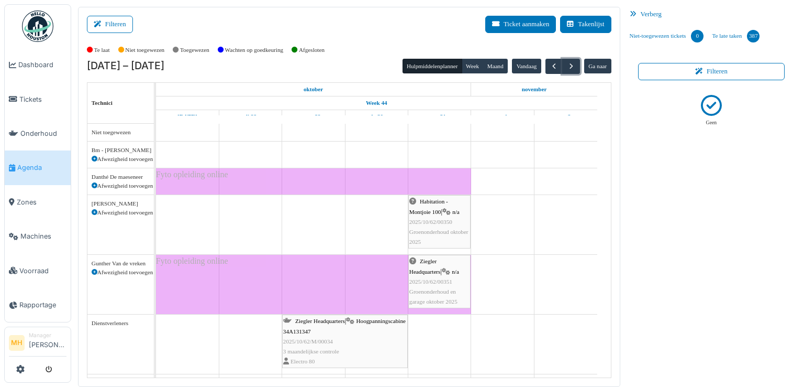
click at [441, 258] on span "Ziegler Headquarters" at bounding box center [425, 266] width 31 height 16
click at [448, 273] on div "Ziegler Headquarters | n/a 2025/10/62/00351 Groenonderhoud en garage oktober 20…" at bounding box center [440, 281] width 60 height 50
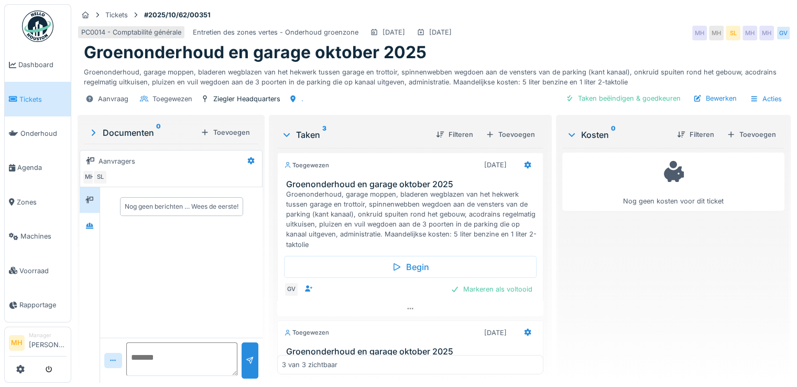
scroll to position [157, 0]
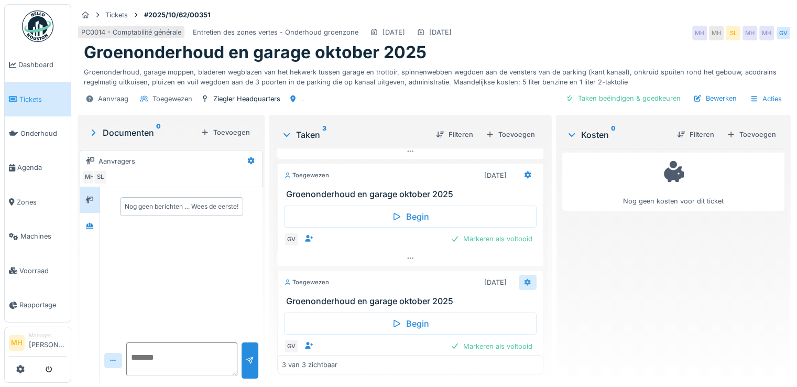
click at [524, 283] on icon at bounding box center [527, 281] width 7 height 7
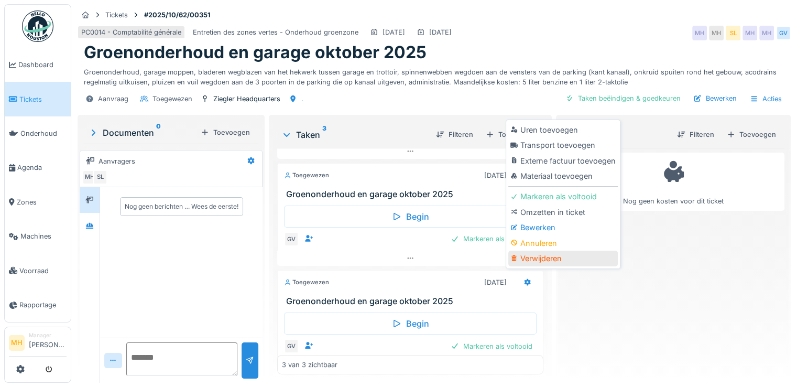
click at [543, 260] on div "Verwijderen" at bounding box center [562, 258] width 109 height 16
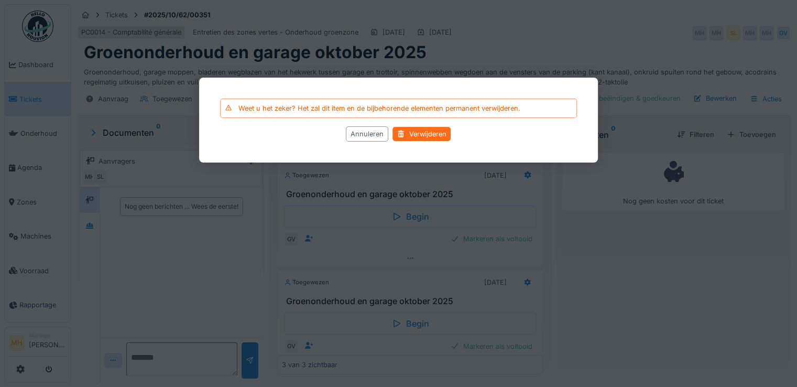
click at [425, 128] on div "Verwijderen" at bounding box center [422, 134] width 58 height 14
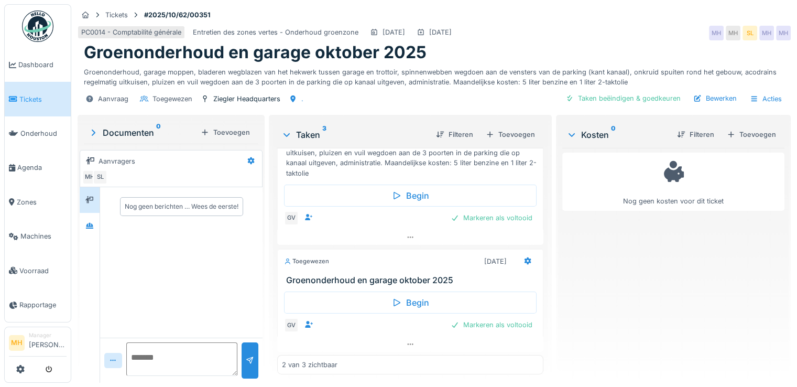
scroll to position [8, 0]
click at [511, 127] on div "Toevoegen" at bounding box center [510, 134] width 58 height 14
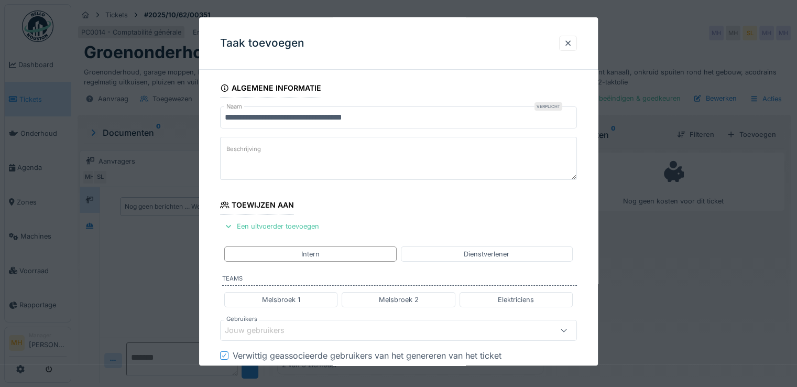
drag, startPoint x: 315, startPoint y: 298, endPoint x: 344, endPoint y: 283, distance: 32.6
click at [315, 298] on div "Melsbroek 1" at bounding box center [280, 299] width 113 height 15
type input "****"
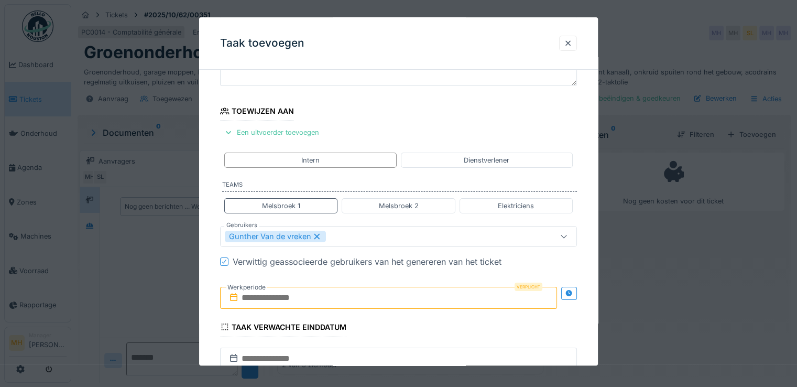
scroll to position [157, 0]
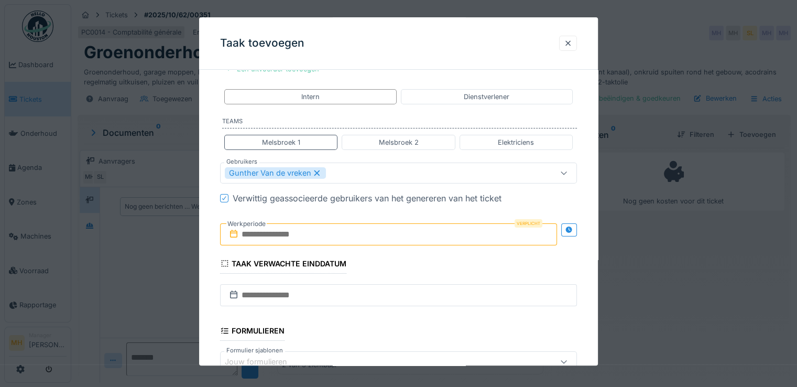
click at [271, 231] on input "text" at bounding box center [388, 234] width 337 height 22
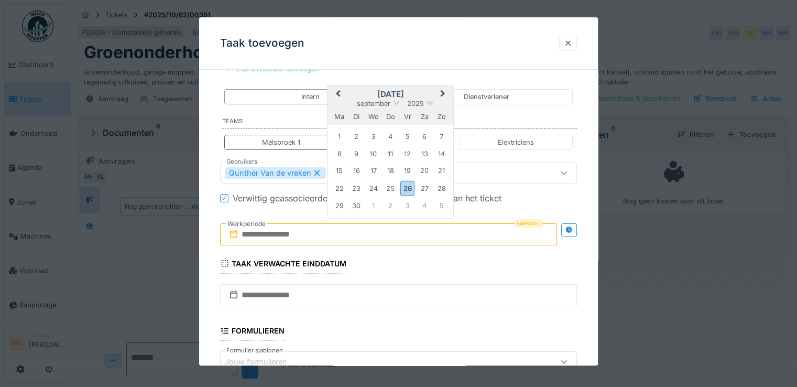
click at [443, 93] on span "Next Month" at bounding box center [443, 94] width 0 height 13
click at [409, 172] on div "17" at bounding box center [407, 171] width 14 height 14
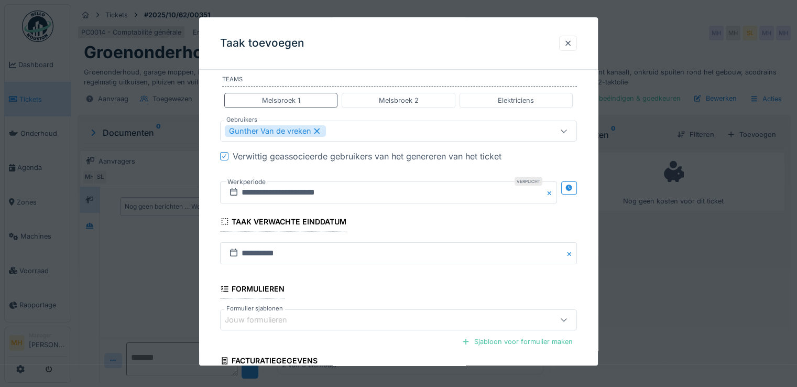
scroll to position [293, 0]
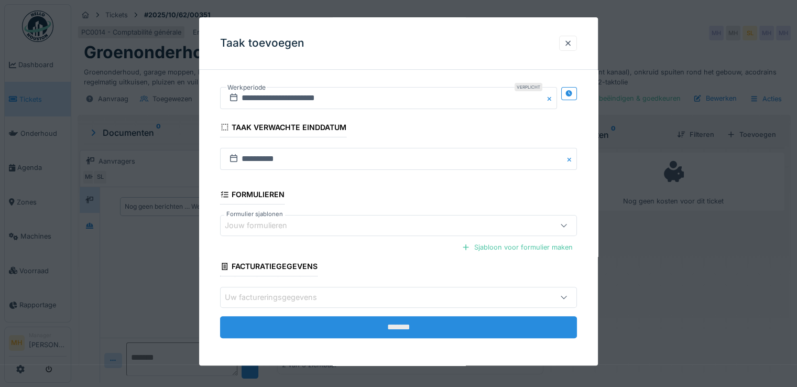
click at [400, 329] on input "*******" at bounding box center [398, 327] width 357 height 22
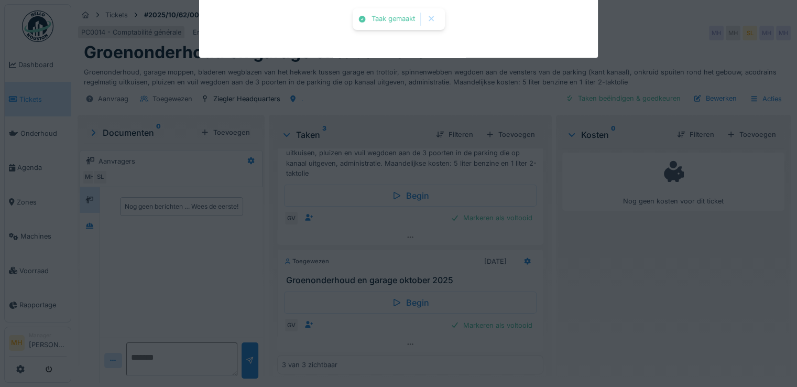
scroll to position [71, 0]
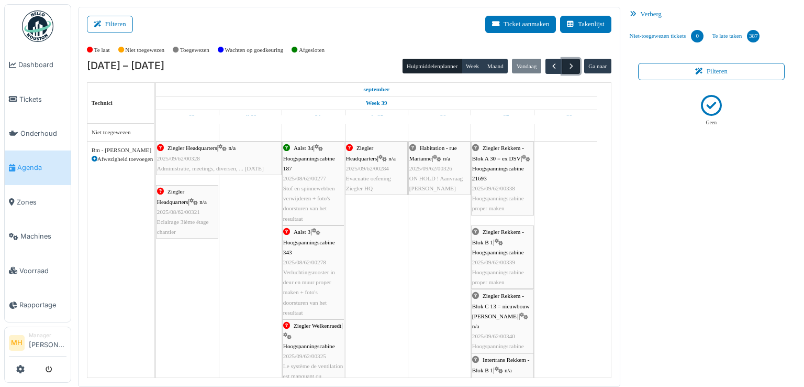
click at [569, 65] on span "button" at bounding box center [571, 66] width 9 height 9
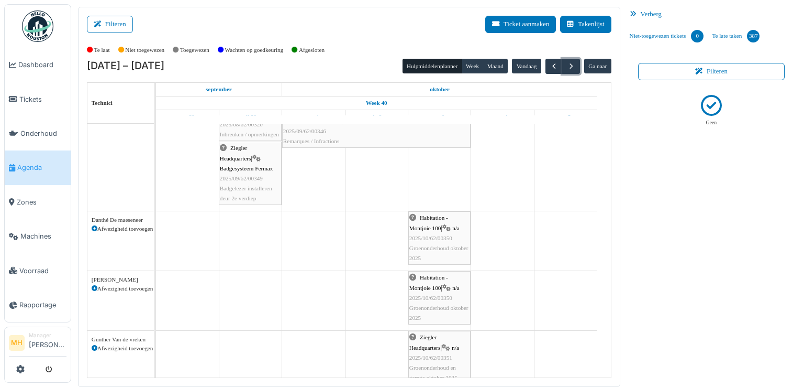
scroll to position [314, 0]
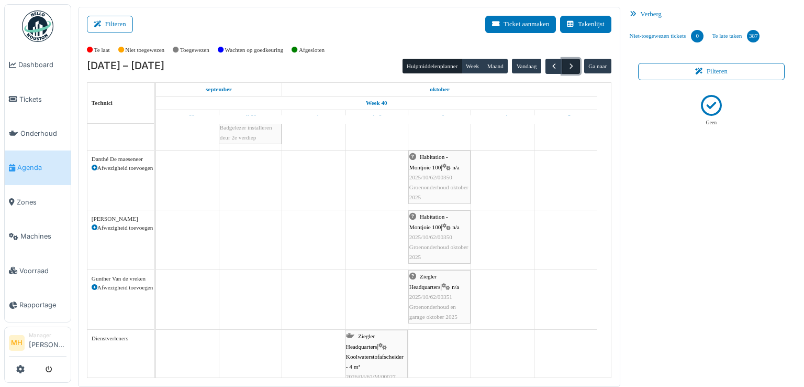
click at [567, 63] on span "button" at bounding box center [571, 66] width 9 height 9
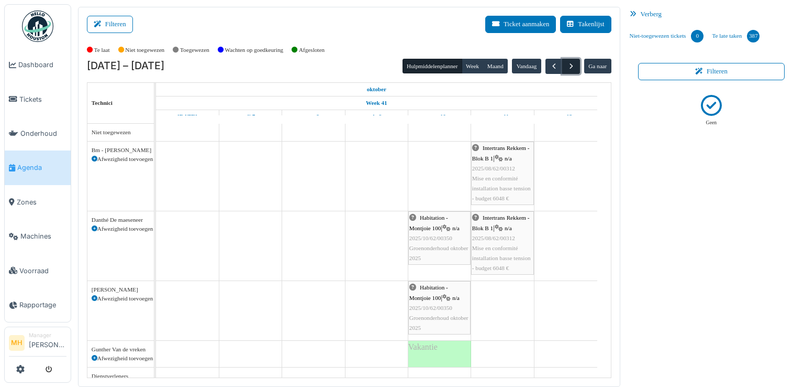
click at [568, 69] on span "button" at bounding box center [571, 66] width 9 height 9
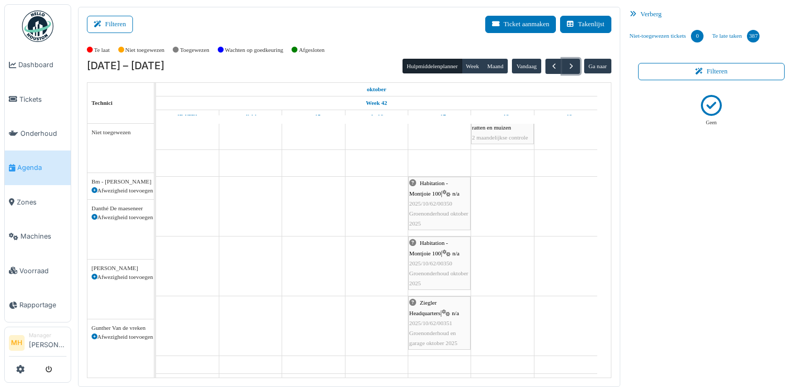
scroll to position [36, 0]
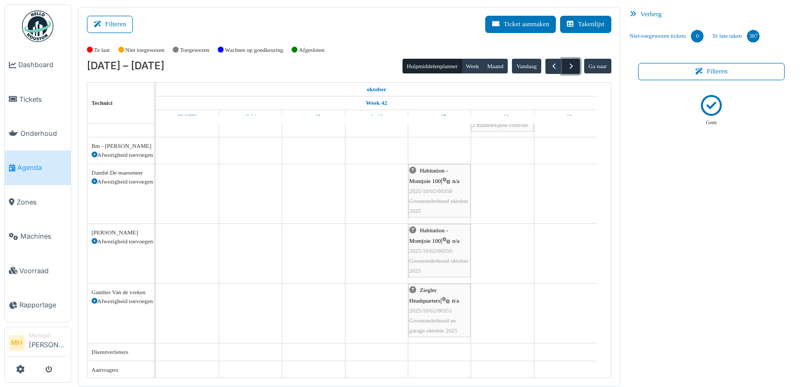
click at [569, 68] on span "button" at bounding box center [571, 66] width 9 height 9
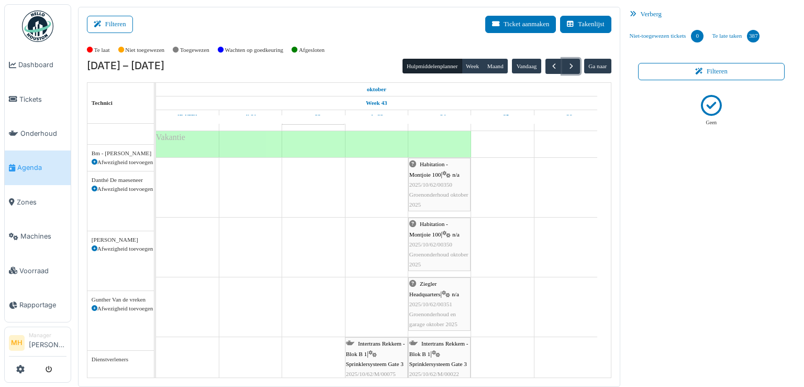
scroll to position [52, 0]
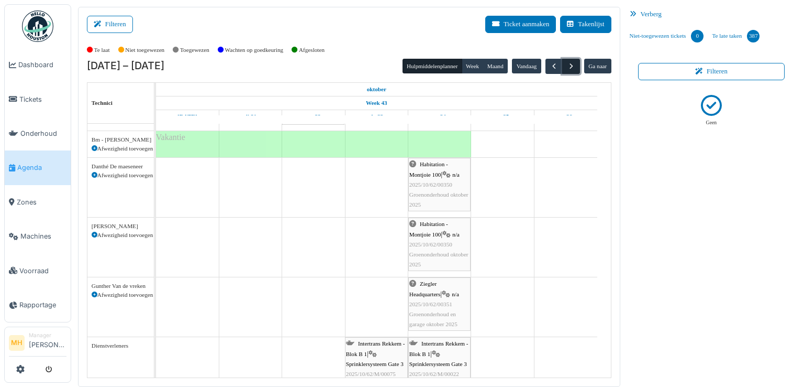
click at [567, 65] on span "button" at bounding box center [571, 66] width 9 height 9
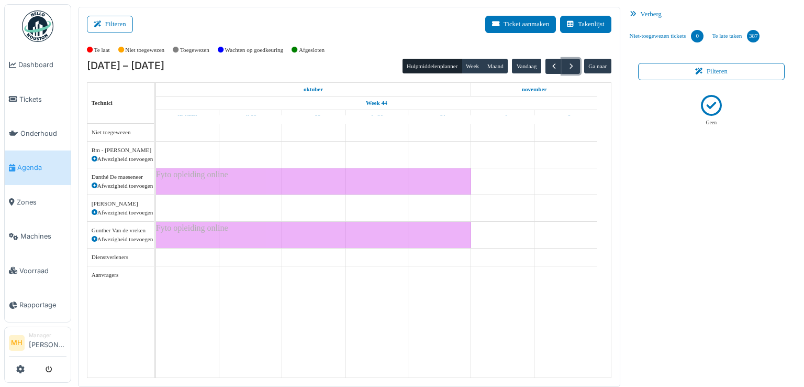
scroll to position [0, 0]
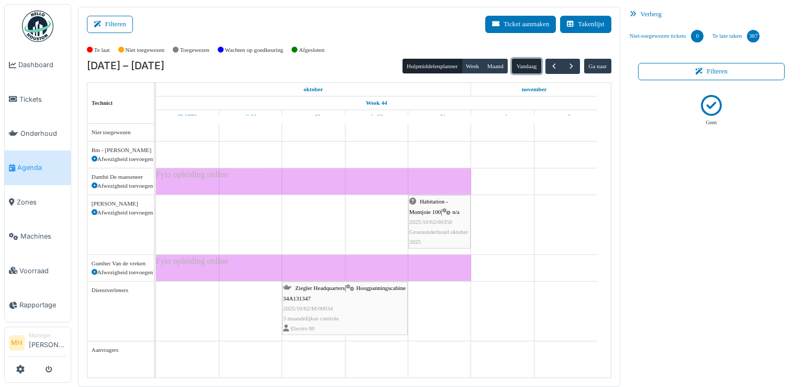
click at [517, 63] on button "Vandaag" at bounding box center [526, 66] width 29 height 15
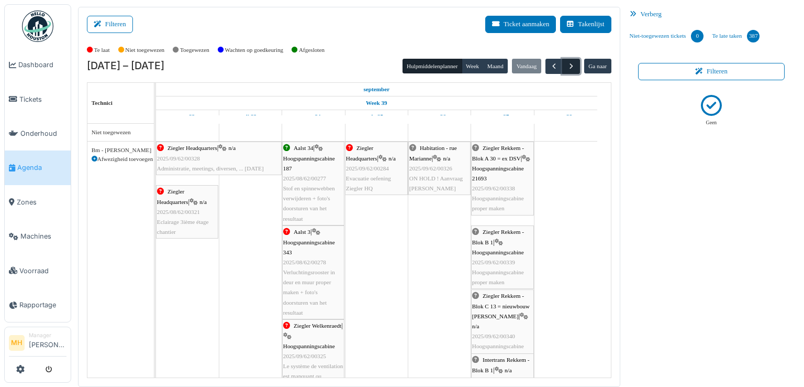
click at [567, 68] on span "button" at bounding box center [571, 66] width 9 height 9
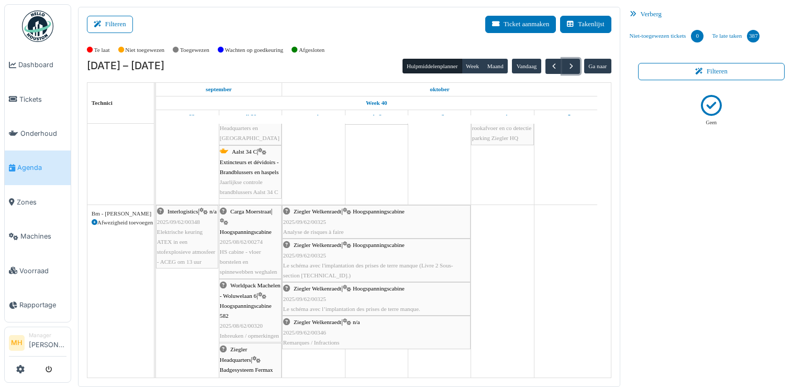
scroll to position [105, 0]
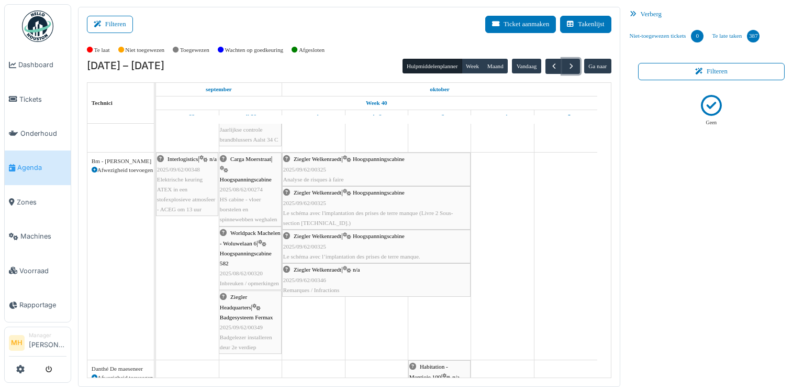
click at [195, 251] on td at bounding box center [187, 337] width 63 height 637
click at [550, 65] on span "button" at bounding box center [554, 66] width 9 height 9
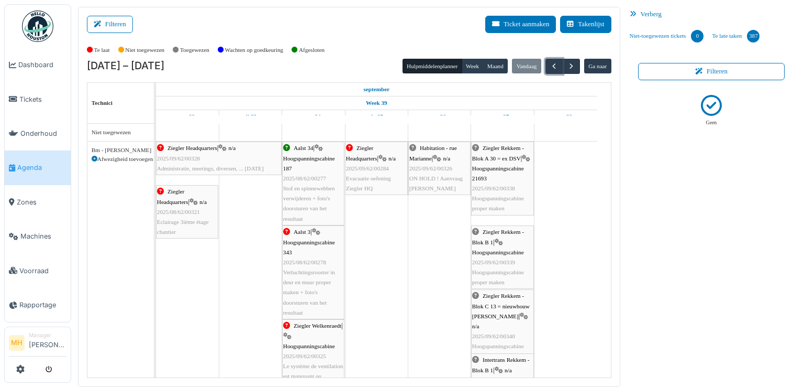
click at [231, 173] on div "Ziegler Headquarters | n/a 2025/09/62/00328 Administratie, meetings, diversen, …" at bounding box center [219, 158] width 124 height 30
click at [205, 148] on span "Ziegler Headquarters" at bounding box center [193, 148] width 50 height 6
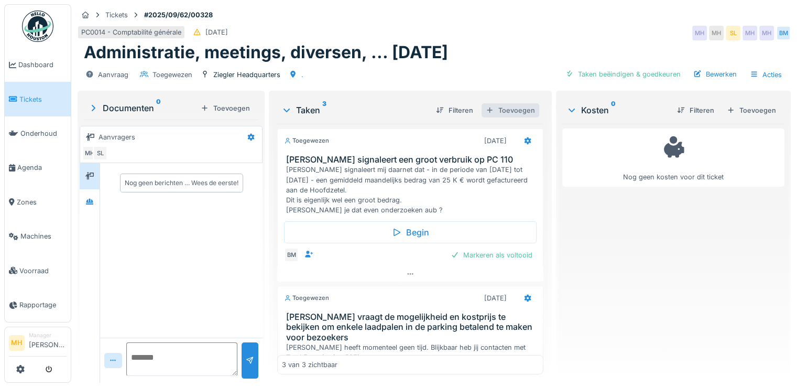
click at [505, 105] on div "Toevoegen" at bounding box center [510, 110] width 58 height 14
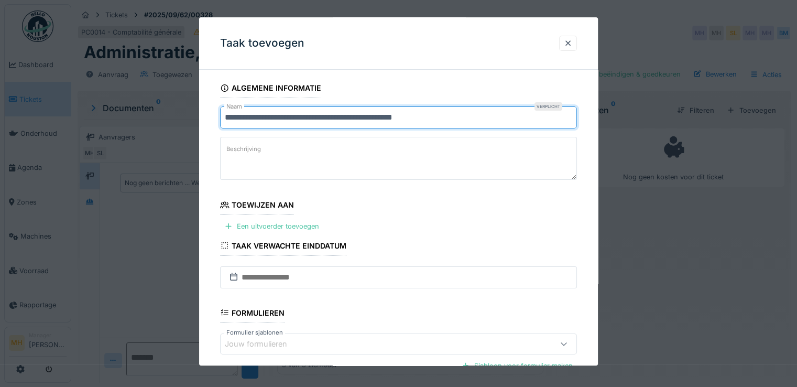
drag, startPoint x: 224, startPoint y: 120, endPoint x: 440, endPoint y: 110, distance: 216.0
click at [440, 110] on input "**********" at bounding box center [398, 117] width 357 height 22
click at [264, 119] on input "**********" at bounding box center [398, 117] width 357 height 22
click at [304, 114] on input "**********" at bounding box center [398, 117] width 357 height 22
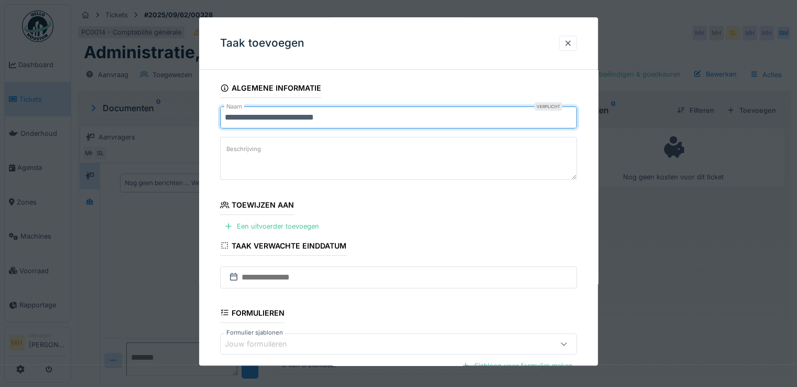
type input "**********"
click at [238, 151] on label "Beschrijving" at bounding box center [243, 149] width 39 height 13
click at [238, 151] on textarea "Beschrijving" at bounding box center [398, 158] width 357 height 43
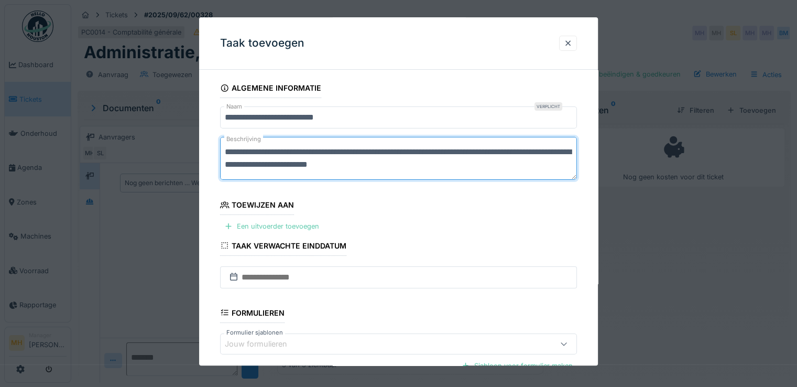
type textarea "**********"
click at [263, 225] on div "Een uitvoerder toevoegen" at bounding box center [271, 226] width 103 height 14
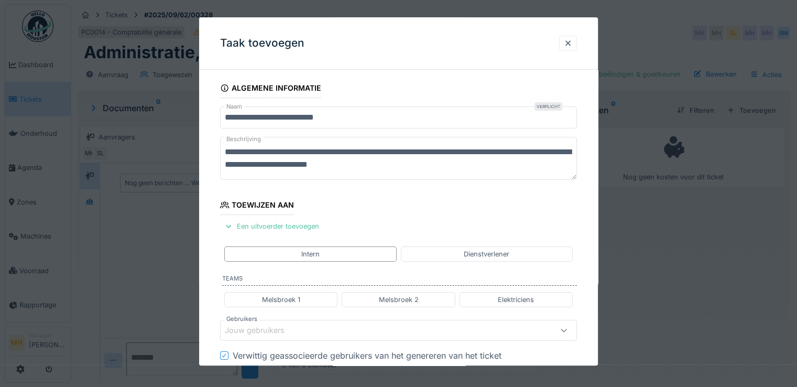
scroll to position [105, 0]
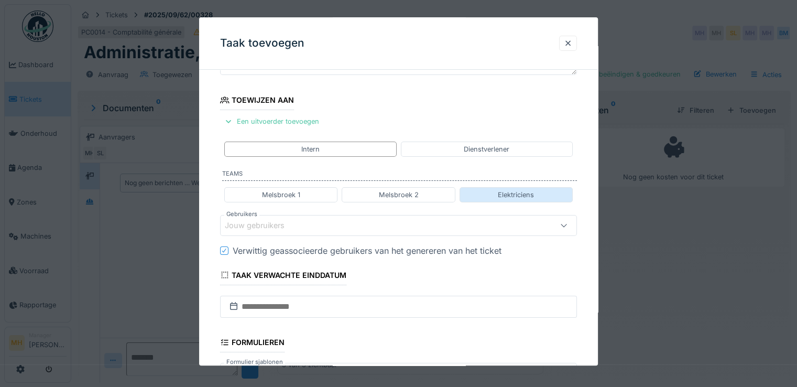
click at [489, 194] on div "Elektriciens" at bounding box center [515, 194] width 113 height 15
type input "****"
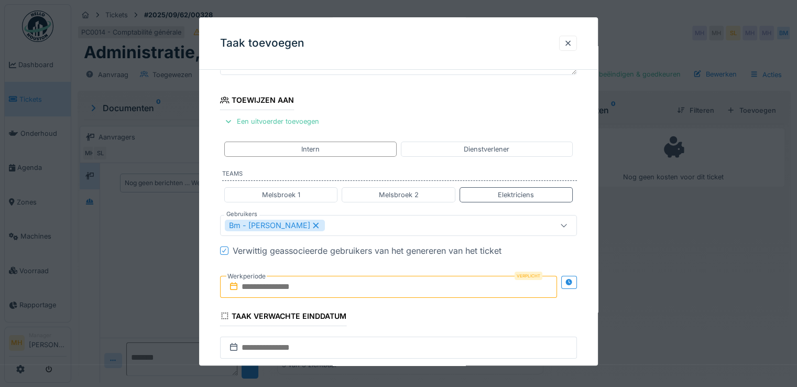
click at [278, 287] on input "text" at bounding box center [388, 286] width 337 height 22
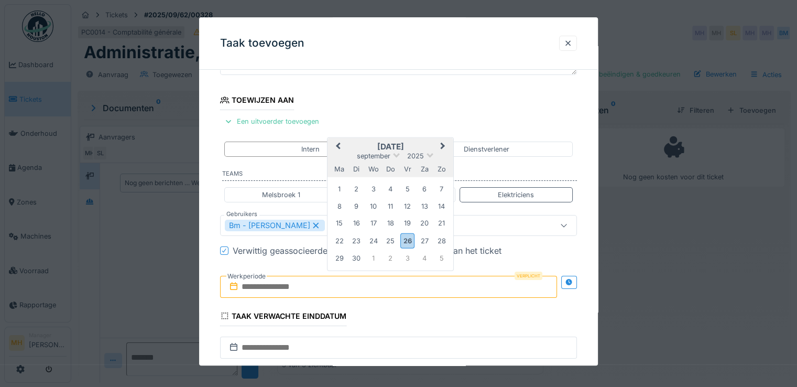
click at [439, 160] on div "ma di wo do vr za zo" at bounding box center [390, 168] width 126 height 17
click at [338, 258] on div "29" at bounding box center [339, 258] width 14 height 14
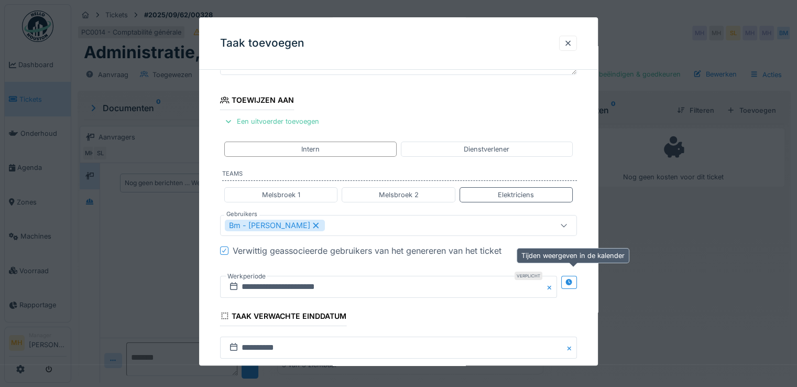
click at [572, 282] on icon at bounding box center [568, 282] width 7 height 7
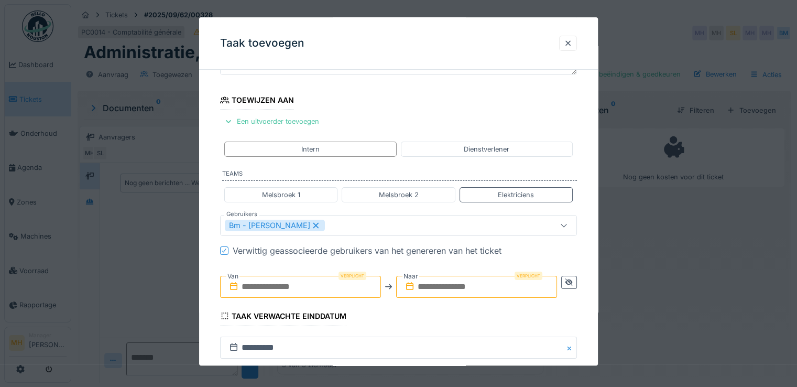
click at [258, 288] on input "text" at bounding box center [300, 286] width 161 height 22
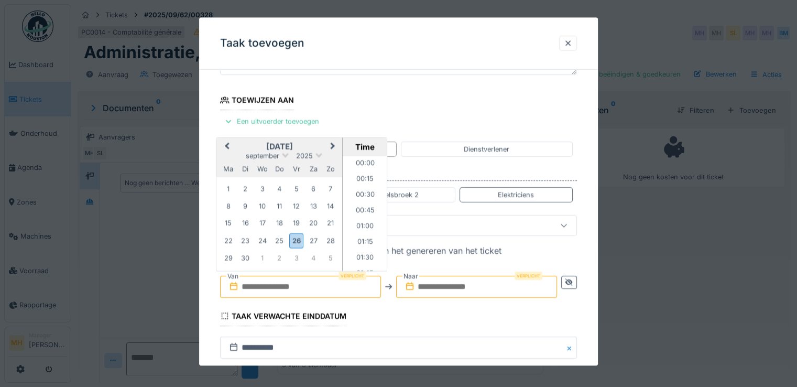
scroll to position [532, 0]
click at [226, 256] on div "29" at bounding box center [228, 258] width 14 height 14
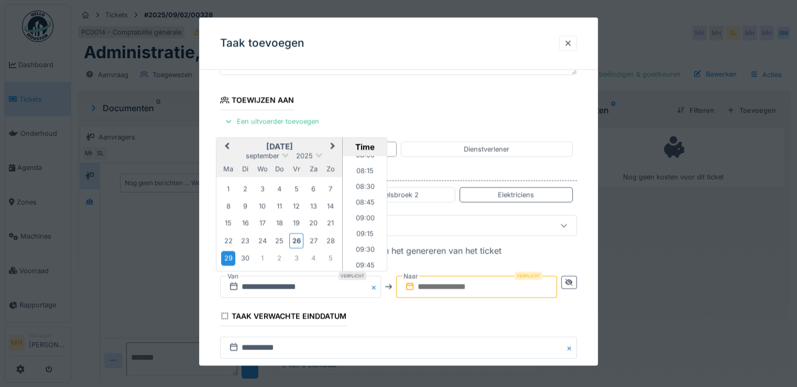
scroll to position [490, 0]
click at [366, 176] on li "08:00" at bounding box center [365, 177] width 45 height 16
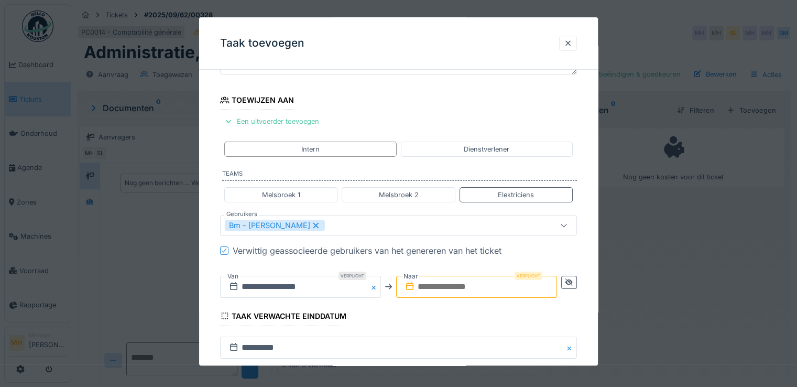
click at [487, 285] on input "text" at bounding box center [476, 286] width 161 height 22
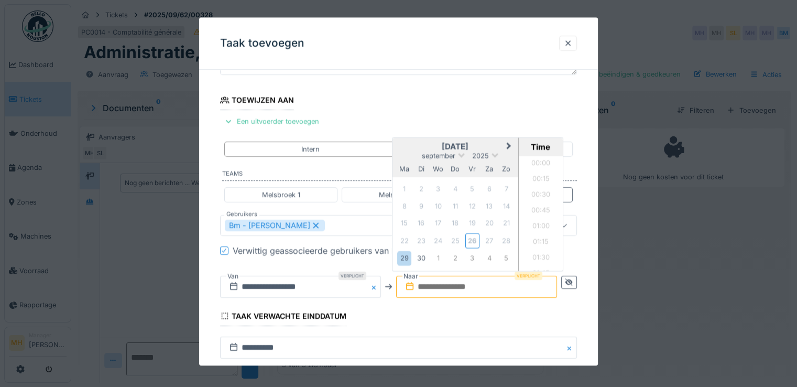
scroll to position [532, 0]
click at [403, 256] on div "29" at bounding box center [404, 258] width 14 height 14
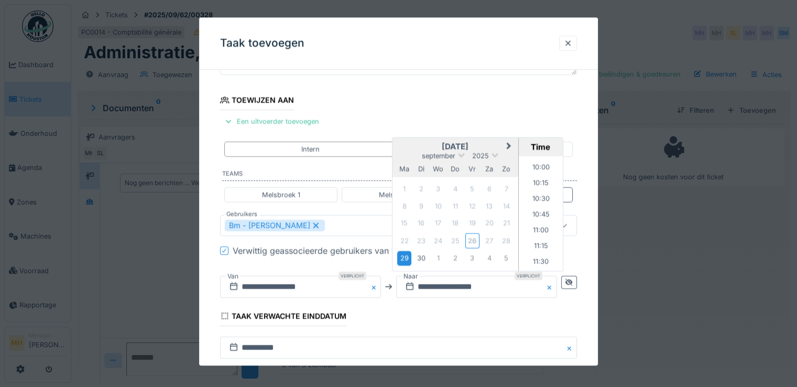
scroll to position [637, 0]
click at [546, 218] on li "11:00" at bounding box center [541, 218] width 45 height 16
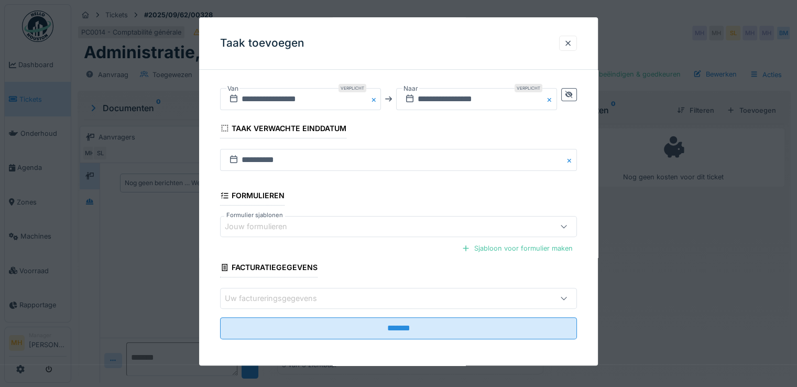
scroll to position [293, 0]
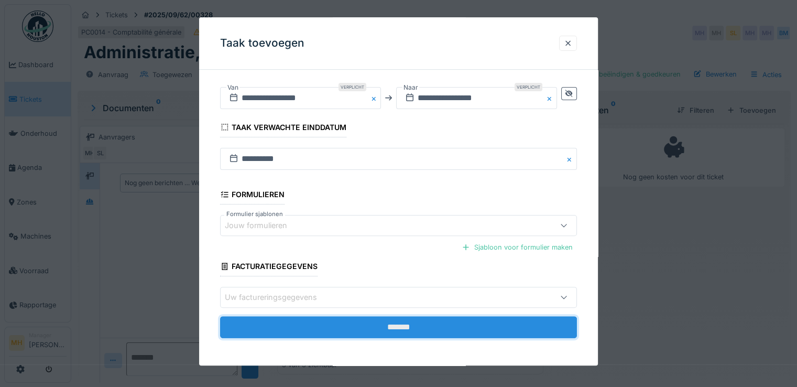
click at [403, 327] on input "*******" at bounding box center [398, 327] width 357 height 22
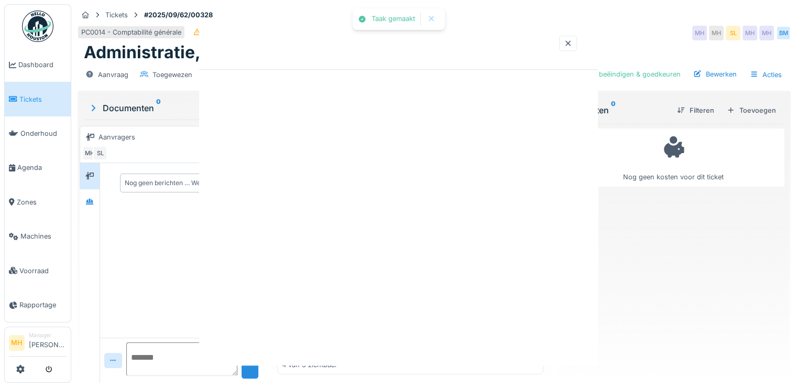
scroll to position [0, 0]
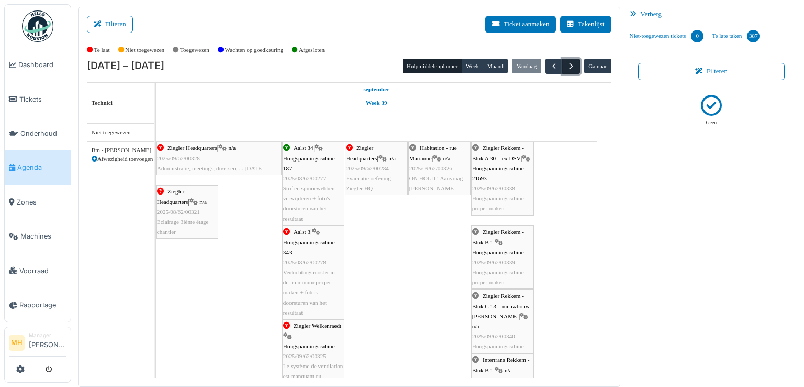
drag, startPoint x: 568, startPoint y: 69, endPoint x: 557, endPoint y: 76, distance: 12.5
click at [567, 69] on span "button" at bounding box center [571, 66] width 9 height 9
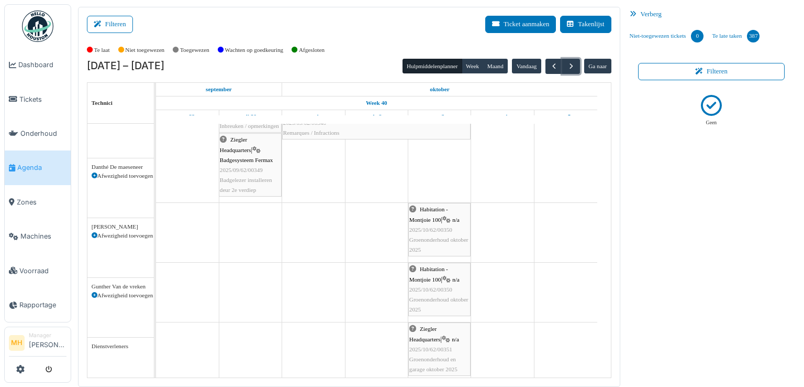
scroll to position [262, 0]
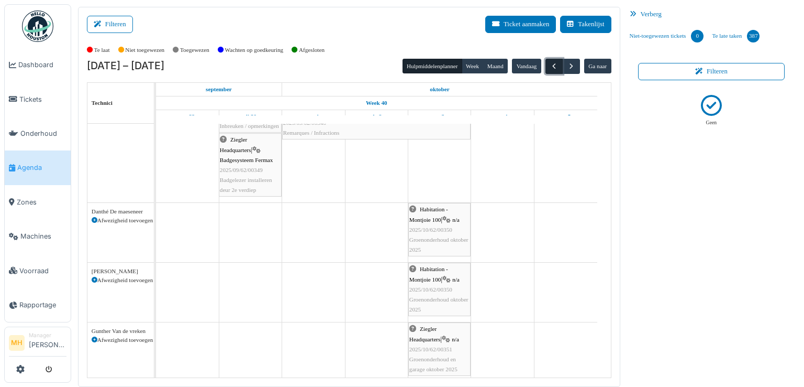
click at [550, 66] on span "button" at bounding box center [554, 66] width 9 height 9
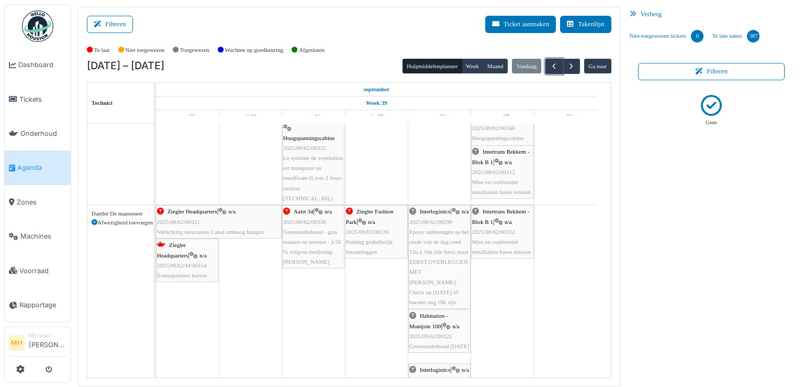
scroll to position [157, 0]
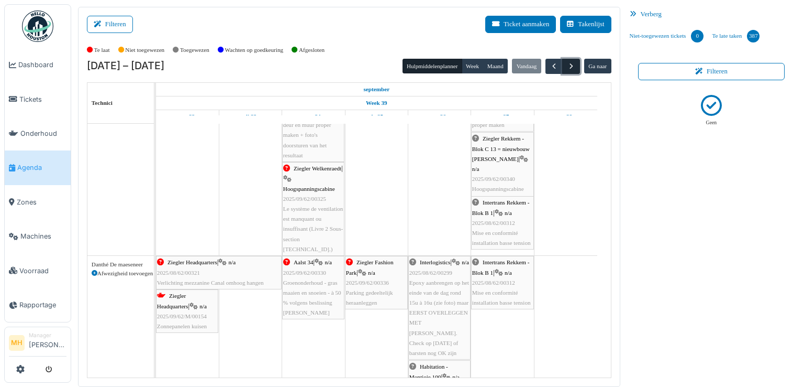
drag, startPoint x: 564, startPoint y: 65, endPoint x: 553, endPoint y: 76, distance: 16.3
click at [567, 64] on span "button" at bounding box center [571, 66] width 9 height 9
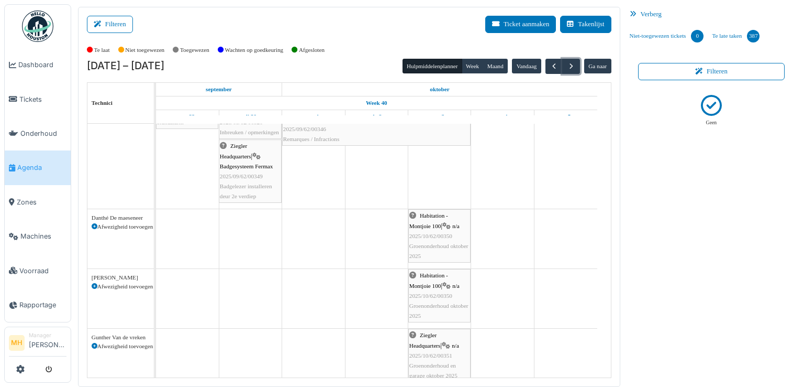
scroll to position [262, 0]
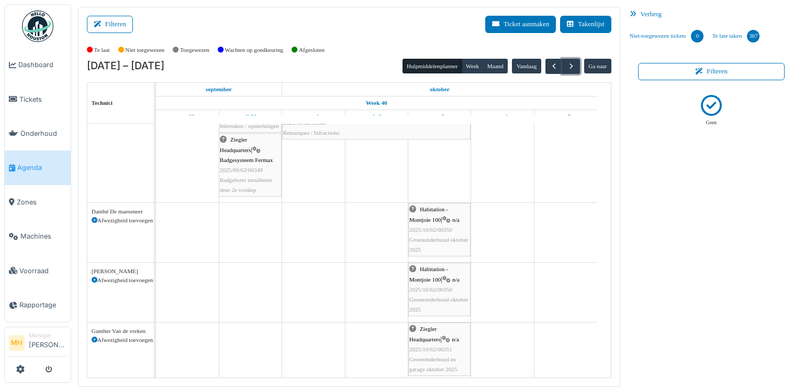
click at [257, 235] on td at bounding box center [250, 180] width 63 height 637
click at [550, 65] on span "button" at bounding box center [554, 66] width 9 height 9
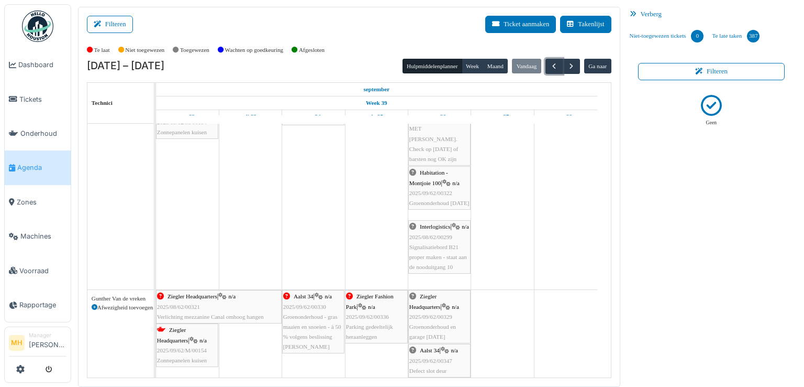
scroll to position [618, 0]
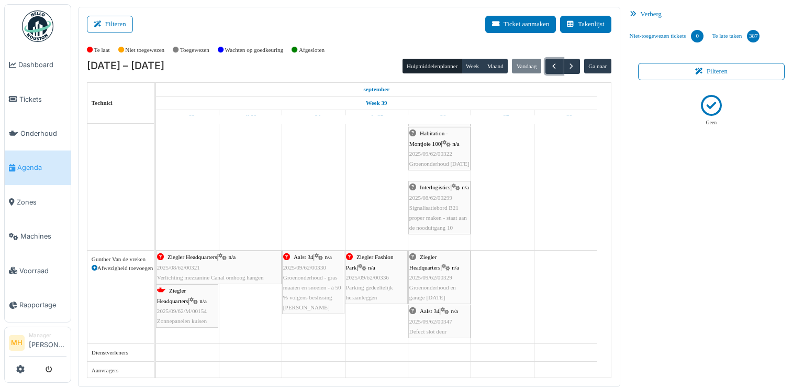
click at [450, 318] on span "2025/09/62/00347" at bounding box center [431, 321] width 43 height 6
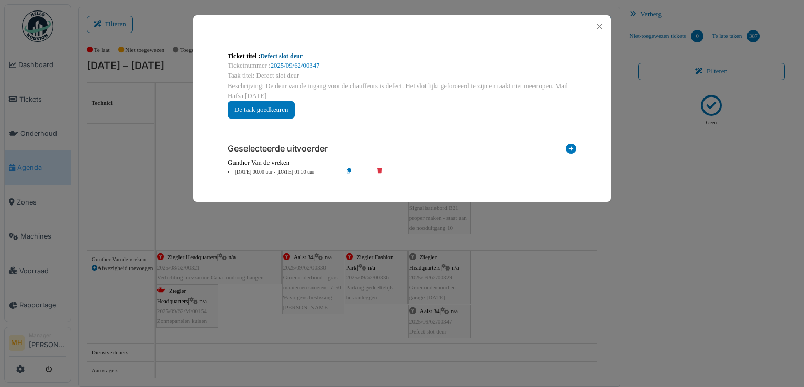
click at [292, 56] on link "Defect slot deur" at bounding box center [281, 55] width 42 height 7
click at [597, 22] on button "Close" at bounding box center [600, 26] width 14 height 14
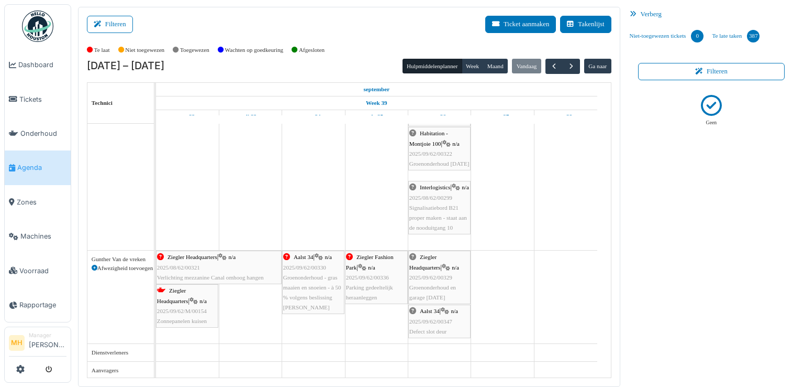
click at [444, 284] on span "Groenonderhoud en garage september 2025" at bounding box center [433, 292] width 47 height 16
click at [444, 283] on body "Dashboard Tickets Onderhoud Agenda Zones Machines Voorraad Rapportage MH Manage…" at bounding box center [402, 193] width 804 height 387
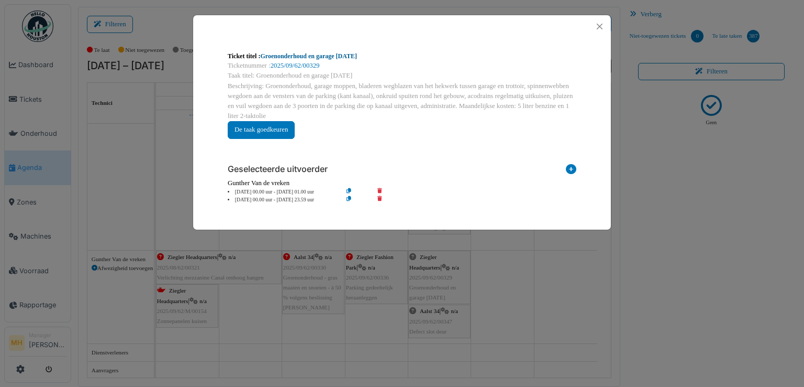
click at [334, 53] on link "Groenonderhoud en garage september 2025" at bounding box center [308, 55] width 97 height 7
click at [601, 25] on button "Close" at bounding box center [600, 26] width 14 height 14
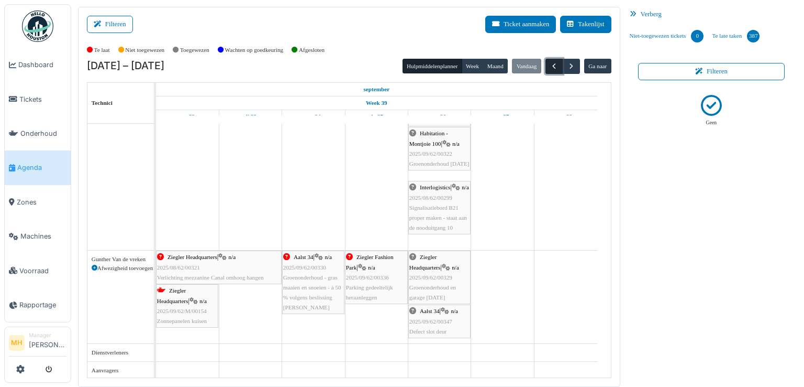
click at [550, 65] on span "button" at bounding box center [554, 66] width 9 height 9
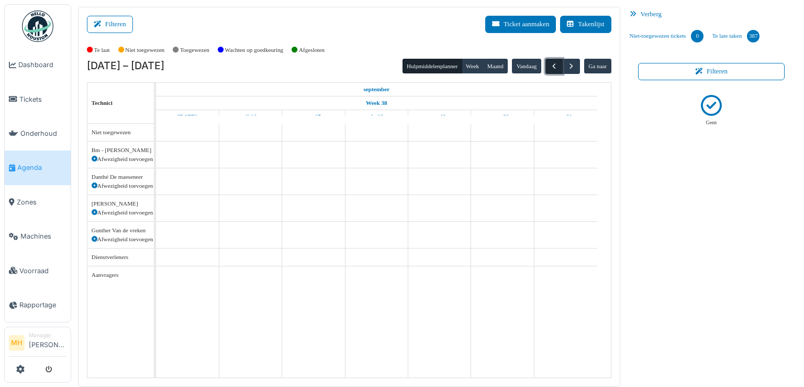
scroll to position [0, 0]
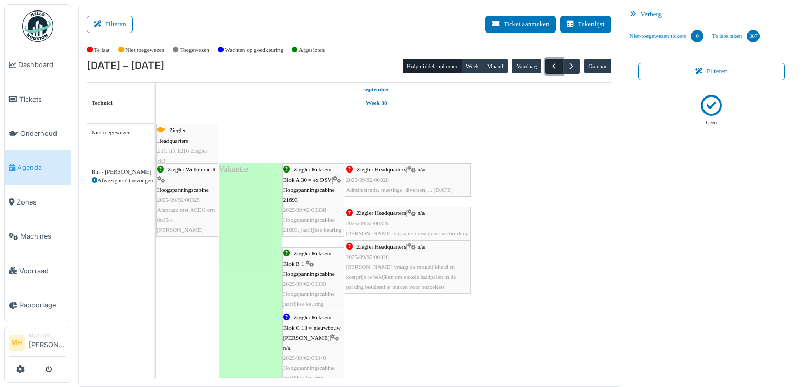
click at [550, 64] on span "button" at bounding box center [554, 66] width 9 height 9
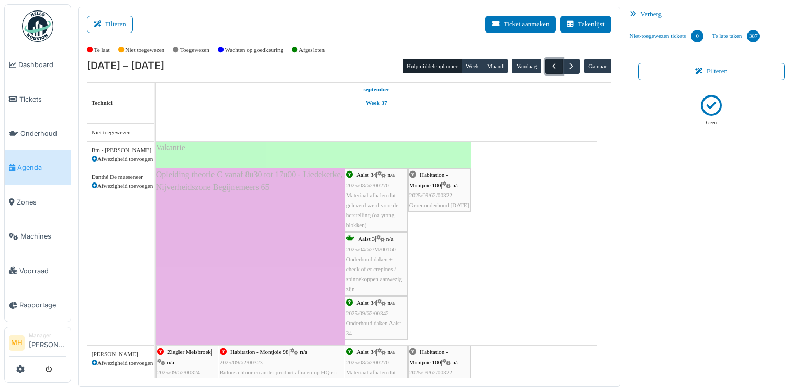
click at [550, 64] on span "button" at bounding box center [554, 66] width 9 height 9
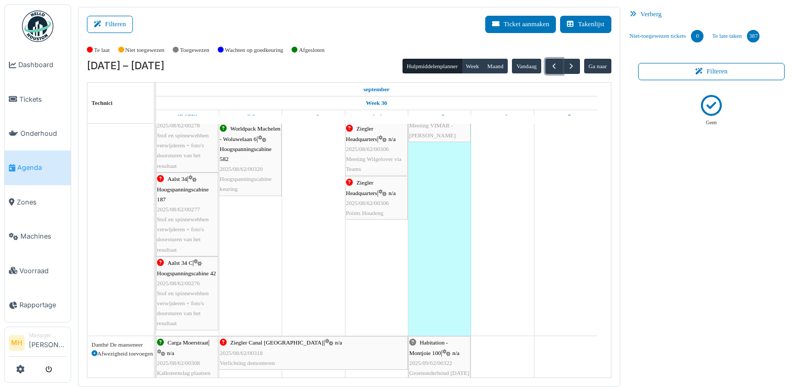
scroll to position [262, 0]
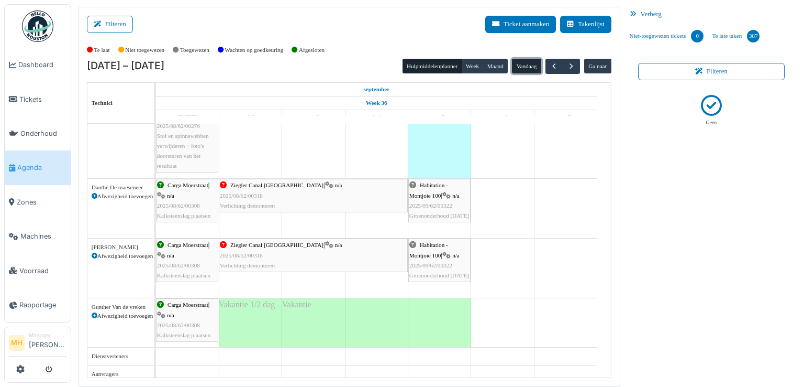
click at [523, 63] on button "Vandaag" at bounding box center [526, 66] width 29 height 15
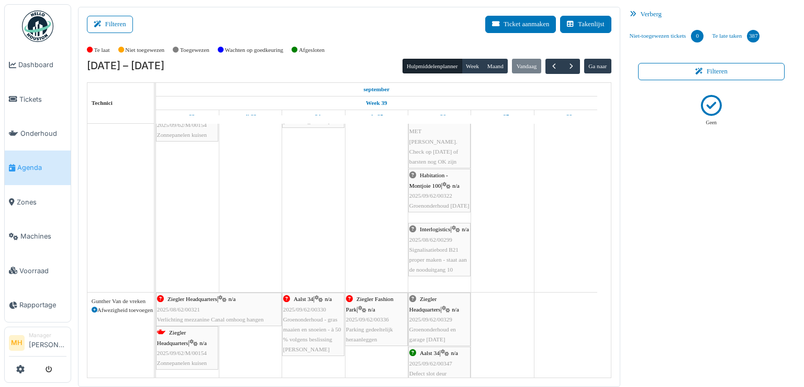
scroll to position [0, 0]
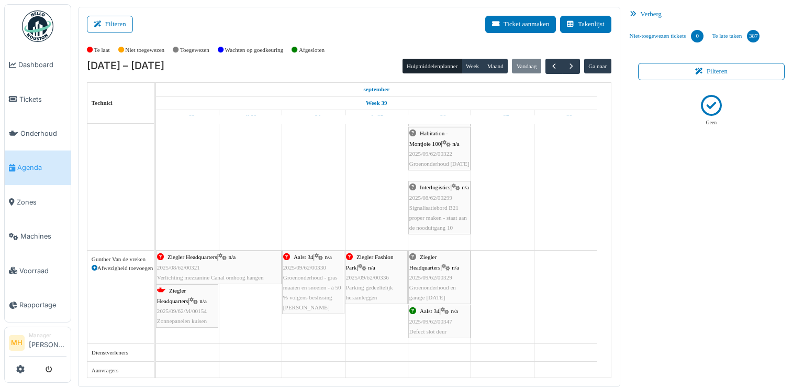
click at [384, 262] on div "Ziegler Fashion Park | n/a 2025/09/62/00336 Parking gedeeltelijk heraanleggen" at bounding box center [376, 277] width 61 height 50
click at [384, 262] on body "Dashboard Tickets Onderhoud Agenda Zones Machines Voorraad Rapportage MH Manage…" at bounding box center [402, 193] width 804 height 387
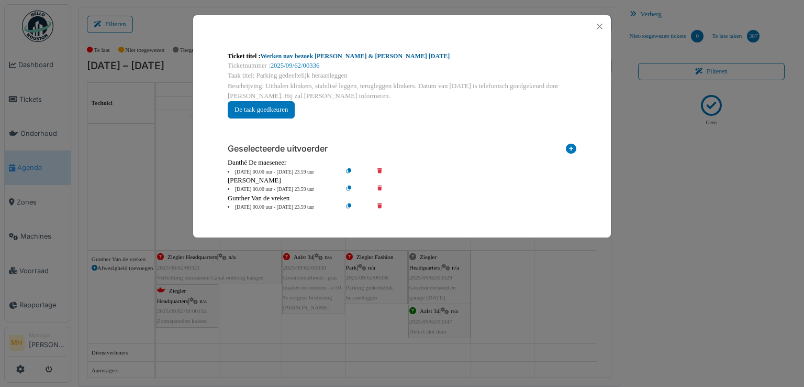
click at [360, 55] on link "Werken nav bezoek Marc & Samuel 09.09.2025" at bounding box center [355, 55] width 190 height 7
click at [603, 24] on button "Close" at bounding box center [600, 26] width 14 height 14
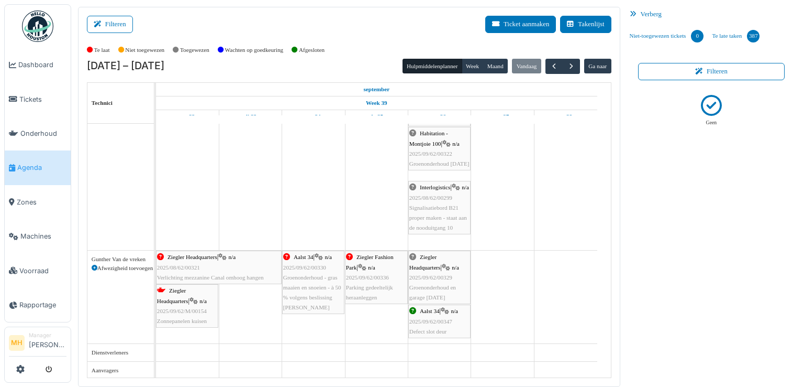
click at [310, 284] on span "Groenonderhoud - gras maaien en snoeien - à 50 % volgens beslissing Johan De Br…" at bounding box center [312, 292] width 58 height 37
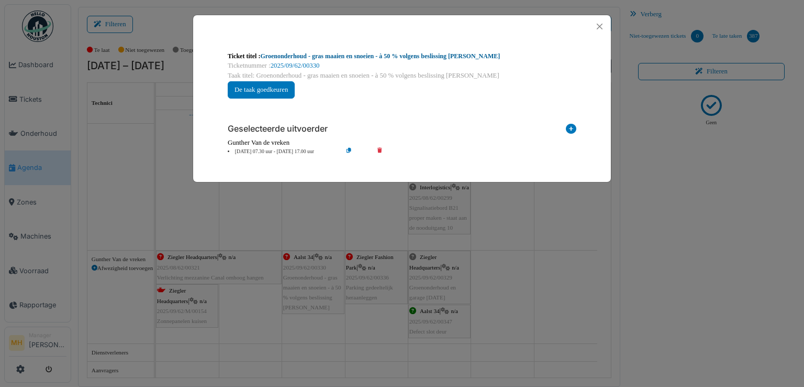
click at [400, 55] on link "Groenonderhoud - gras maaien en snoeien - à 50 % volgens beslissing Johan De Br…" at bounding box center [380, 55] width 240 height 7
click at [599, 25] on button "Close" at bounding box center [600, 26] width 14 height 14
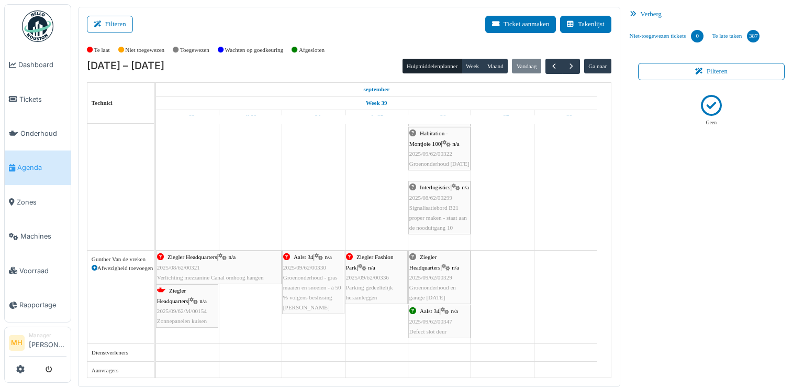
click at [195, 310] on span "2025/09/62/M/00154" at bounding box center [182, 310] width 50 height 6
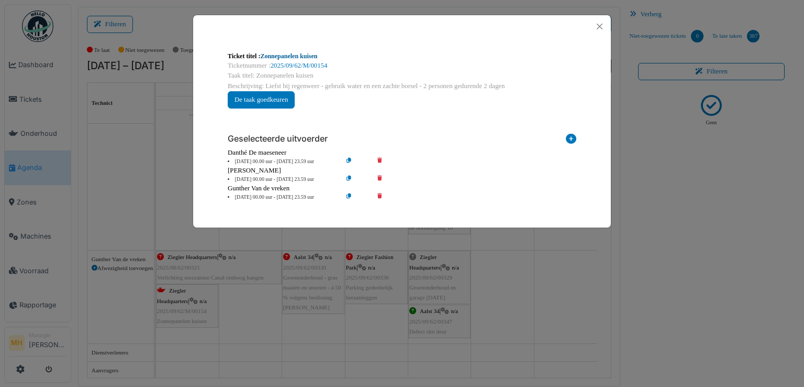
click at [287, 55] on link "Zonnepanelen kuisen" at bounding box center [288, 55] width 57 height 7
click at [602, 26] on button "Close" at bounding box center [600, 26] width 14 height 14
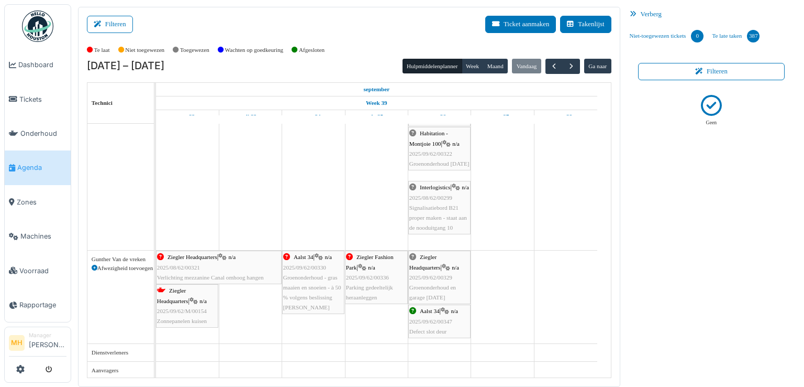
click at [180, 310] on span "2025/09/62/M/00154" at bounding box center [182, 310] width 50 height 6
click at [180, 310] on body "Dashboard Tickets Onderhoud Agenda Zones Machines Voorraad Rapportage MH Manage…" at bounding box center [402, 193] width 804 height 387
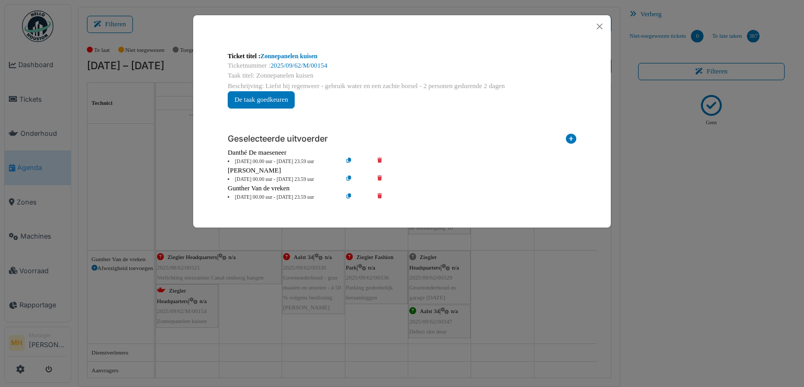
click at [381, 196] on icon at bounding box center [387, 197] width 30 height 8
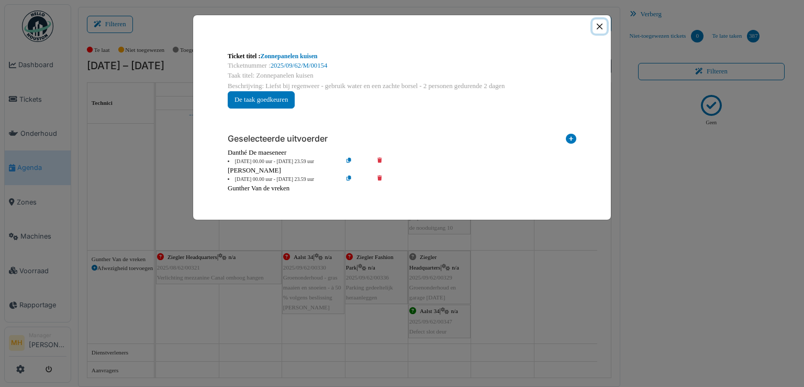
click at [603, 26] on button "Close" at bounding box center [600, 26] width 14 height 14
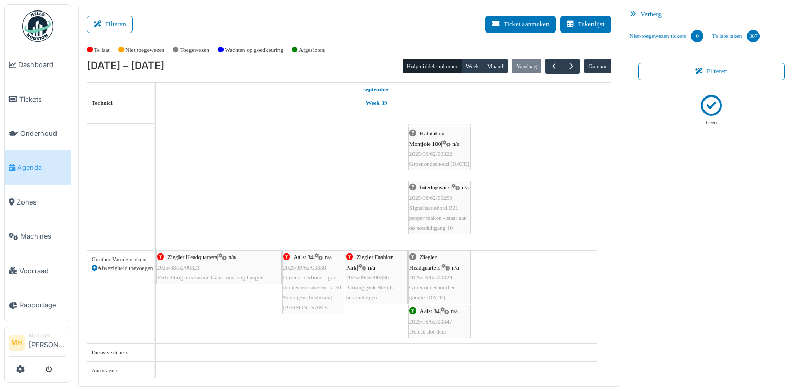
click at [189, 269] on div "Ziegler Headquarters | n/a 2025/08/62/00321 Verlichting mezzanine Canal omhoog …" at bounding box center [219, 267] width 124 height 30
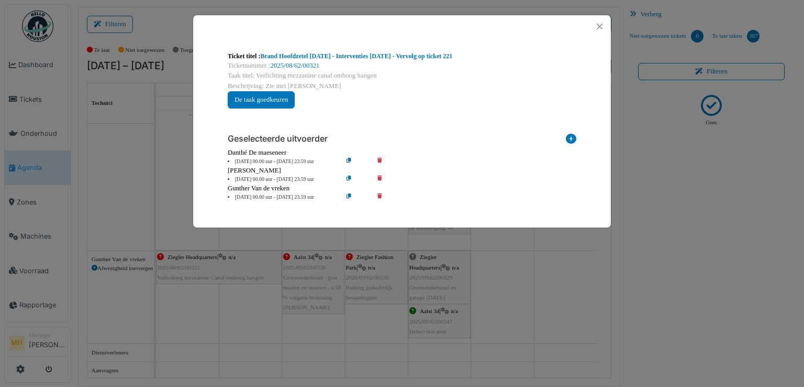
click at [571, 136] on icon at bounding box center [571, 141] width 10 height 14
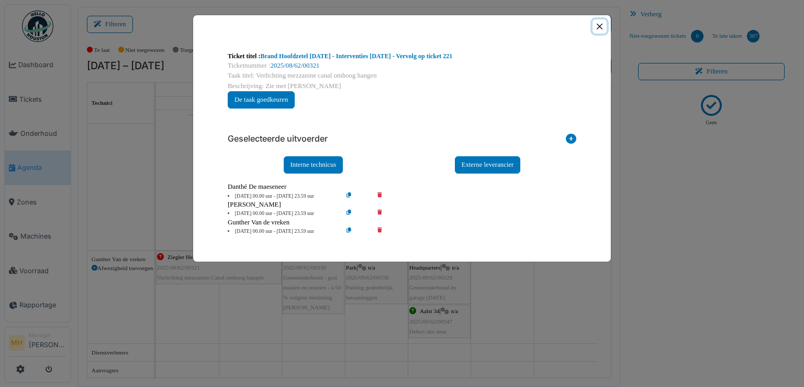
click at [601, 26] on button "Close" at bounding box center [600, 26] width 14 height 14
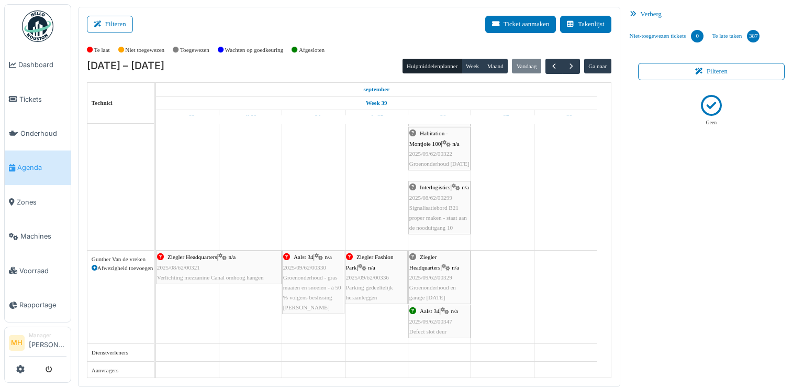
click at [199, 267] on span "2025/08/62/00321" at bounding box center [178, 267] width 43 height 6
click at [199, 267] on body "Dashboard Tickets Onderhoud Agenda Zones Machines Voorraad Rapportage MH Manage…" at bounding box center [402, 193] width 804 height 387
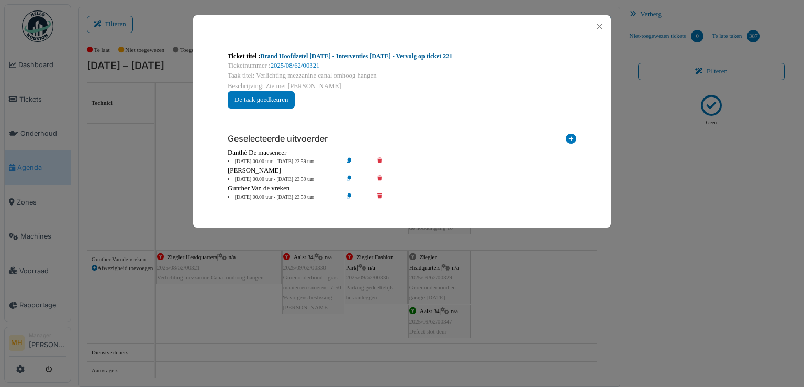
click at [360, 57] on link "Brand Hoofdzetel zondag 22.06.2025 - Interventies september 2025 - Vervolg op t…" at bounding box center [356, 55] width 192 height 7
click at [599, 26] on button "Close" at bounding box center [600, 26] width 14 height 14
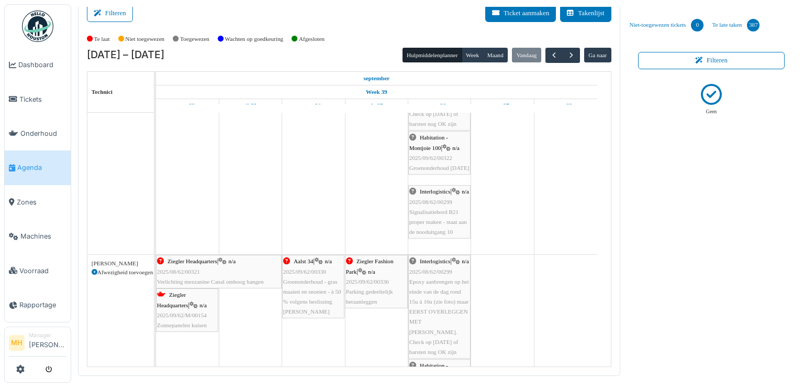
scroll to position [356, 0]
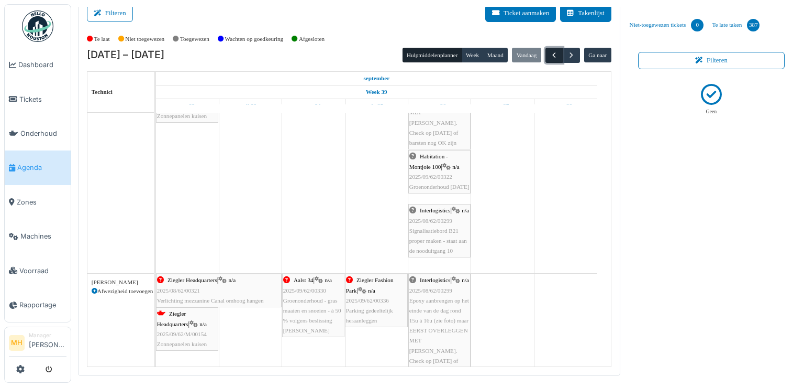
click at [550, 56] on span "button" at bounding box center [554, 55] width 9 height 9
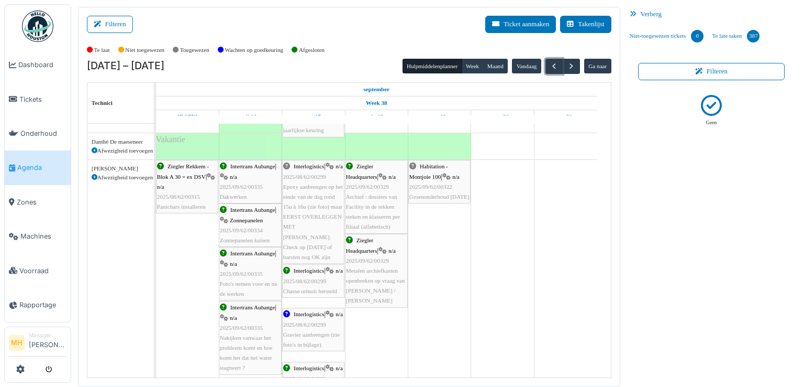
scroll to position [262, 0]
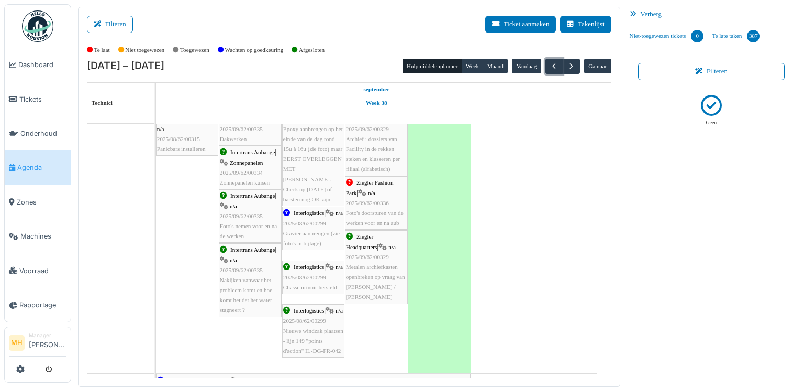
click at [300, 224] on div "Interlogistics | n/a 2025/08/62/00299 Gravier aanbrengen (zie foto's in bijlage)" at bounding box center [313, 228] width 60 height 40
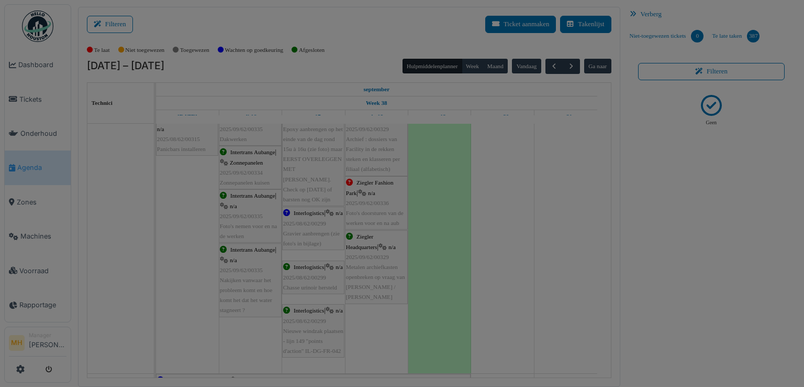
click at [300, 224] on body "Dashboard Tickets Onderhoud Agenda Zones Machines Voorraad Rapportage MH Manage…" at bounding box center [402, 193] width 804 height 387
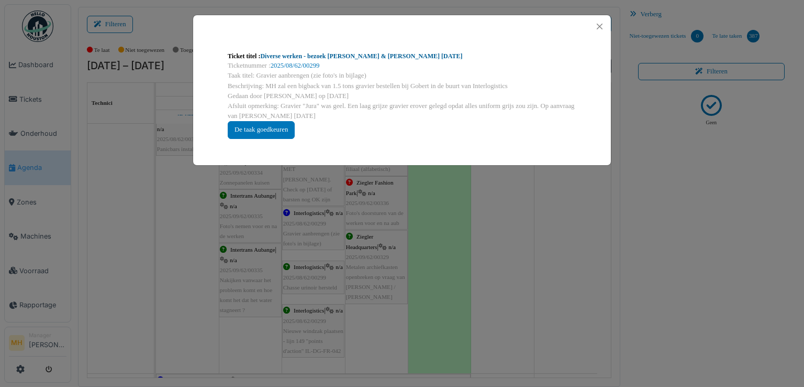
click at [368, 57] on link "Diverse werken - bezoek Marc & Samuel 07.08.2025" at bounding box center [361, 55] width 202 height 7
click at [599, 23] on button "Close" at bounding box center [600, 26] width 14 height 14
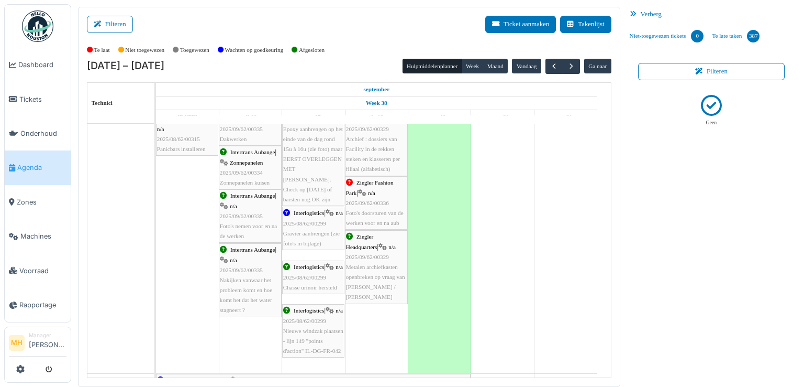
click at [39, 164] on span "Agenda" at bounding box center [41, 167] width 49 height 10
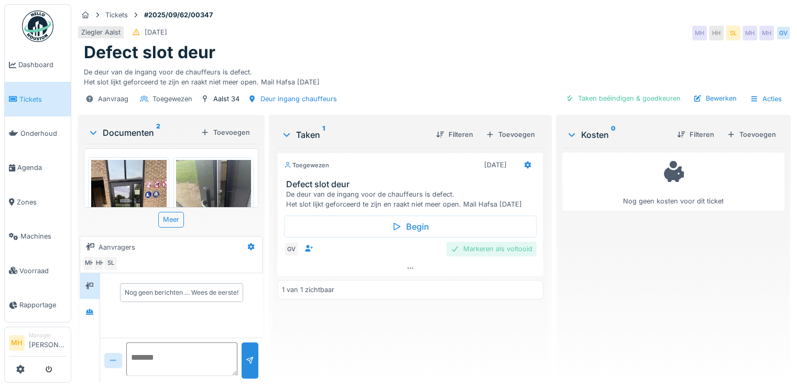
click at [488, 246] on div "Markeren als voltooid" at bounding box center [491, 248] width 90 height 14
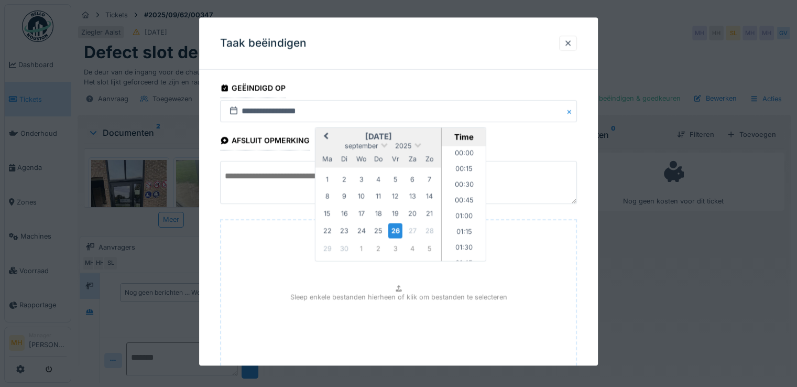
scroll to position [579, 0]
click at [394, 228] on div "26" at bounding box center [395, 230] width 14 height 15
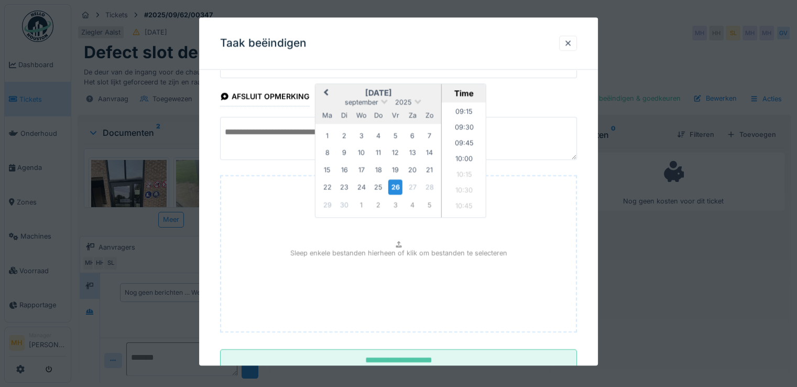
scroll to position [78, 0]
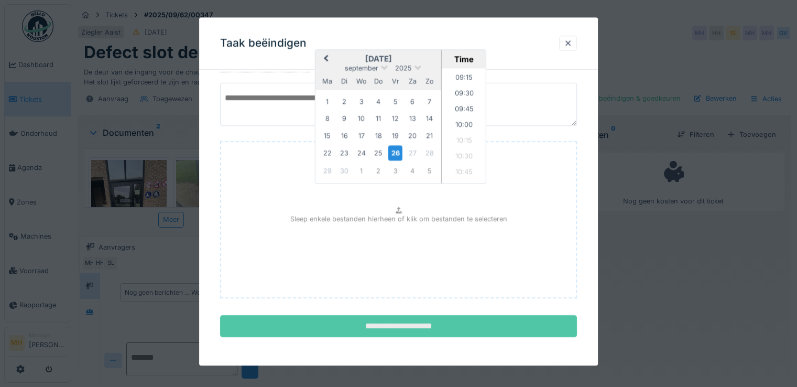
click at [409, 323] on input "**********" at bounding box center [398, 326] width 357 height 22
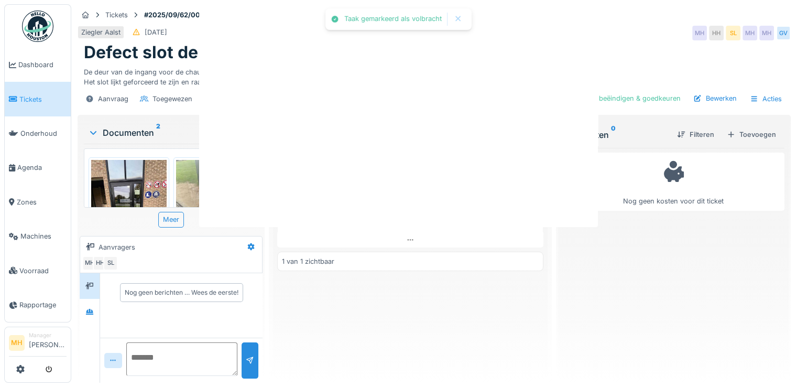
scroll to position [0, 0]
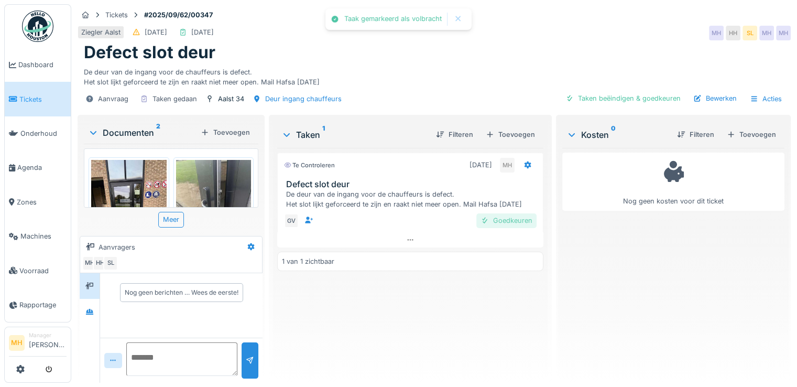
click at [511, 219] on div "Goedkeuren" at bounding box center [506, 220] width 60 height 14
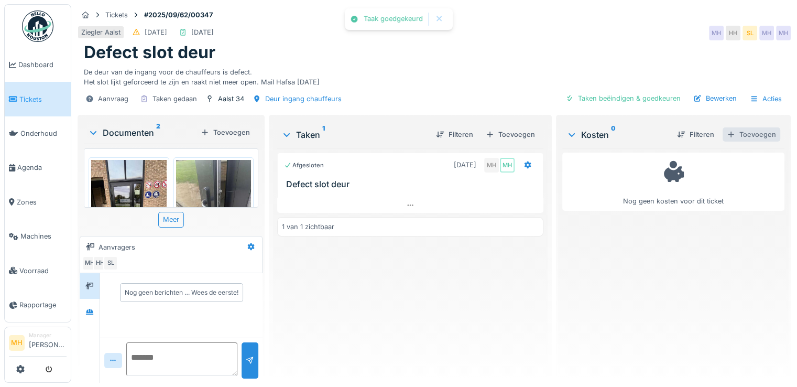
click at [737, 134] on div "Toevoegen" at bounding box center [751, 134] width 58 height 14
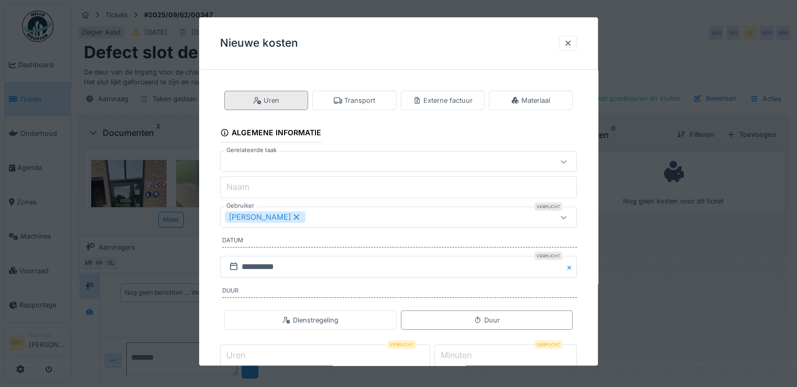
click at [268, 99] on div "Uren" at bounding box center [266, 100] width 26 height 10
click at [262, 163] on div at bounding box center [377, 162] width 304 height 12
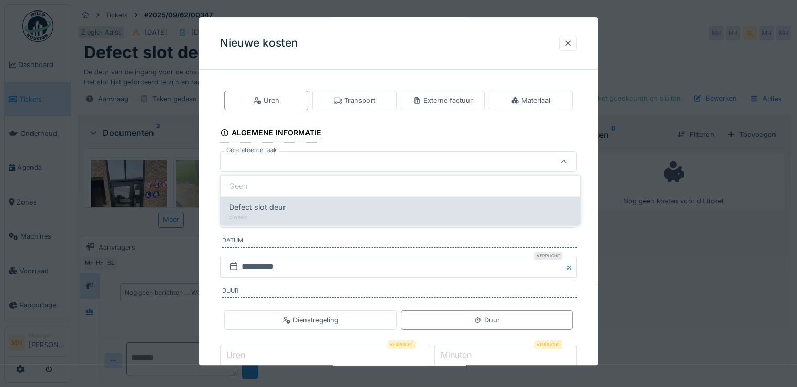
click at [271, 204] on span "Defect slot deur" at bounding box center [257, 207] width 57 height 12
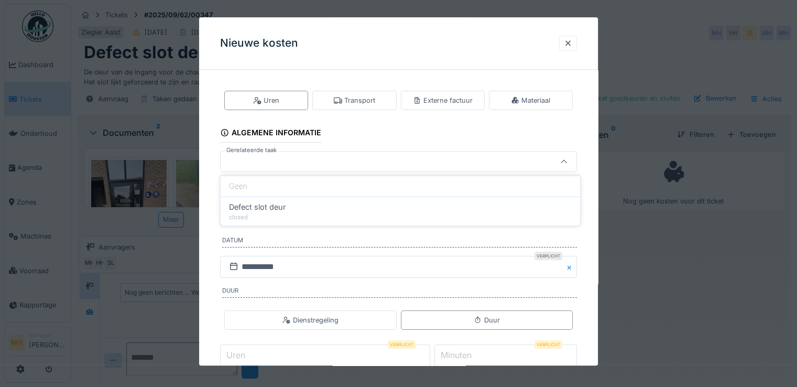
type input "******"
click at [264, 217] on div "[PERSON_NAME]" at bounding box center [265, 218] width 81 height 12
click at [264, 216] on div "Gebruikers" at bounding box center [251, 218] width 53 height 12
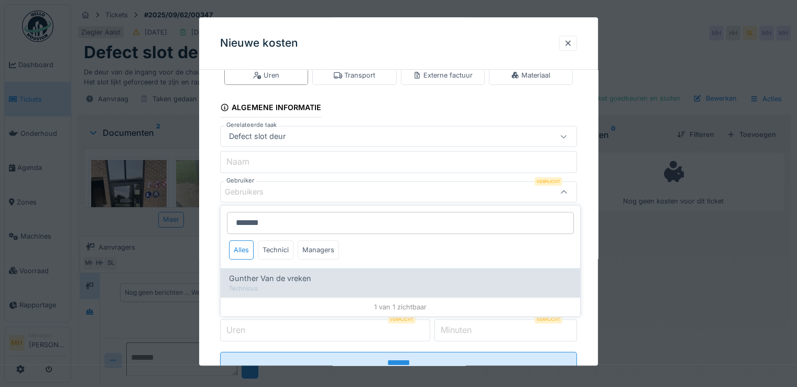
type input "*******"
click at [246, 274] on span "Gunther Van de vreken" at bounding box center [270, 278] width 82 height 12
type input "****"
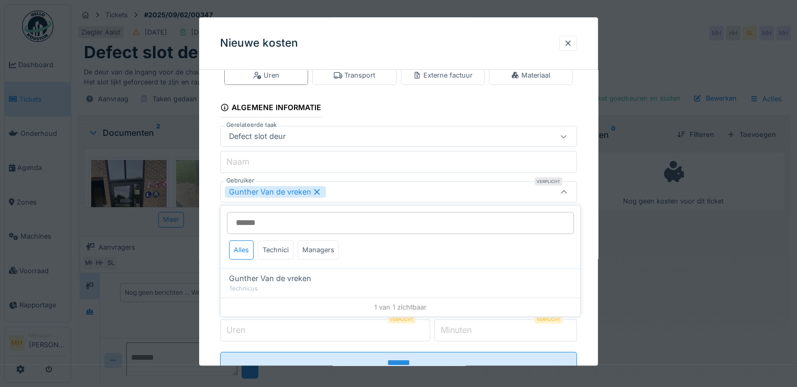
drag, startPoint x: 585, startPoint y: 260, endPoint x: 571, endPoint y: 259, distance: 13.1
click at [582, 260] on div "**********" at bounding box center [398, 228] width 399 height 350
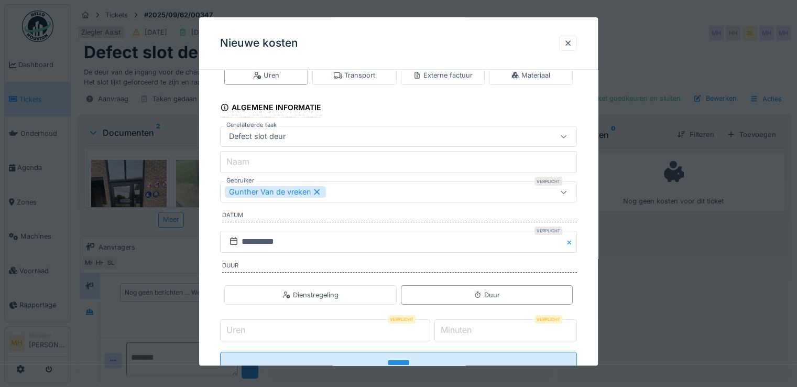
scroll to position [61, 0]
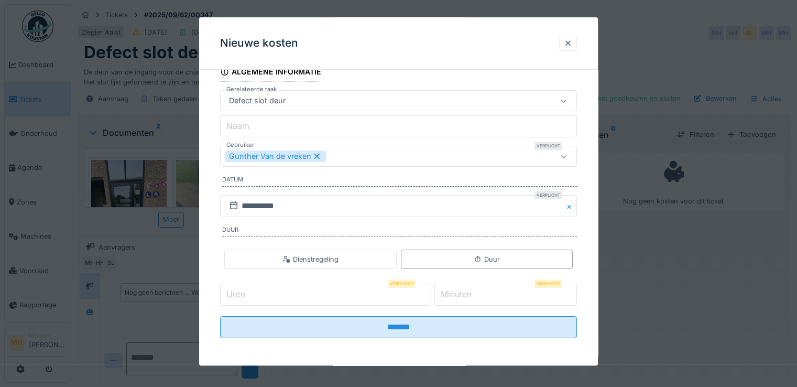
drag, startPoint x: 260, startPoint y: 289, endPoint x: 335, endPoint y: 298, distance: 75.0
click at [261, 288] on input "Uren" at bounding box center [325, 294] width 210 height 22
type input "*"
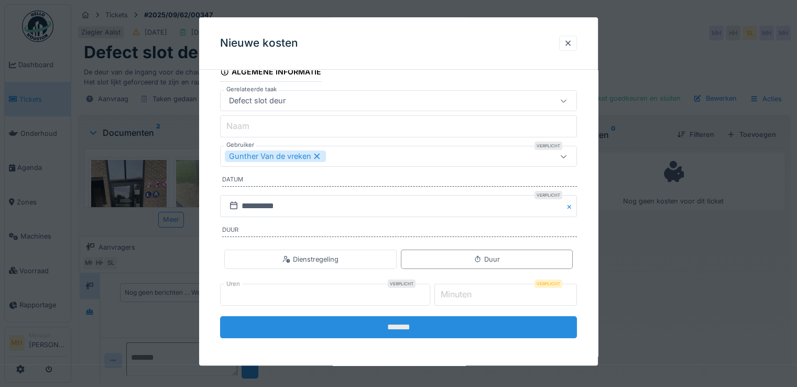
click at [423, 329] on input "*******" at bounding box center [398, 327] width 357 height 22
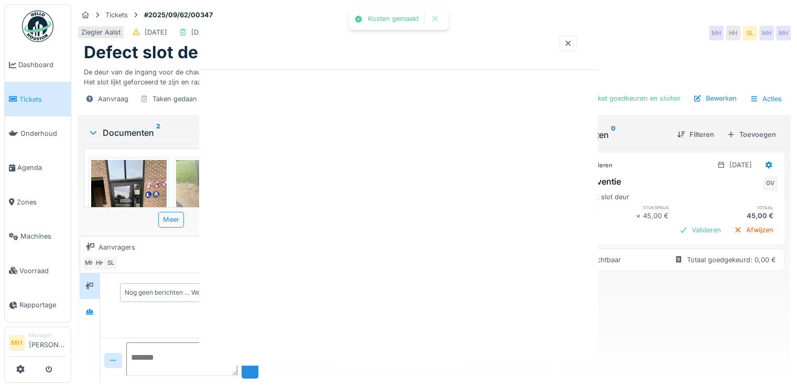
scroll to position [0, 0]
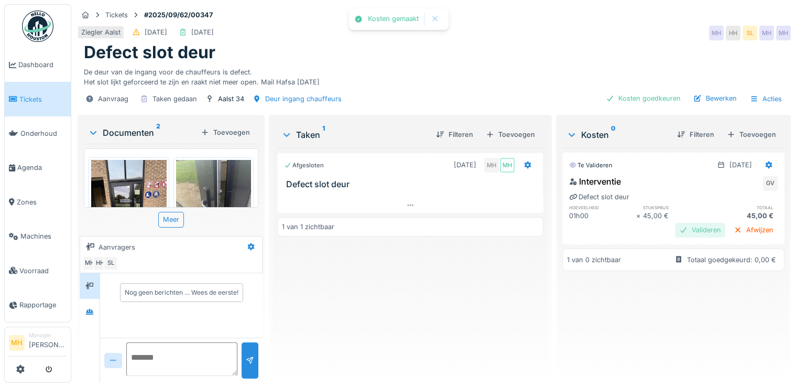
click at [675, 227] on div "Valideren" at bounding box center [700, 230] width 50 height 14
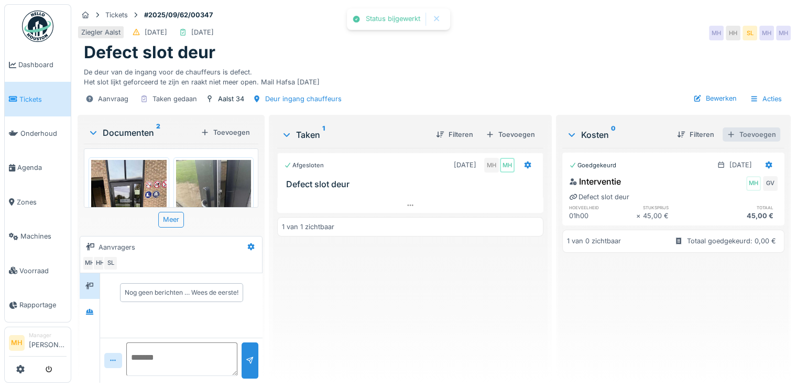
click at [738, 131] on div "Toevoegen" at bounding box center [751, 134] width 58 height 14
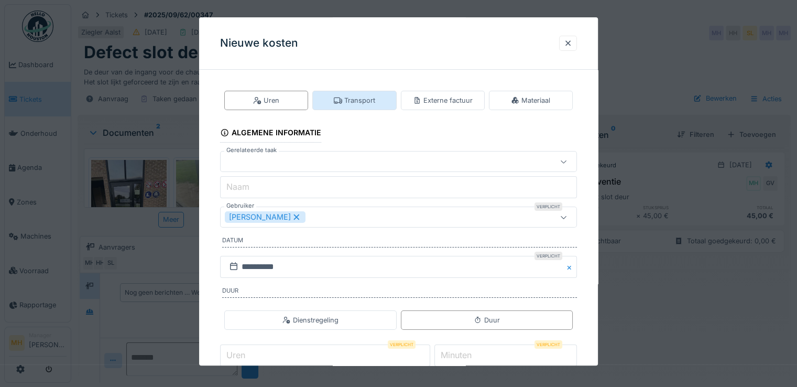
click at [368, 104] on div "Transport" at bounding box center [354, 100] width 41 height 10
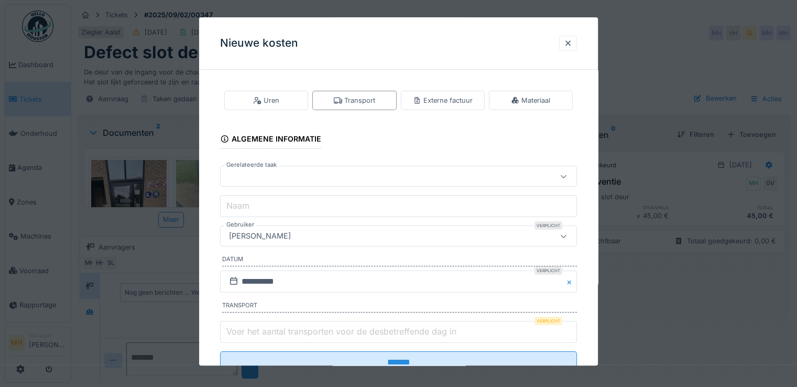
click at [263, 167] on label "Gerelateerde taak" at bounding box center [251, 165] width 54 height 9
click at [272, 236] on div "[PERSON_NAME]" at bounding box center [260, 236] width 70 height 12
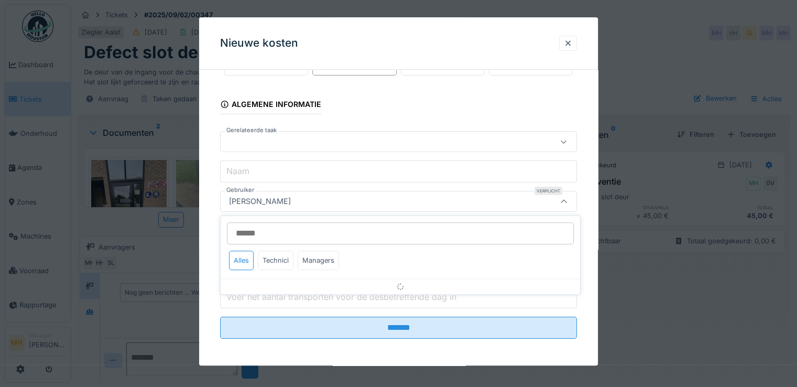
scroll to position [36, 0]
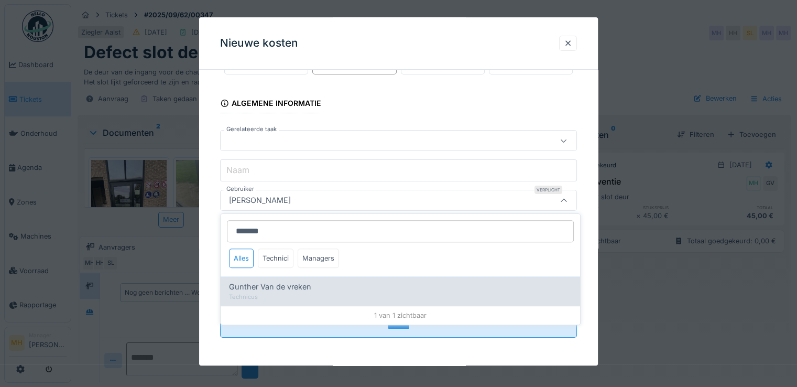
type input "*******"
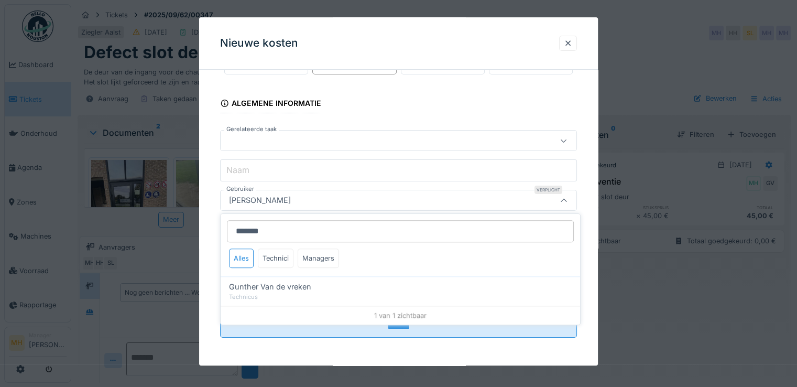
drag, startPoint x: 284, startPoint y: 282, endPoint x: 299, endPoint y: 273, distance: 16.7
click at [283, 282] on span "Gunther Van de vreken" at bounding box center [270, 287] width 82 height 12
type input "****"
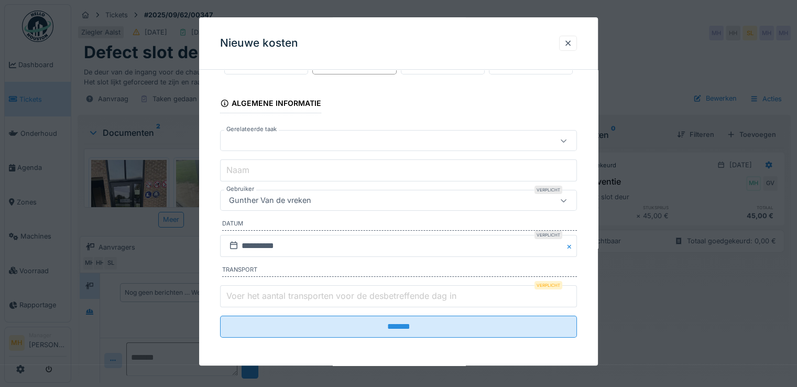
click at [305, 297] on label "Voer het aantal transporten voor de desbetreffende dag in" at bounding box center [341, 295] width 234 height 13
click at [305, 297] on input "Voer het aantal transporten voor de desbetreffende dag in" at bounding box center [398, 296] width 357 height 22
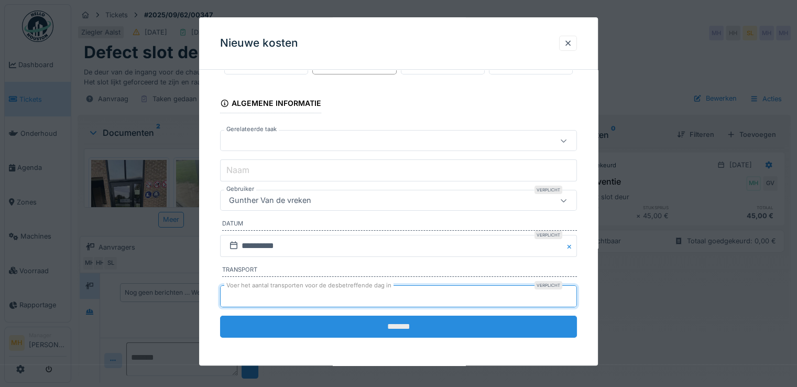
type input "*"
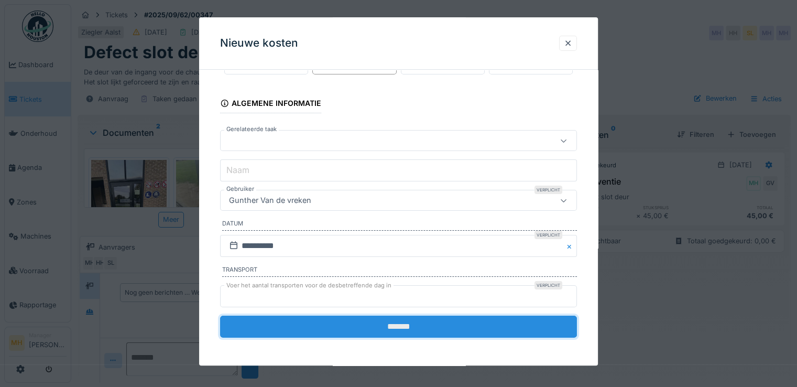
click at [421, 323] on input "*******" at bounding box center [398, 326] width 357 height 22
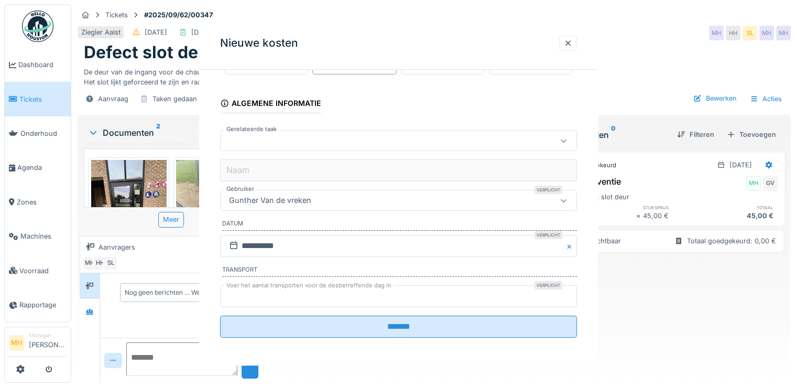
scroll to position [0, 0]
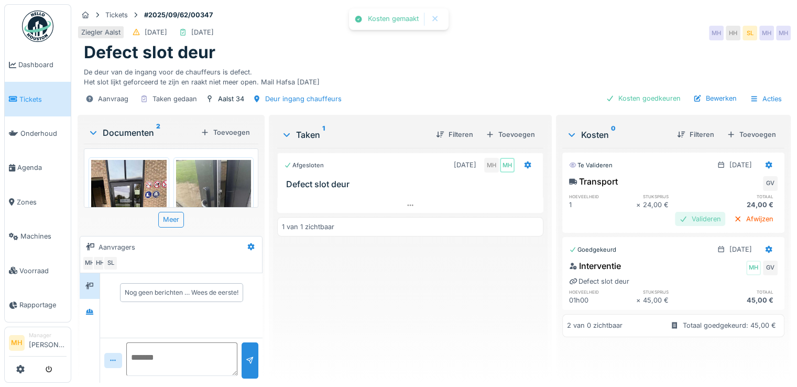
click at [679, 216] on div "Valideren" at bounding box center [700, 219] width 50 height 14
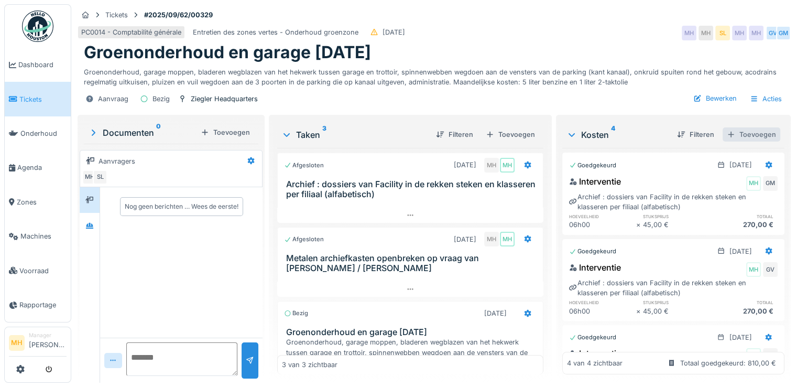
click at [753, 131] on div "Toevoegen" at bounding box center [751, 134] width 58 height 14
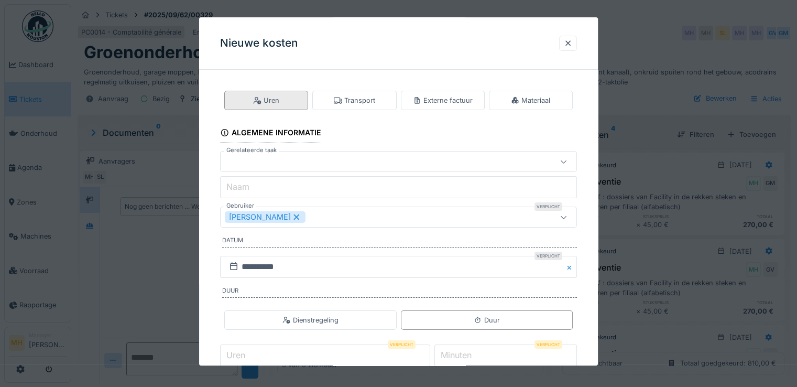
click at [281, 101] on div "Uren" at bounding box center [266, 100] width 84 height 19
click at [253, 160] on div at bounding box center [377, 162] width 304 height 12
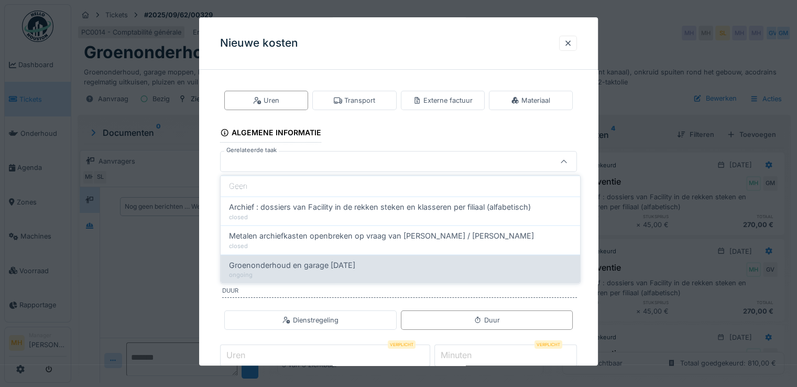
click at [353, 270] on div "ongoing" at bounding box center [400, 274] width 343 height 9
type input "******"
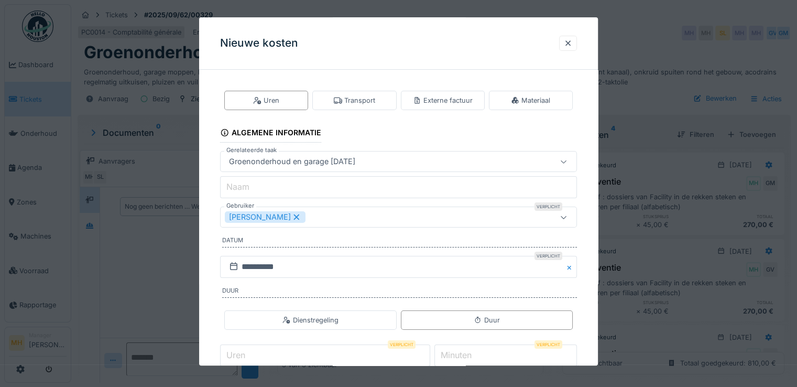
click at [300, 214] on icon at bounding box center [296, 216] width 9 height 7
click at [251, 216] on div "Gebruikers" at bounding box center [251, 218] width 53 height 12
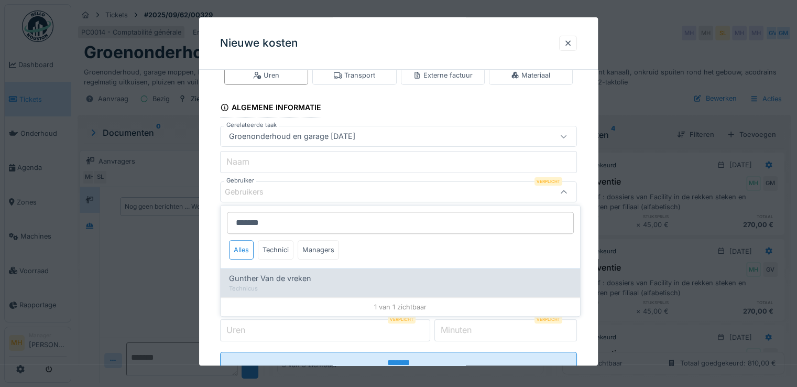
type input "*******"
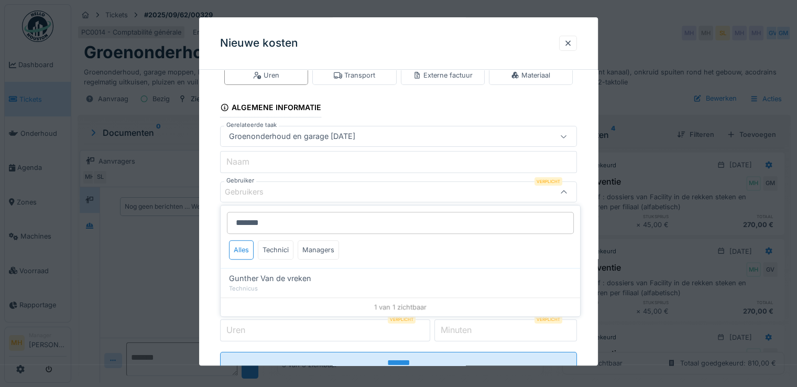
drag, startPoint x: 261, startPoint y: 273, endPoint x: 460, endPoint y: 266, distance: 199.2
click at [261, 272] on span "Gunther Van de vreken" at bounding box center [270, 278] width 82 height 12
type input "****"
click at [589, 262] on div "**********" at bounding box center [398, 228] width 399 height 350
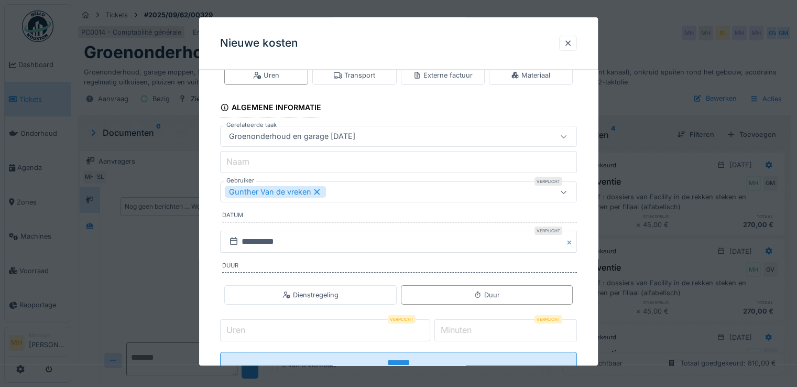
scroll to position [61, 0]
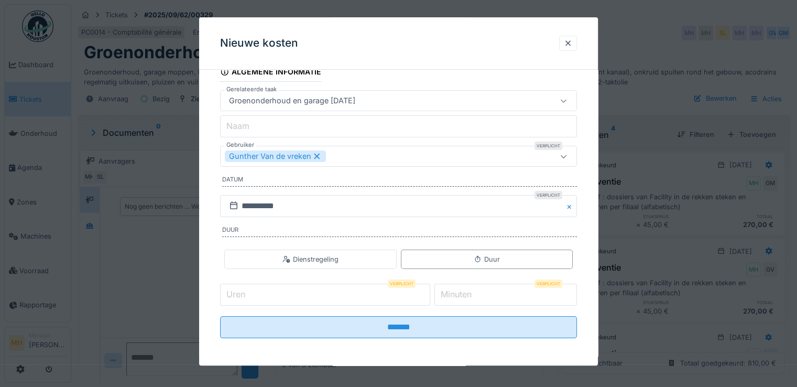
click at [243, 293] on label "Uren" at bounding box center [235, 294] width 23 height 13
click at [243, 293] on input "Uren" at bounding box center [325, 294] width 210 height 22
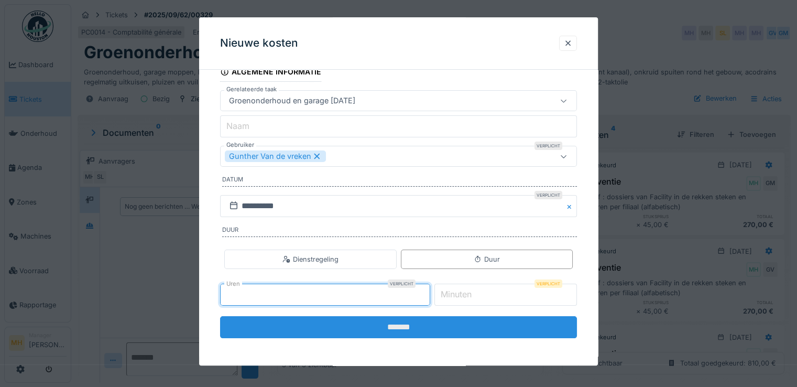
type input "*"
click at [404, 328] on input "*******" at bounding box center [398, 327] width 357 height 22
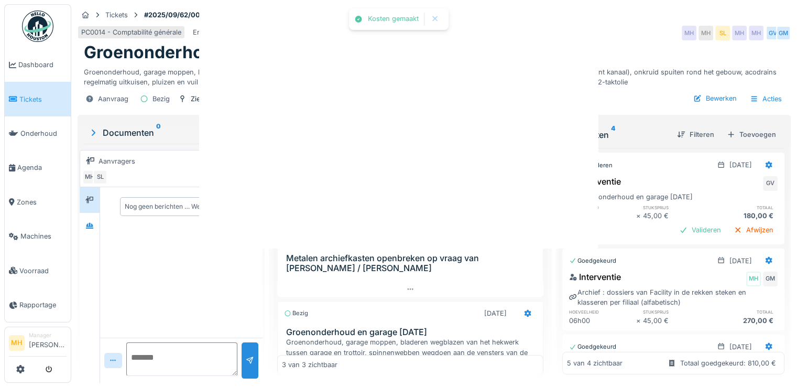
scroll to position [0, 0]
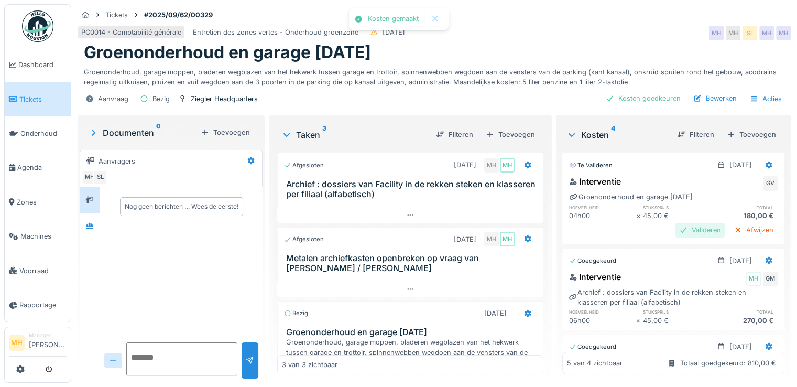
click at [675, 231] on div "Valideren" at bounding box center [700, 230] width 50 height 14
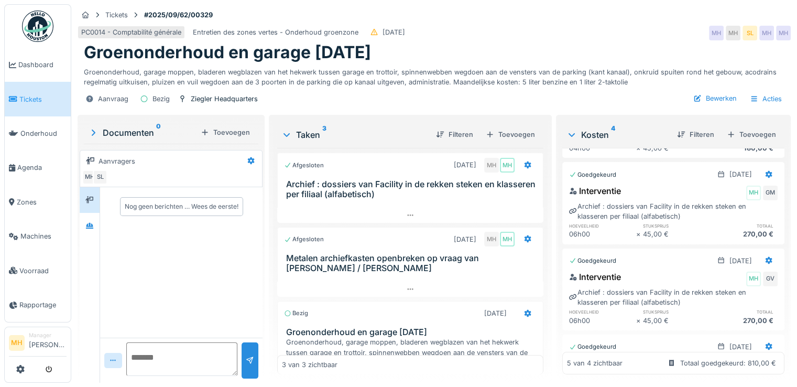
scroll to position [52, 0]
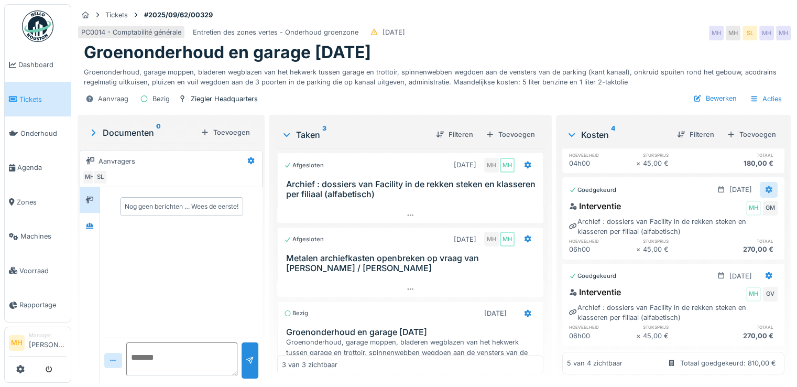
click at [765, 189] on icon at bounding box center [768, 189] width 7 height 7
click at [707, 226] on div "Bewerken" at bounding box center [705, 227] width 75 height 16
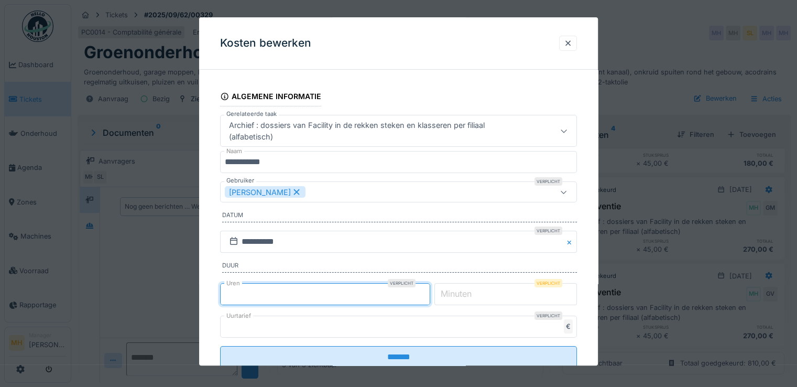
click at [248, 292] on input "*" at bounding box center [325, 294] width 210 height 22
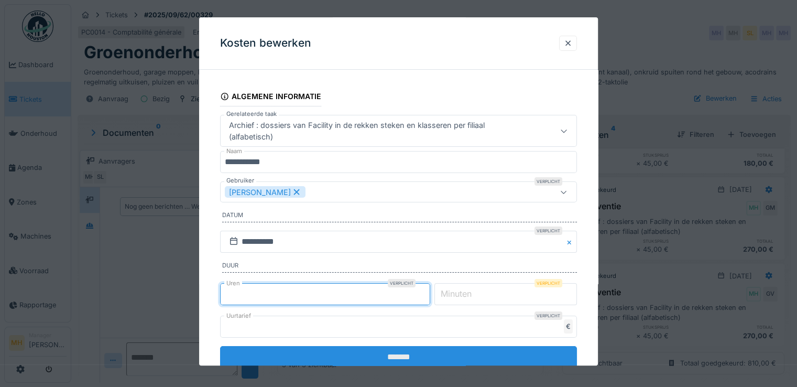
type input "*"
click at [376, 361] on input "*******" at bounding box center [398, 357] width 357 height 22
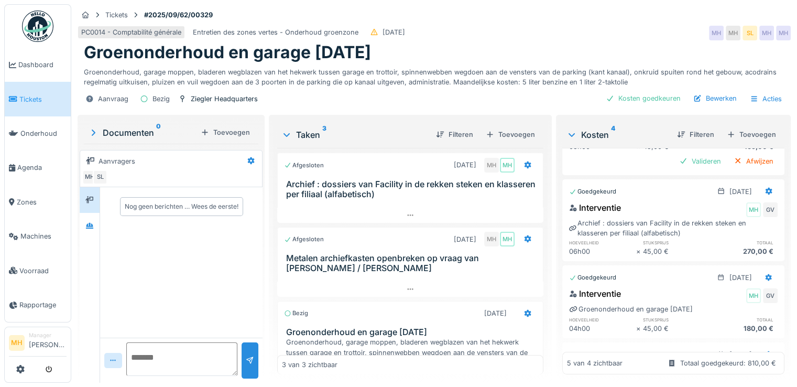
scroll to position [157, 0]
click at [765, 188] on icon at bounding box center [768, 188] width 7 height 7
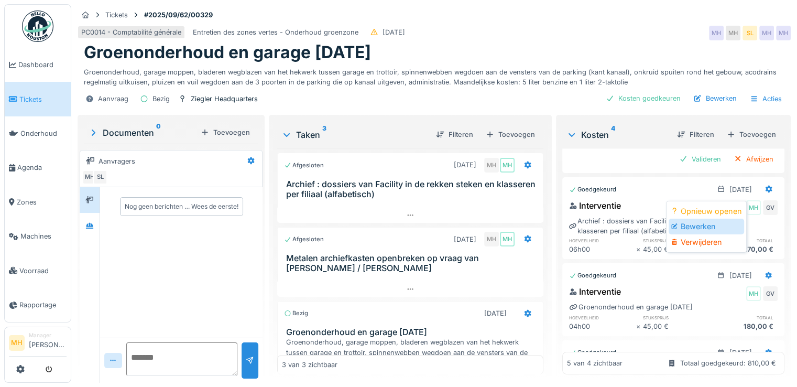
click at [700, 224] on div "Bewerken" at bounding box center [705, 226] width 75 height 16
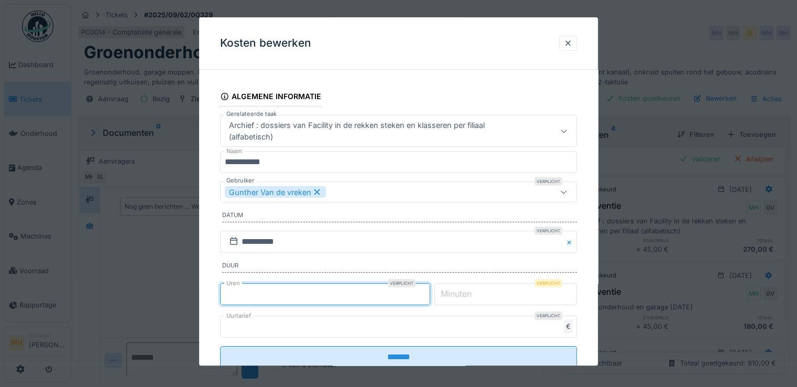
click at [261, 294] on input "*" at bounding box center [325, 294] width 210 height 22
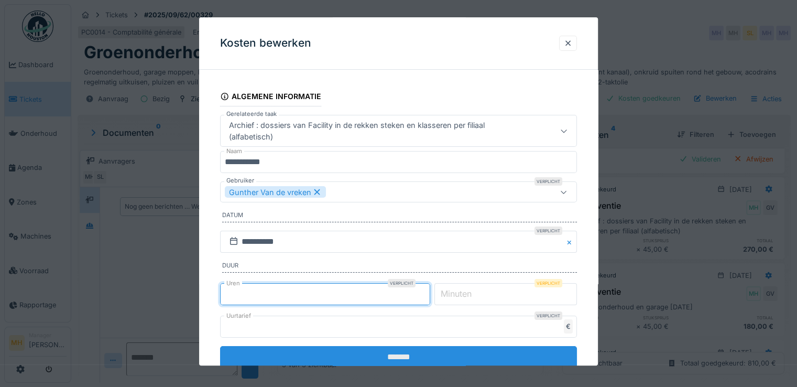
type input "*"
click at [343, 351] on input "*******" at bounding box center [398, 357] width 357 height 22
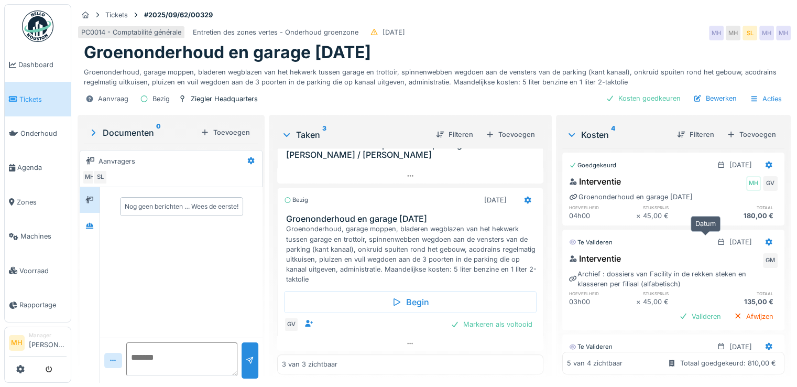
scroll to position [0, 0]
click at [649, 91] on div "Kosten goedkeuren" at bounding box center [642, 98] width 83 height 14
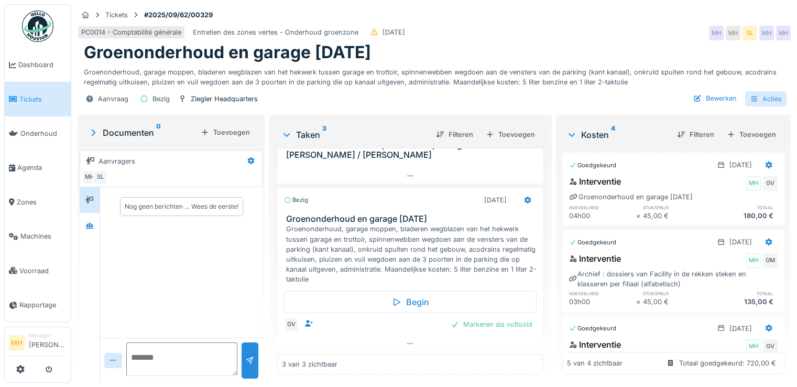
click at [763, 91] on div "Acties" at bounding box center [765, 98] width 41 height 15
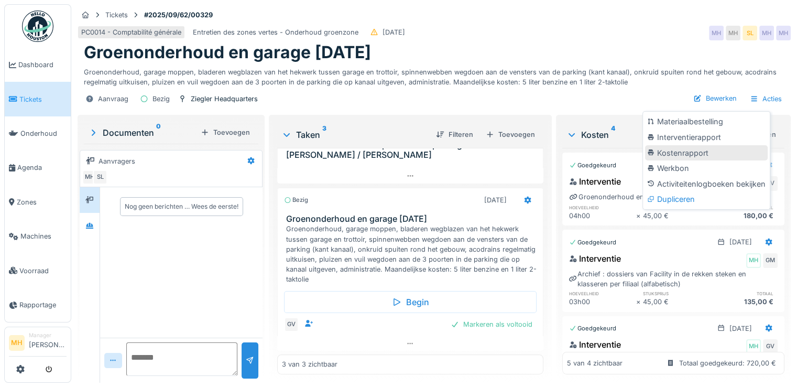
click at [694, 145] on div "Kostenrapport" at bounding box center [706, 153] width 123 height 16
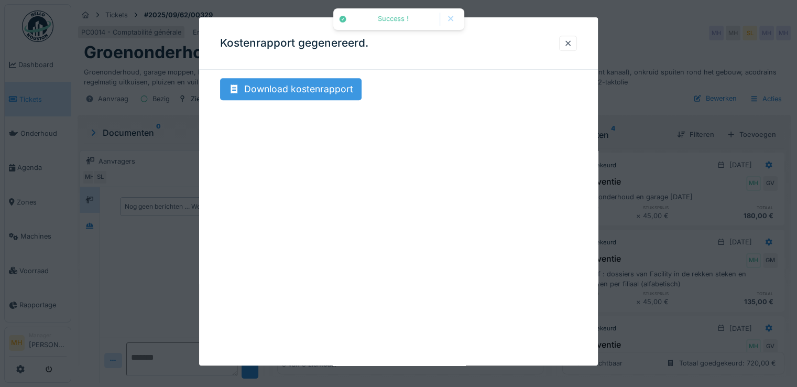
click at [314, 94] on div "Download kostenrapport" at bounding box center [290, 89] width 141 height 22
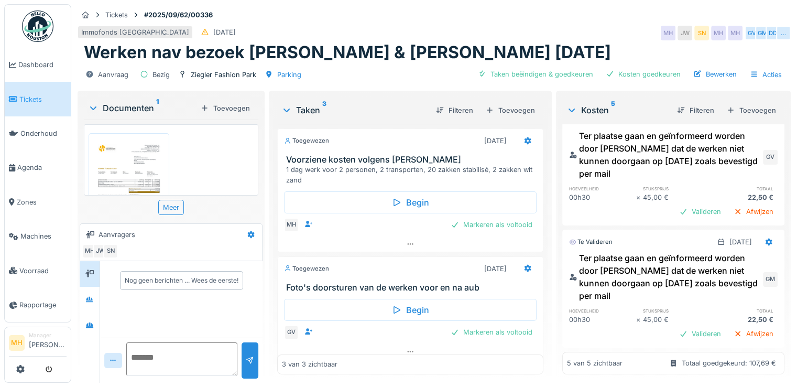
scroll to position [339, 0]
click at [732, 108] on div "Toevoegen" at bounding box center [751, 110] width 58 height 14
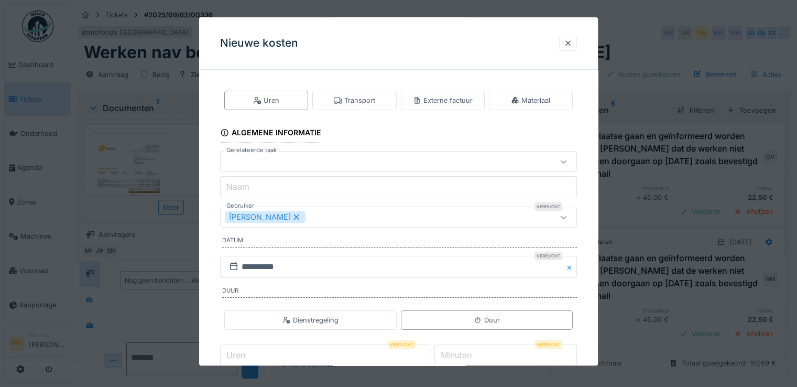
click at [237, 153] on label "Gerelateerde taak" at bounding box center [251, 150] width 54 height 9
click at [238, 158] on div at bounding box center [377, 162] width 304 height 12
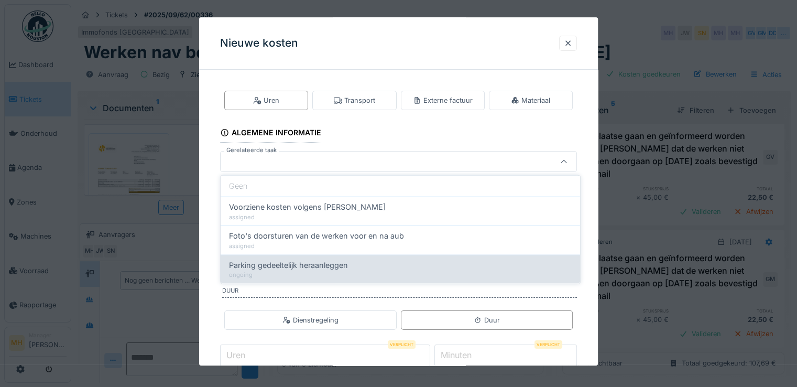
click at [281, 266] on span "Parking gedeeltelijk heraanleggen" at bounding box center [288, 265] width 119 height 12
type input "******"
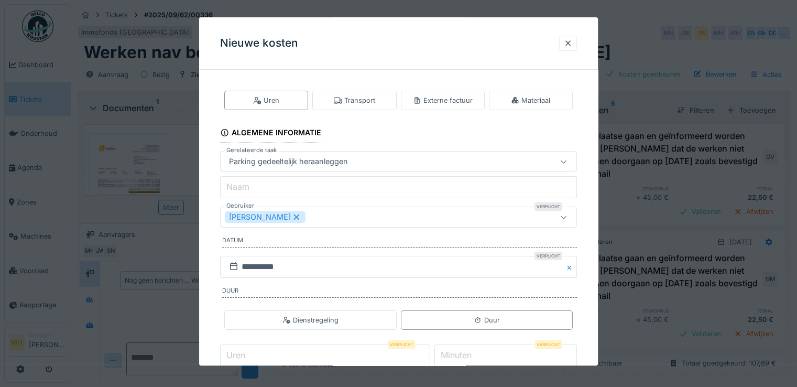
click at [300, 216] on icon at bounding box center [297, 217] width 6 height 6
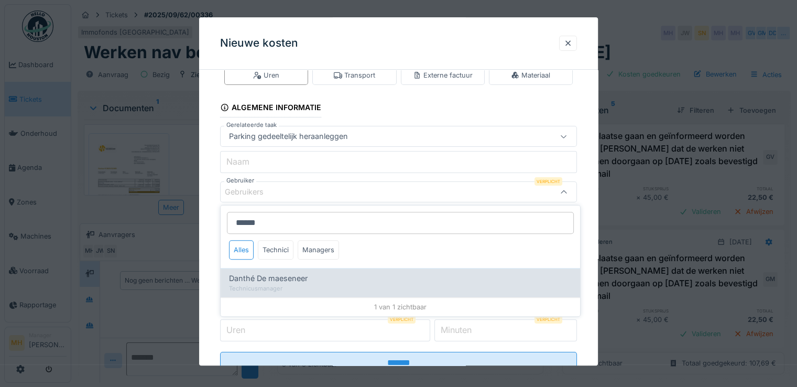
type input "******"
click at [281, 279] on span "Danthé De maeseneer" at bounding box center [268, 278] width 79 height 12
type input "****"
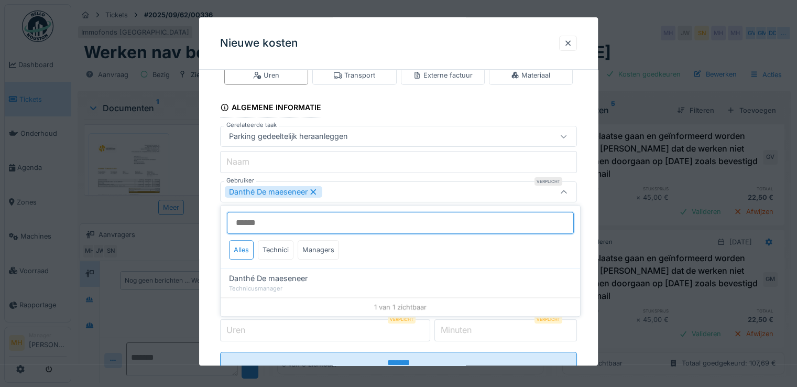
click at [260, 222] on input "Gebruiker" at bounding box center [400, 223] width 347 height 22
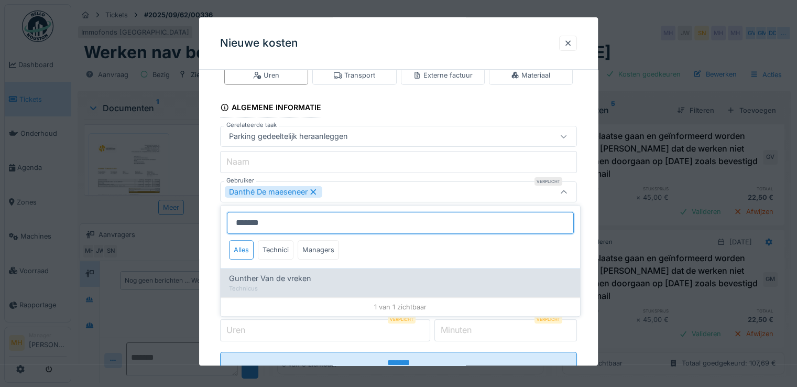
type input "*******"
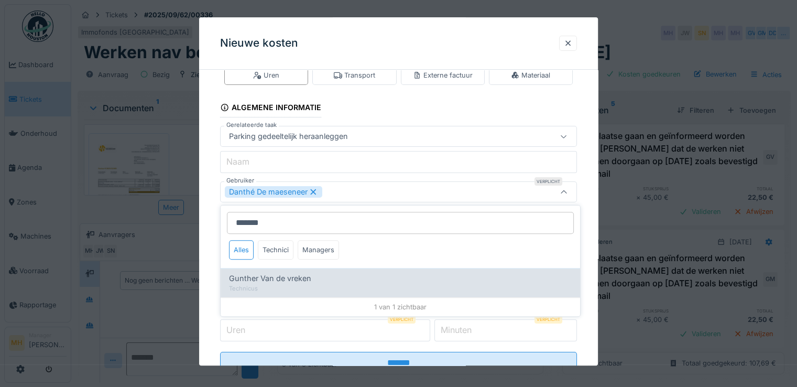
drag, startPoint x: 270, startPoint y: 275, endPoint x: 281, endPoint y: 267, distance: 13.1
click at [271, 274] on span "Gunther Van de vreken" at bounding box center [270, 278] width 82 height 12
type input "*********"
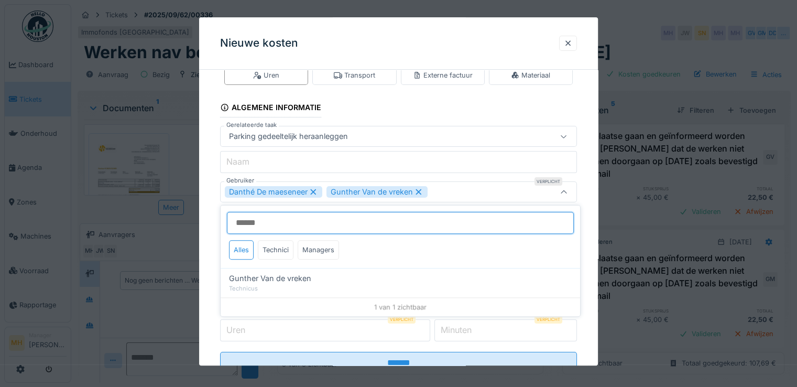
click at [288, 227] on input "Gebruiker" at bounding box center [400, 223] width 347 height 22
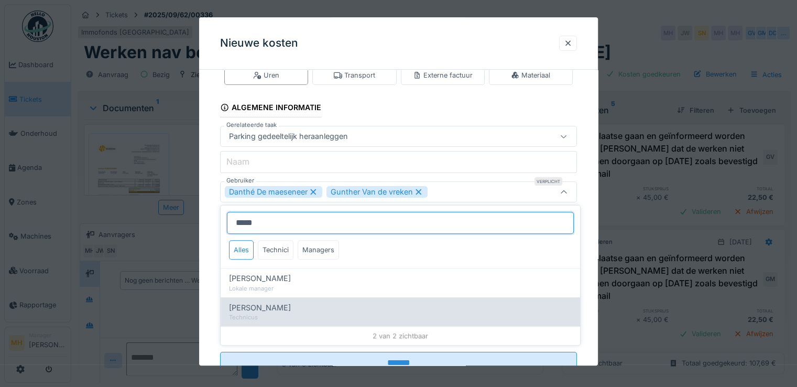
type input "*****"
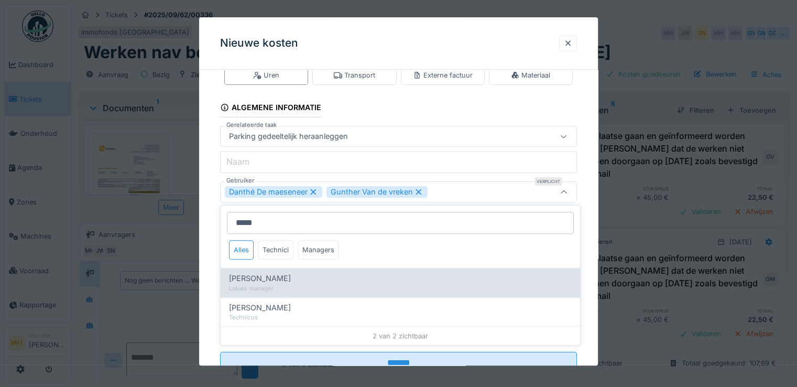
drag, startPoint x: 251, startPoint y: 311, endPoint x: 361, endPoint y: 278, distance: 114.8
click at [255, 308] on span "[PERSON_NAME]" at bounding box center [260, 308] width 62 height 12
type input "**********"
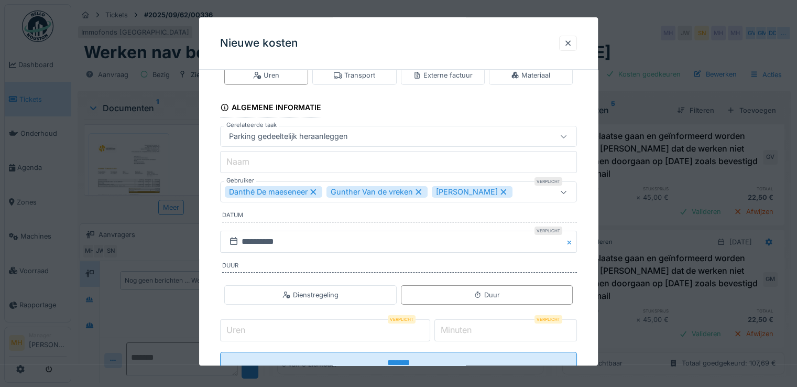
drag, startPoint x: 593, startPoint y: 260, endPoint x: 587, endPoint y: 259, distance: 6.0
click at [592, 259] on div "**********" at bounding box center [398, 228] width 399 height 350
click at [259, 334] on input "Uren" at bounding box center [325, 330] width 210 height 22
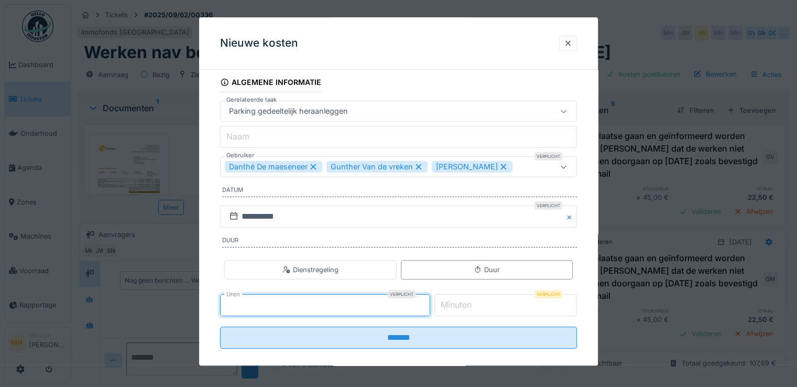
scroll to position [61, 0]
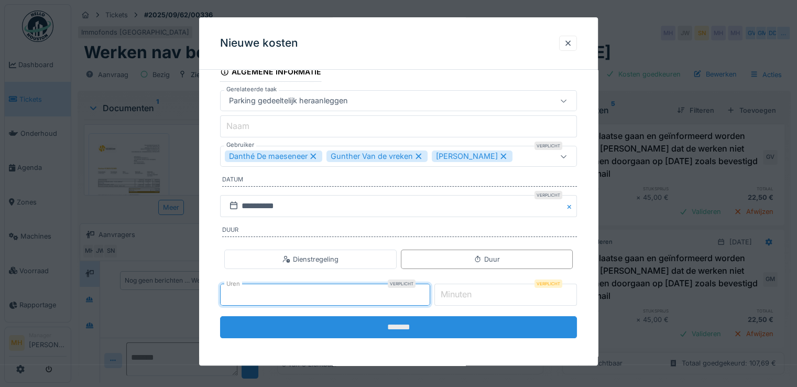
type input "*"
click at [410, 323] on input "*******" at bounding box center [398, 327] width 357 height 22
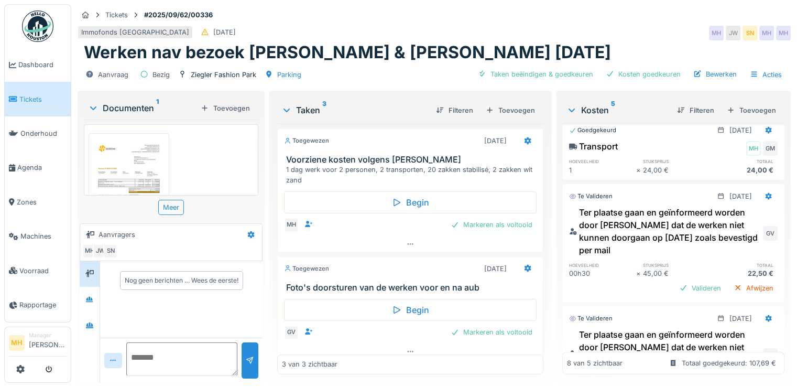
scroll to position [624, 0]
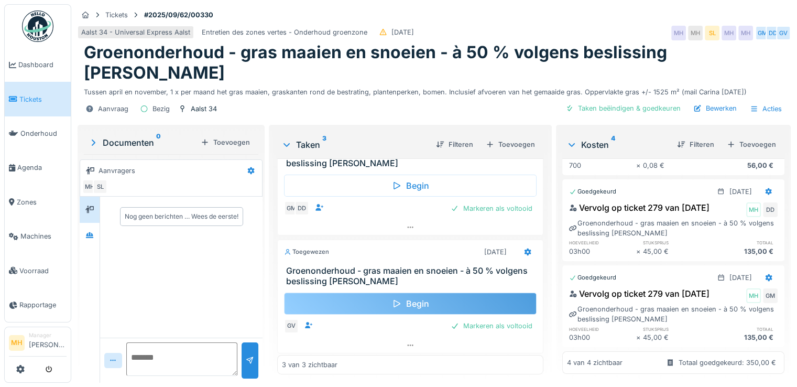
scroll to position [8, 0]
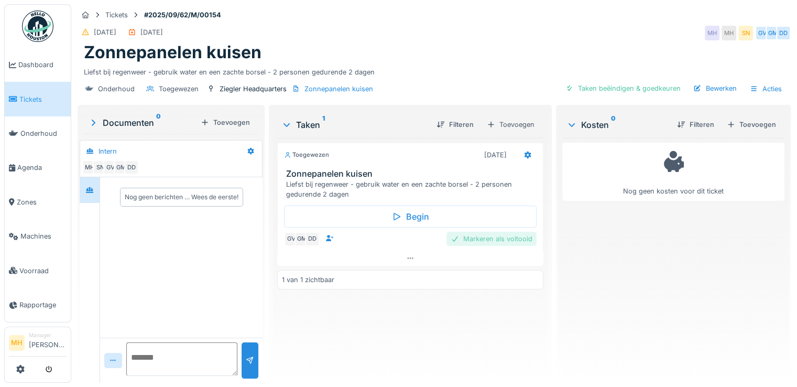
click at [503, 237] on div "Markeren als voltooid" at bounding box center [491, 238] width 90 height 14
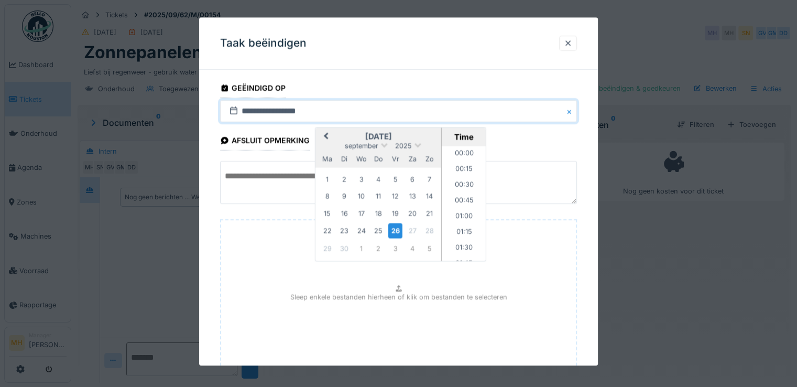
scroll to position [594, 0]
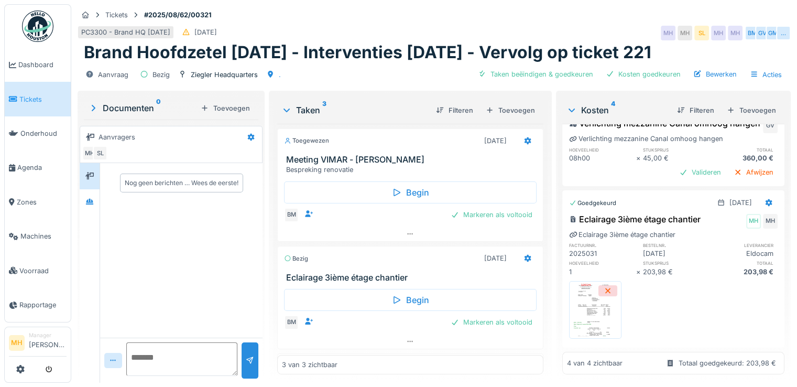
scroll to position [178, 0]
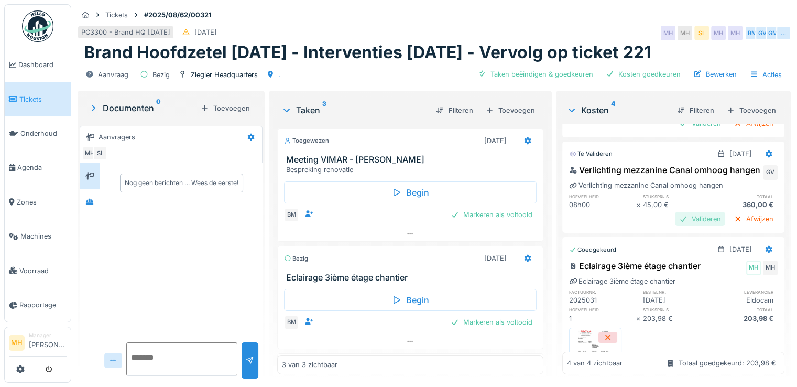
click at [689, 226] on div "Valideren" at bounding box center [700, 219] width 50 height 14
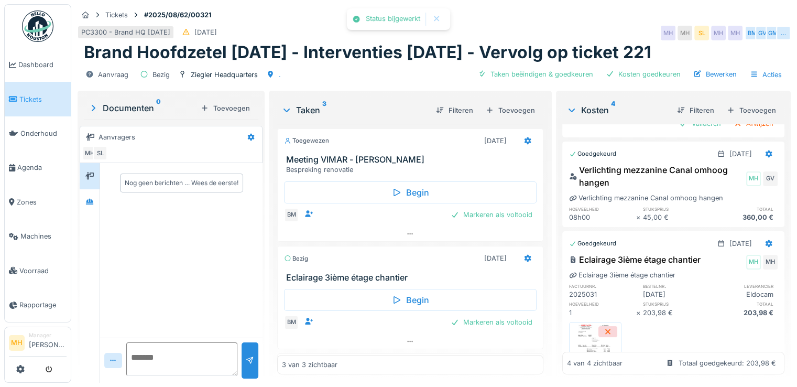
scroll to position [20, 0]
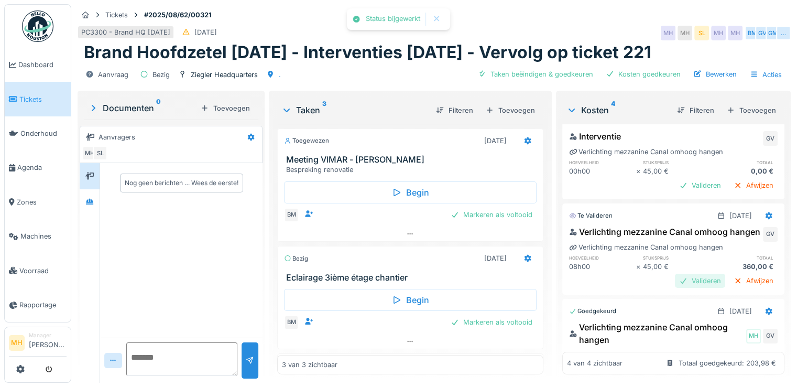
click at [681, 288] on div "Valideren" at bounding box center [700, 280] width 50 height 14
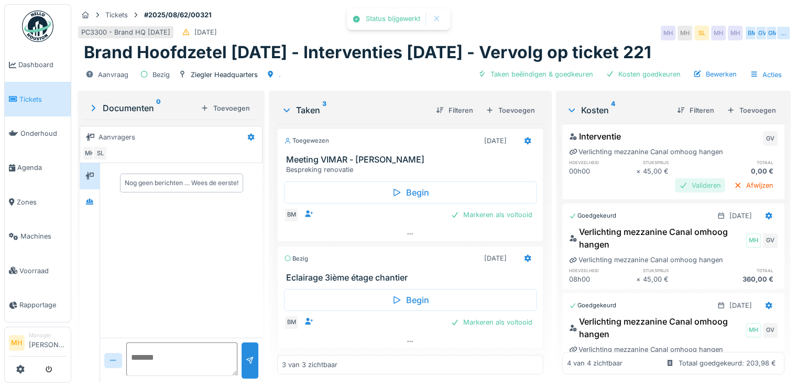
click at [687, 192] on div "Valideren" at bounding box center [700, 185] width 50 height 14
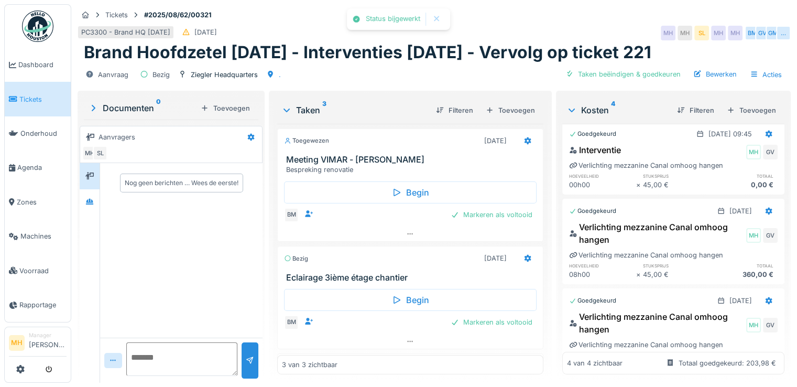
scroll to position [0, 0]
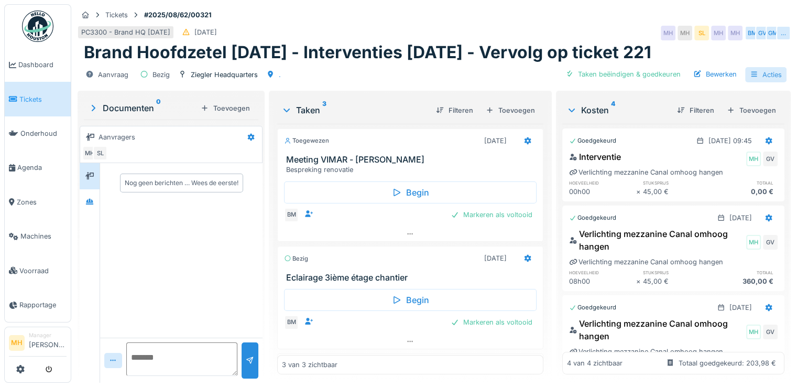
click at [758, 82] on div "Acties" at bounding box center [765, 74] width 41 height 15
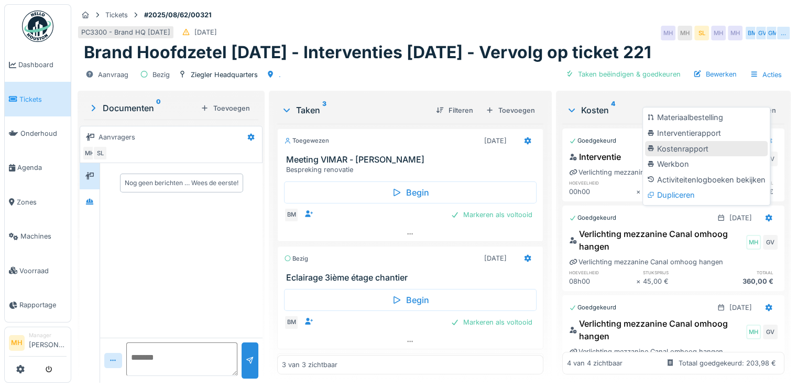
click at [685, 147] on div "Kostenrapport" at bounding box center [706, 149] width 123 height 16
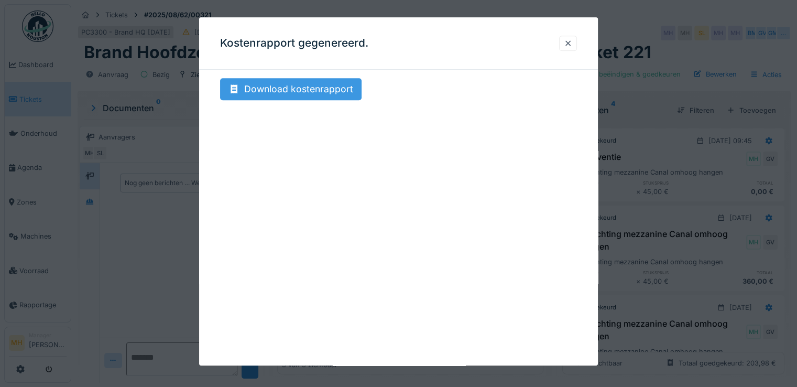
click at [318, 90] on div "Download kostenrapport" at bounding box center [290, 89] width 141 height 22
click at [572, 41] on div at bounding box center [568, 43] width 8 height 10
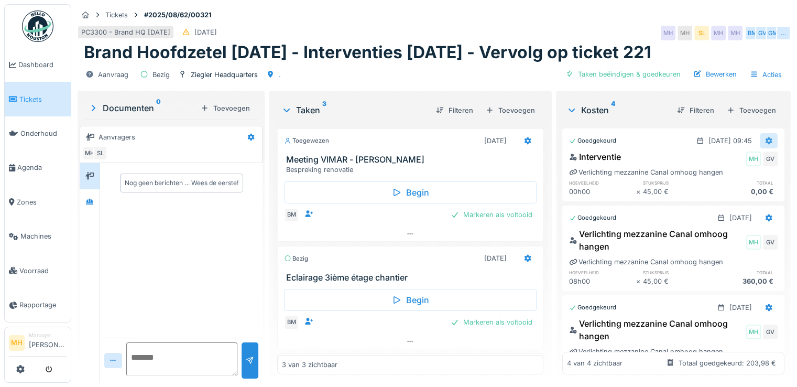
click at [765, 144] on icon at bounding box center [768, 140] width 7 height 7
click at [703, 216] on div "Verwijderen" at bounding box center [705, 214] width 75 height 16
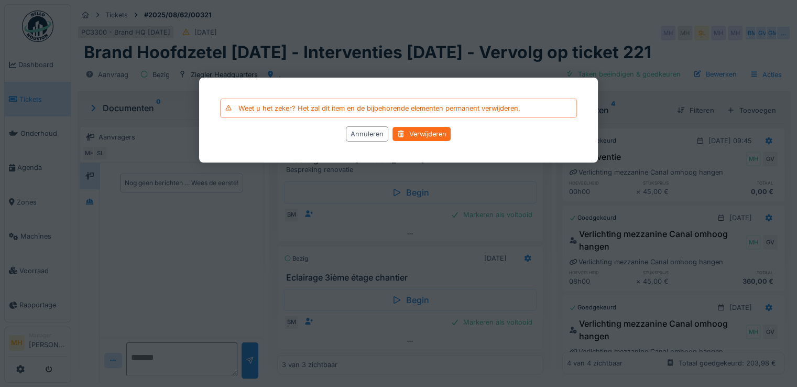
click at [429, 132] on div "Verwijderen" at bounding box center [422, 134] width 58 height 14
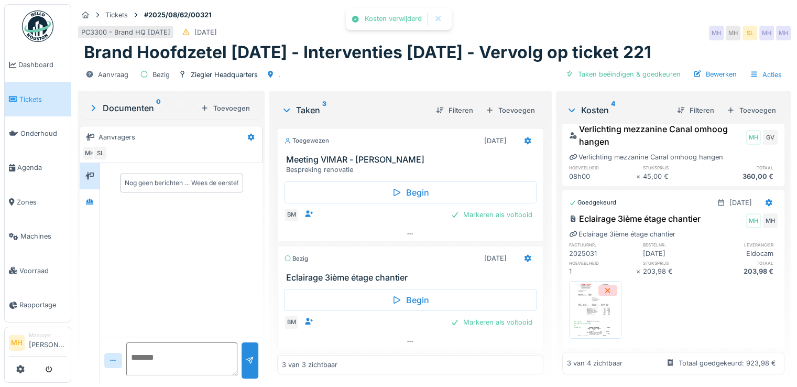
scroll to position [151, 0]
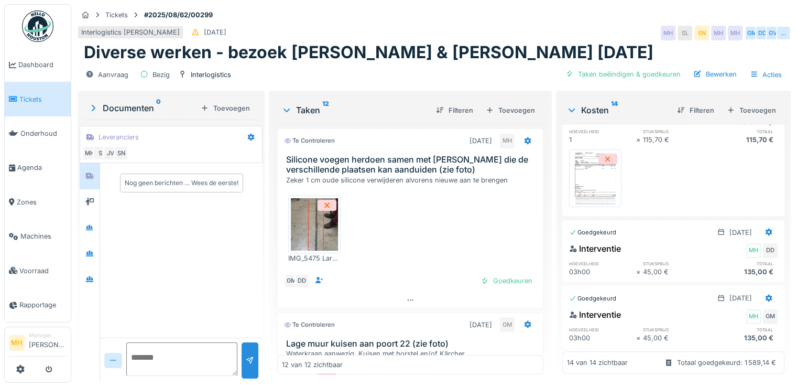
scroll to position [1087, 0]
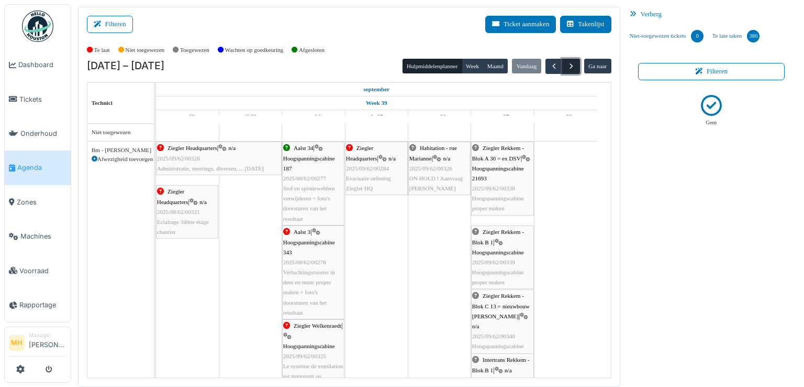
click at [567, 66] on span "button" at bounding box center [571, 66] width 9 height 9
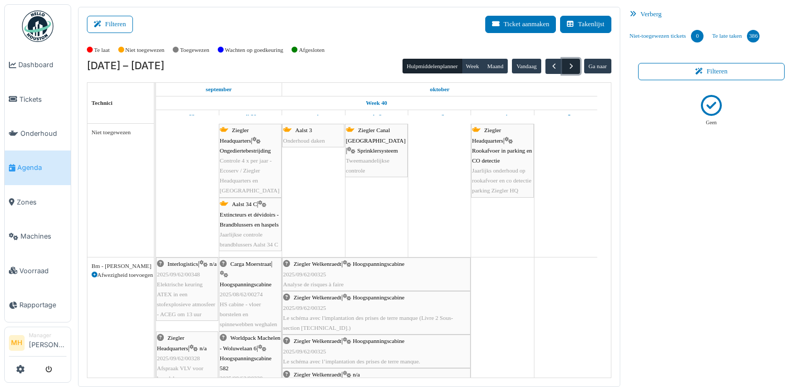
click at [567, 66] on span "button" at bounding box center [571, 66] width 9 height 9
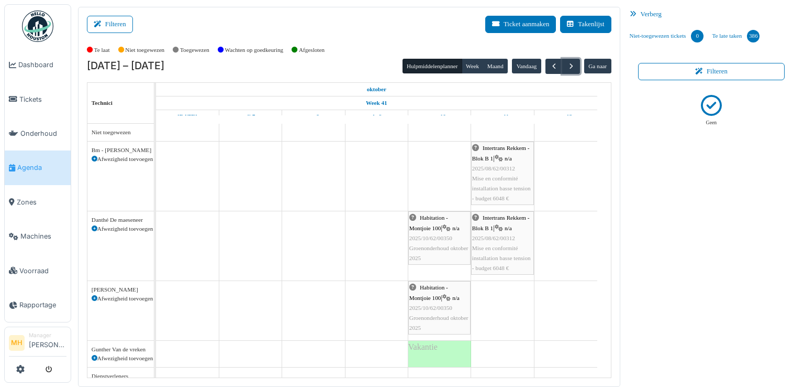
scroll to position [24, 0]
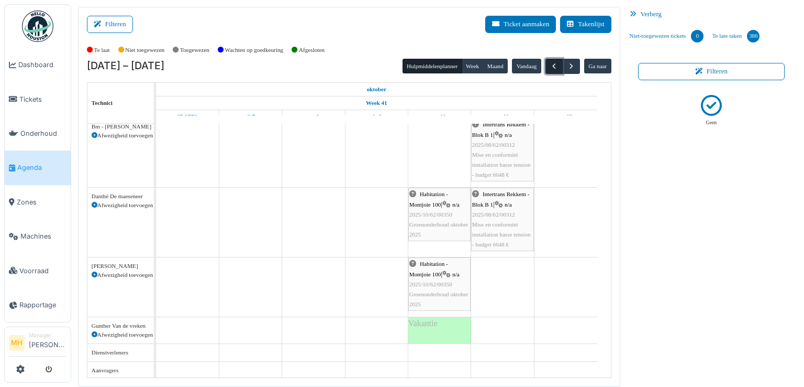
click at [550, 65] on span "button" at bounding box center [554, 66] width 9 height 9
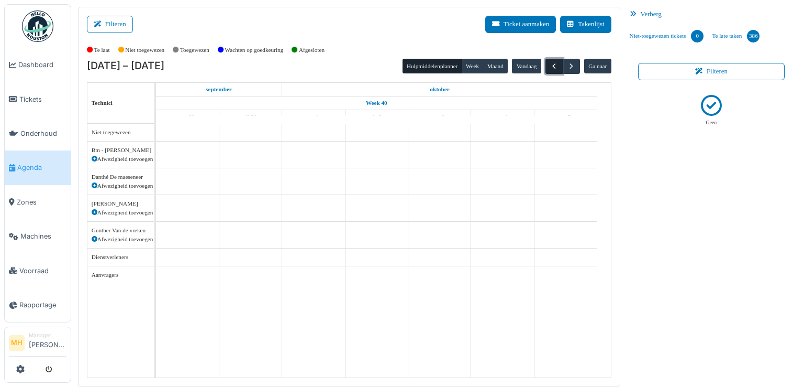
click at [550, 65] on span "button" at bounding box center [554, 66] width 9 height 9
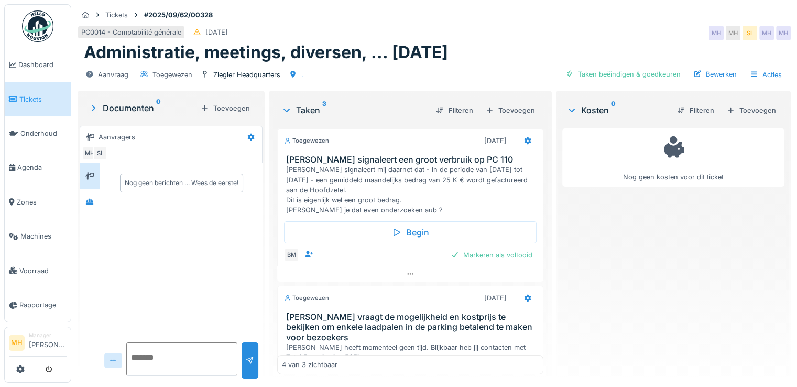
click at [36, 100] on span "Tickets" at bounding box center [42, 99] width 47 height 10
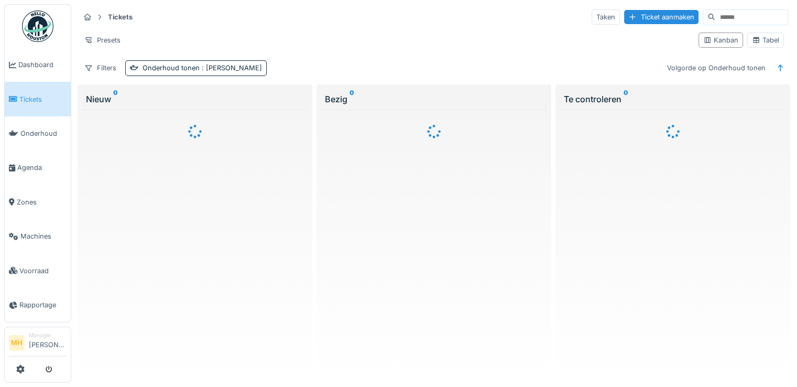
drag, startPoint x: 710, startPoint y: 13, endPoint x: 742, endPoint y: 19, distance: 32.0
click at [715, 13] on input at bounding box center [751, 17] width 72 height 15
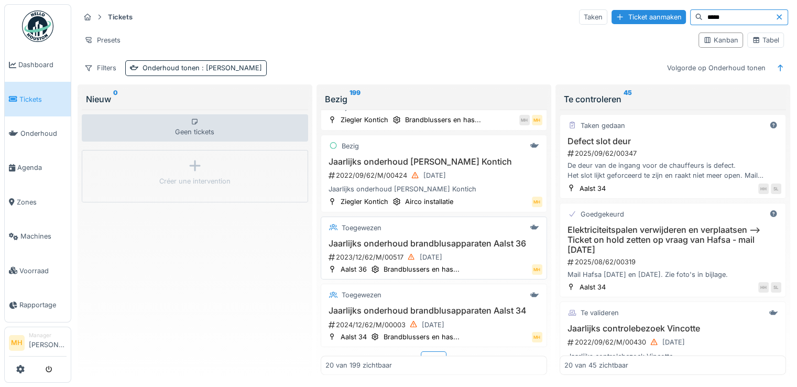
scroll to position [1287, 0]
type input "*****"
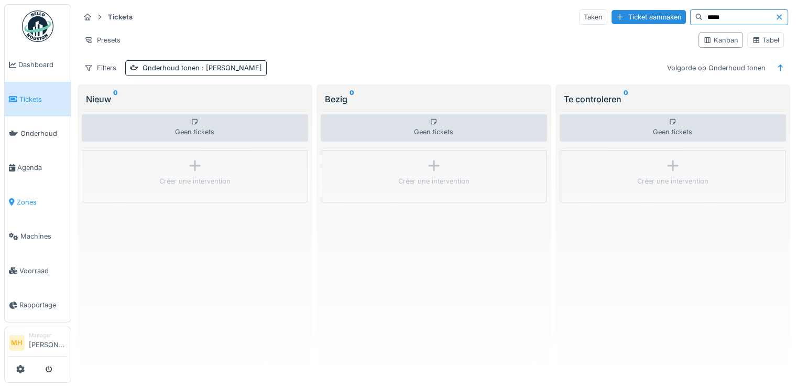
click at [30, 197] on span "Zones" at bounding box center [42, 202] width 50 height 10
click at [26, 197] on span "Zones" at bounding box center [42, 202] width 50 height 10
